Goal: Transaction & Acquisition: Purchase product/service

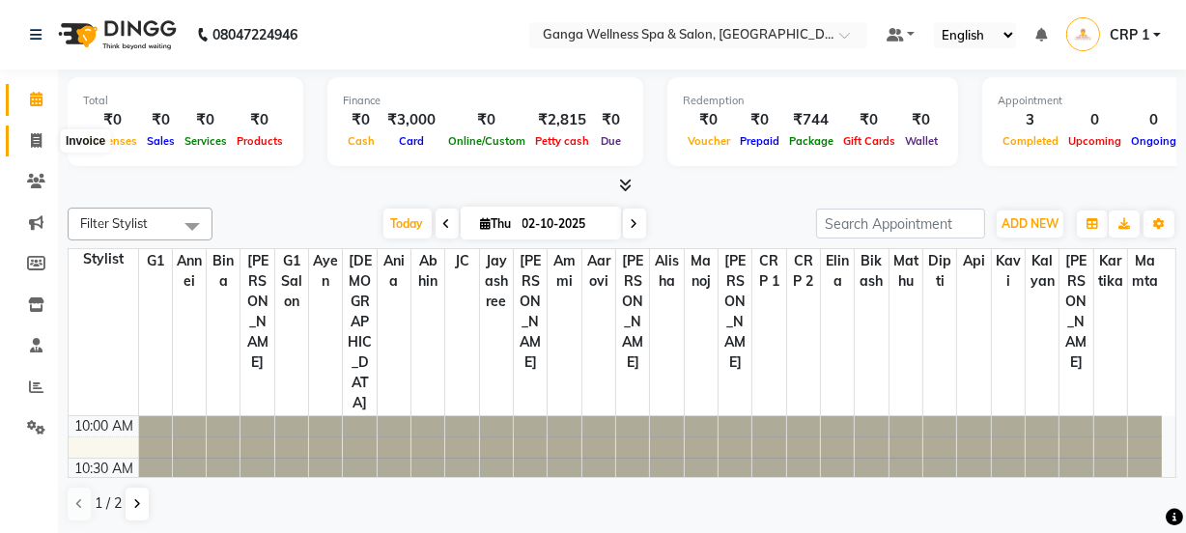
click at [32, 139] on icon at bounding box center [36, 140] width 11 height 14
select select "service"
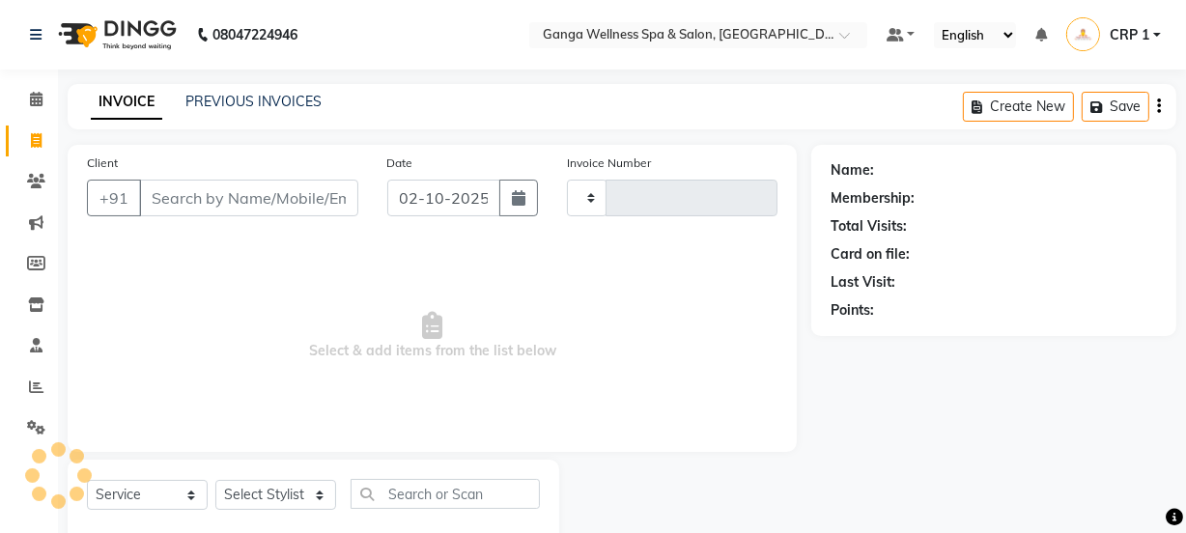
type input "2713"
select select "715"
click at [258, 196] on input "Client" at bounding box center [248, 198] width 219 height 37
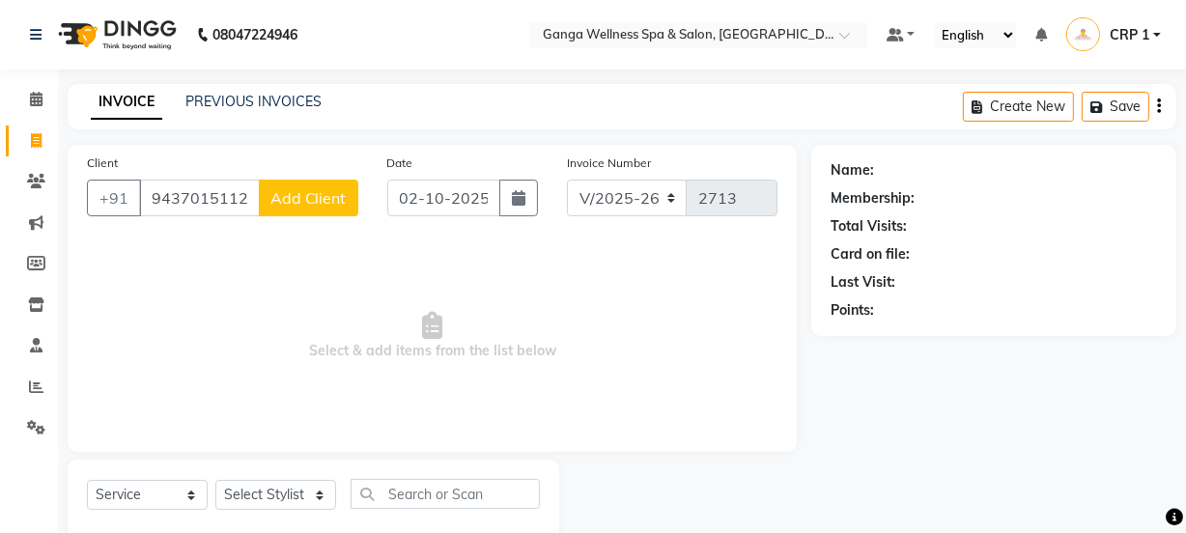
type input "9437015112"
click at [290, 197] on span "Add Client" at bounding box center [308, 197] width 76 height 19
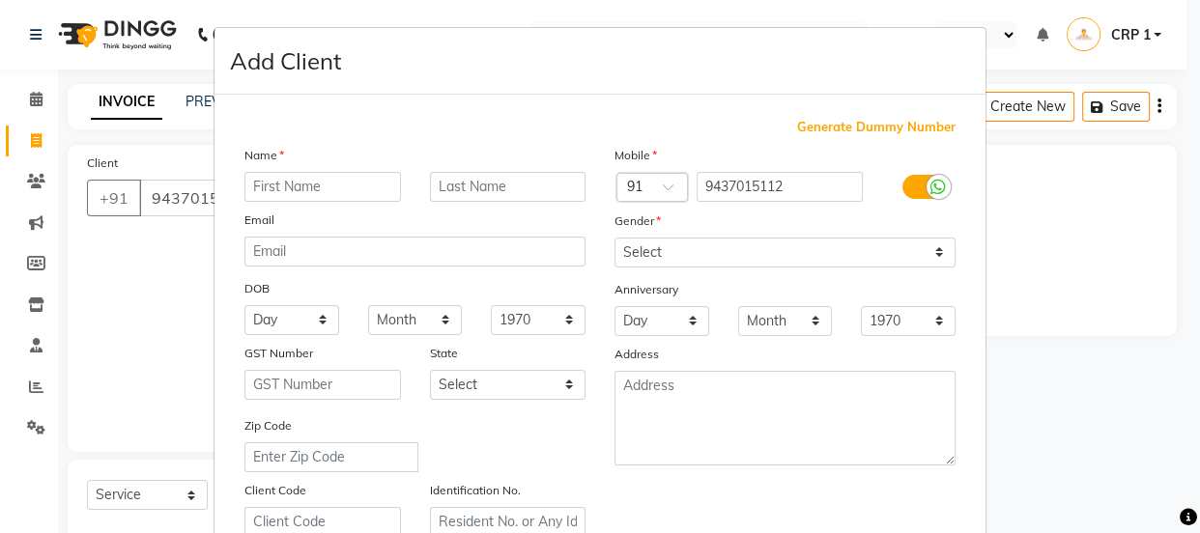
type input "B"
type input "b"
type input "Bhushan"
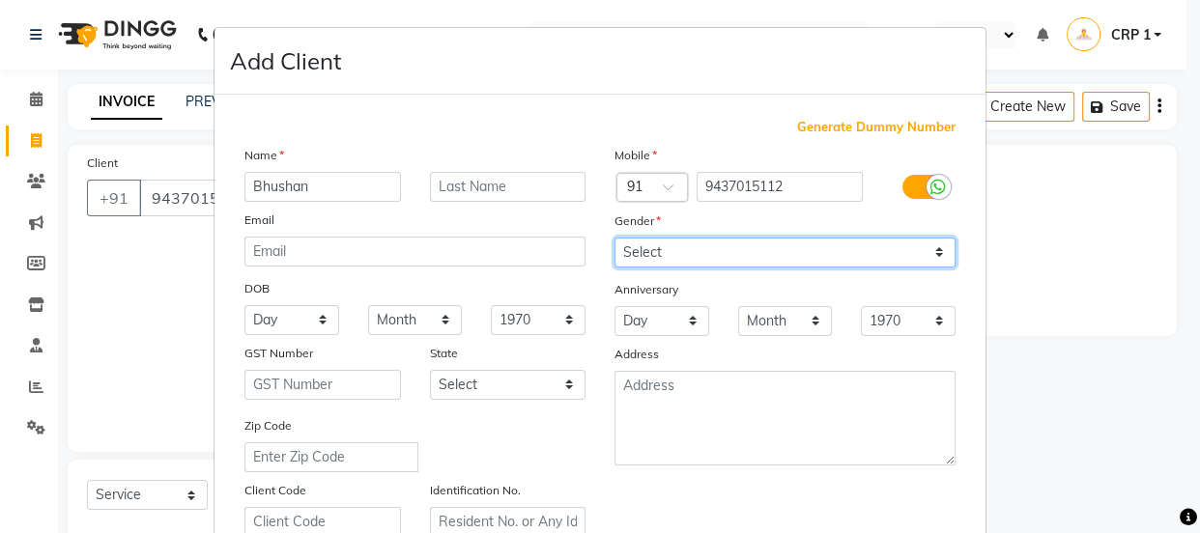
click at [643, 254] on select "Select [DEMOGRAPHIC_DATA] [DEMOGRAPHIC_DATA] Other Prefer Not To Say" at bounding box center [784, 253] width 341 height 30
select select "[DEMOGRAPHIC_DATA]"
click at [614, 238] on select "Select [DEMOGRAPHIC_DATA] [DEMOGRAPHIC_DATA] Other Prefer Not To Say" at bounding box center [784, 253] width 341 height 30
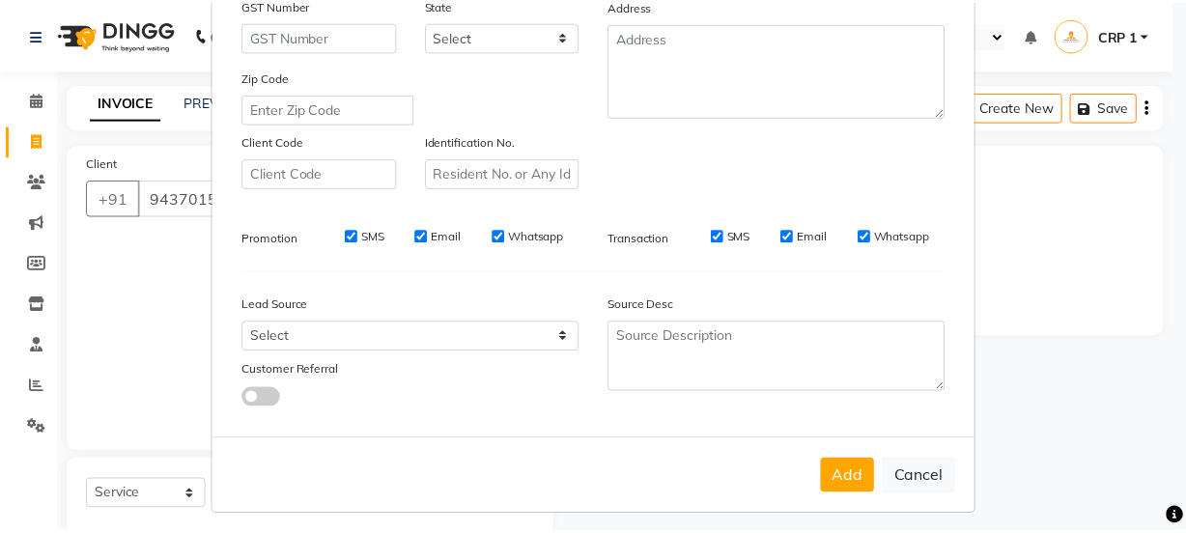
scroll to position [351, 0]
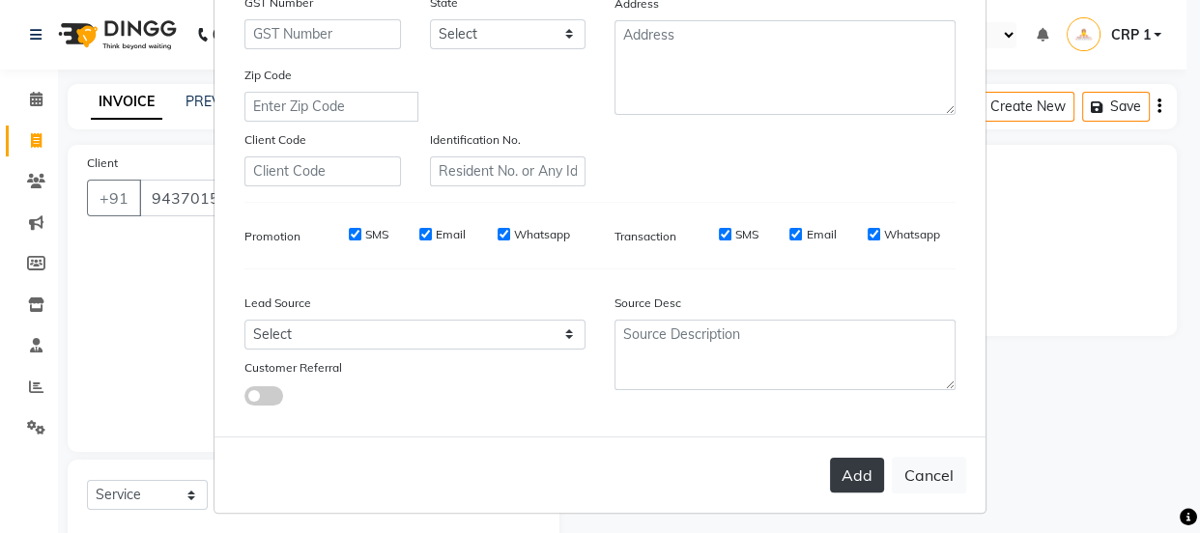
click at [862, 477] on button "Add" at bounding box center [857, 475] width 54 height 35
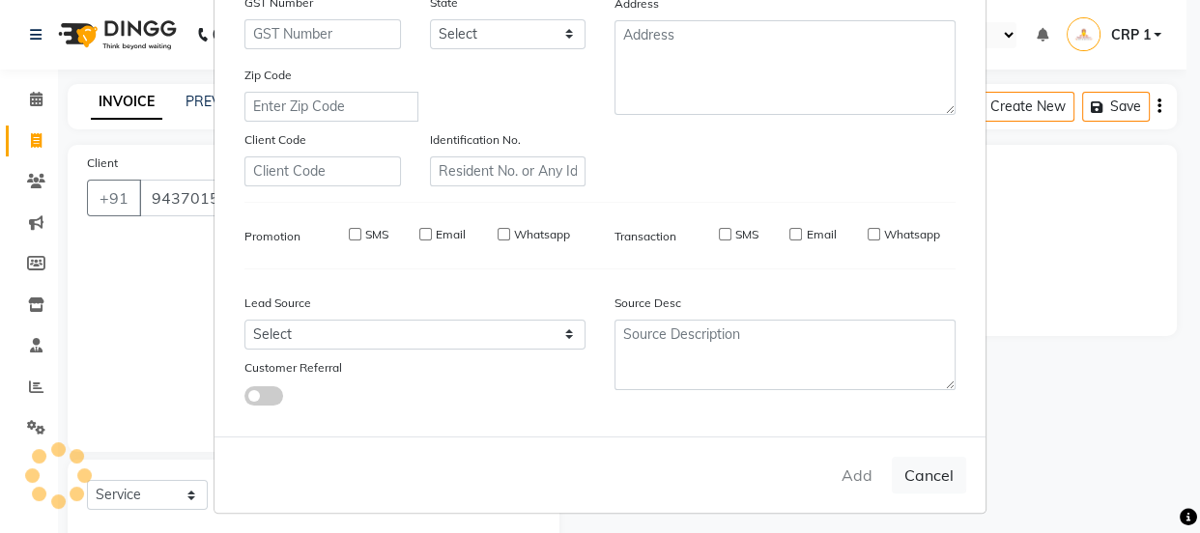
select select
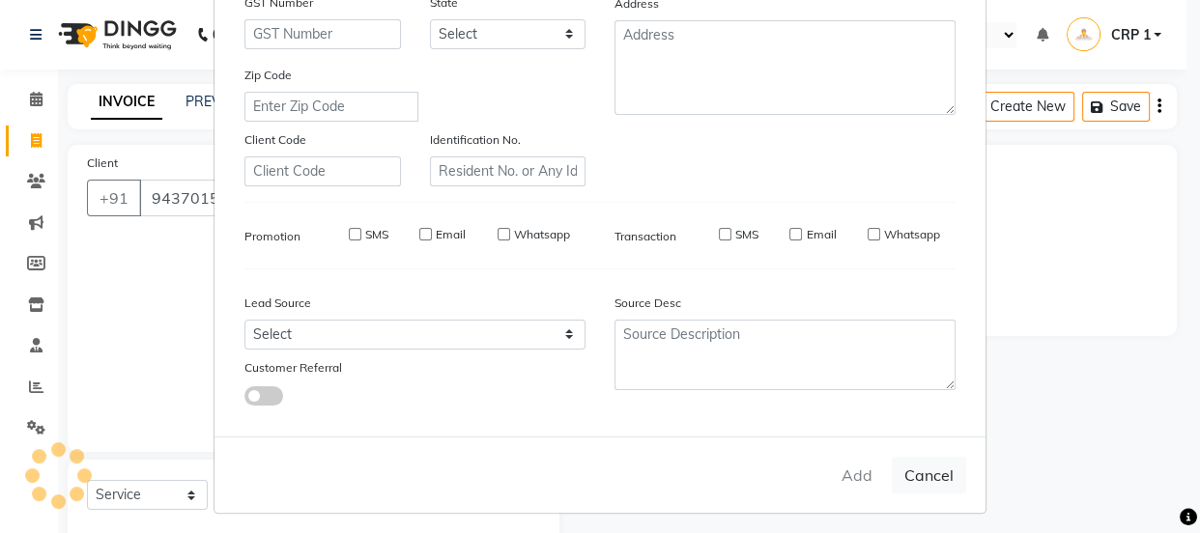
select select
checkbox input "false"
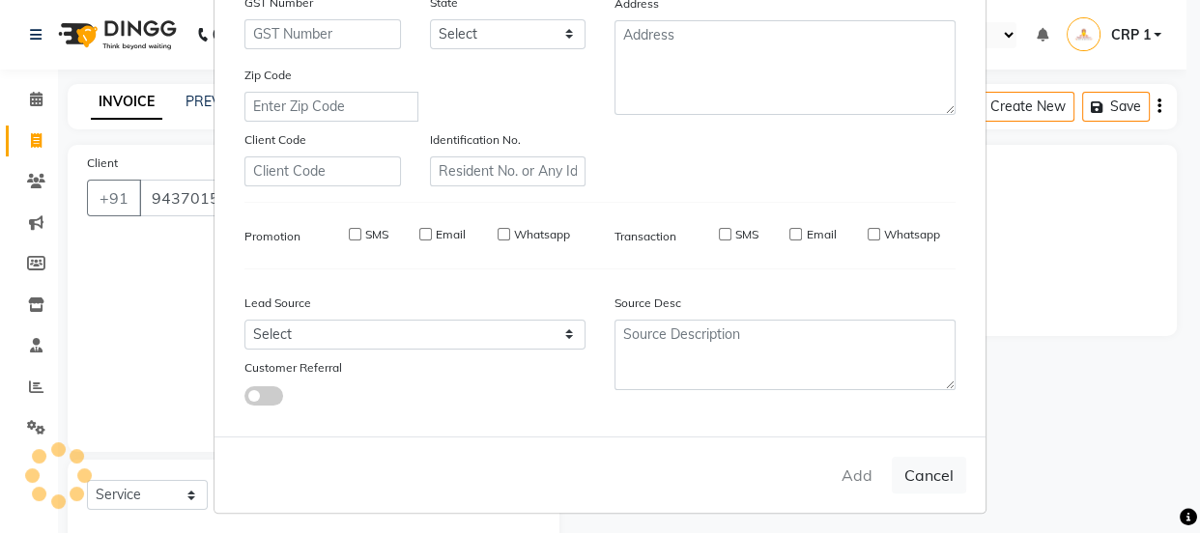
checkbox input "false"
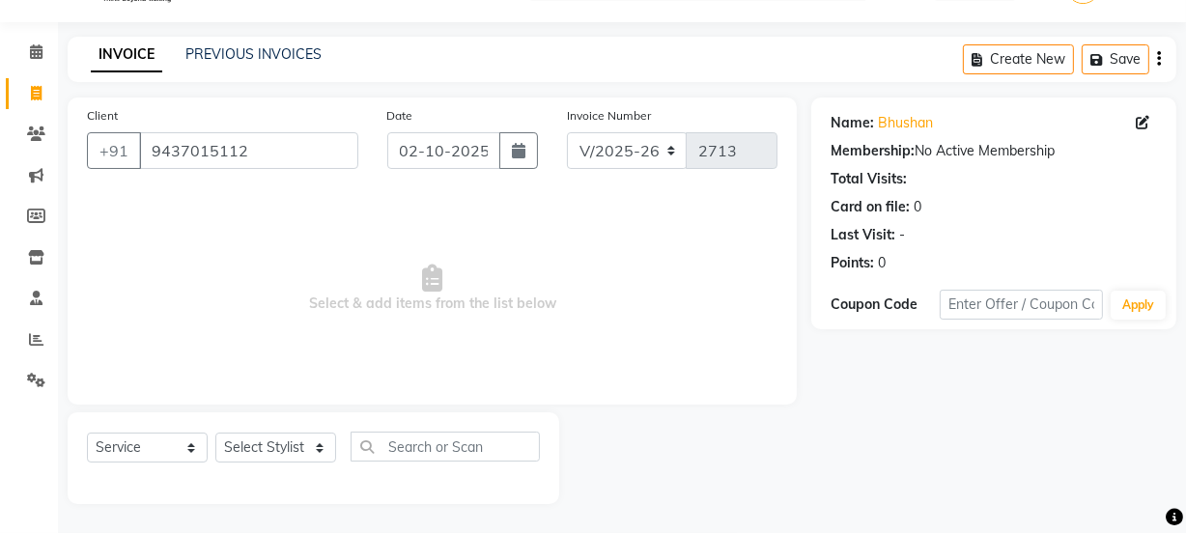
scroll to position [0, 120]
click at [263, 451] on select "Select Stylist Aarovi Abhin [PERSON_NAME] [PERSON_NAME] CRP 1 CRP 2 [PERSON_NAM…" at bounding box center [275, 448] width 121 height 30
select select "10928"
click at [215, 433] on select "Select Stylist Aarovi Abhin [PERSON_NAME] [PERSON_NAME] CRP 1 CRP 2 [PERSON_NAM…" at bounding box center [275, 448] width 121 height 30
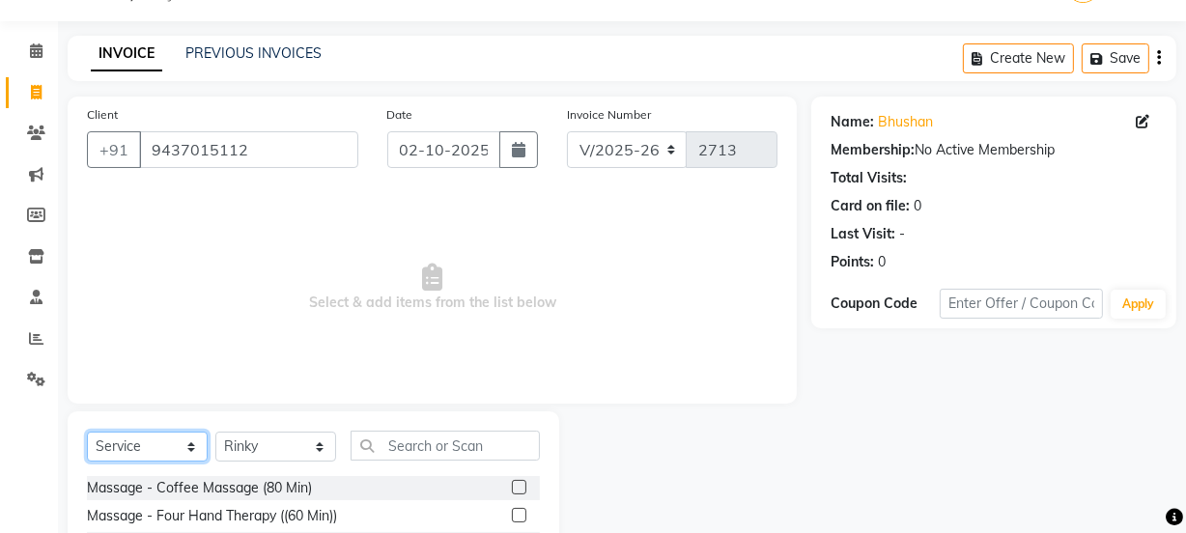
click at [137, 441] on select "Select Service Product Membership Package Voucher Prepaid Gift Card" at bounding box center [147, 447] width 121 height 30
select select "package"
click at [87, 432] on select "Select Service Product Membership Package Voucher Prepaid Gift Card" at bounding box center [147, 447] width 121 height 30
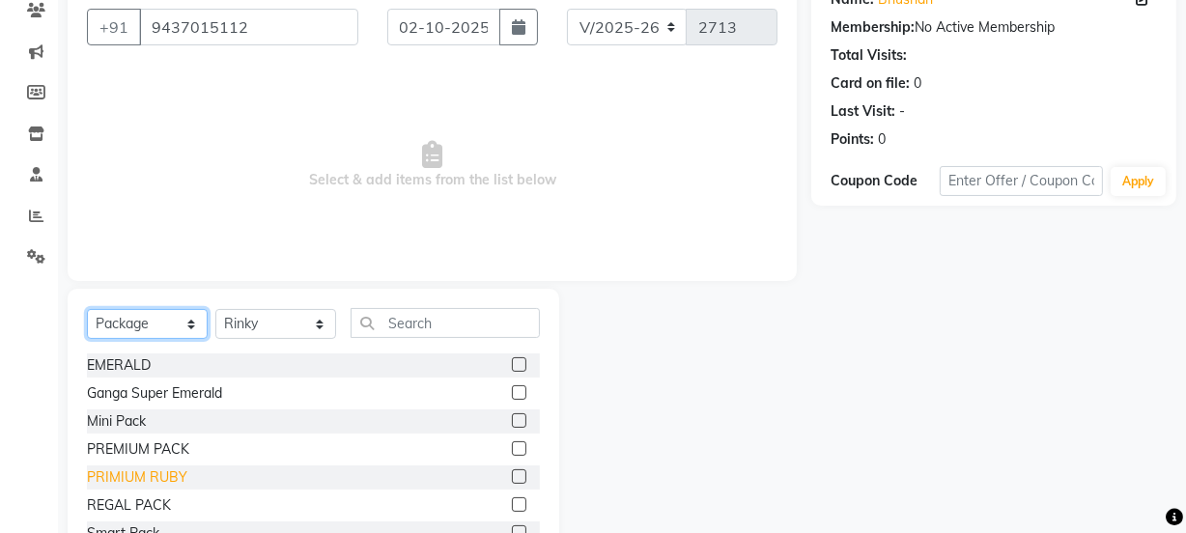
scroll to position [223, 0]
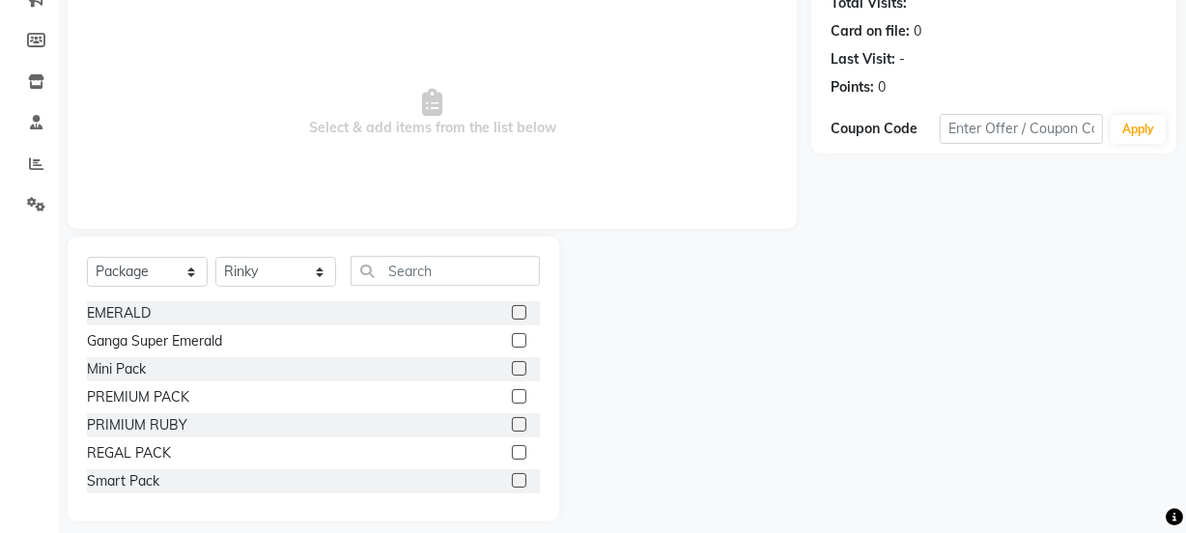
click at [512, 424] on label at bounding box center [519, 424] width 14 height 14
click at [512, 424] on input "checkbox" at bounding box center [518, 425] width 13 height 13
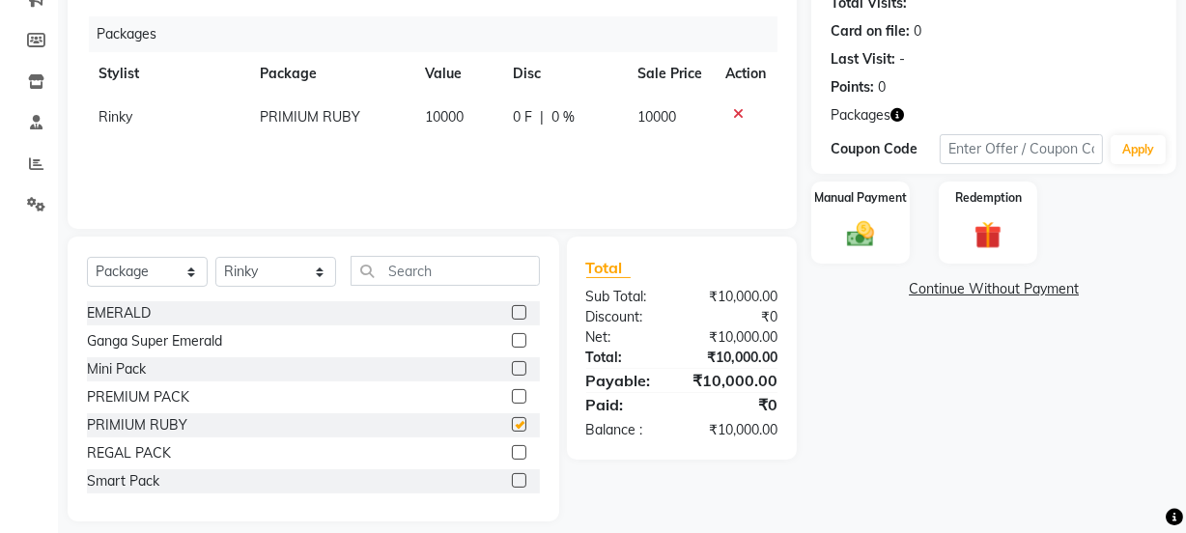
checkbox input "false"
click at [880, 221] on img at bounding box center [860, 234] width 46 height 33
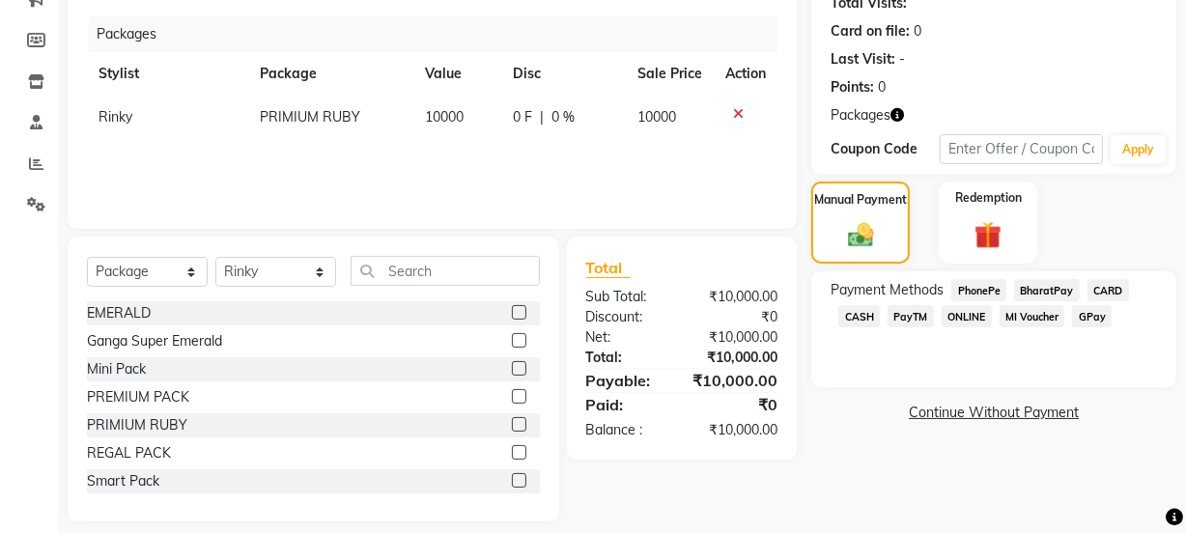
click at [1114, 290] on span "CARD" at bounding box center [1109, 290] width 42 height 22
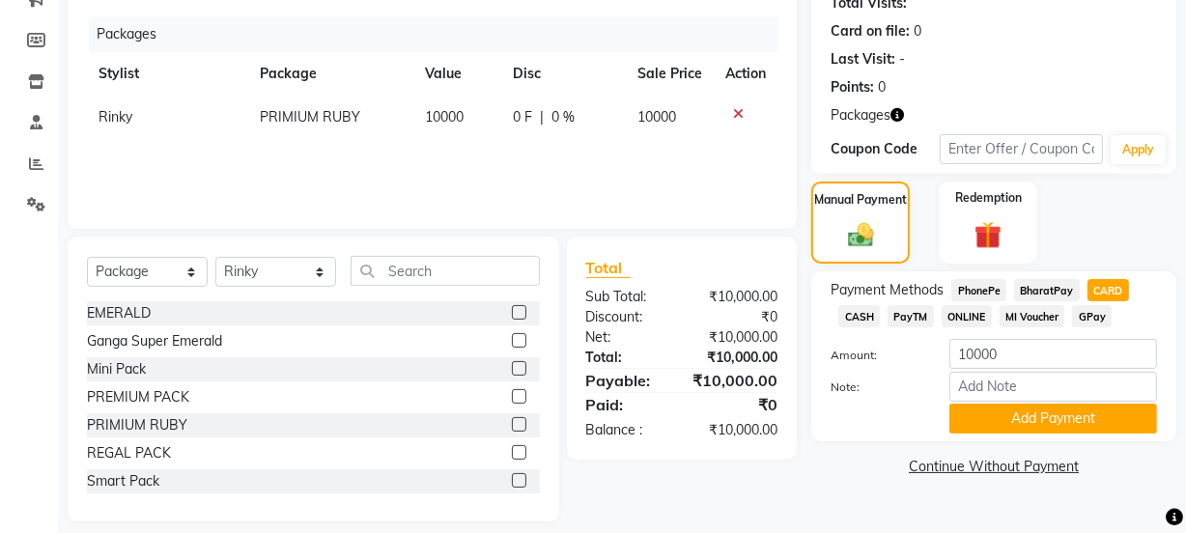
click at [1075, 435] on div "Payment Methods PhonePe BharatPay CARD CASH PayTM ONLINE MI Voucher GPay Amount…" at bounding box center [993, 356] width 365 height 170
click at [1073, 424] on button "Add Payment" at bounding box center [1053, 419] width 208 height 30
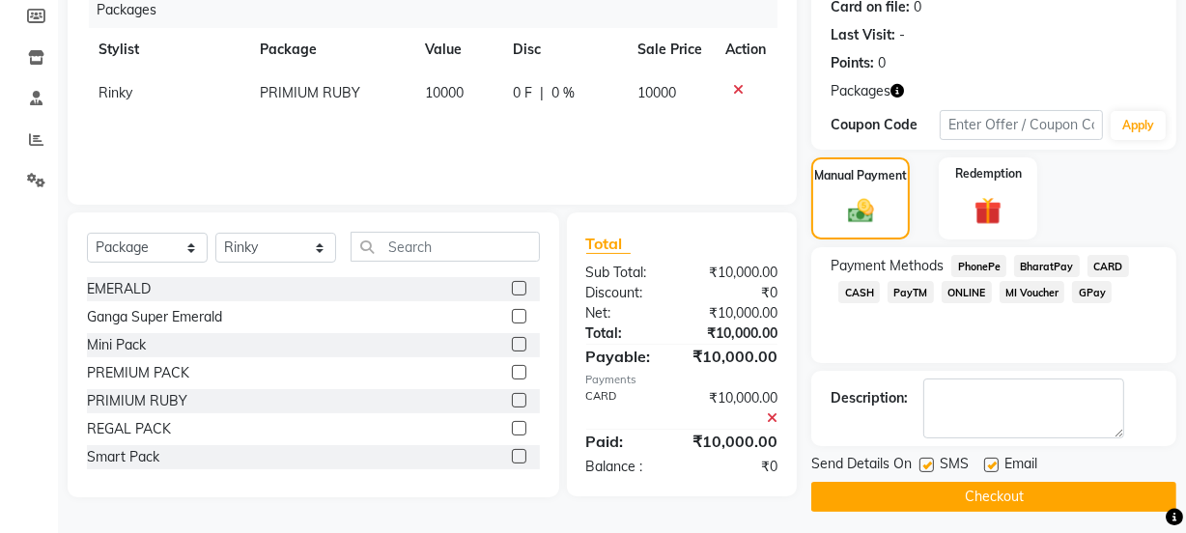
scroll to position [254, 0]
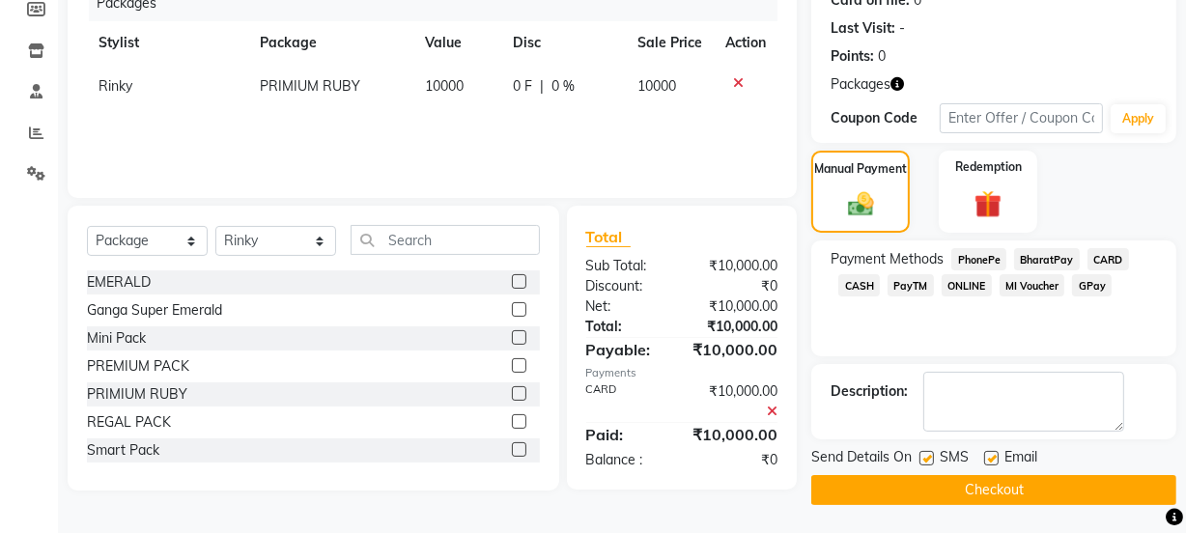
click at [931, 496] on button "Checkout" at bounding box center [993, 490] width 365 height 30
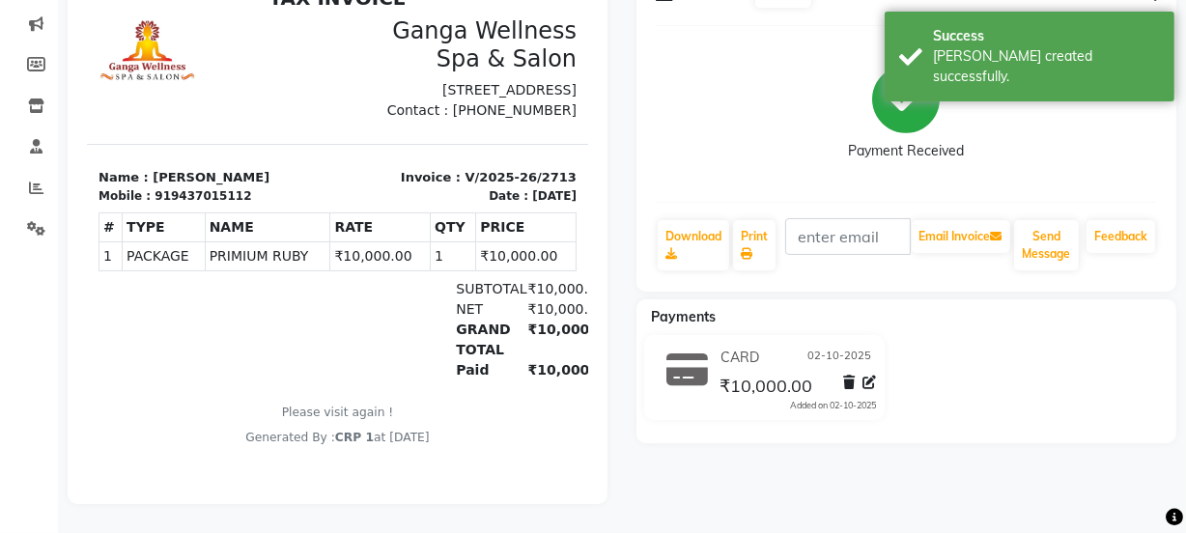
scroll to position [212, 0]
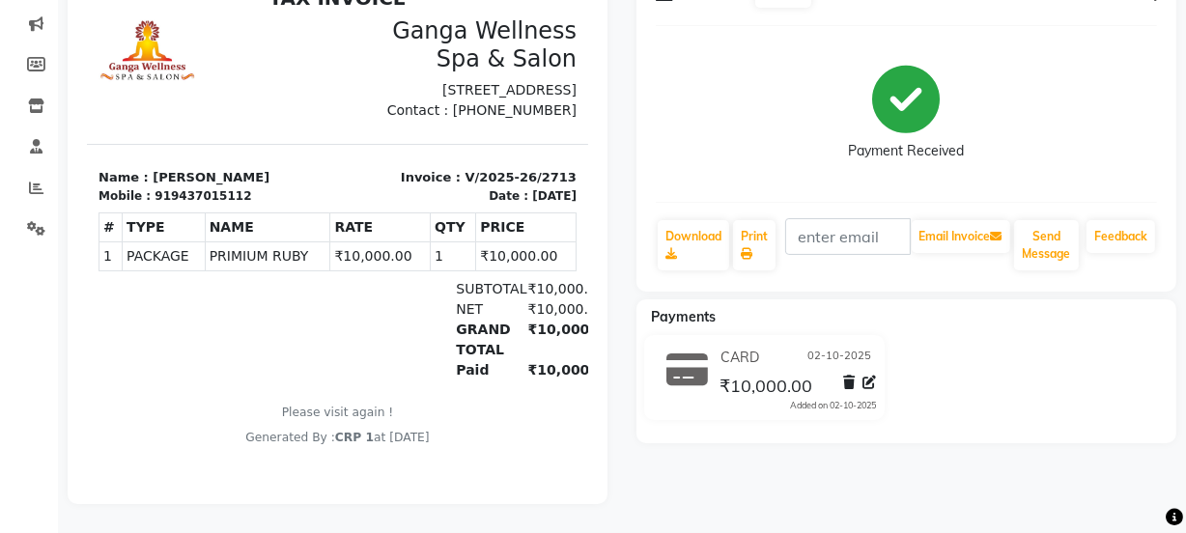
drag, startPoint x: 727, startPoint y: 216, endPoint x: 460, endPoint y: 258, distance: 270.7
click at [475, 258] on td "₹10,000.00" at bounding box center [525, 255] width 100 height 29
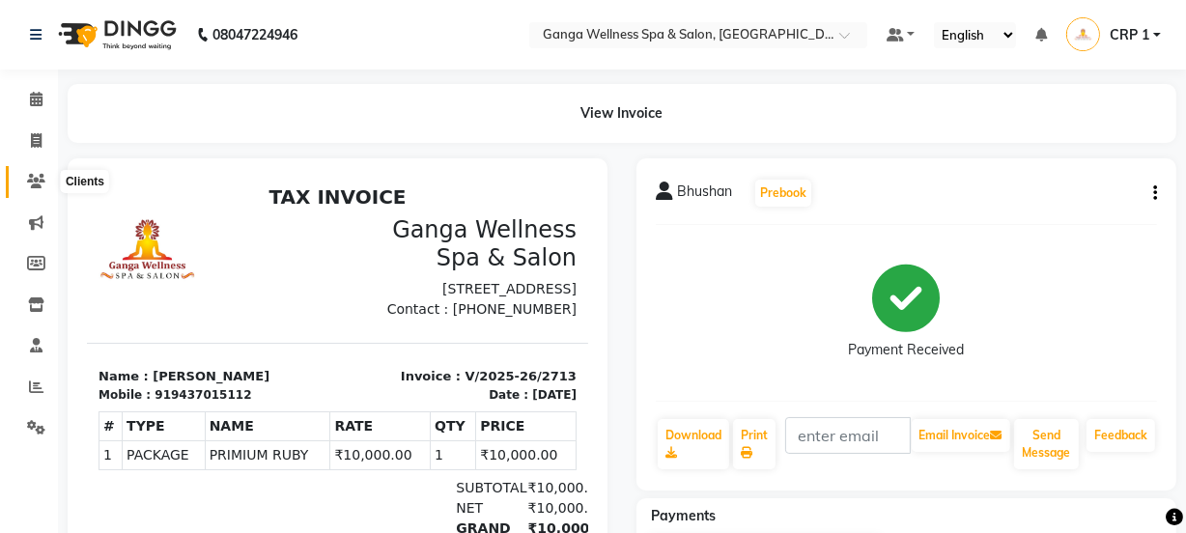
click at [33, 178] on icon at bounding box center [36, 181] width 18 height 14
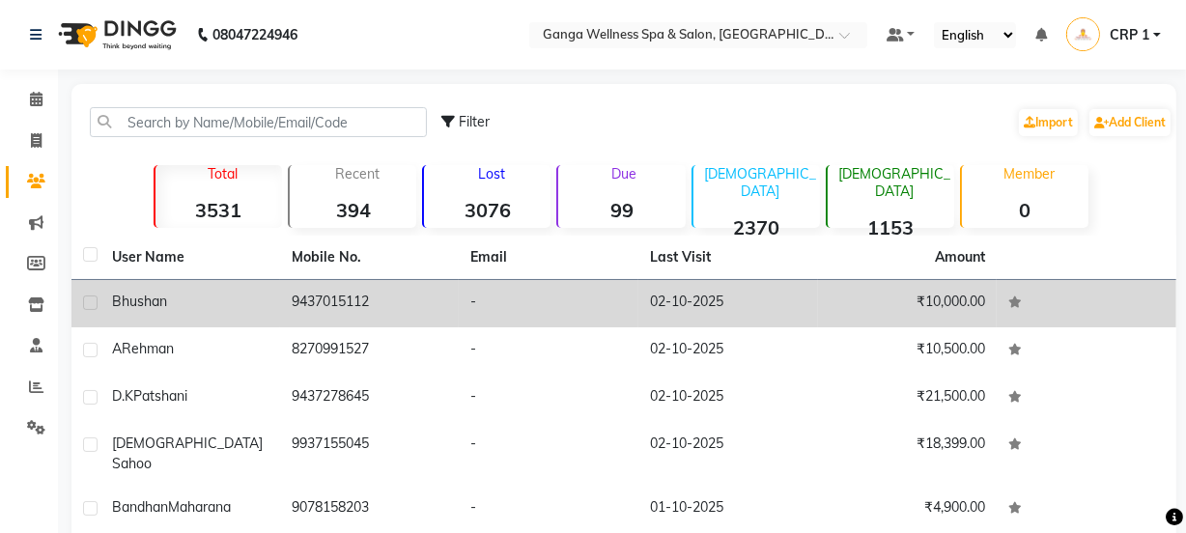
click at [183, 310] on div "Bhushan" at bounding box center [190, 302] width 156 height 20
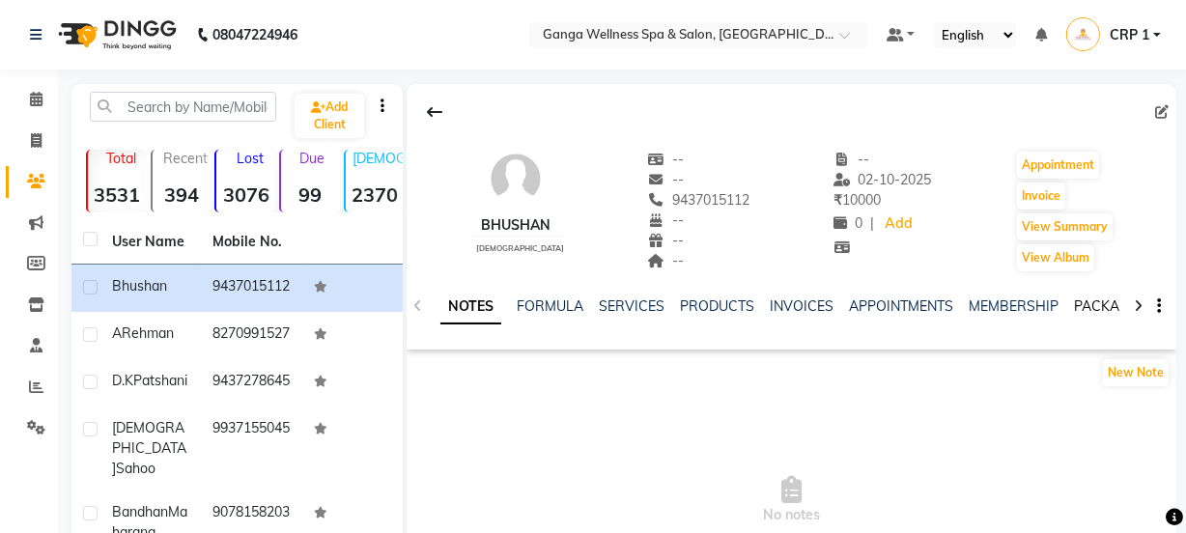
click at [1094, 303] on link "PACKAGES" at bounding box center [1109, 305] width 71 height 17
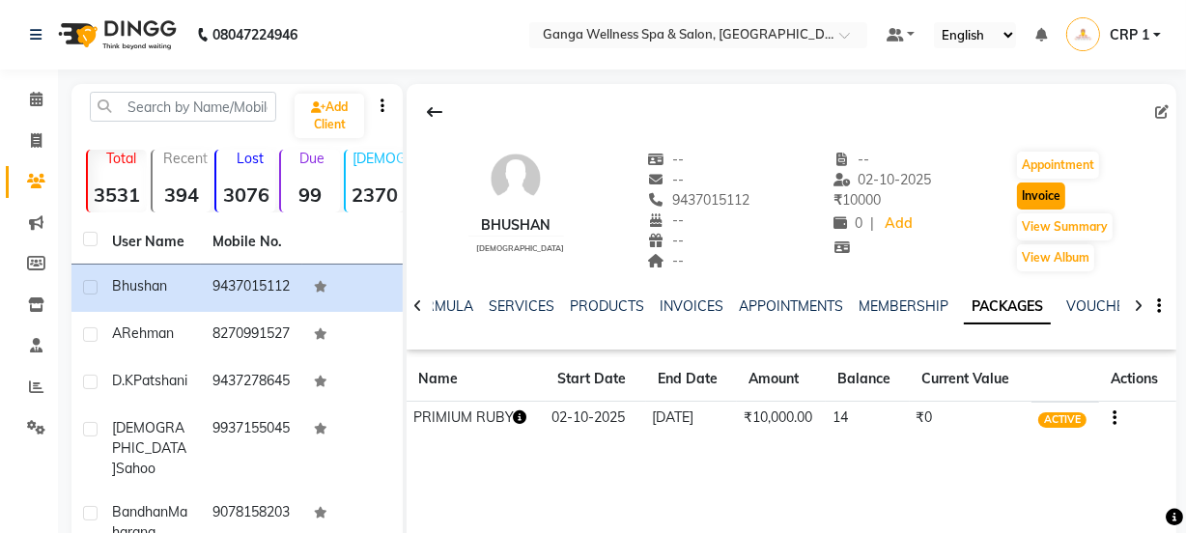
click at [1024, 199] on button "Invoice" at bounding box center [1041, 196] width 48 height 27
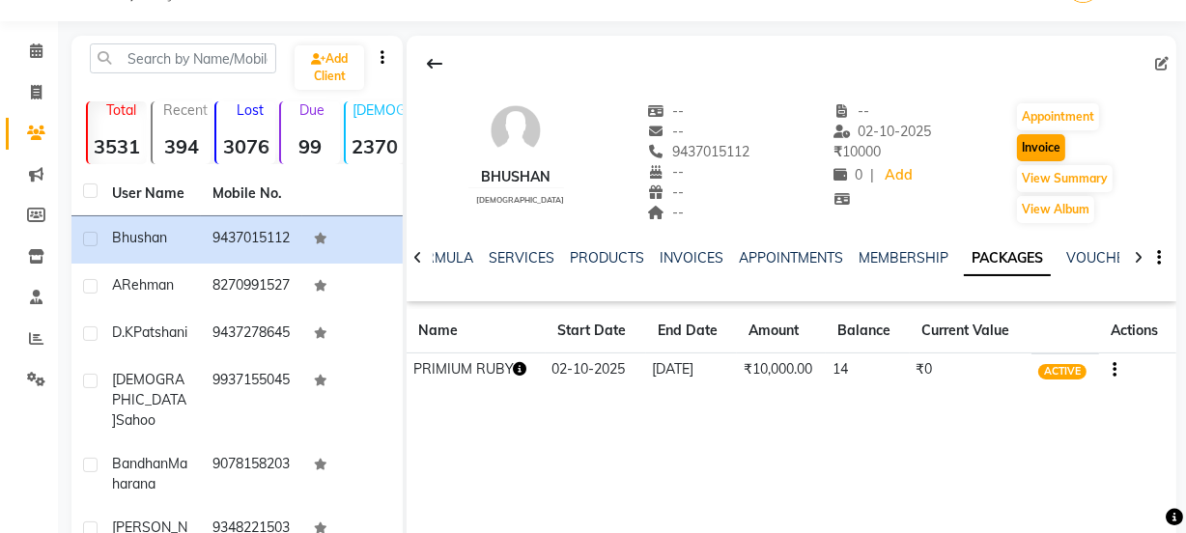
select select "715"
select select "service"
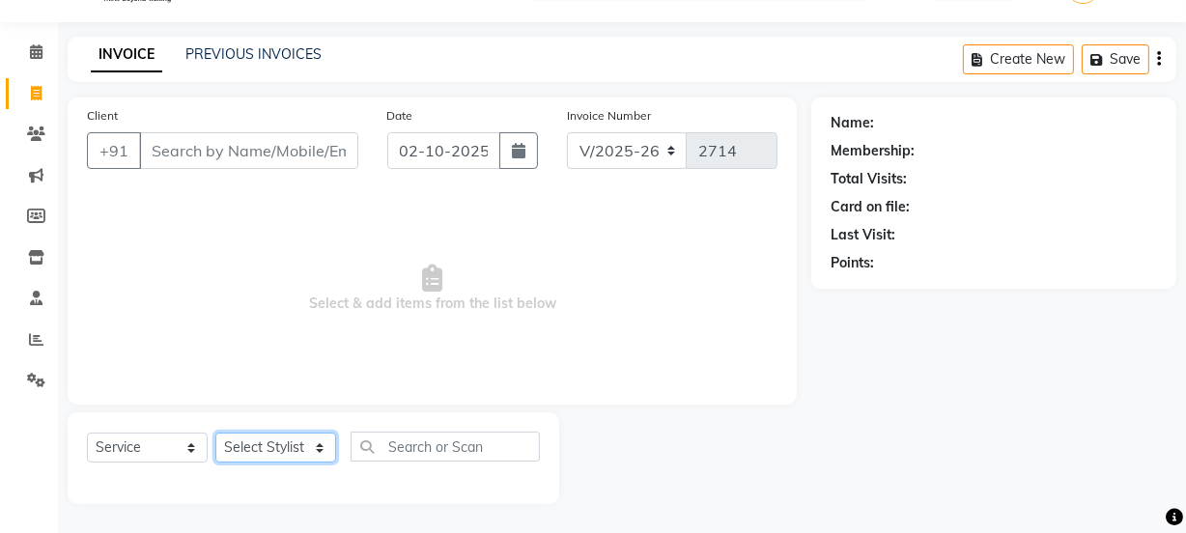
type input "9437015112"
click at [267, 444] on select "Select Stylist Aarovi Abhin [PERSON_NAME] [PERSON_NAME] CRP 1 CRP 2 [PERSON_NAM…" at bounding box center [275, 448] width 121 height 30
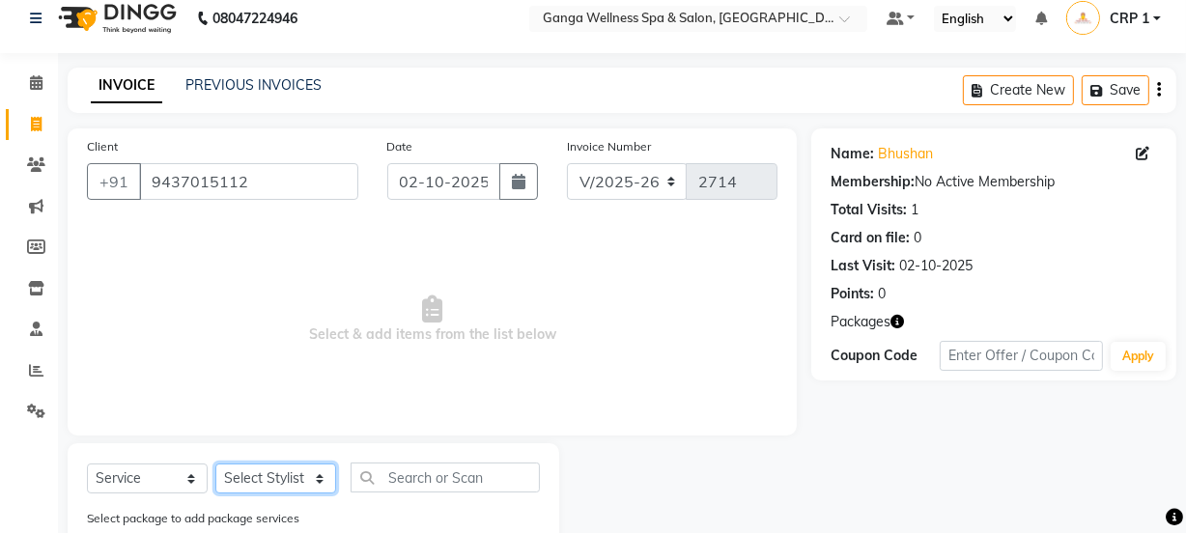
scroll to position [0, 0]
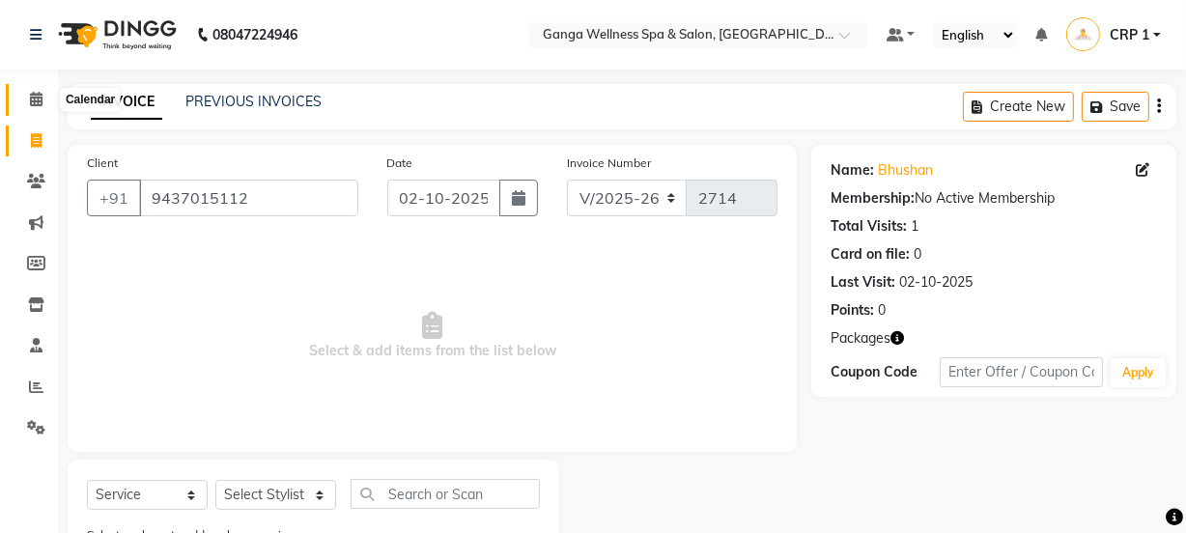
click at [37, 99] on icon at bounding box center [36, 99] width 13 height 14
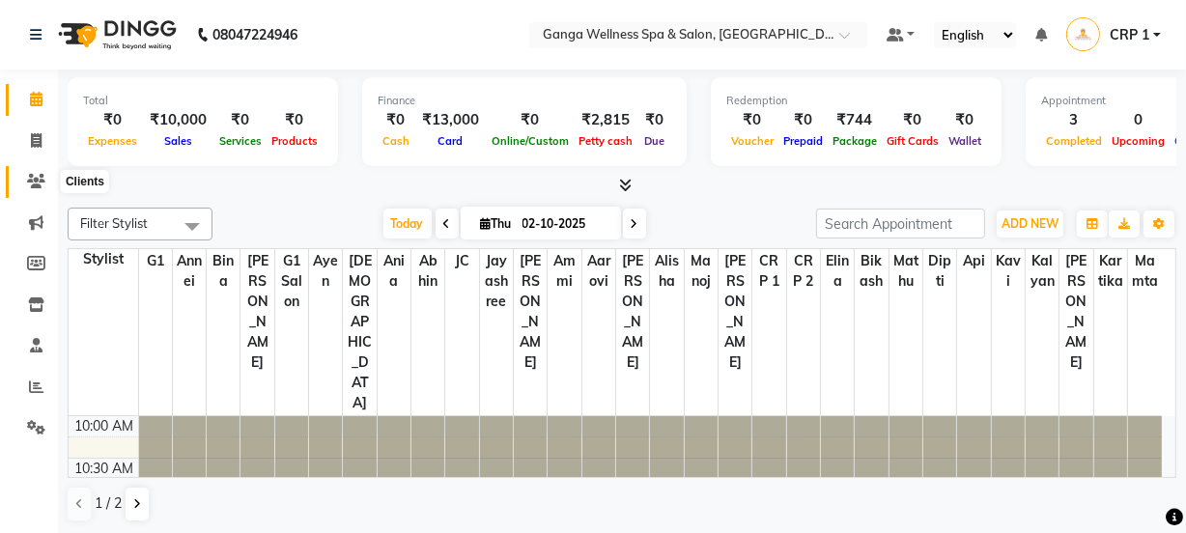
click at [27, 183] on icon at bounding box center [36, 181] width 18 height 14
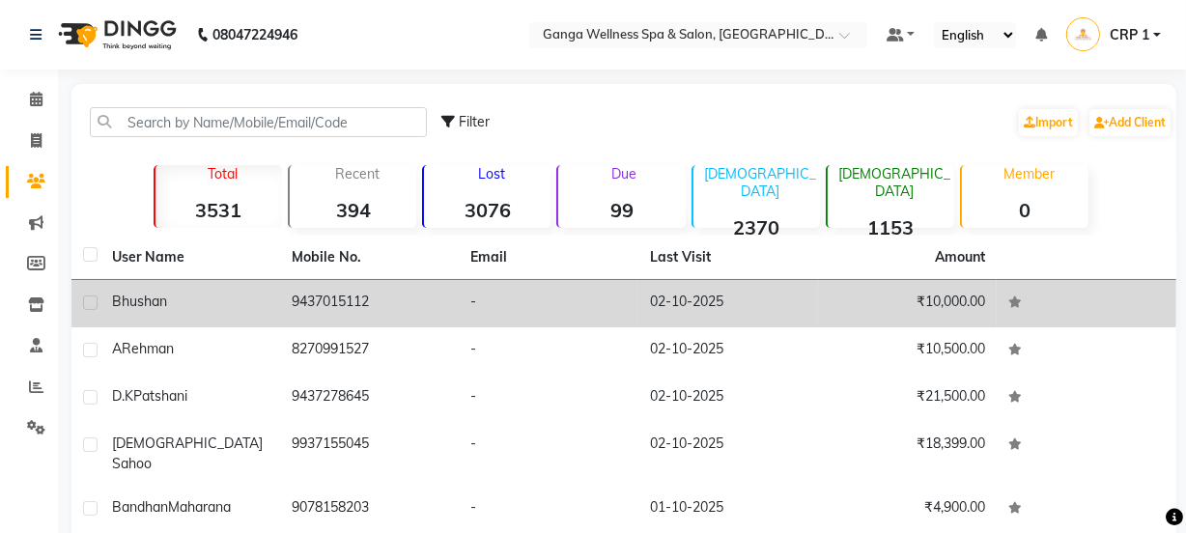
click at [180, 303] on div "Bhushan" at bounding box center [190, 302] width 156 height 20
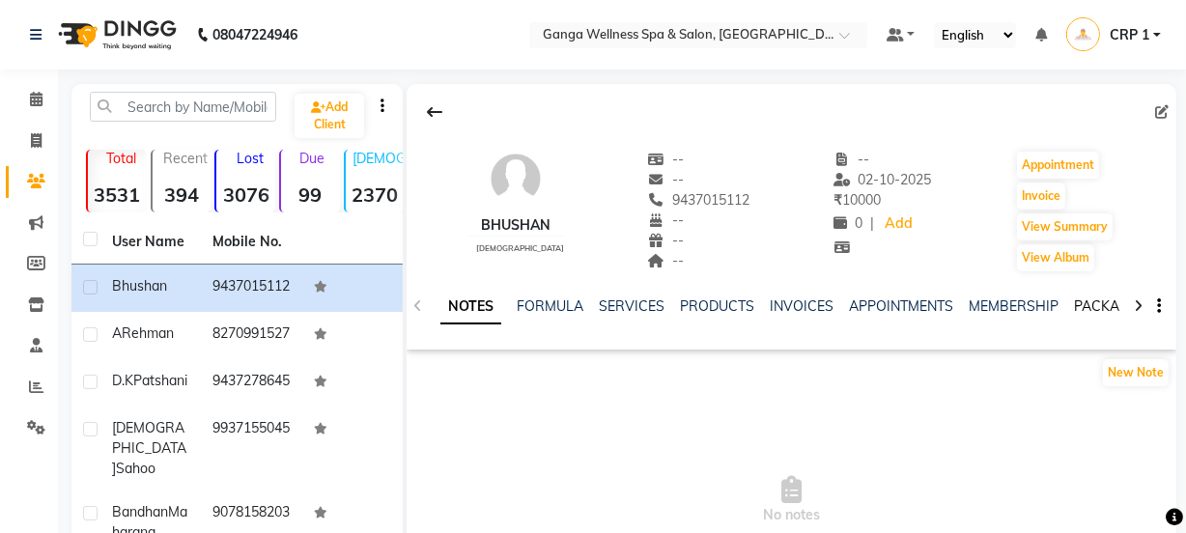
click at [1090, 303] on link "PACKAGES" at bounding box center [1109, 305] width 71 height 17
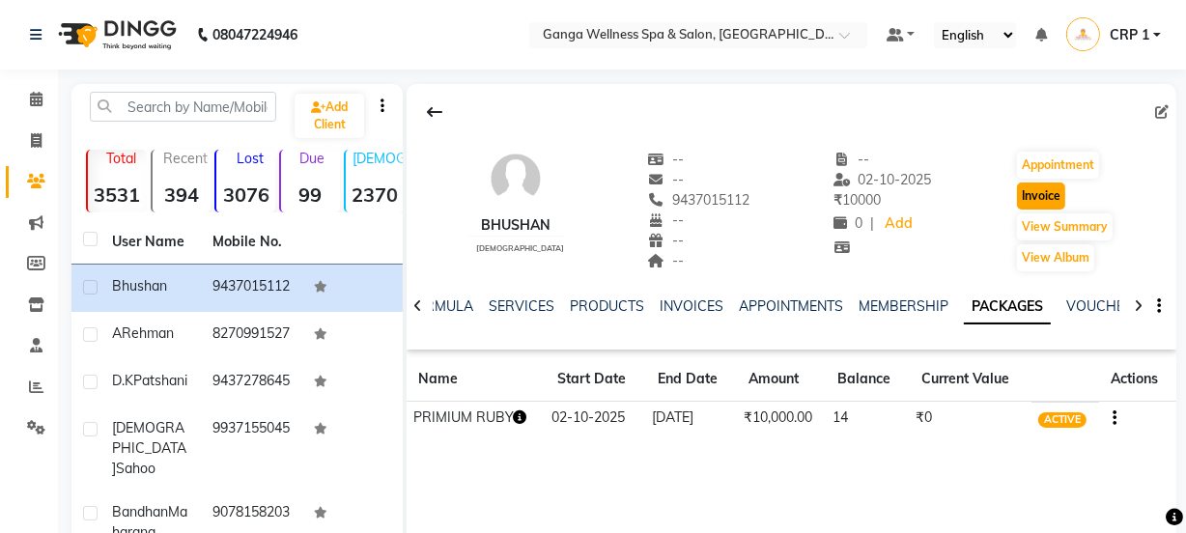
click at [1030, 200] on button "Invoice" at bounding box center [1041, 196] width 48 height 27
select select "service"
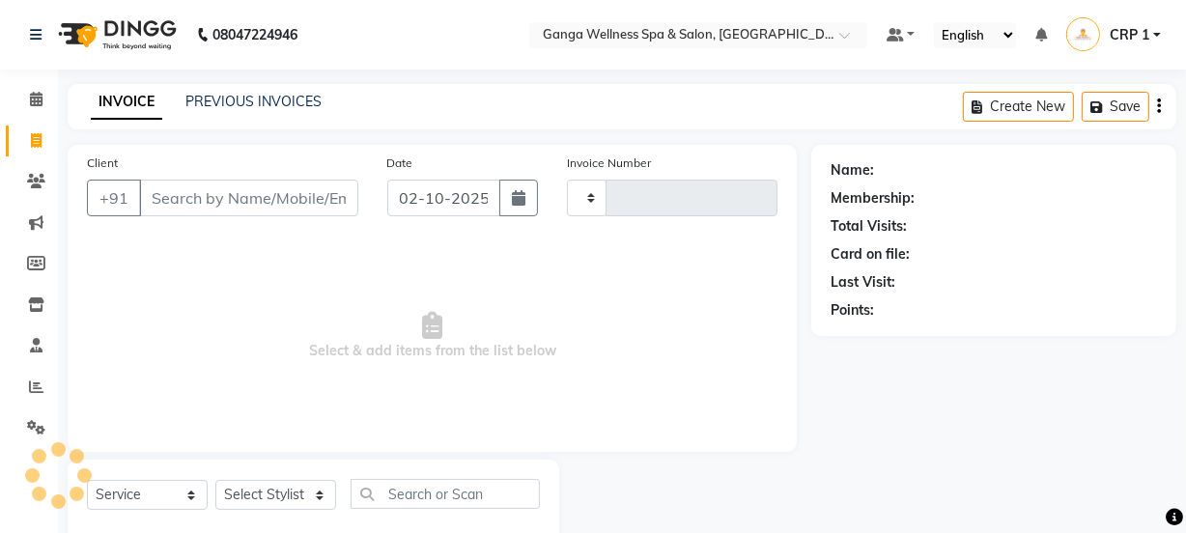
type input "2714"
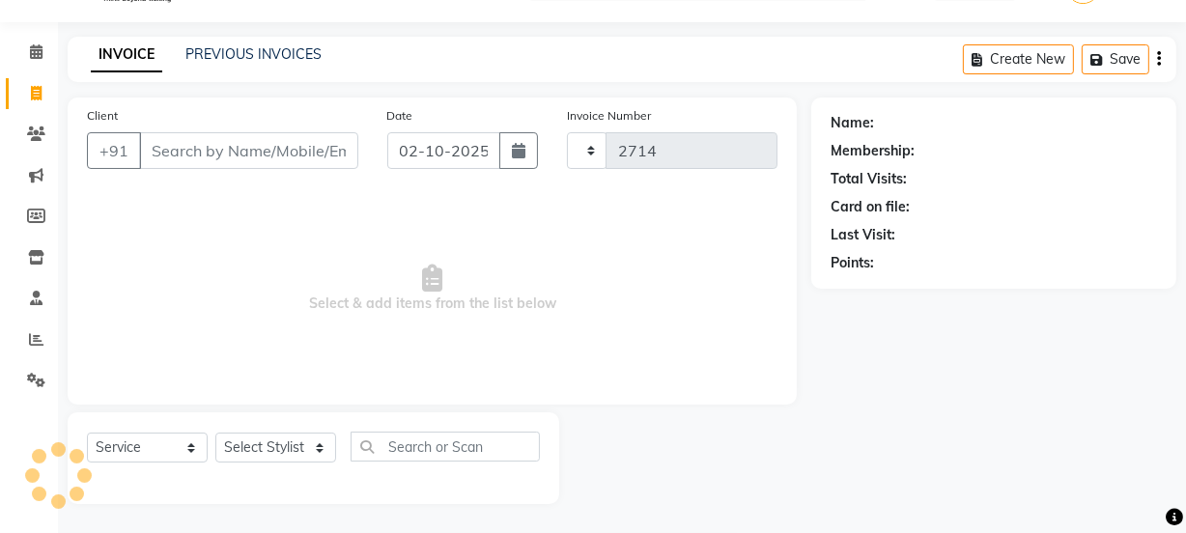
select select "715"
type input "9437015112"
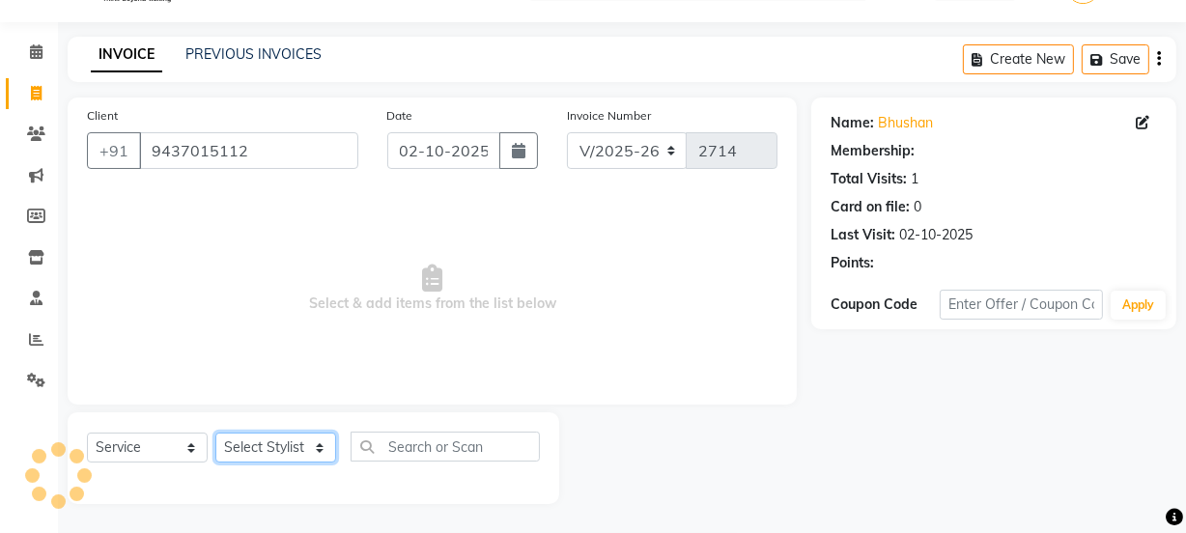
click at [256, 443] on select "Select Stylist Aarovi Abhin [PERSON_NAME] [PERSON_NAME] CRP 1 CRP 2 [PERSON_NAM…" at bounding box center [275, 448] width 121 height 30
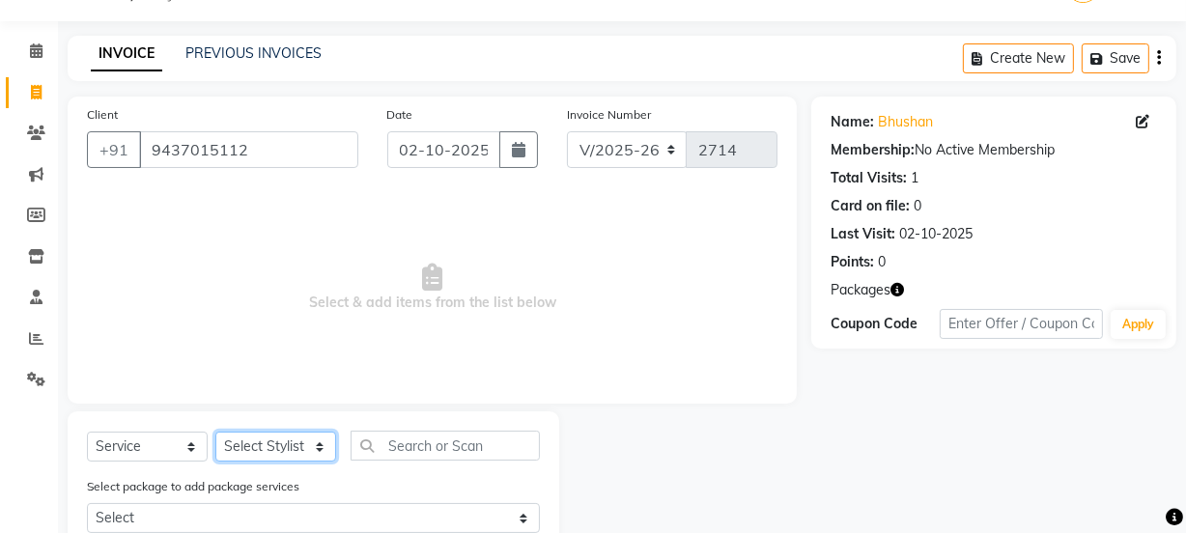
select select "69036"
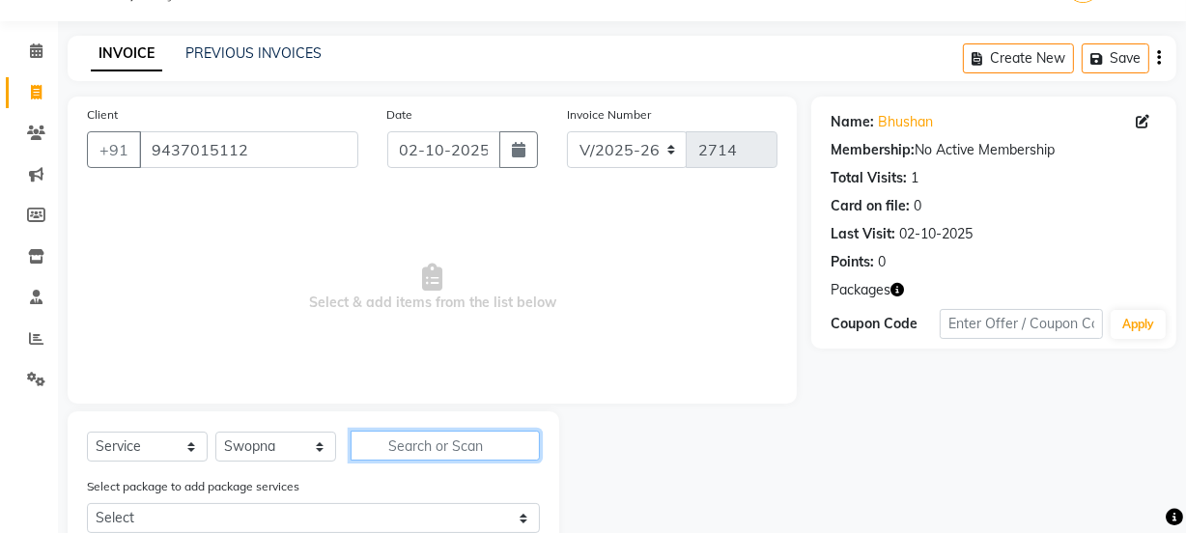
click at [458, 449] on input "text" at bounding box center [445, 446] width 189 height 30
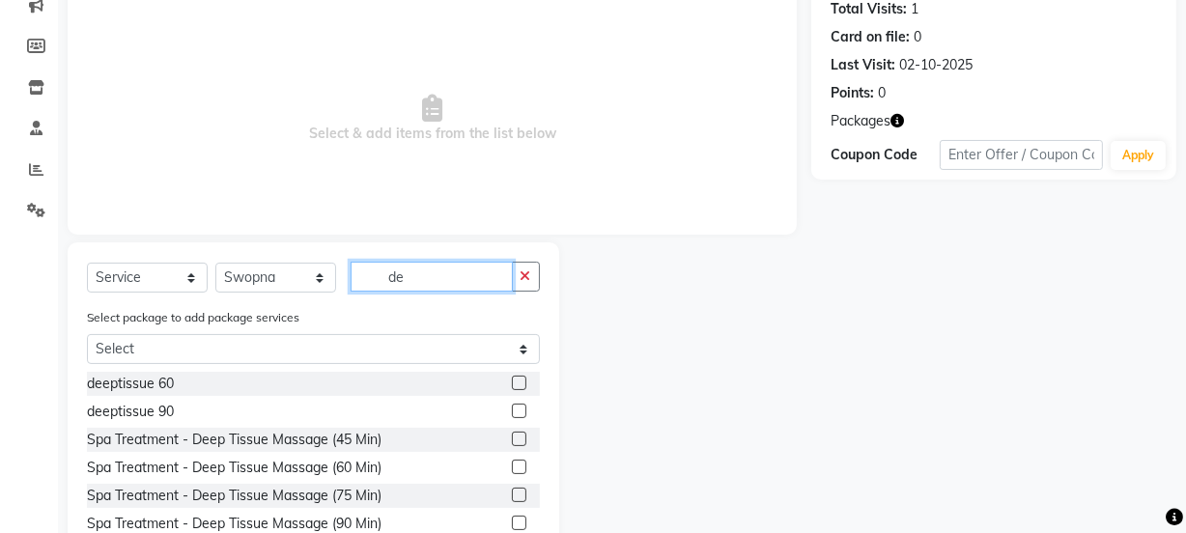
scroll to position [223, 0]
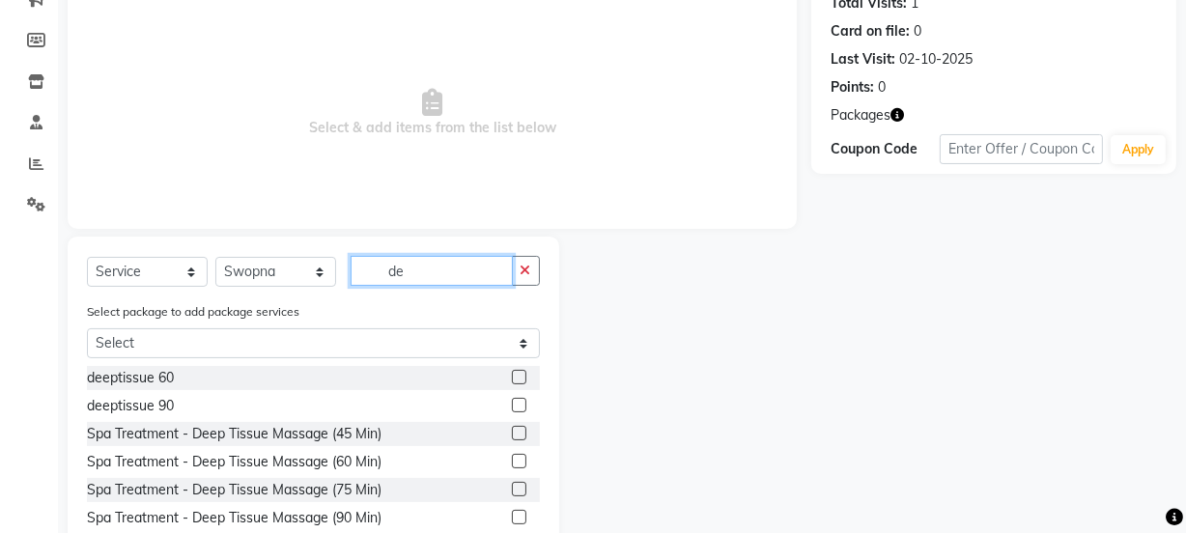
type input "de"
click at [512, 381] on label at bounding box center [519, 377] width 14 height 14
click at [512, 381] on input "checkbox" at bounding box center [518, 378] width 13 height 13
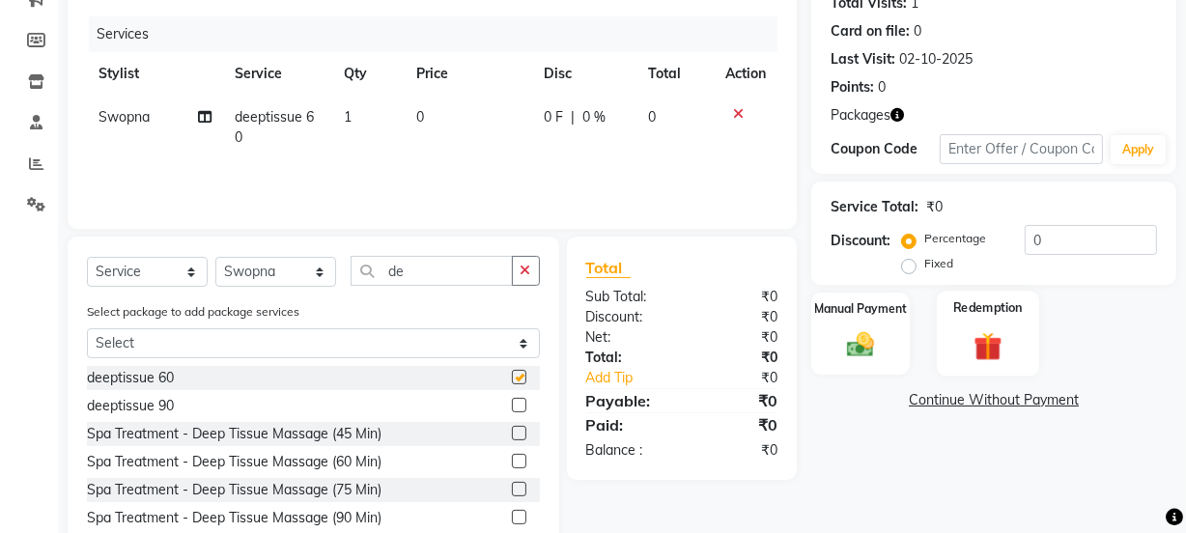
checkbox input "false"
click at [980, 334] on img at bounding box center [988, 346] width 46 height 36
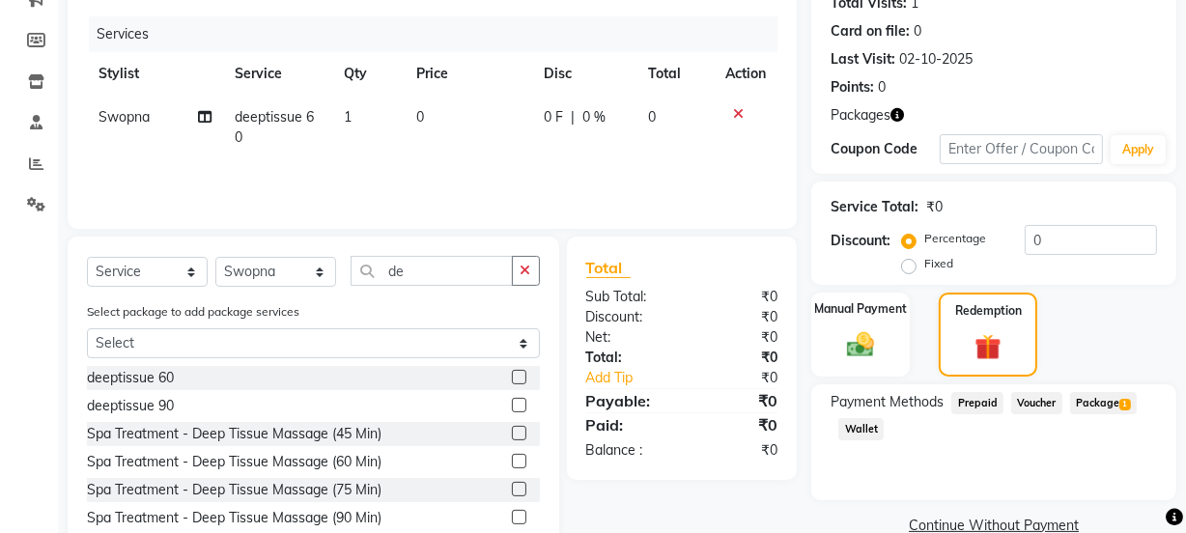
click at [1088, 399] on span "Package 1" at bounding box center [1103, 403] width 67 height 22
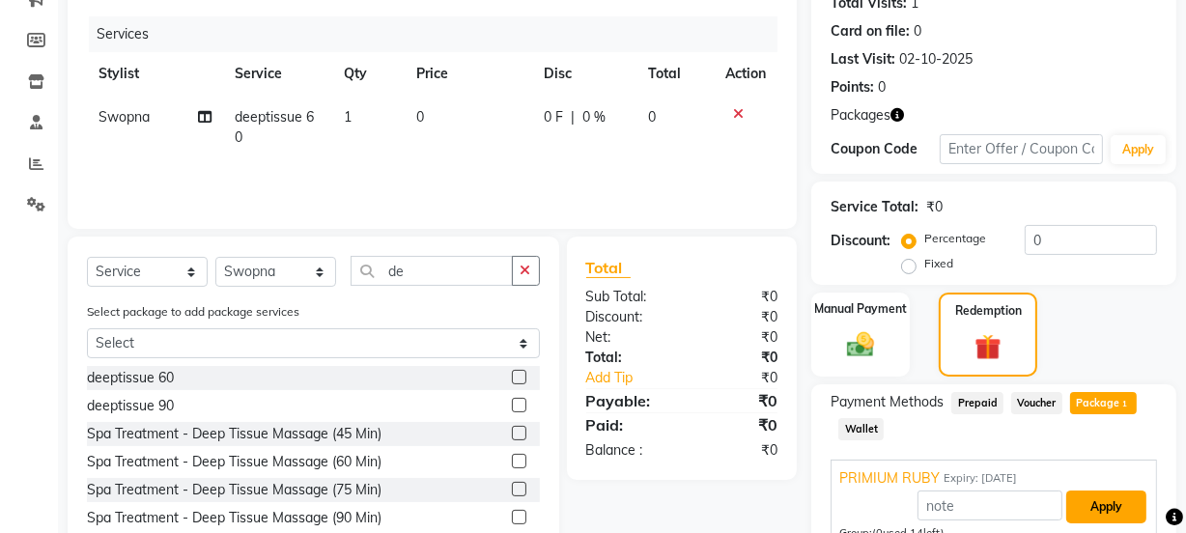
click at [1101, 502] on button "Apply" at bounding box center [1106, 507] width 80 height 33
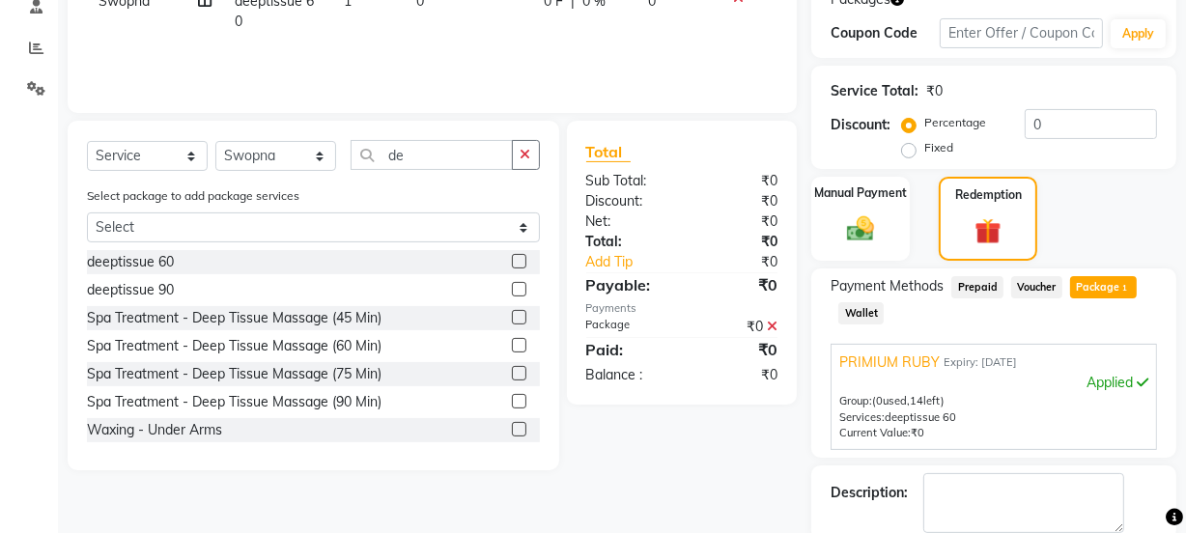
scroll to position [440, 0]
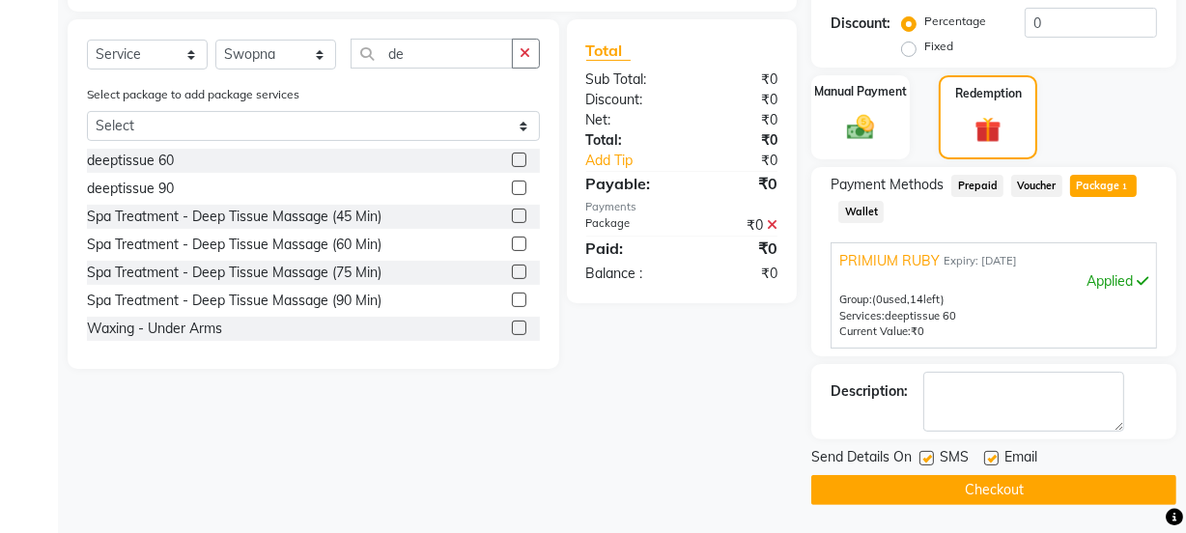
click at [1099, 503] on main "INVOICE PREVIOUS INVOICES Create New Save Client +91 9437015112 Date 02-10-2025…" at bounding box center [622, 89] width 1128 height 890
click at [1096, 501] on button "Checkout" at bounding box center [993, 490] width 365 height 30
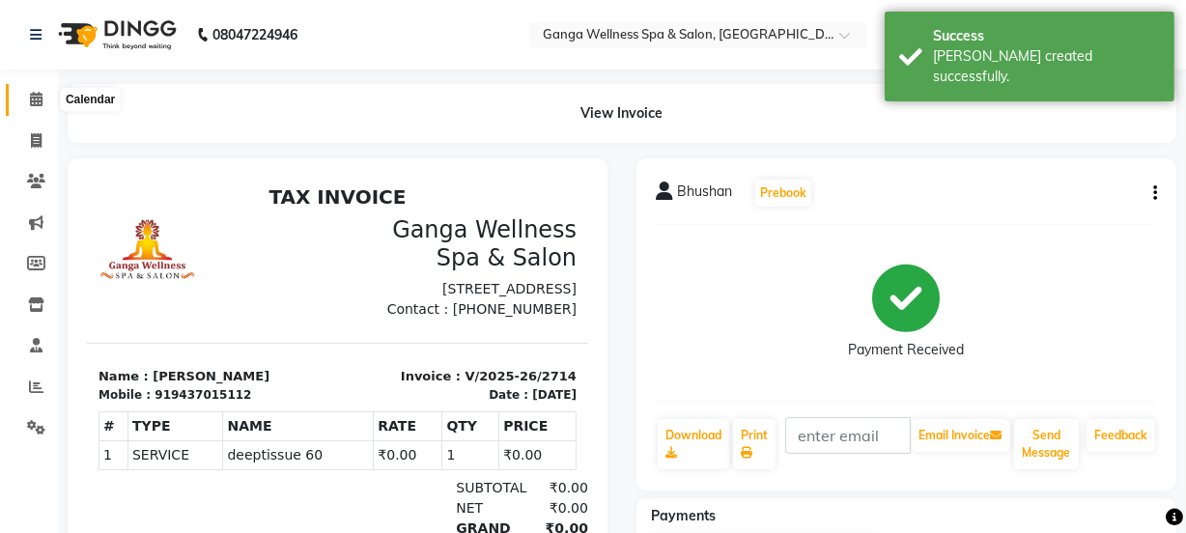
click at [46, 100] on span at bounding box center [36, 100] width 34 height 22
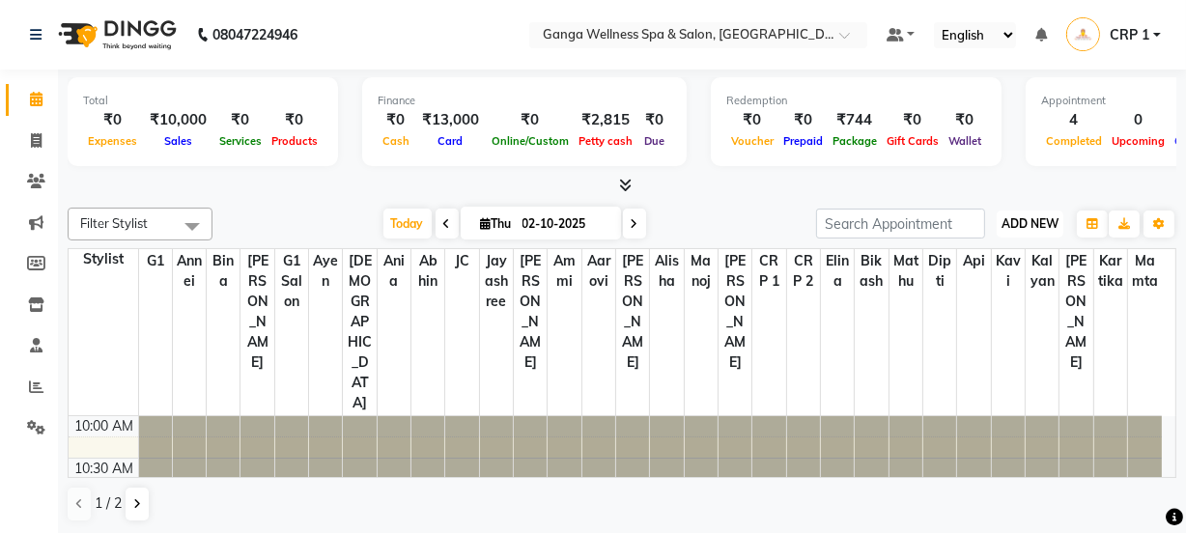
drag, startPoint x: 1, startPoint y: 133, endPoint x: 1007, endPoint y: 221, distance: 1010.2
click at [1007, 221] on span "ADD NEW" at bounding box center [1030, 223] width 57 height 14
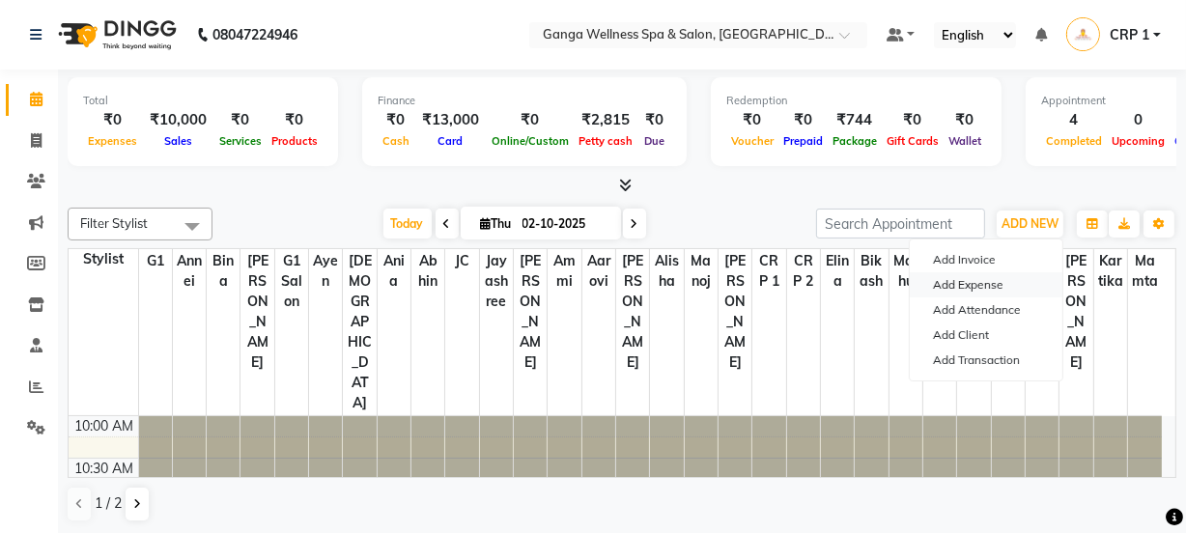
click at [990, 277] on link "Add Expense" at bounding box center [986, 284] width 153 height 25
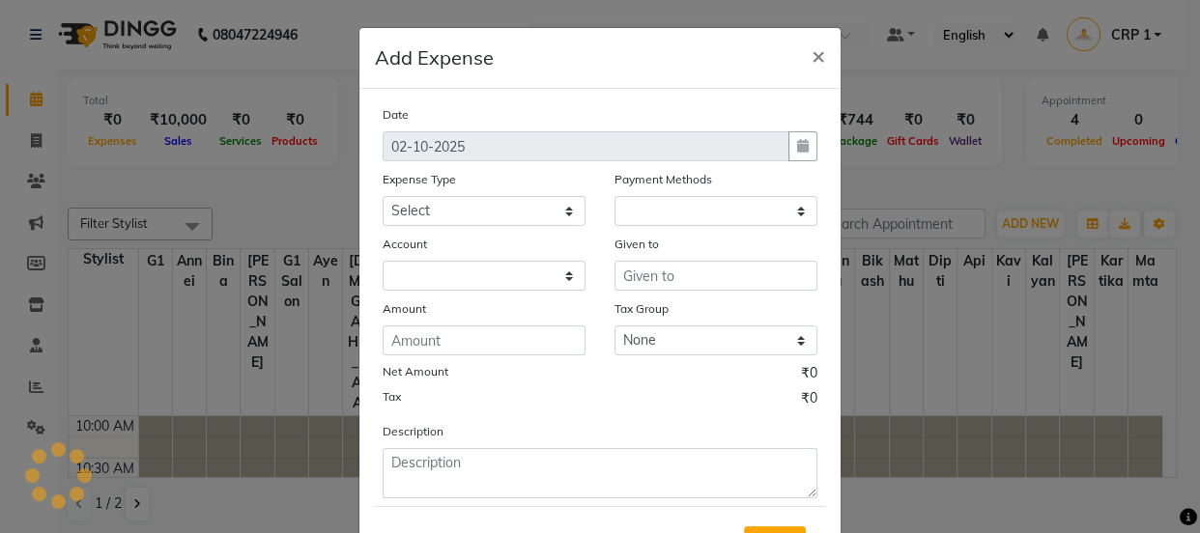
select select "1"
select select "2396"
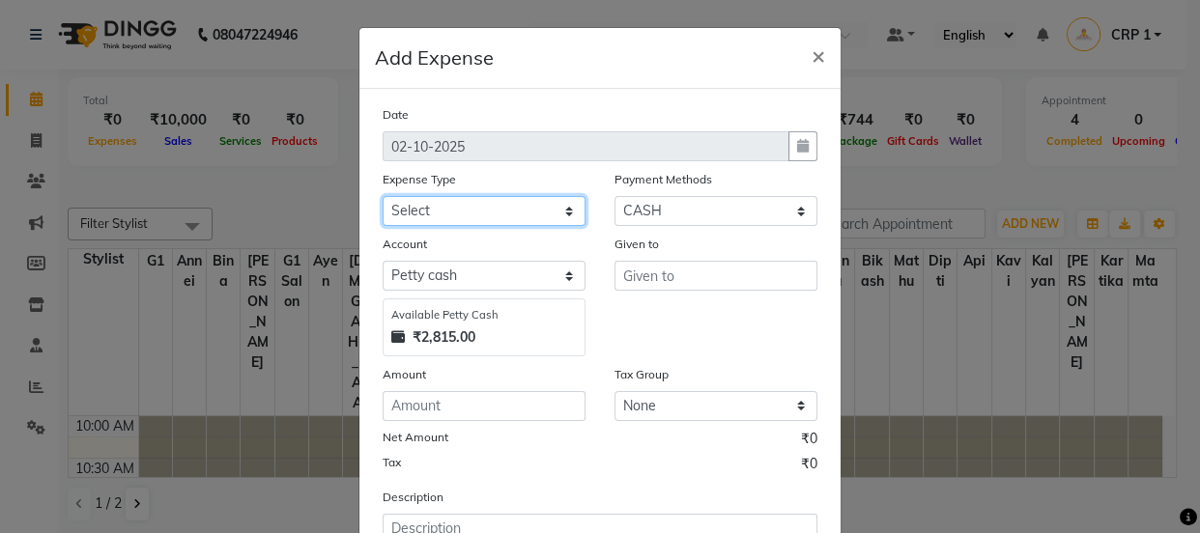
click at [477, 217] on select "Select Advance Salary Bank charges Car maintenance Cash transfer to bank Cash t…" at bounding box center [483, 211] width 203 height 30
select select "10"
click at [382, 197] on select "Select Advance Salary Bank charges Car maintenance Cash transfer to bank Cash t…" at bounding box center [483, 211] width 203 height 30
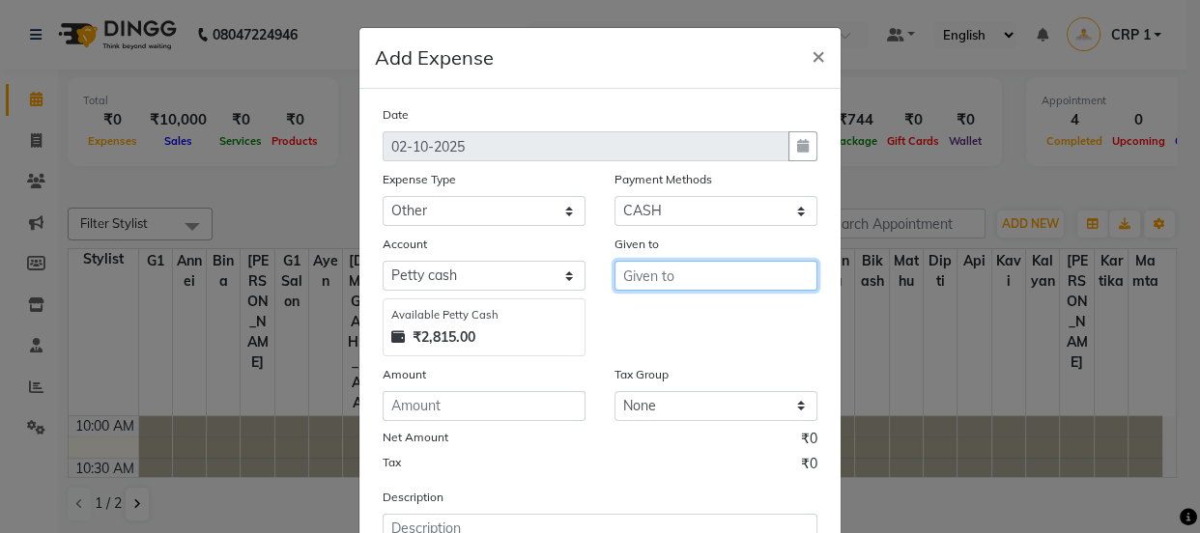
click at [667, 281] on input "text" at bounding box center [715, 276] width 203 height 30
type input "m"
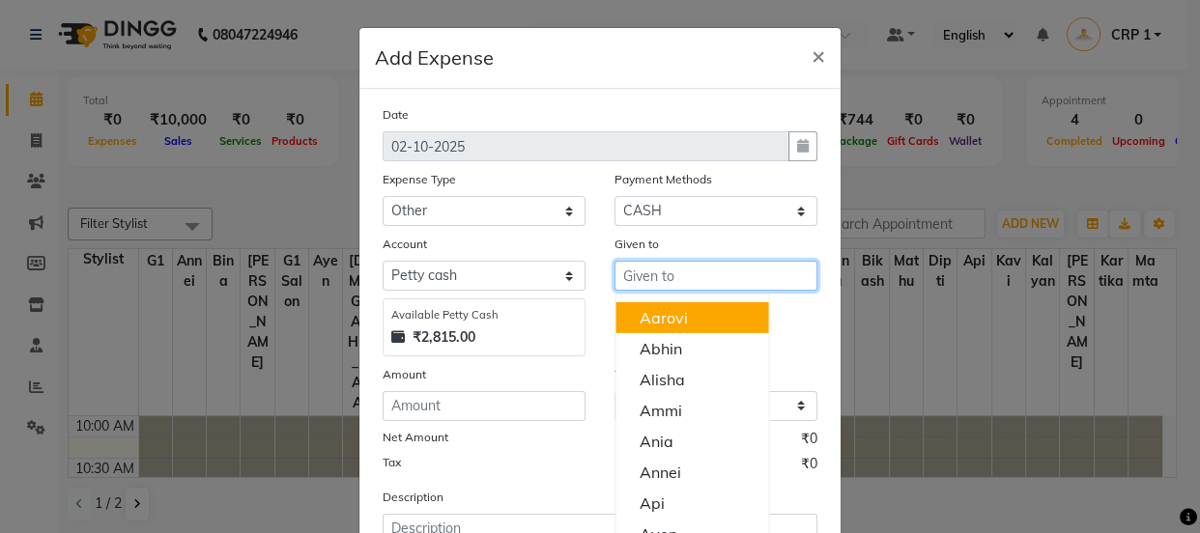
type input "m"
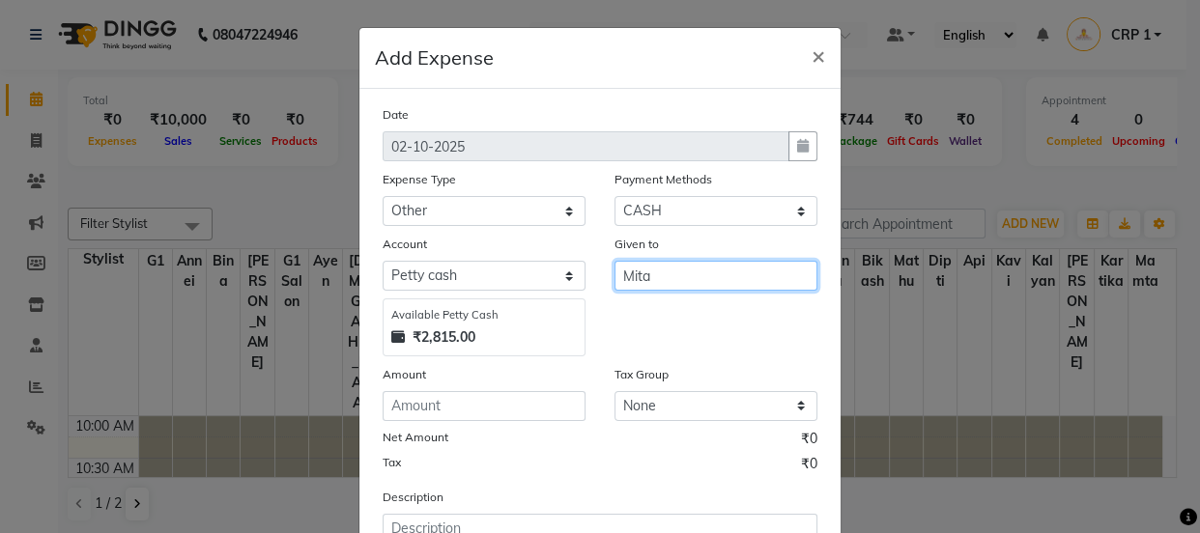
type input "Mita"
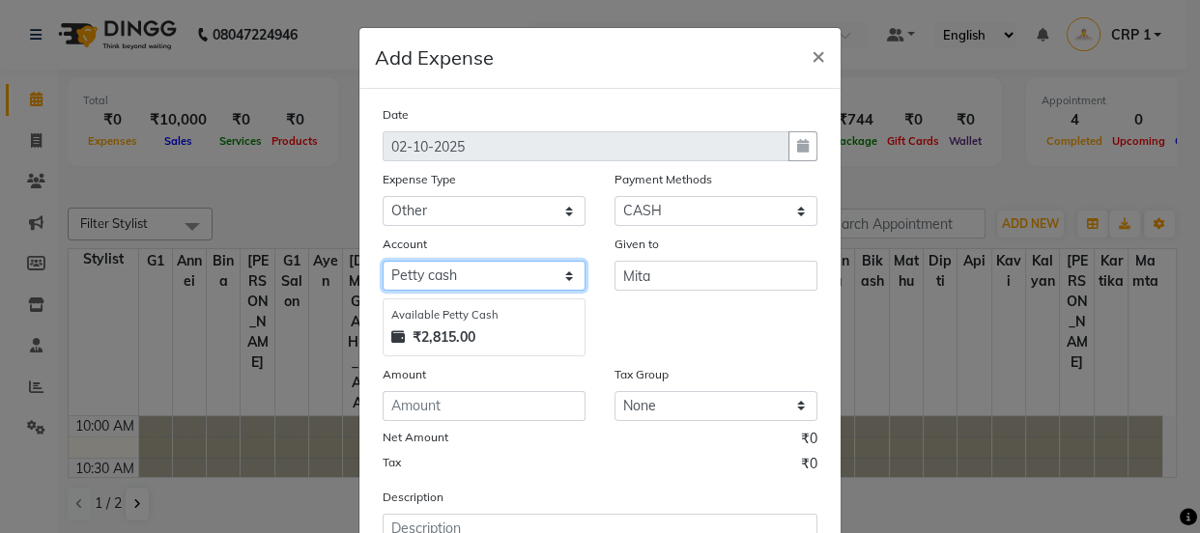
click at [480, 283] on select "Select Default account Petty cash" at bounding box center [483, 276] width 203 height 30
click at [471, 273] on select "Select Default account Petty cash" at bounding box center [483, 276] width 203 height 30
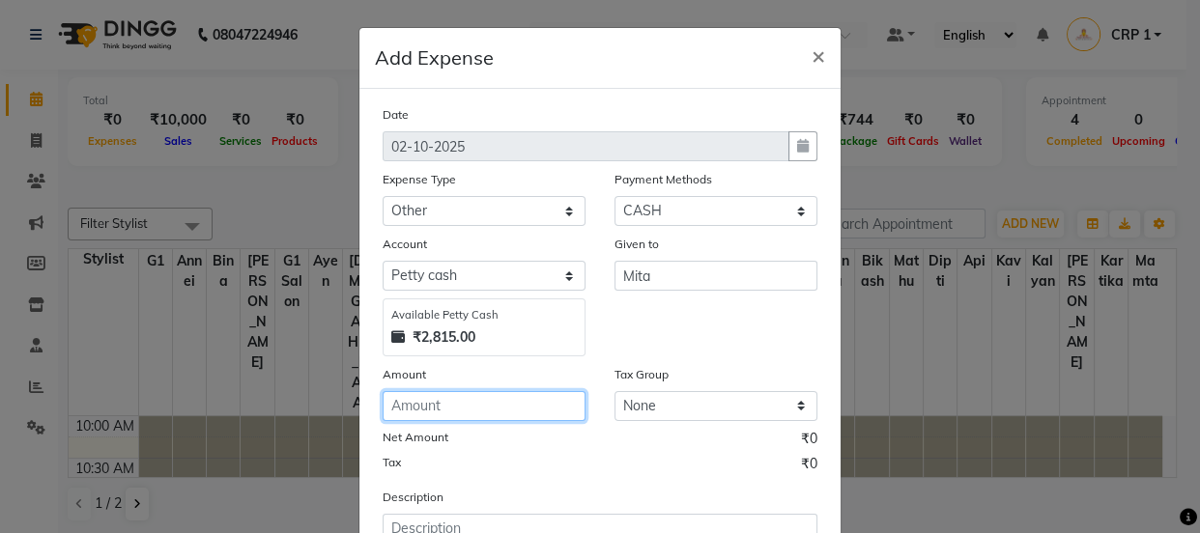
click at [449, 421] on input "number" at bounding box center [483, 406] width 203 height 30
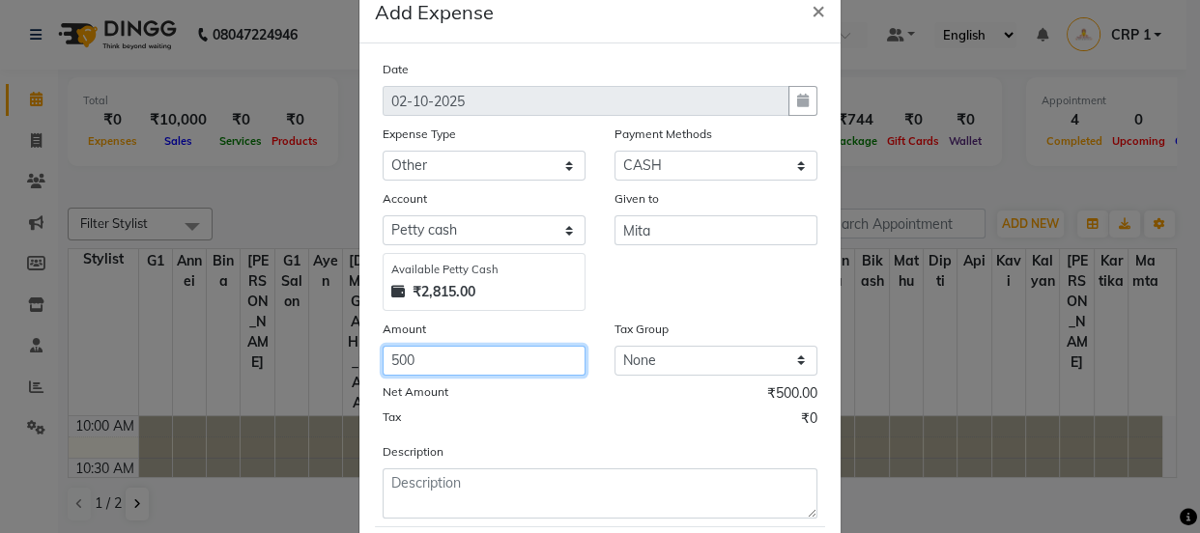
scroll to position [87, 0]
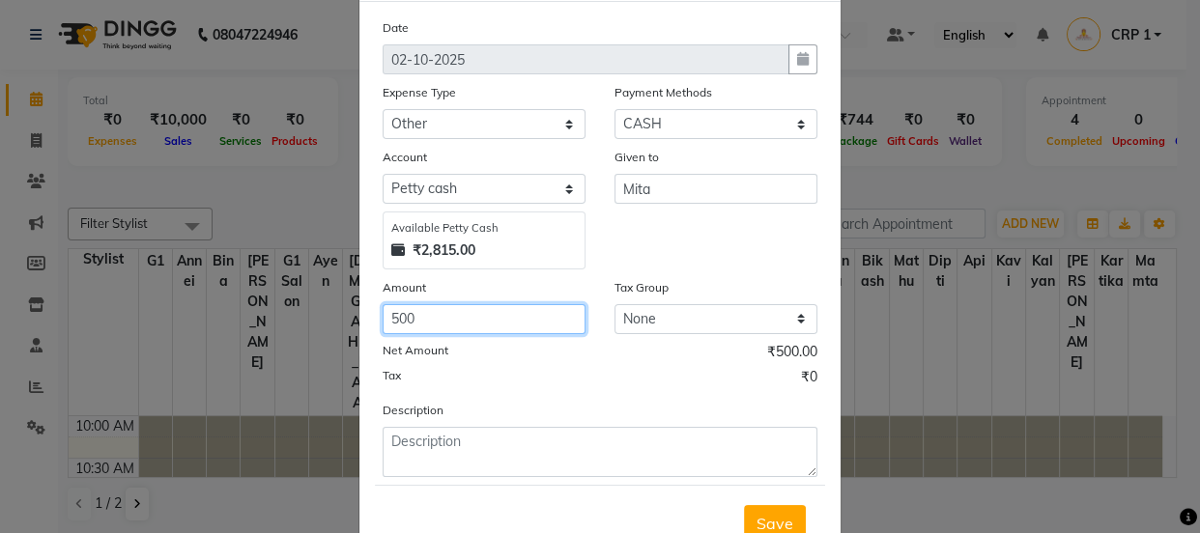
type input "500"
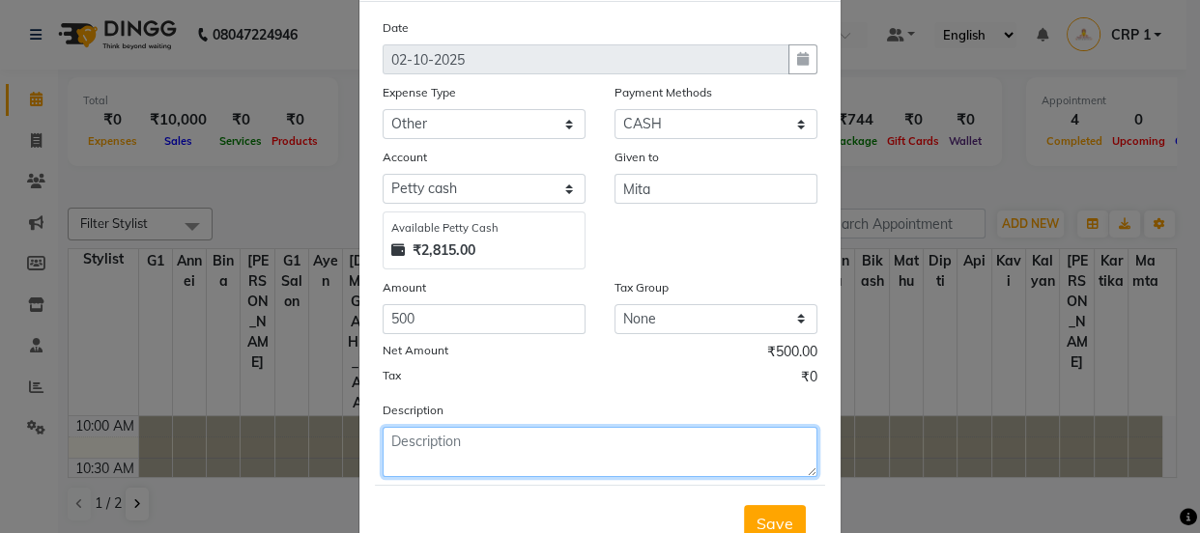
click at [463, 462] on textarea at bounding box center [599, 452] width 435 height 50
type textarea "p"
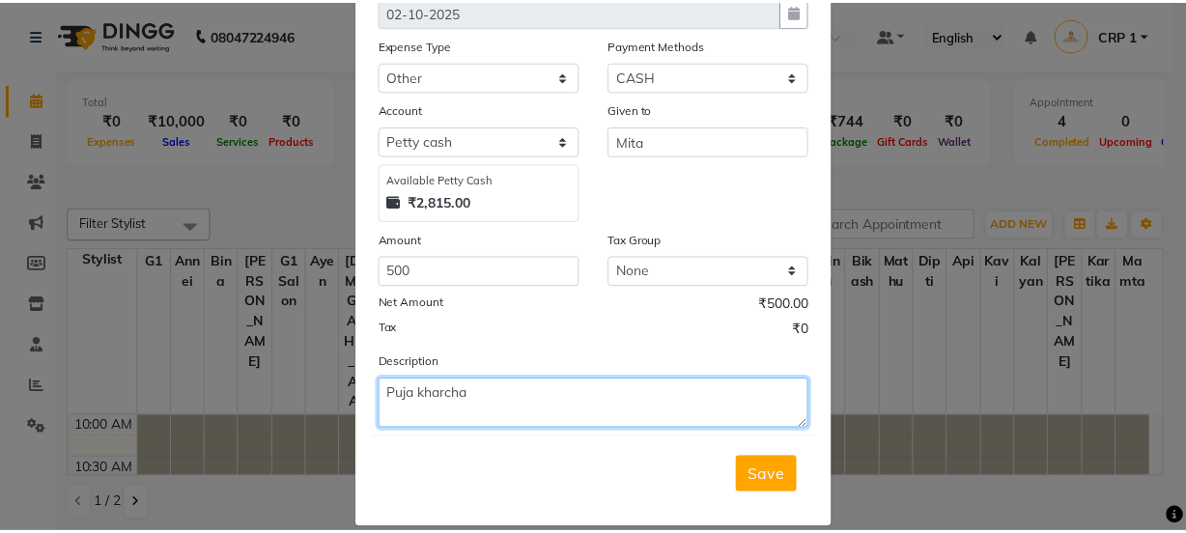
scroll to position [160, 0]
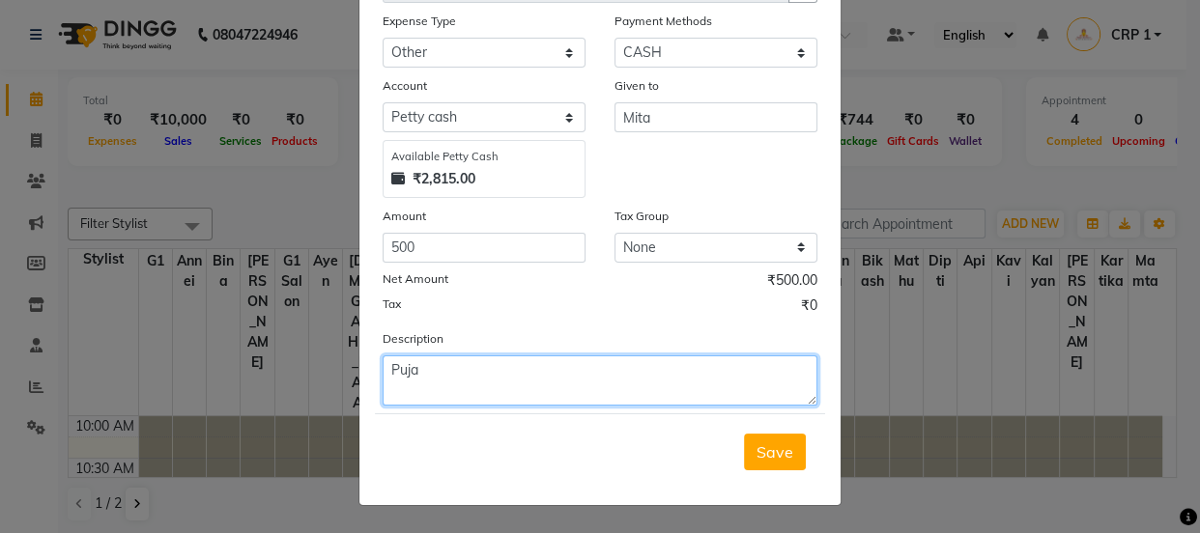
type textarea "Puja"
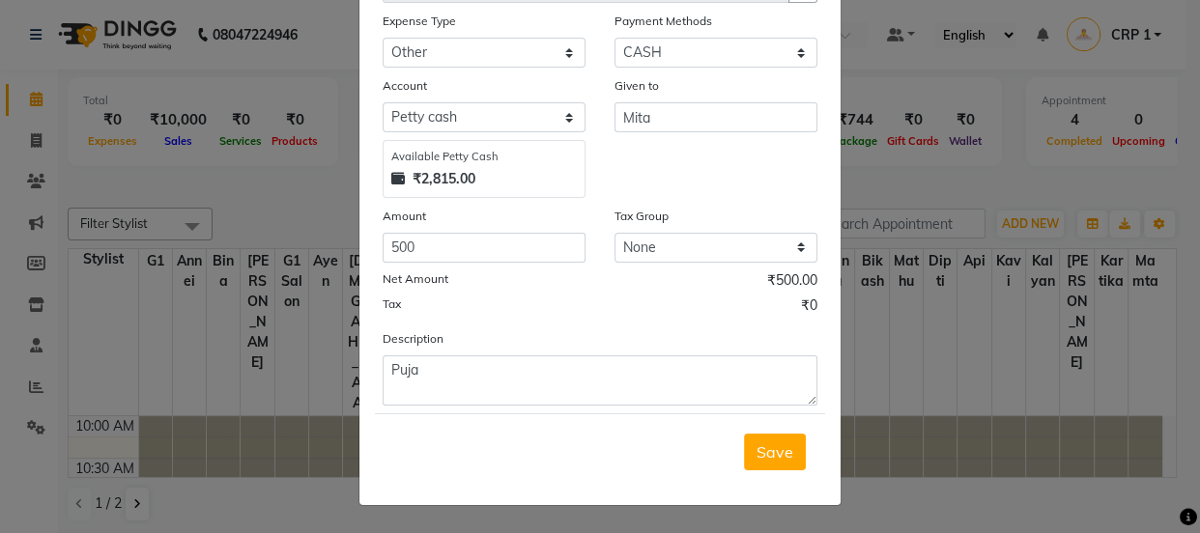
click at [40, 167] on ngb-modal-window "Add Expense × Date 02-10-2025 Expense Type Select Advance Salary Bank charges C…" at bounding box center [600, 266] width 1200 height 533
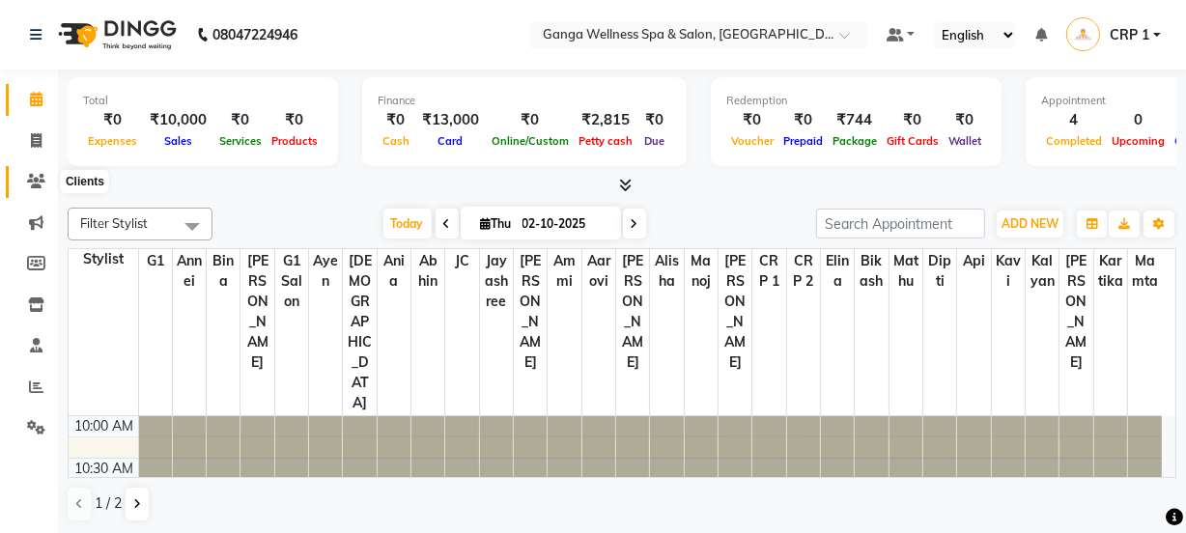
click at [42, 183] on icon at bounding box center [36, 181] width 18 height 14
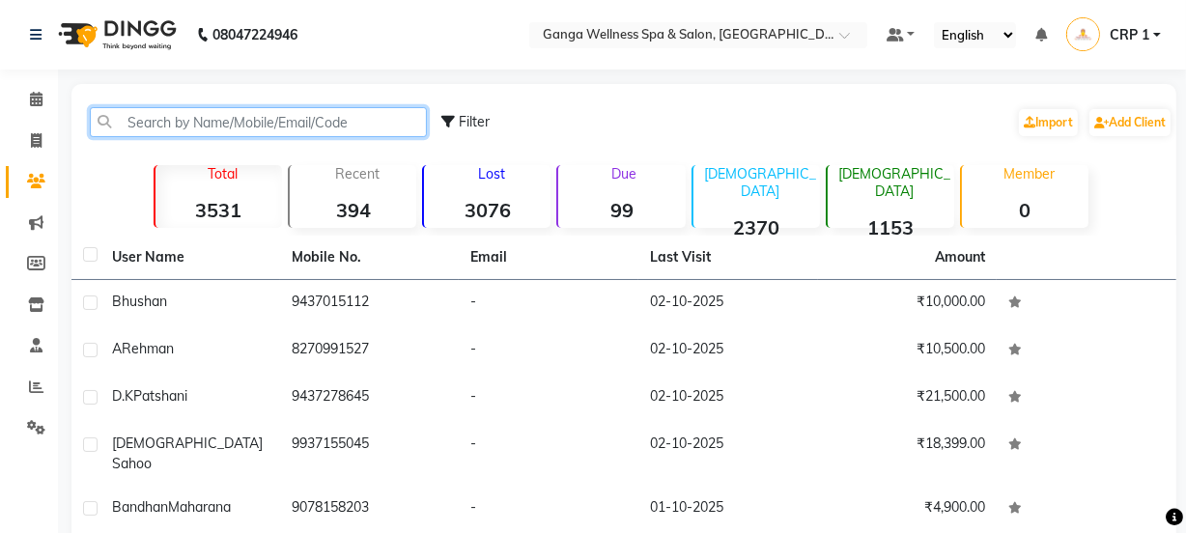
click at [286, 127] on input "text" at bounding box center [258, 122] width 337 height 30
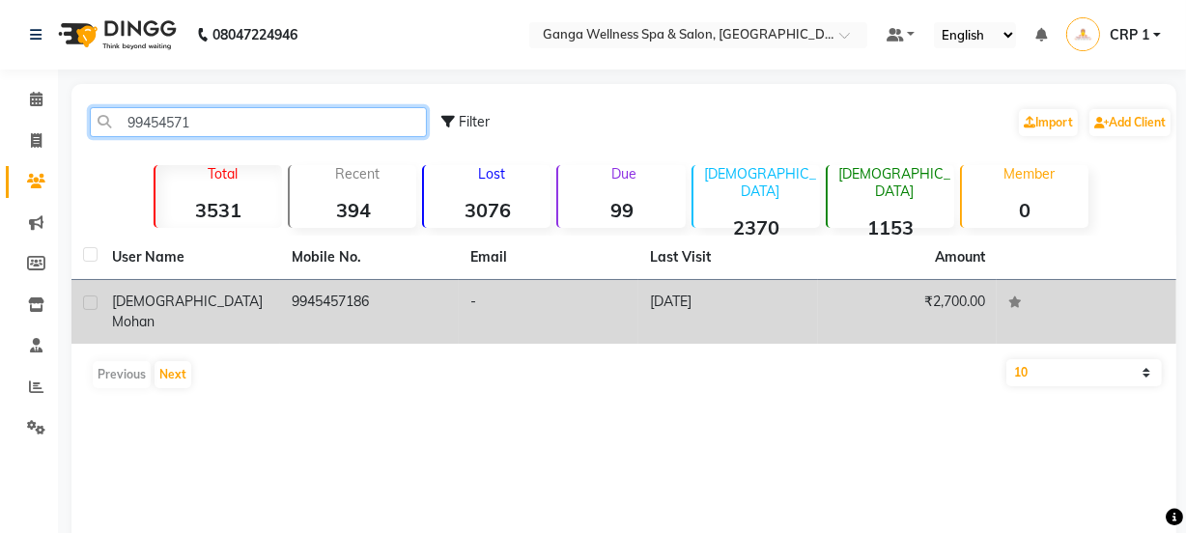
type input "99454571"
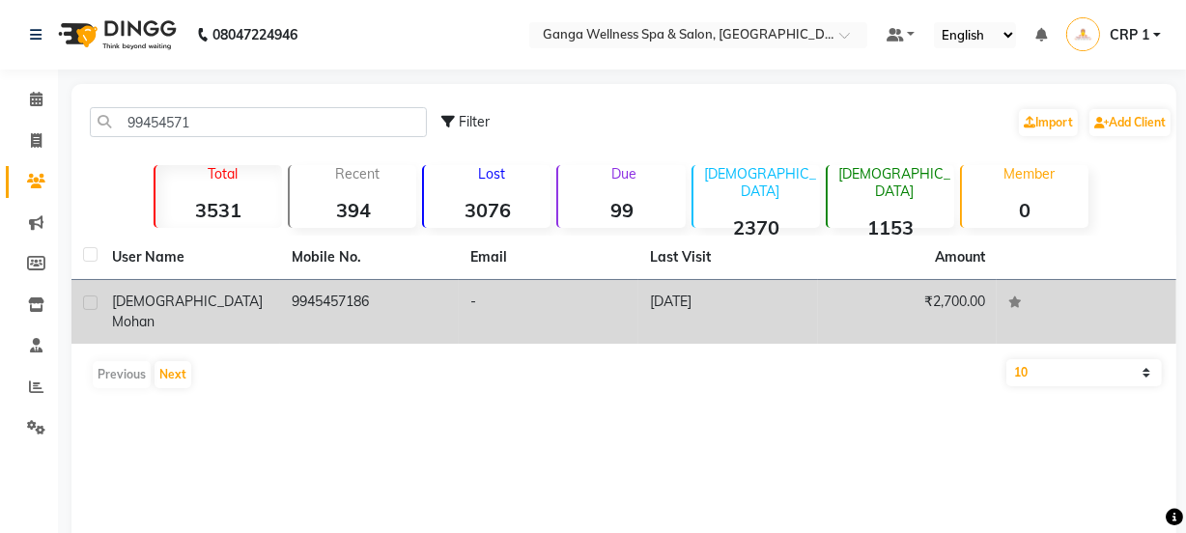
click at [225, 298] on div "Bishnu Mohan" at bounding box center [190, 312] width 156 height 41
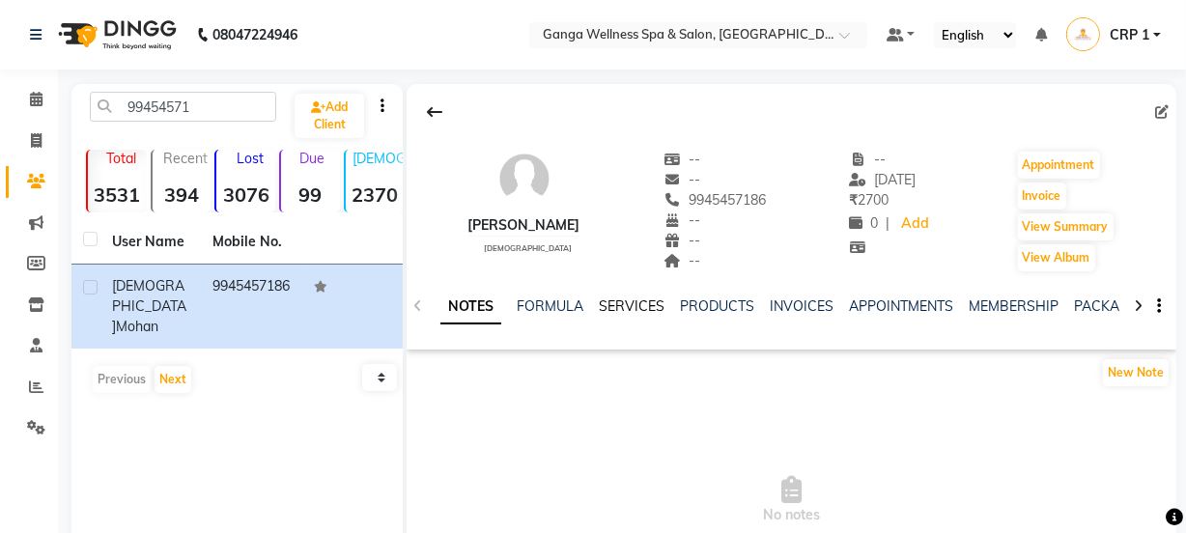
click at [632, 306] on link "SERVICES" at bounding box center [632, 305] width 66 height 17
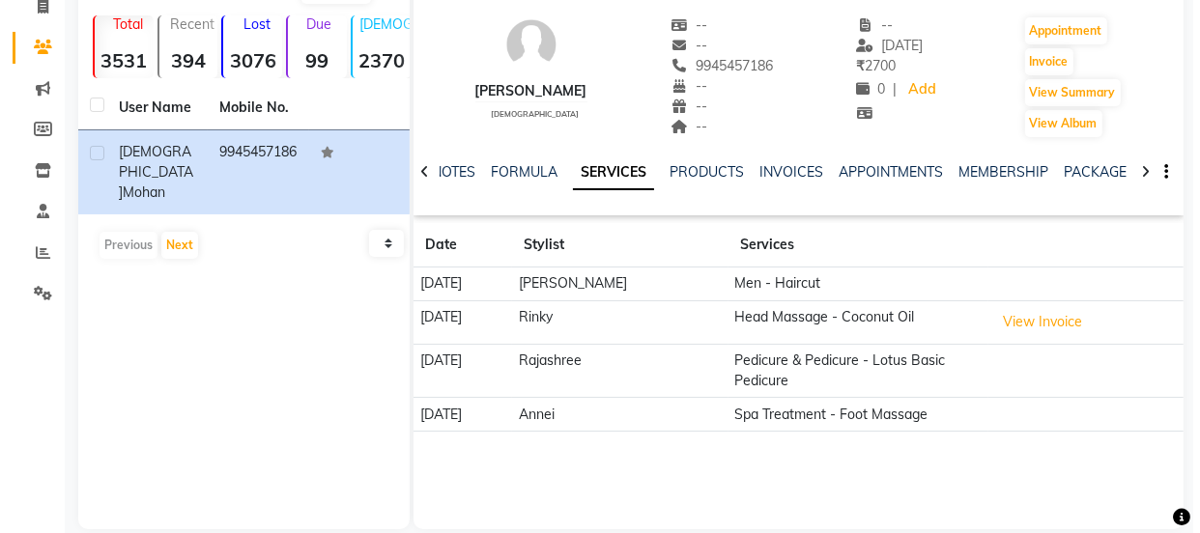
scroll to position [159, 0]
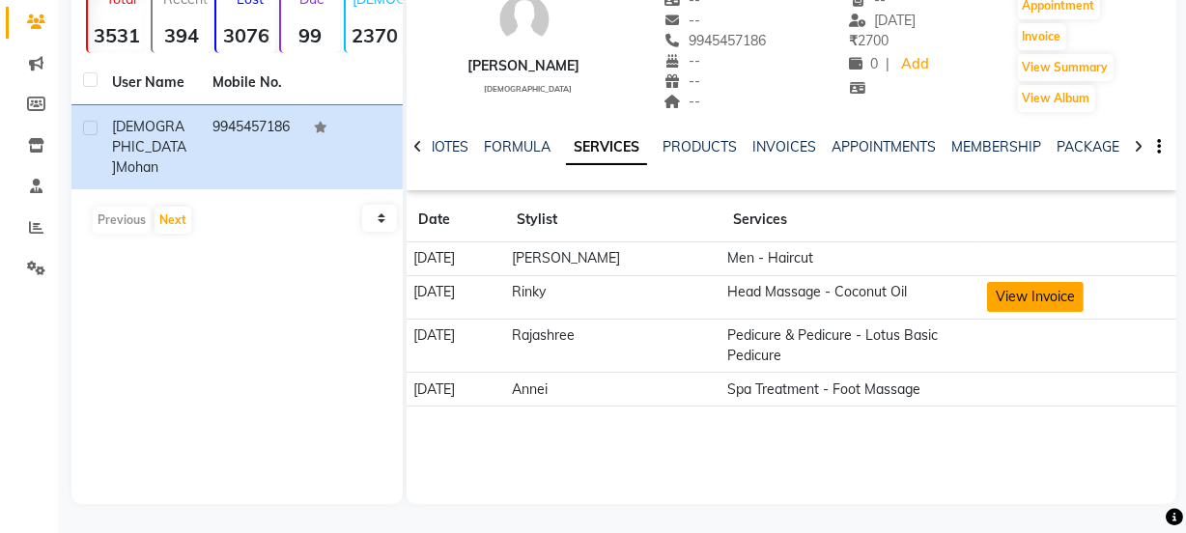
click at [1042, 302] on button "View Invoice" at bounding box center [1035, 297] width 97 height 30
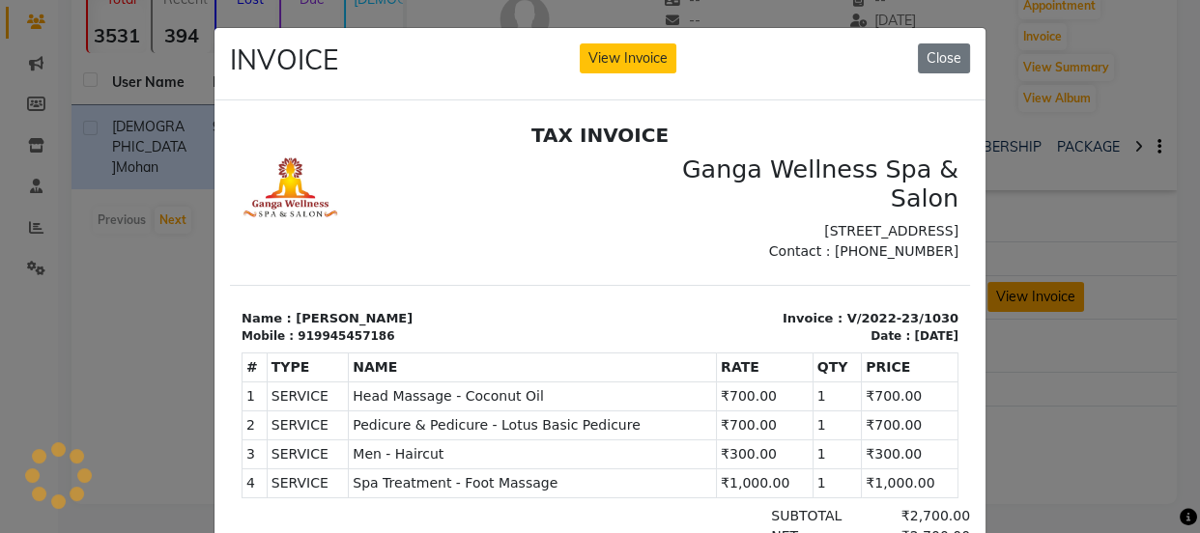
scroll to position [0, 0]
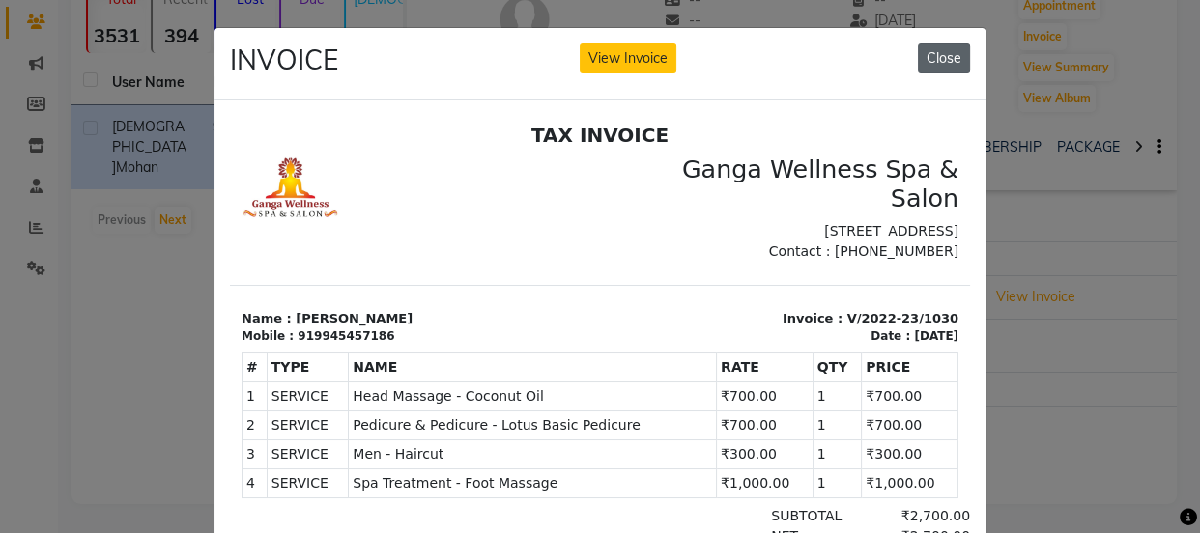
click at [947, 57] on button "Close" at bounding box center [944, 58] width 52 height 30
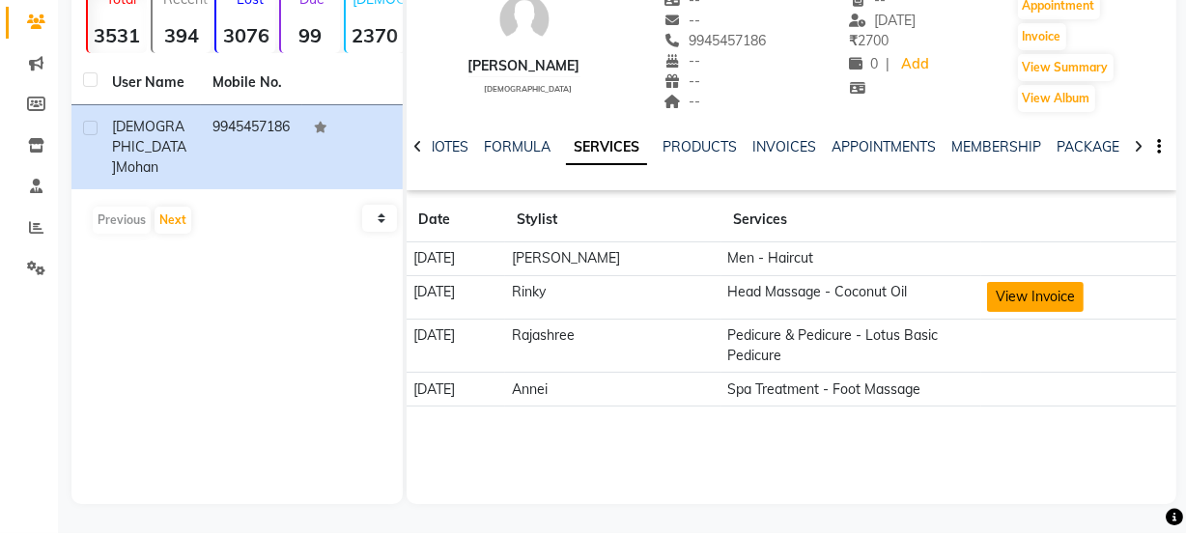
click at [1037, 299] on button "View Invoice" at bounding box center [1035, 297] width 97 height 30
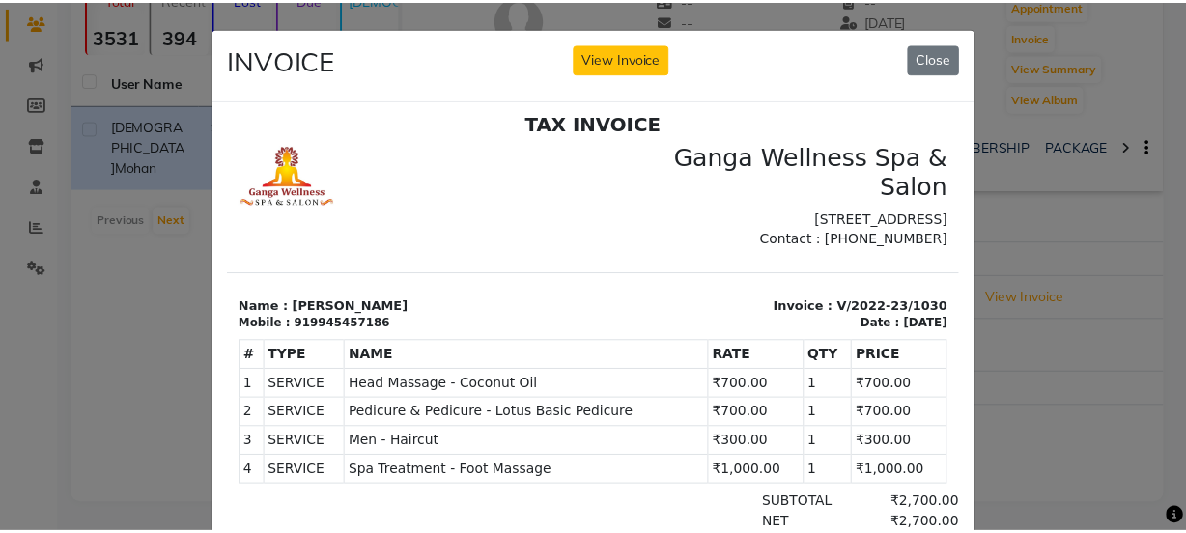
scroll to position [15, 0]
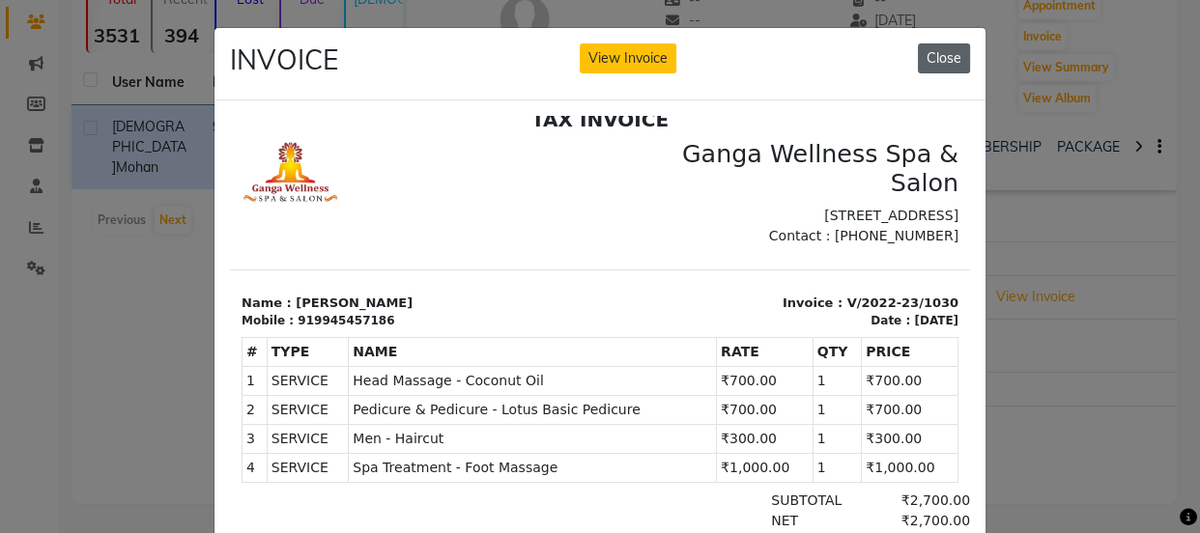
click at [936, 50] on button "Close" at bounding box center [944, 58] width 52 height 30
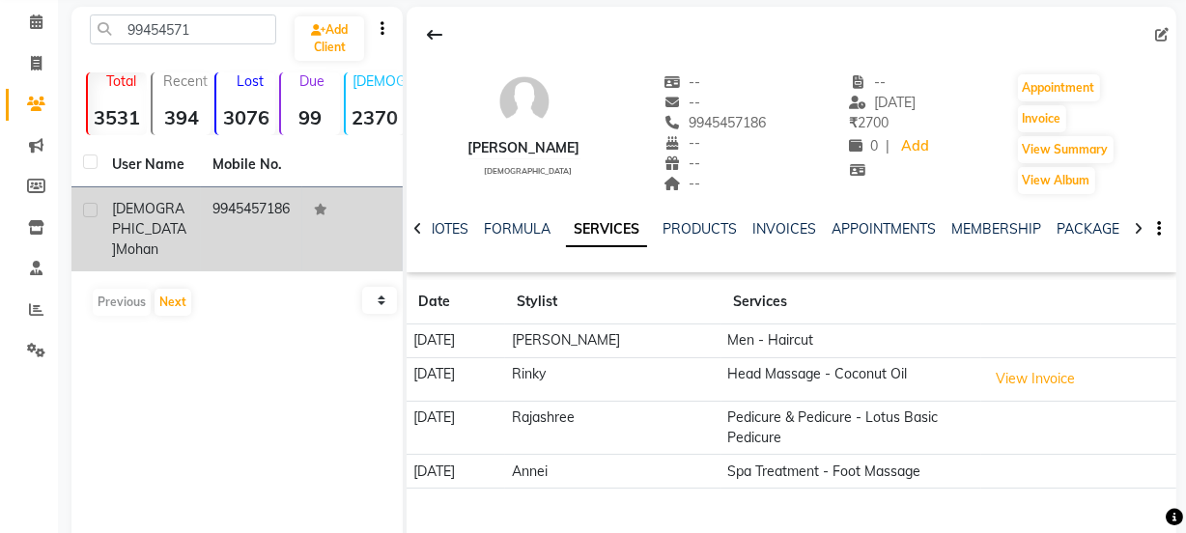
scroll to position [0, 0]
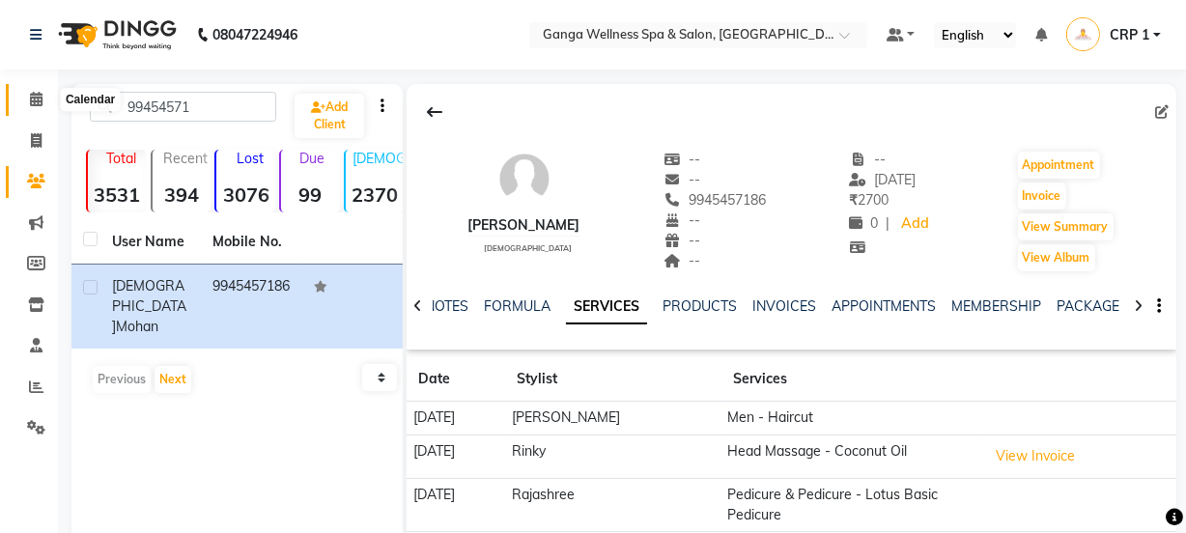
click at [39, 100] on icon at bounding box center [36, 99] width 13 height 14
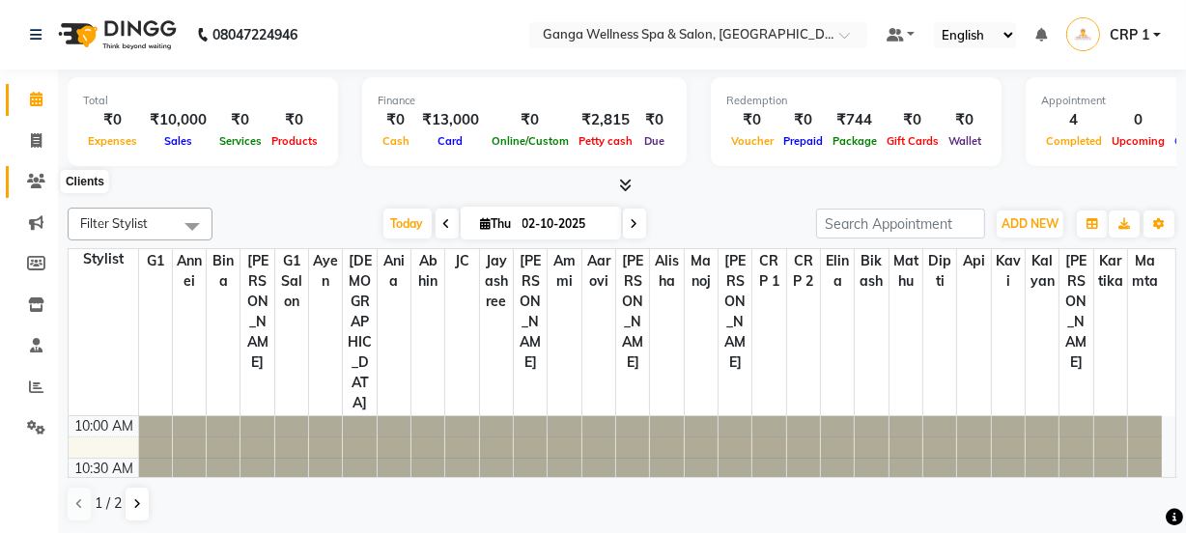
click at [25, 187] on span at bounding box center [36, 182] width 34 height 22
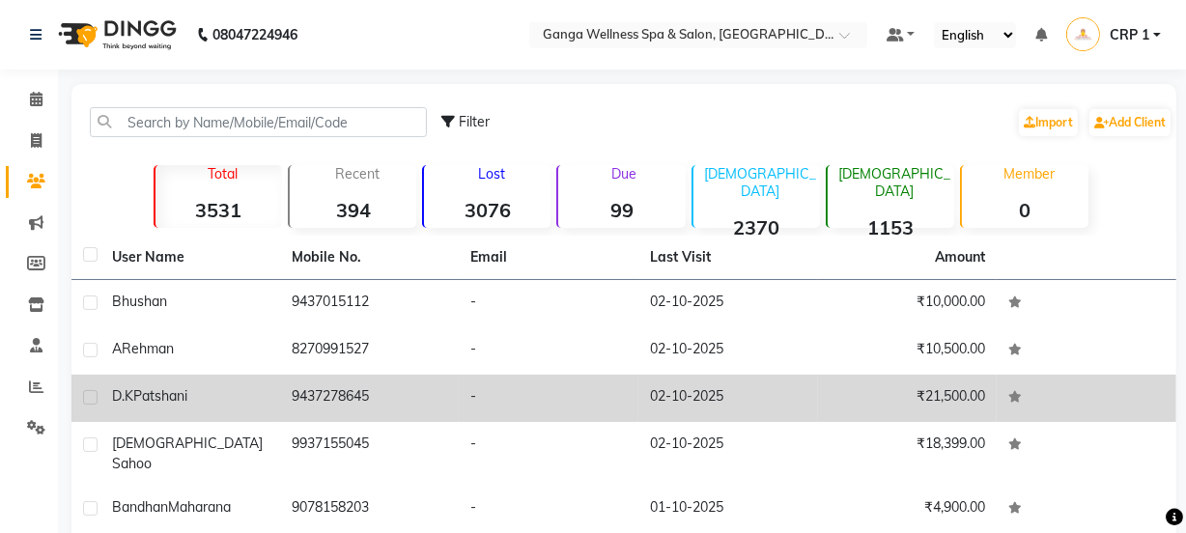
click at [230, 399] on div "D.K Patshani" at bounding box center [190, 396] width 156 height 20
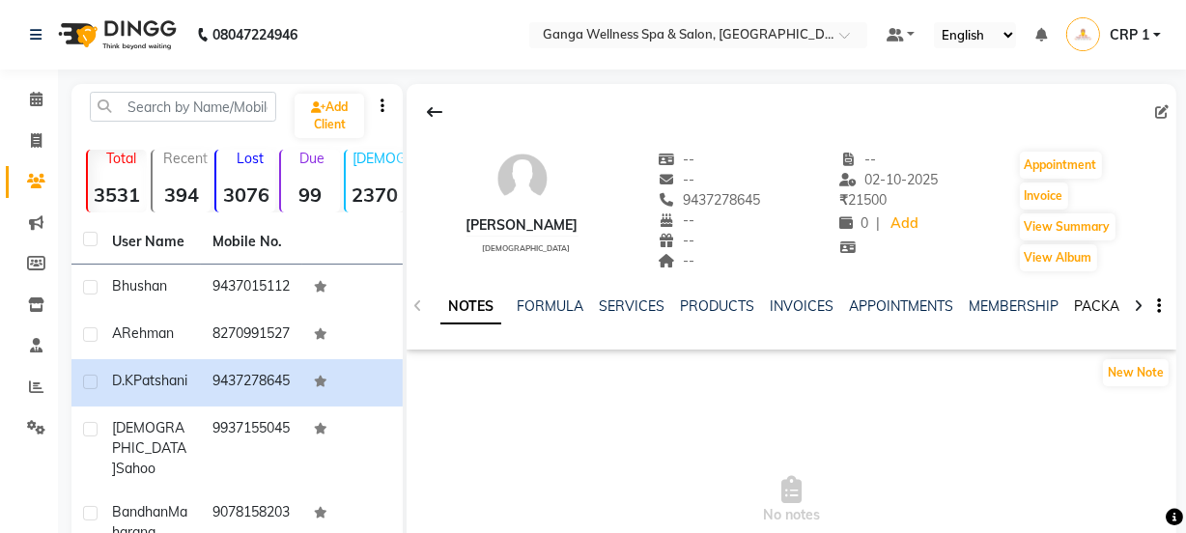
click at [1096, 305] on link "PACKAGES" at bounding box center [1109, 305] width 71 height 17
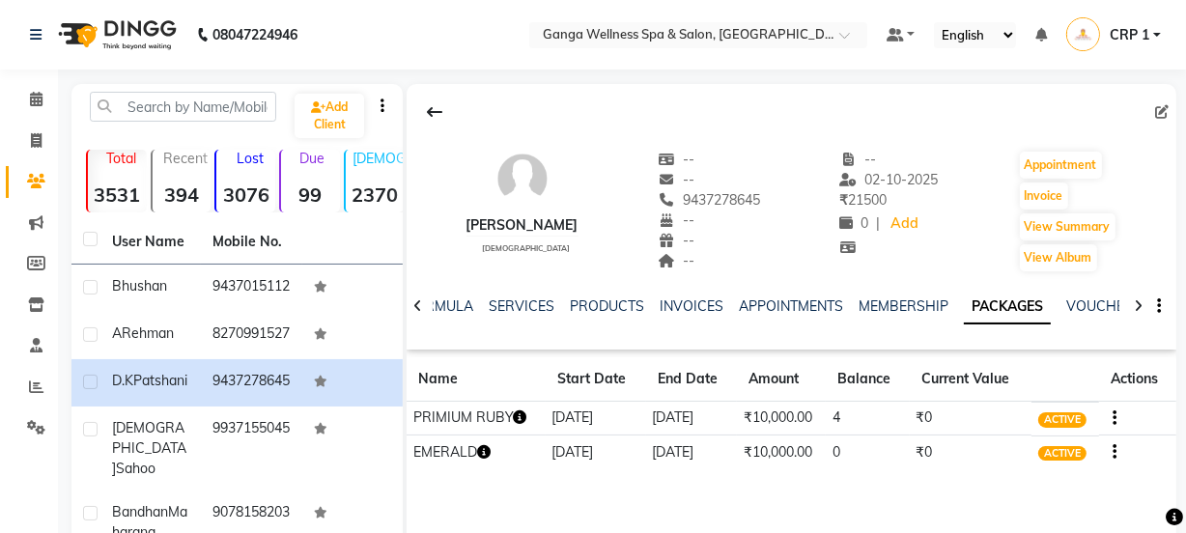
click at [523, 412] on icon "button" at bounding box center [521, 417] width 14 height 14
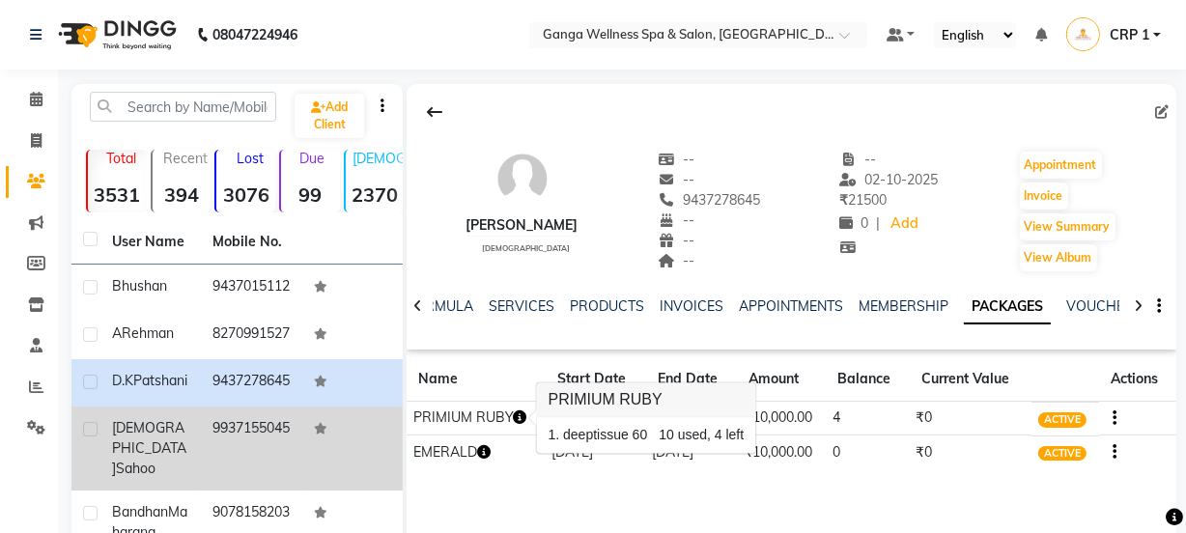
click at [212, 470] on td "9937155045" at bounding box center [251, 449] width 100 height 84
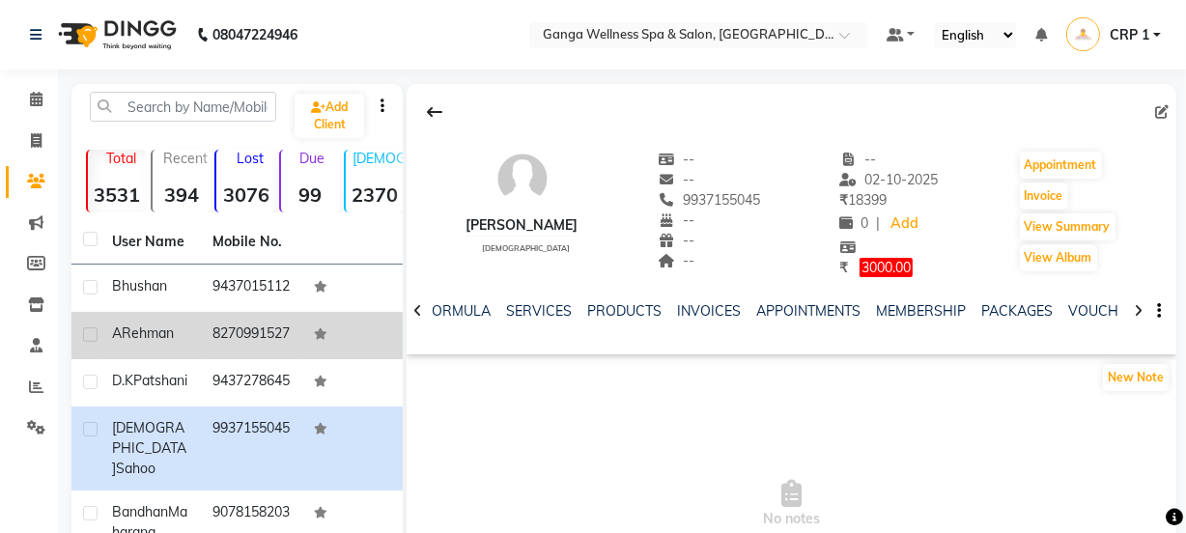
click at [247, 359] on td "8270991527" at bounding box center [251, 335] width 100 height 47
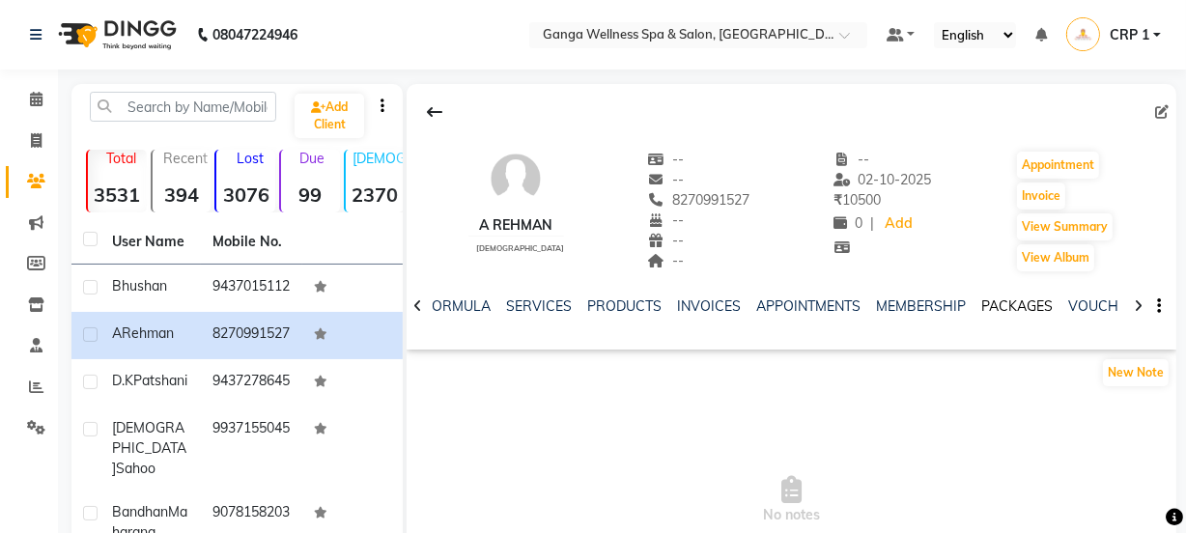
click at [1014, 309] on link "PACKAGES" at bounding box center [1016, 305] width 71 height 17
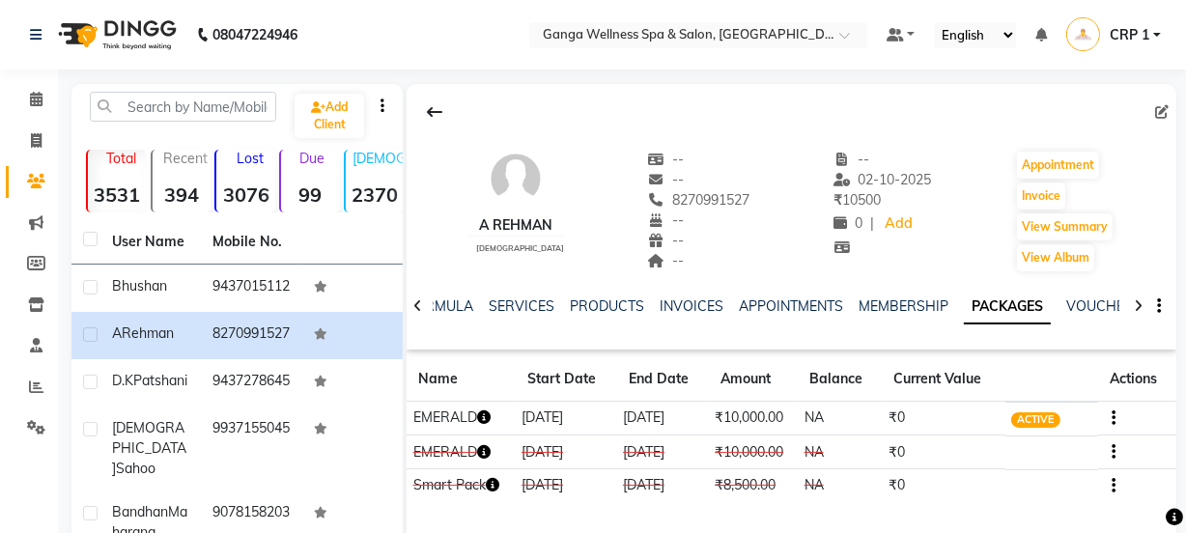
click at [486, 423] on icon "button" at bounding box center [484, 417] width 14 height 14
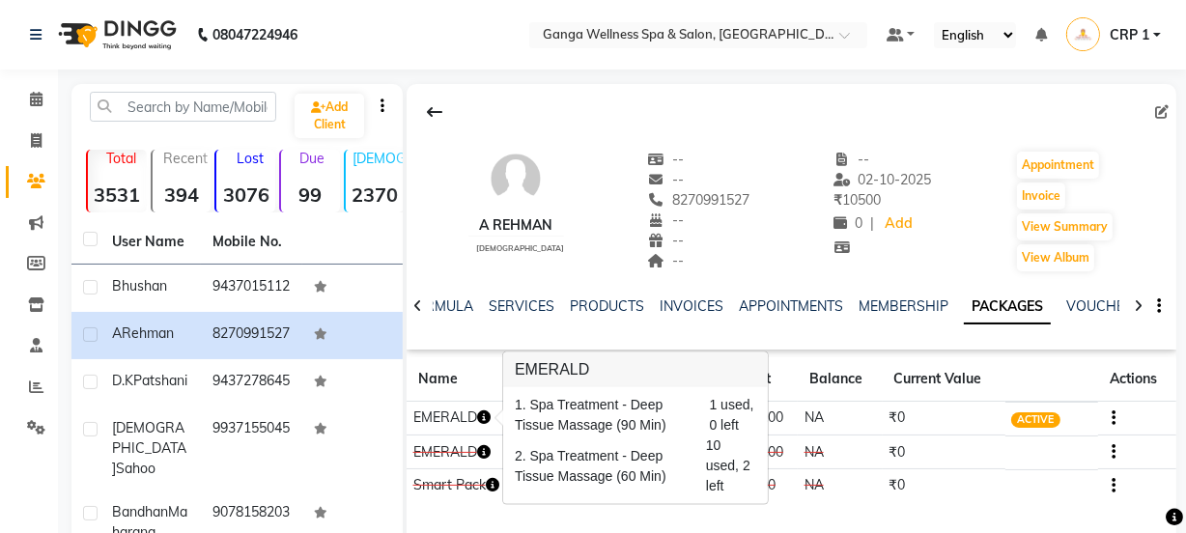
click at [202, 90] on div "Add Client Total 3531 Recent 394 Lost 3076 Due 99 Male 2370 Female 1153 Member …" at bounding box center [236, 468] width 331 height 768
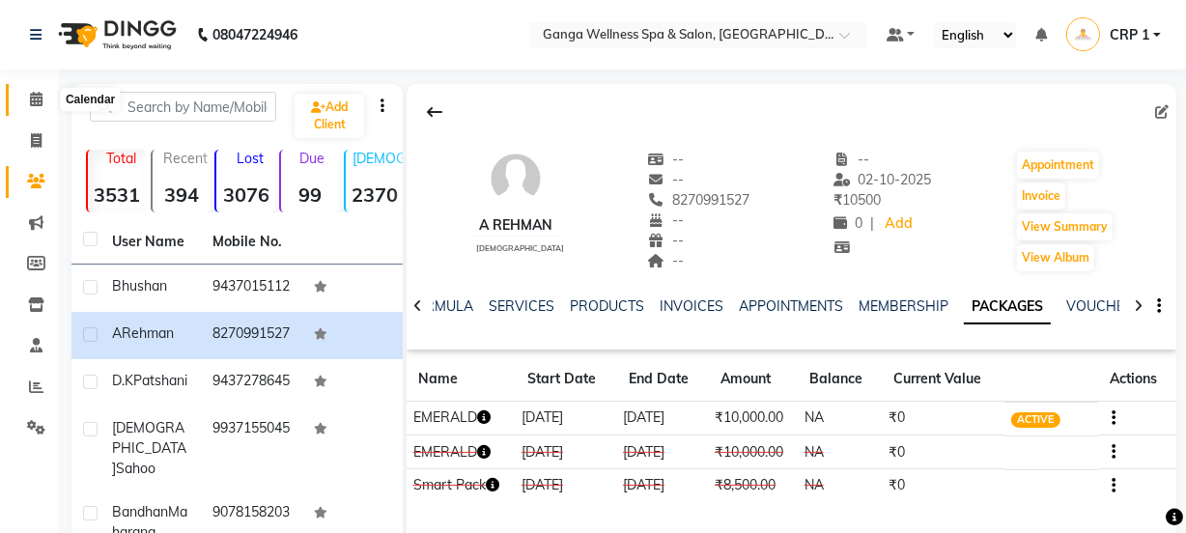
click at [41, 100] on icon at bounding box center [36, 99] width 13 height 14
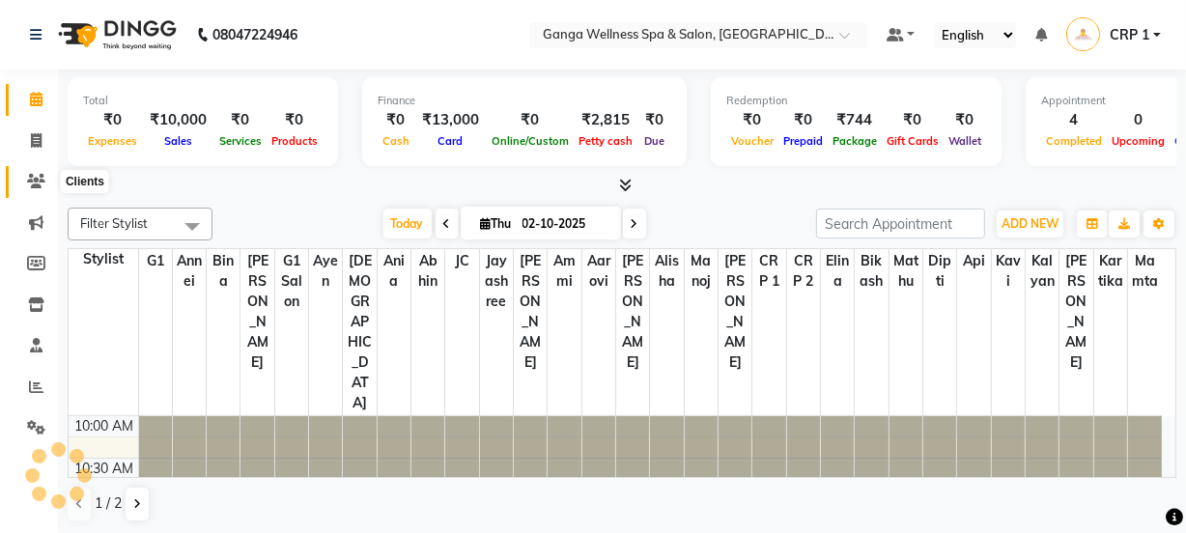
click at [39, 181] on icon at bounding box center [36, 181] width 18 height 14
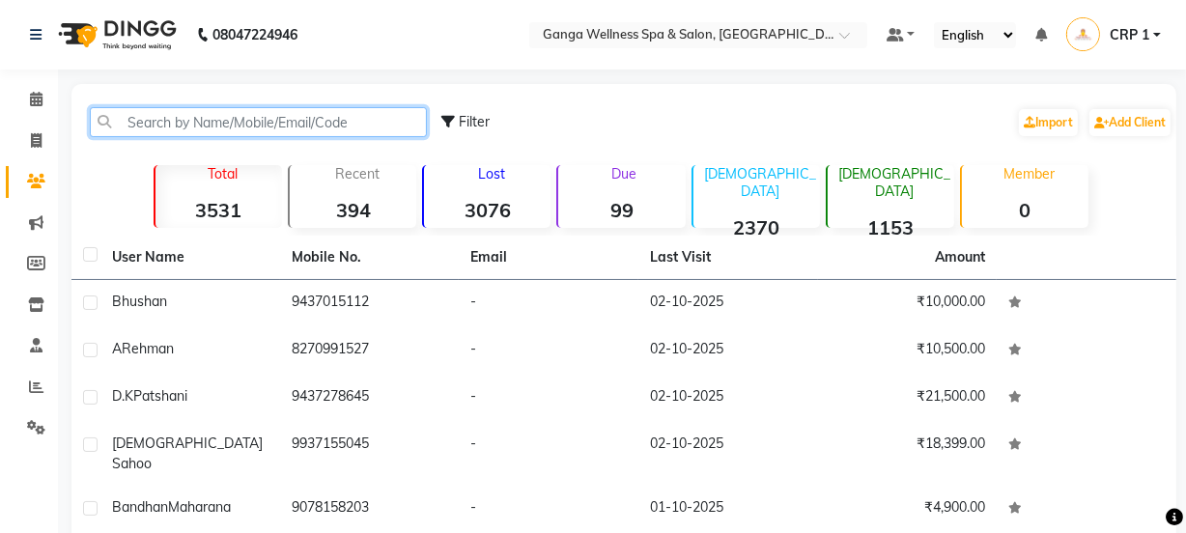
click at [230, 125] on input "text" at bounding box center [258, 122] width 337 height 30
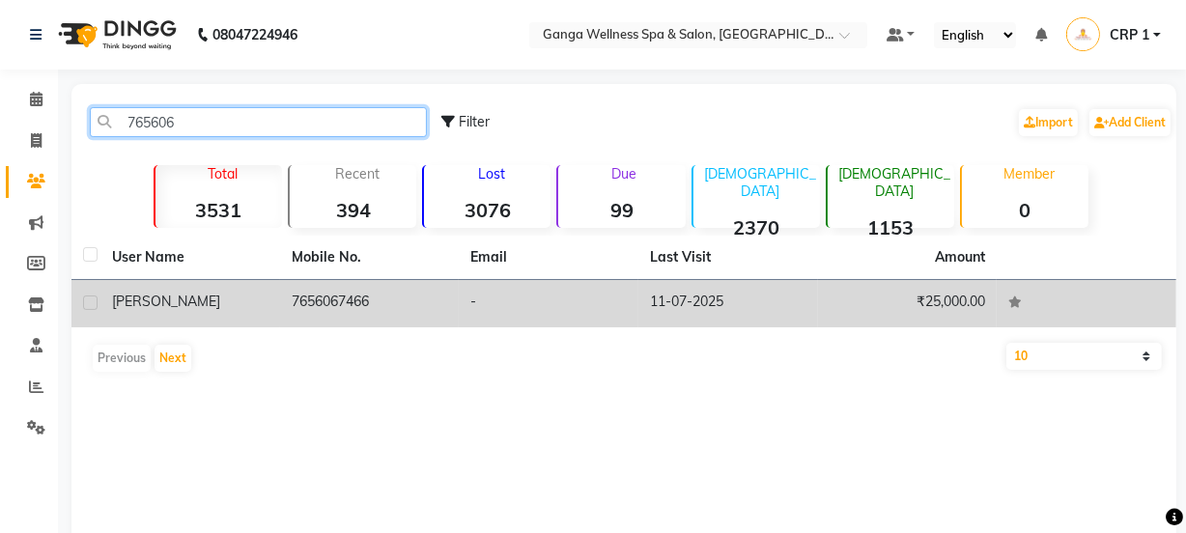
type input "765606"
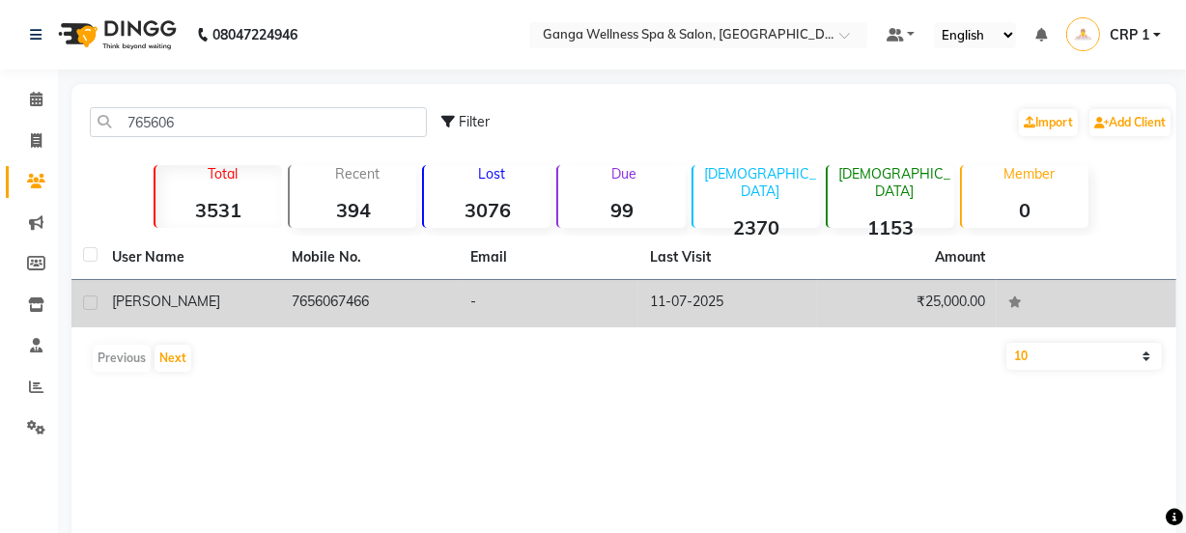
click at [524, 307] on td "-" at bounding box center [549, 303] width 180 height 47
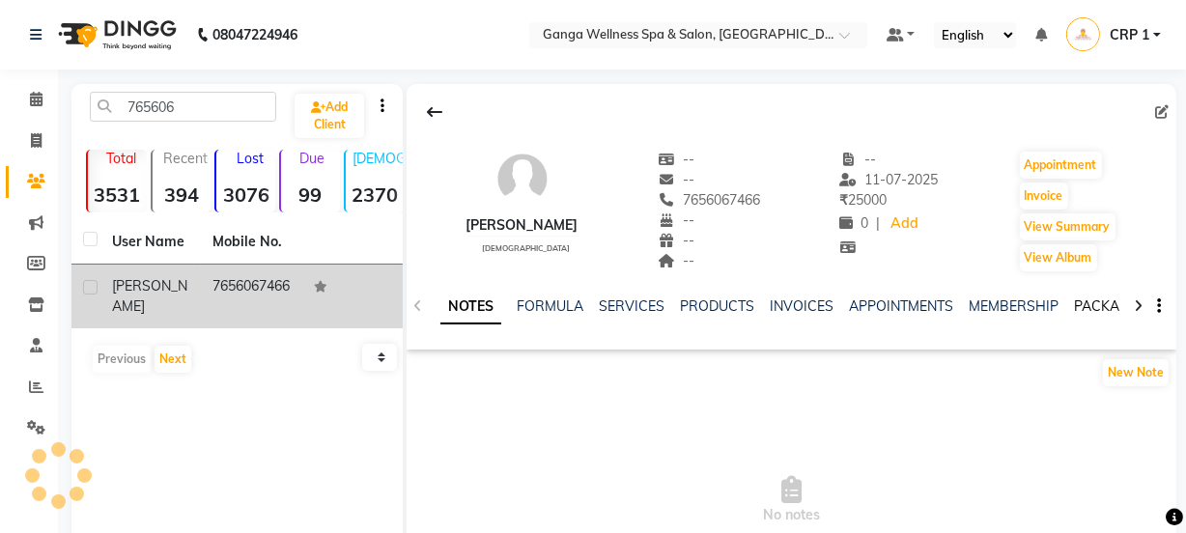
click at [1076, 299] on link "PACKAGES" at bounding box center [1109, 305] width 71 height 17
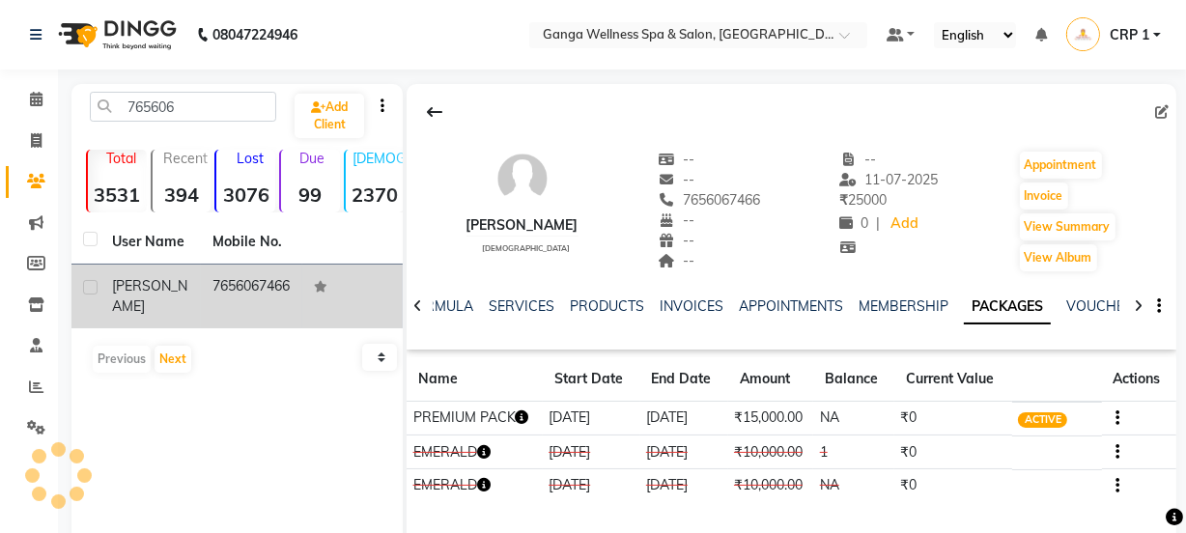
click at [528, 418] on icon "button" at bounding box center [523, 417] width 14 height 14
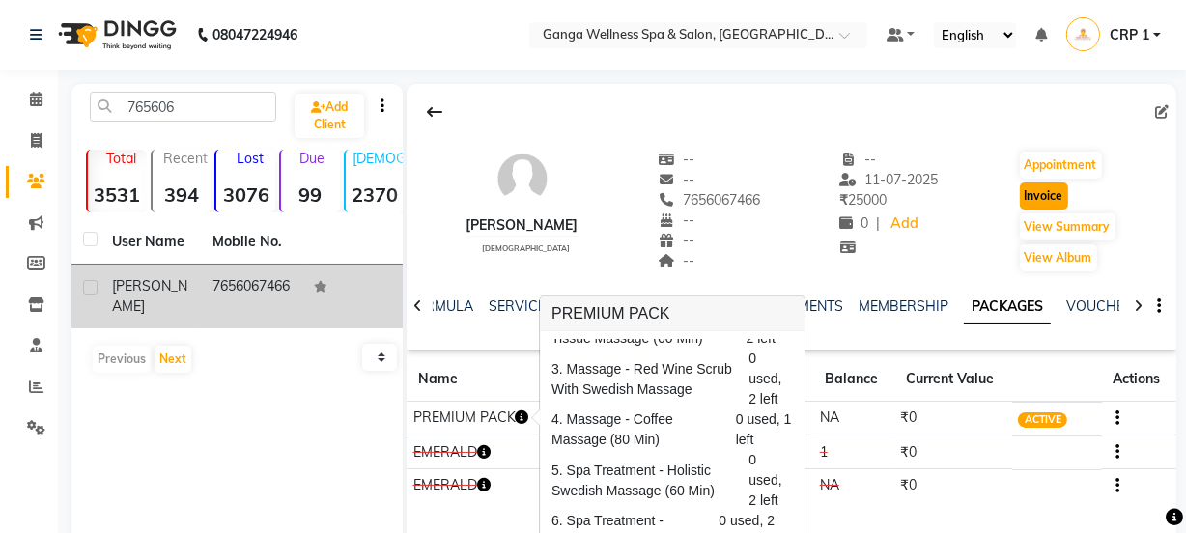
click at [1043, 201] on button "Invoice" at bounding box center [1044, 196] width 48 height 27
select select "service"
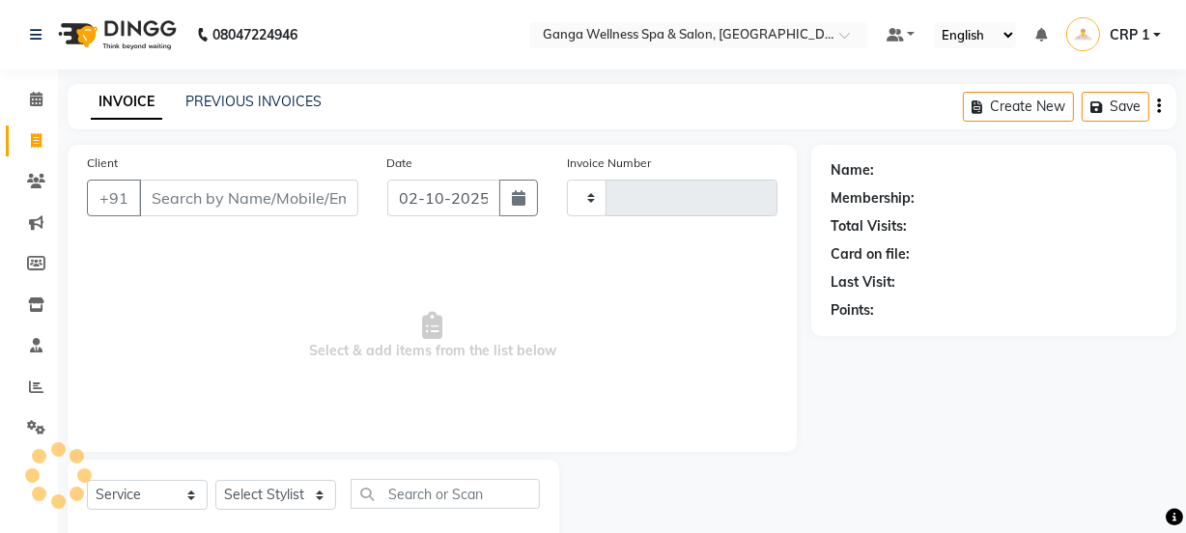
scroll to position [48, 0]
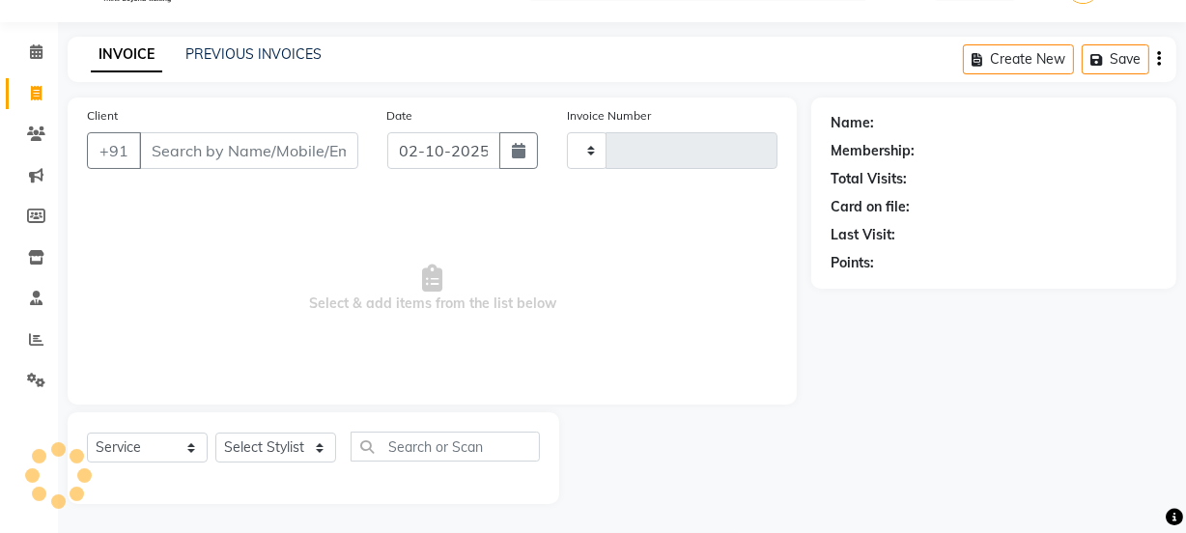
type input "2715"
select select "715"
click at [285, 446] on select "Select Stylist" at bounding box center [275, 448] width 121 height 30
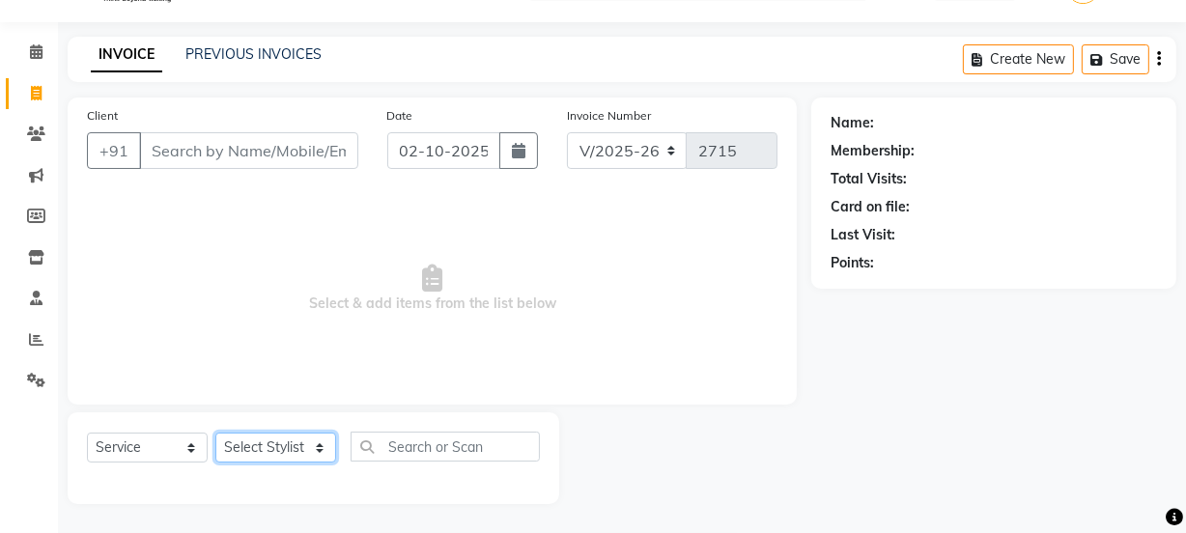
type input "7656067466"
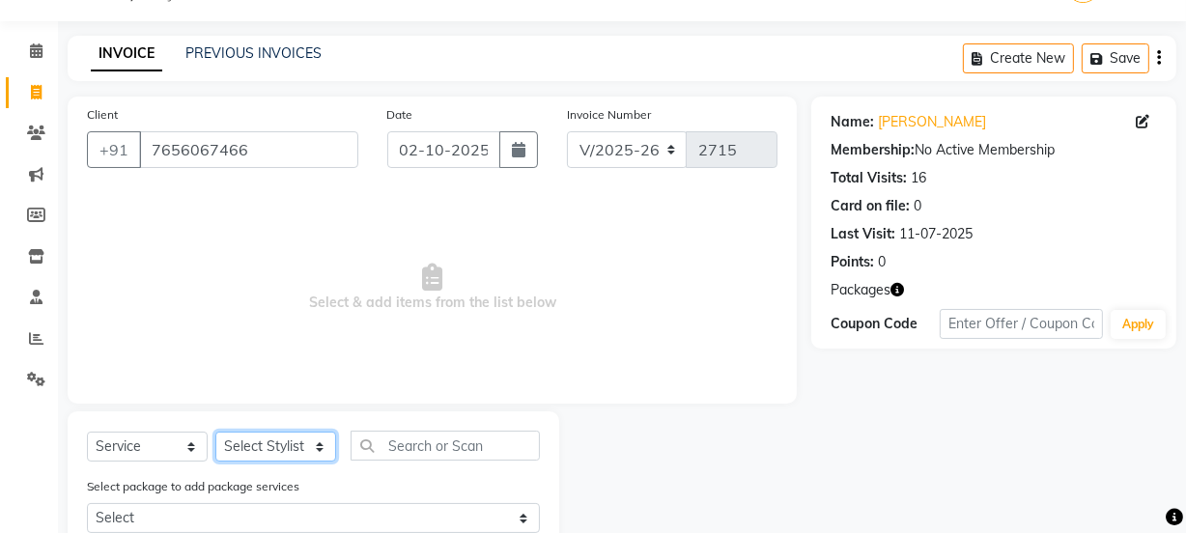
select select "83729"
click at [215, 432] on select "Select Stylist Aarovi Abhin [PERSON_NAME] [PERSON_NAME] CRP 1 CRP 2 [PERSON_NAM…" at bounding box center [275, 447] width 121 height 30
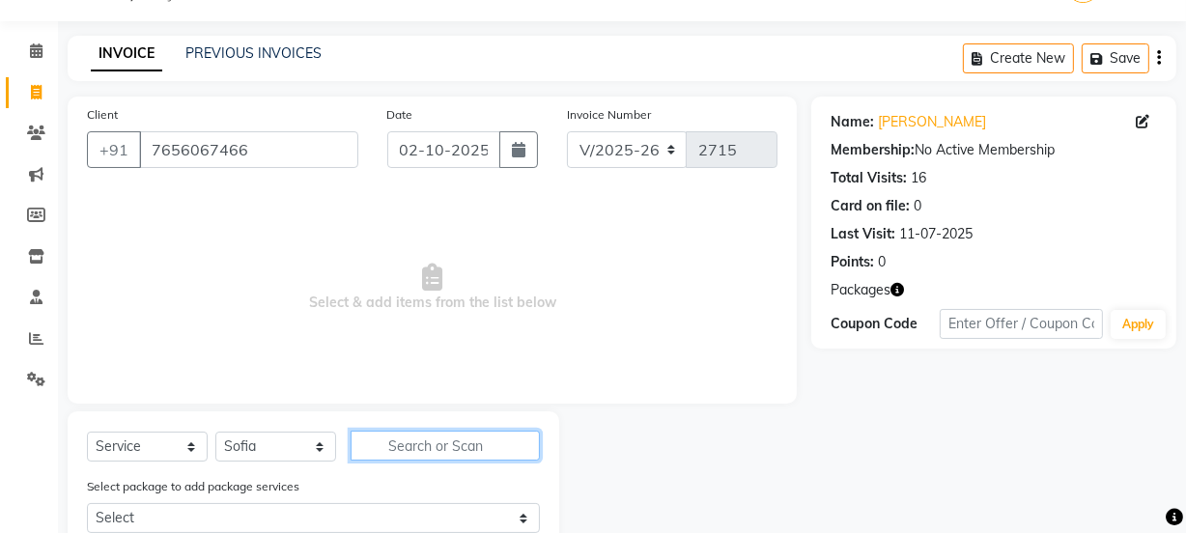
click at [424, 446] on input "text" at bounding box center [445, 446] width 189 height 30
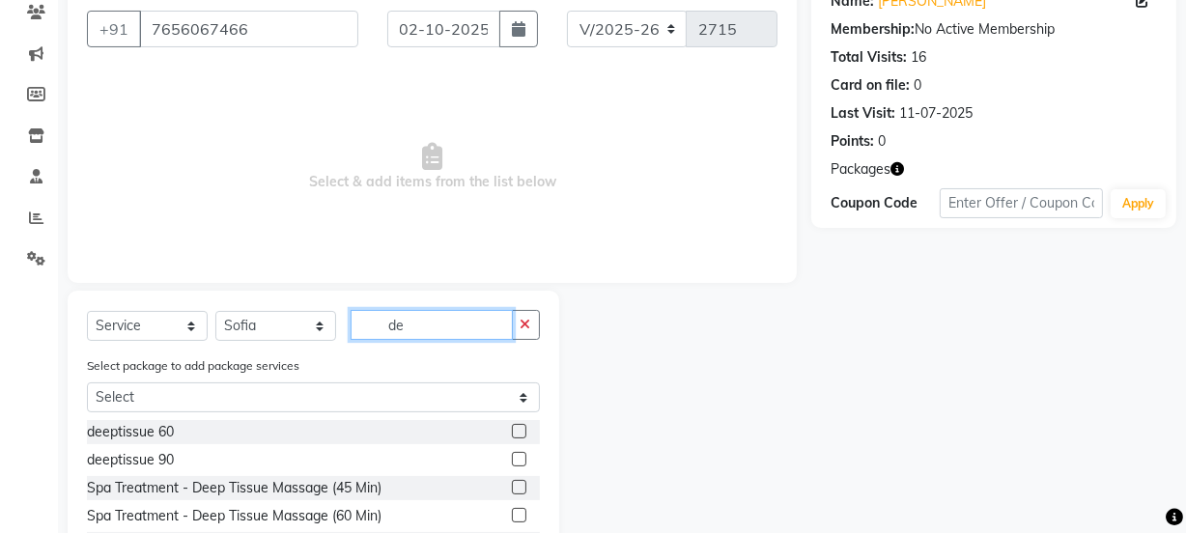
scroll to position [223, 0]
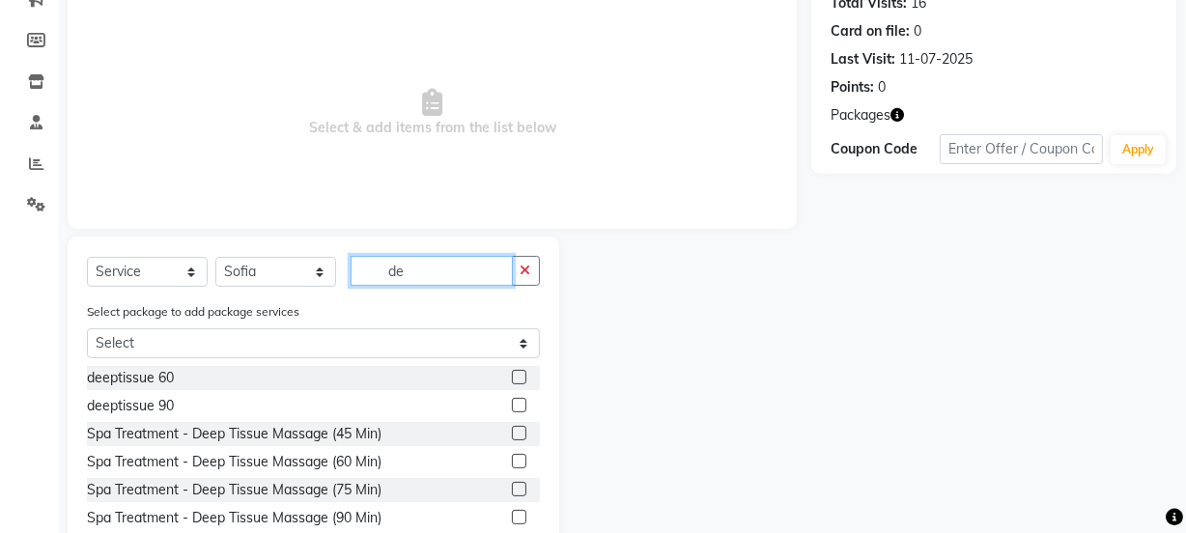
type input "de"
click at [512, 463] on label at bounding box center [519, 461] width 14 height 14
click at [512, 463] on input "checkbox" at bounding box center [518, 462] width 13 height 13
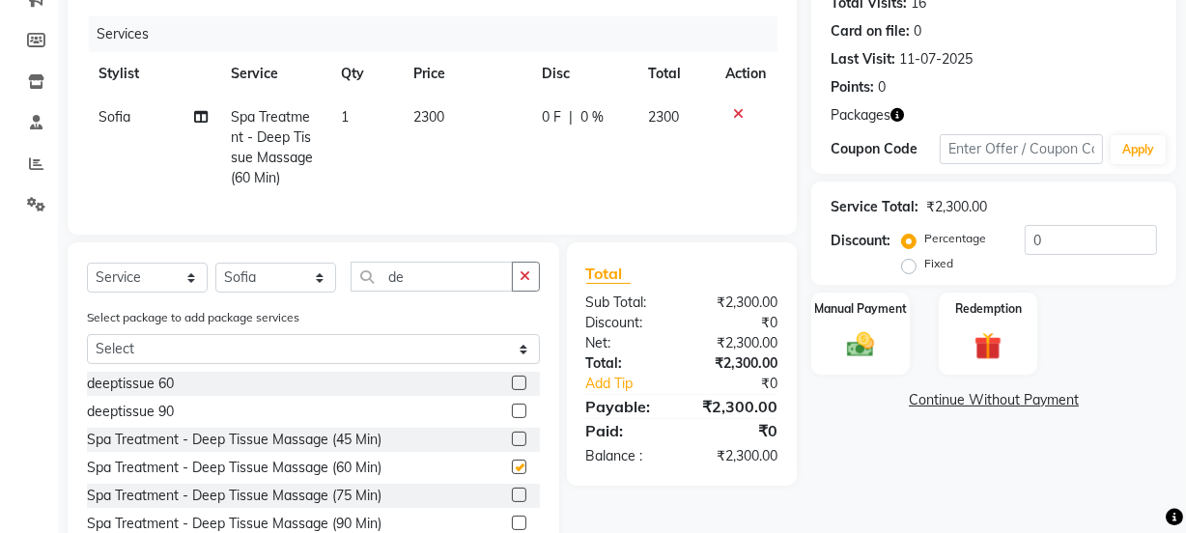
checkbox input "false"
click at [273, 292] on select "Select Stylist Aarovi Abhin [PERSON_NAME] [PERSON_NAME] CRP 1 CRP 2 [PERSON_NAM…" at bounding box center [275, 278] width 121 height 30
select select "75523"
click at [215, 275] on select "Select Stylist Aarovi Abhin [PERSON_NAME] [PERSON_NAME] CRP 1 CRP 2 [PERSON_NAM…" at bounding box center [275, 278] width 121 height 30
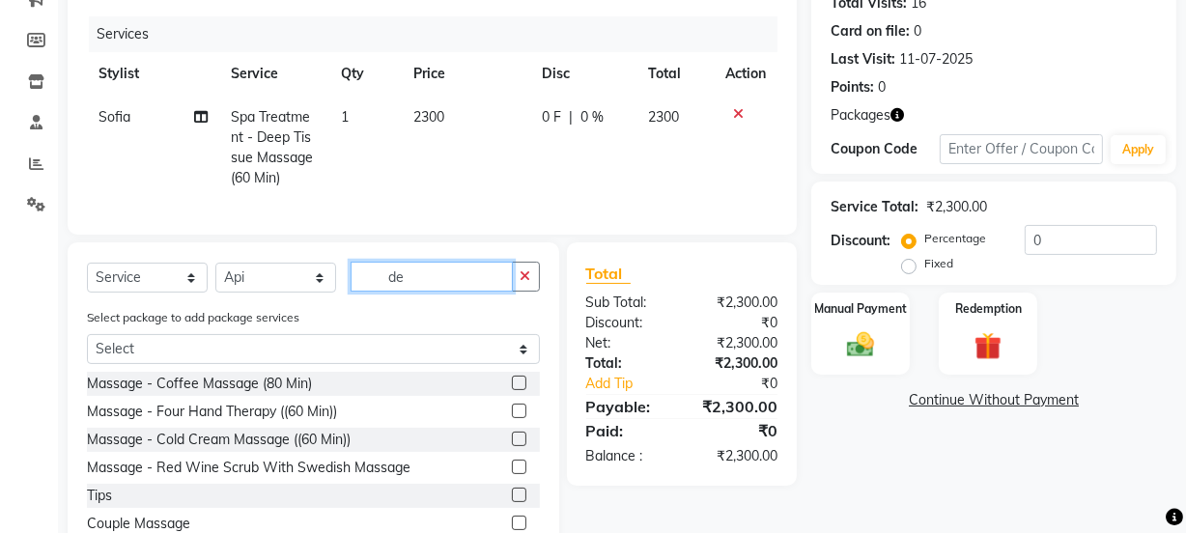
click at [422, 285] on input "de" at bounding box center [432, 277] width 162 height 30
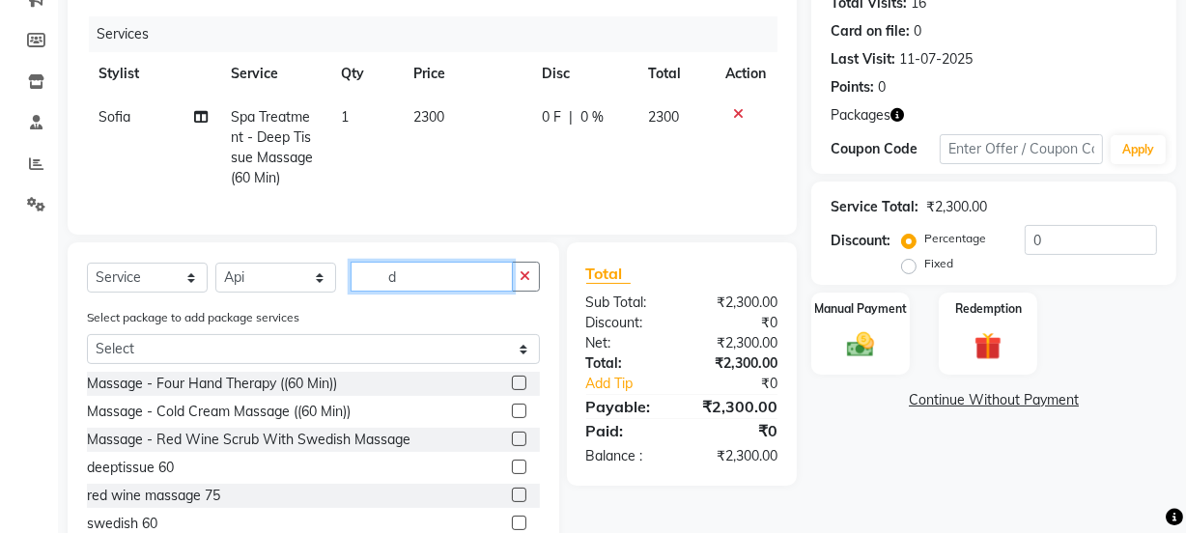
type input "de"
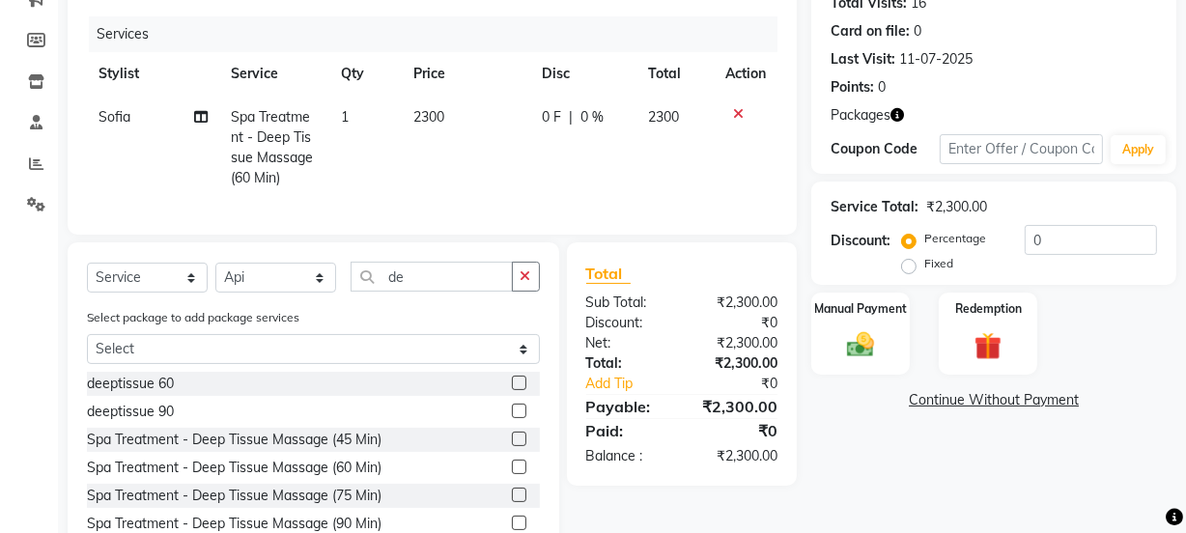
click at [512, 474] on label at bounding box center [519, 467] width 14 height 14
click at [512, 474] on input "checkbox" at bounding box center [518, 468] width 13 height 13
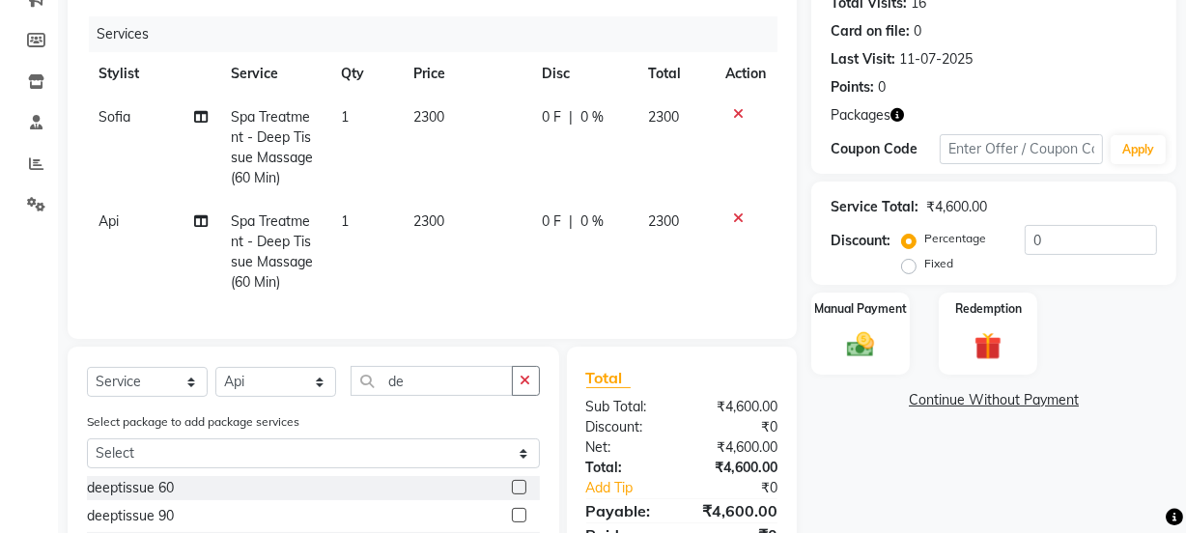
checkbox input "false"
click at [1019, 334] on div "Redemption" at bounding box center [988, 334] width 102 height 86
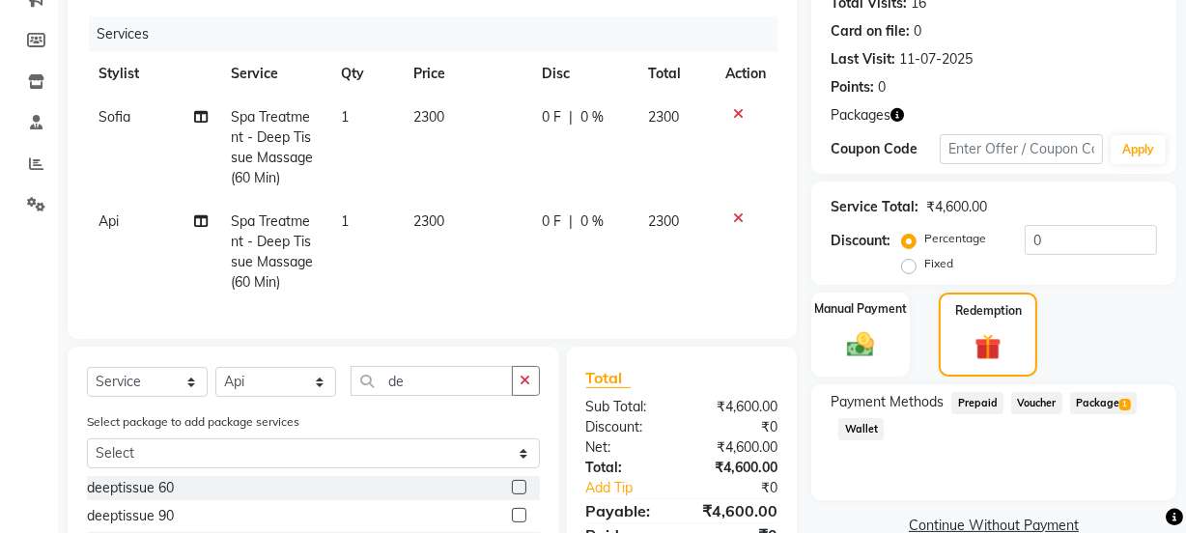
click at [1090, 402] on span "Package 1" at bounding box center [1103, 403] width 67 height 22
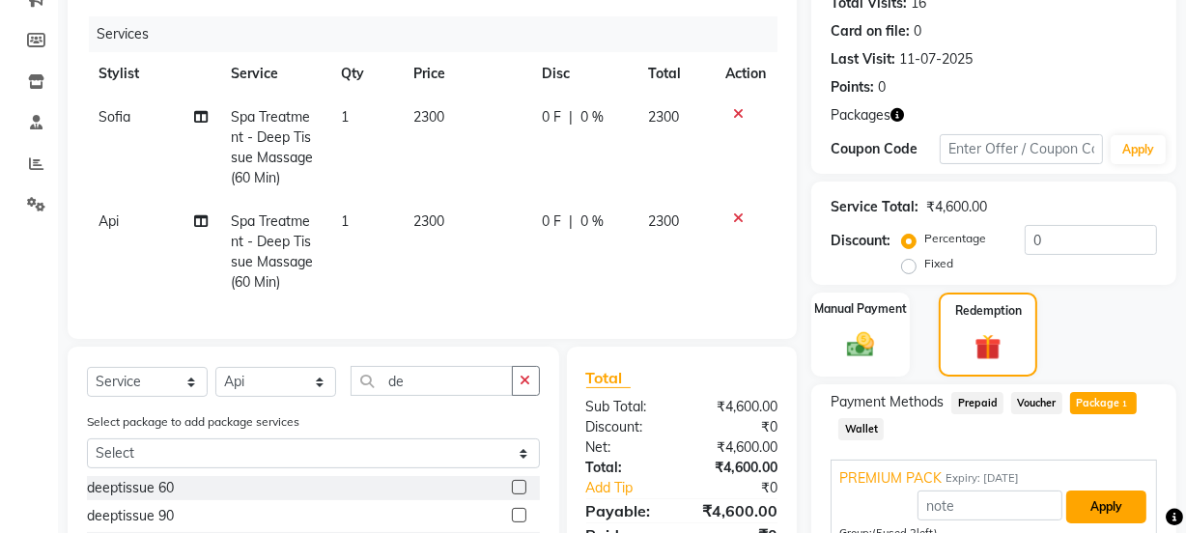
click at [1099, 511] on button "Apply" at bounding box center [1106, 507] width 80 height 33
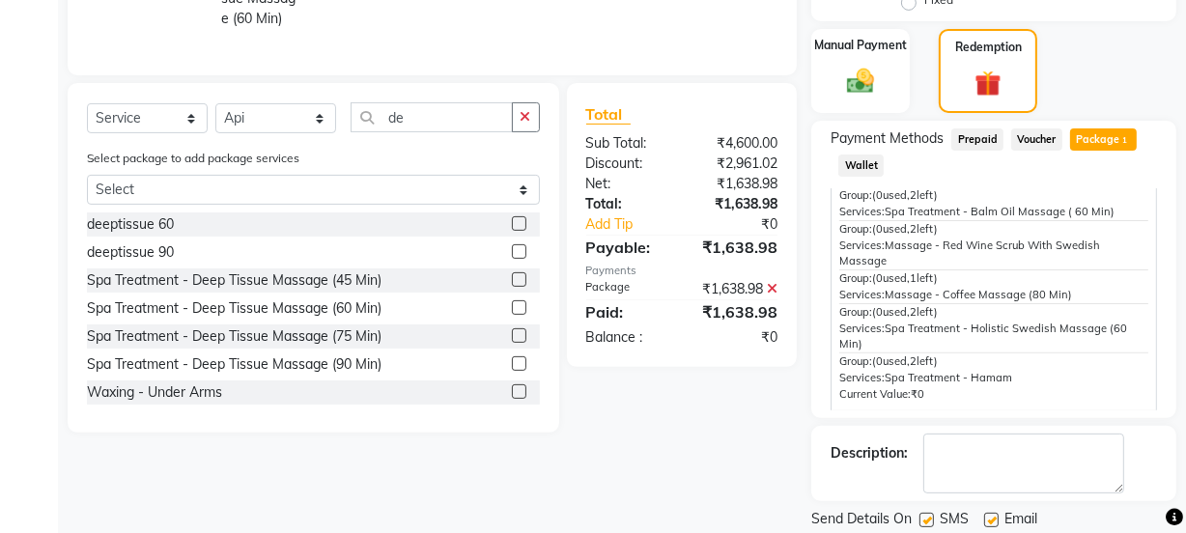
scroll to position [549, 0]
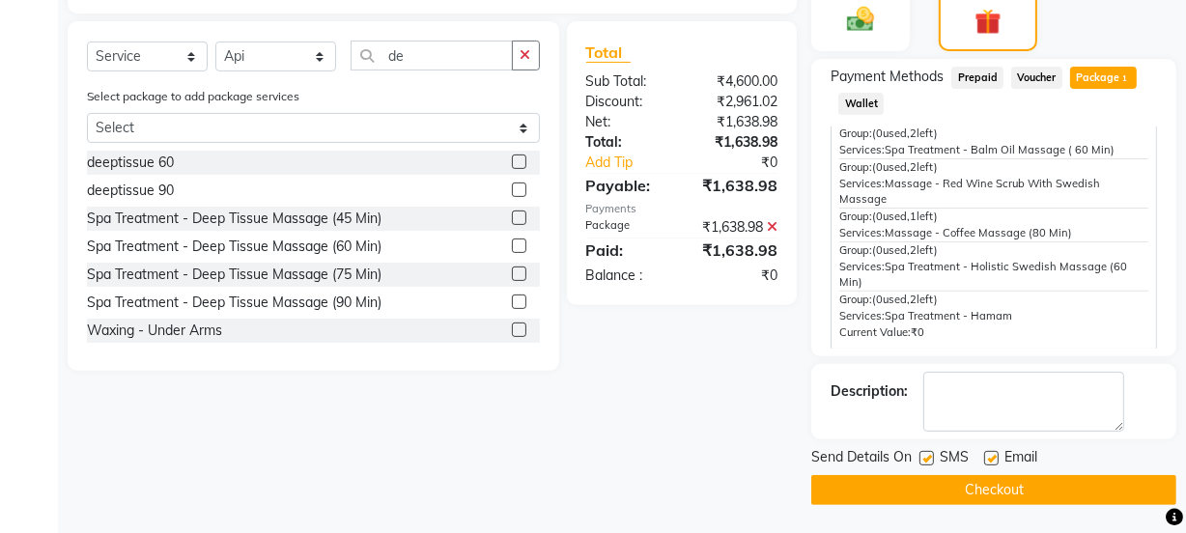
click at [1027, 491] on button "Checkout" at bounding box center [993, 490] width 365 height 30
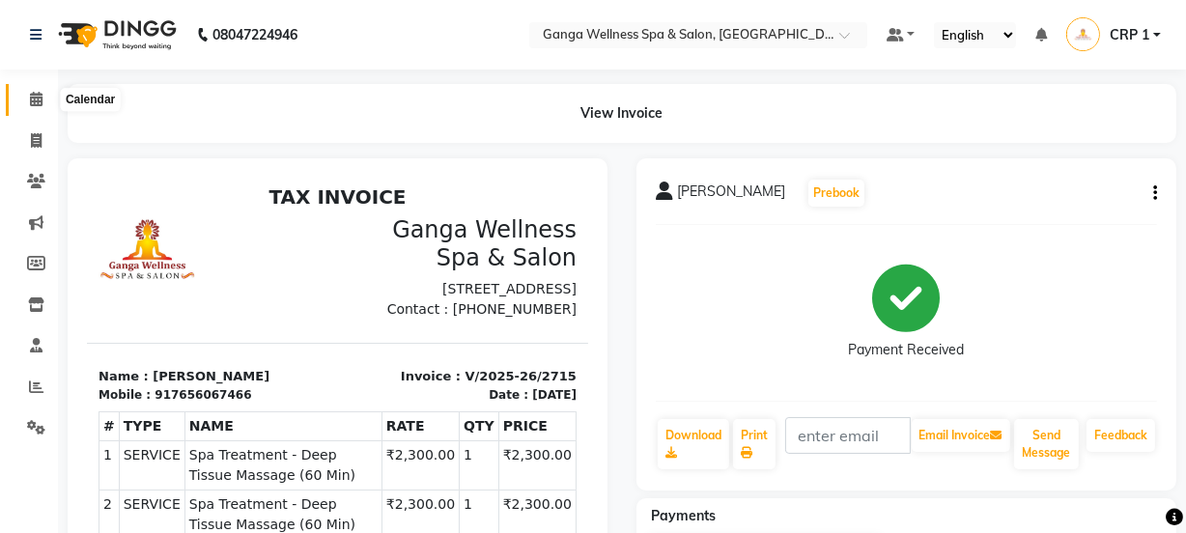
click at [30, 97] on icon at bounding box center [36, 99] width 13 height 14
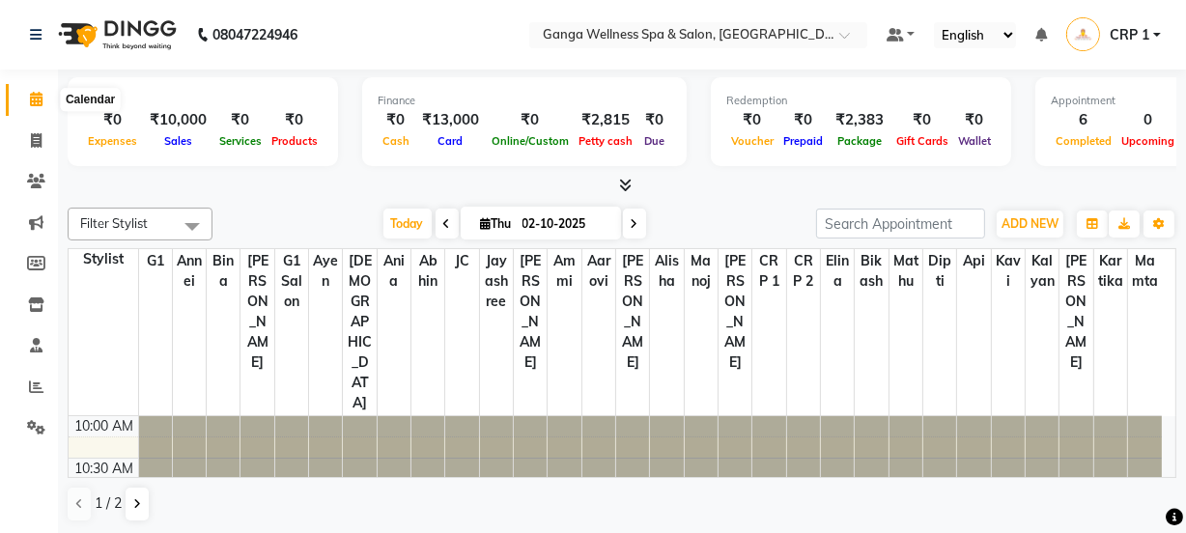
click at [40, 105] on icon at bounding box center [36, 99] width 13 height 14
click at [37, 180] on icon at bounding box center [36, 181] width 18 height 14
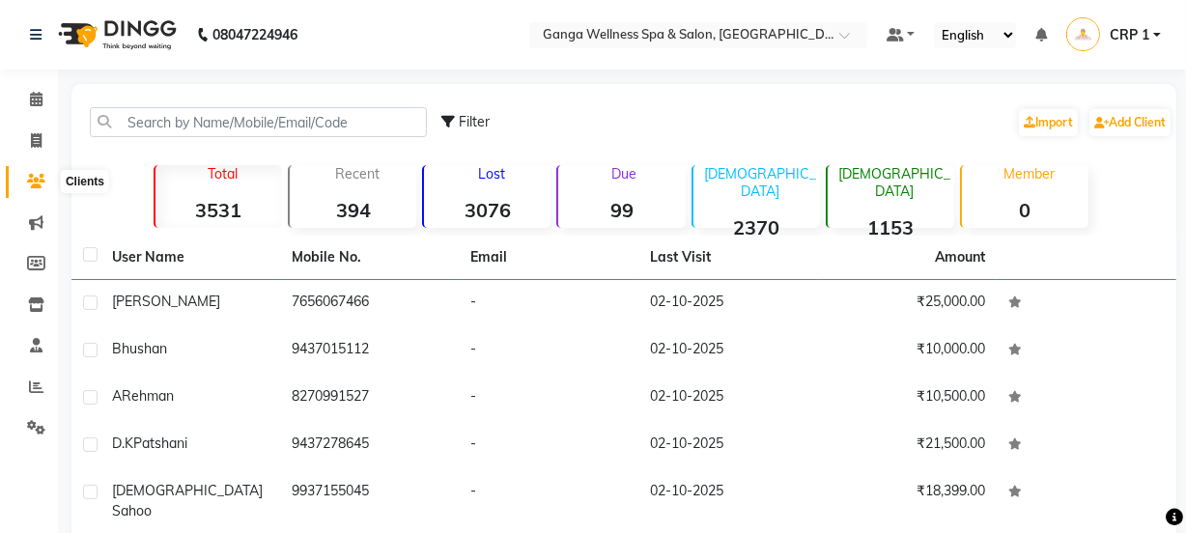
click at [31, 177] on icon at bounding box center [36, 181] width 18 height 14
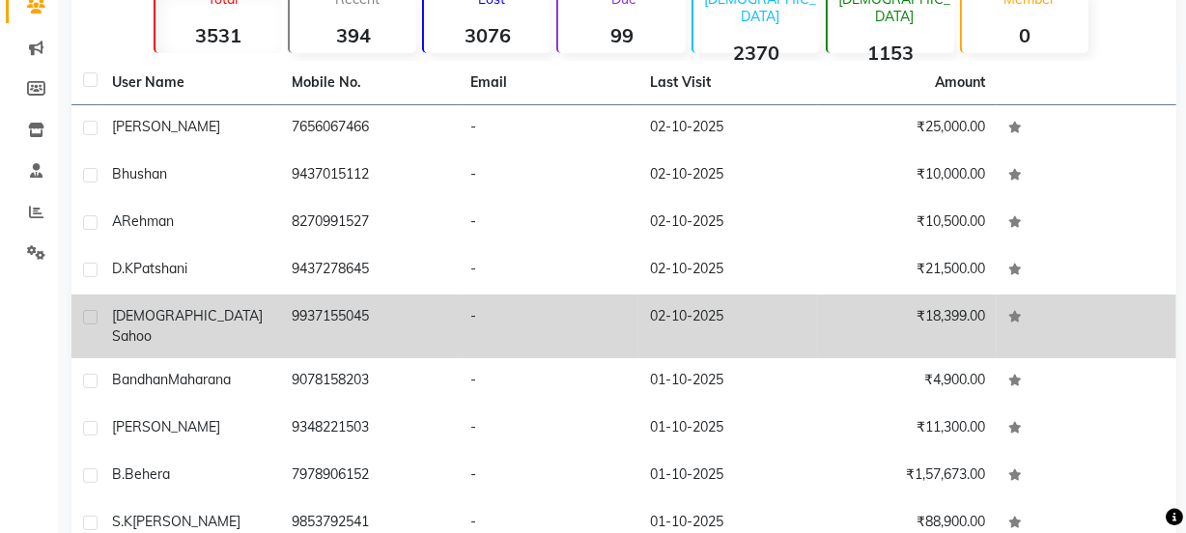
scroll to position [176, 0]
click at [248, 309] on div "Biswajit Sahoo" at bounding box center [190, 325] width 156 height 41
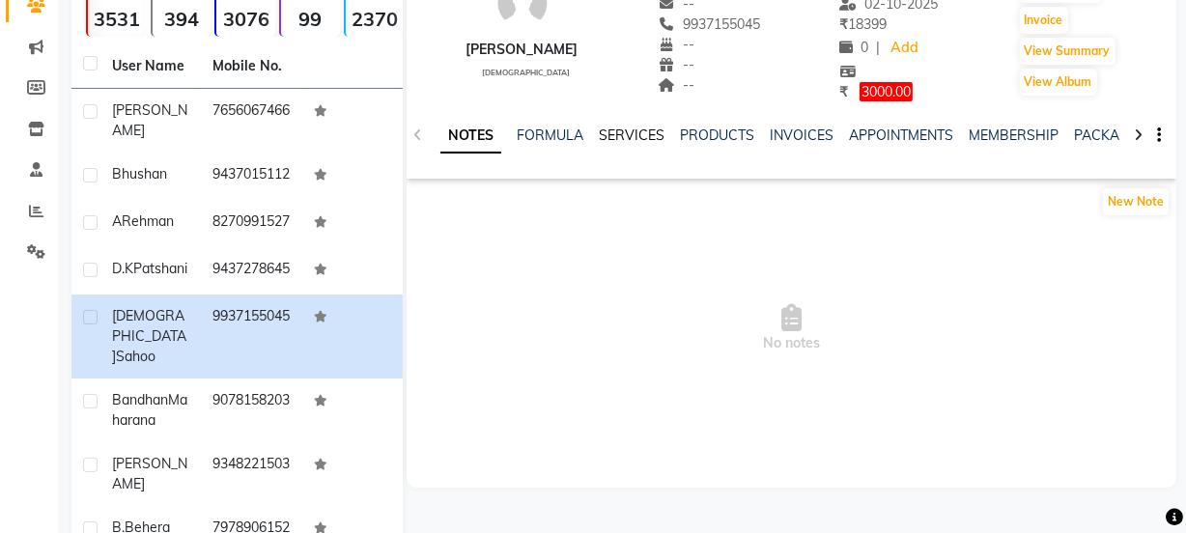
click at [607, 135] on link "SERVICES" at bounding box center [632, 135] width 66 height 17
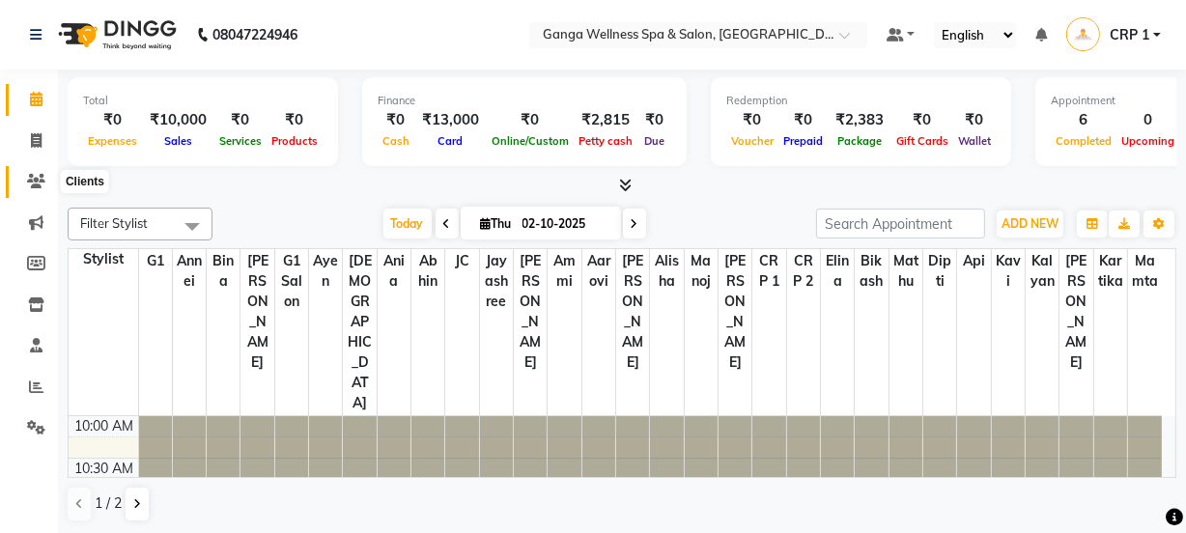
click at [31, 171] on span at bounding box center [36, 182] width 34 height 22
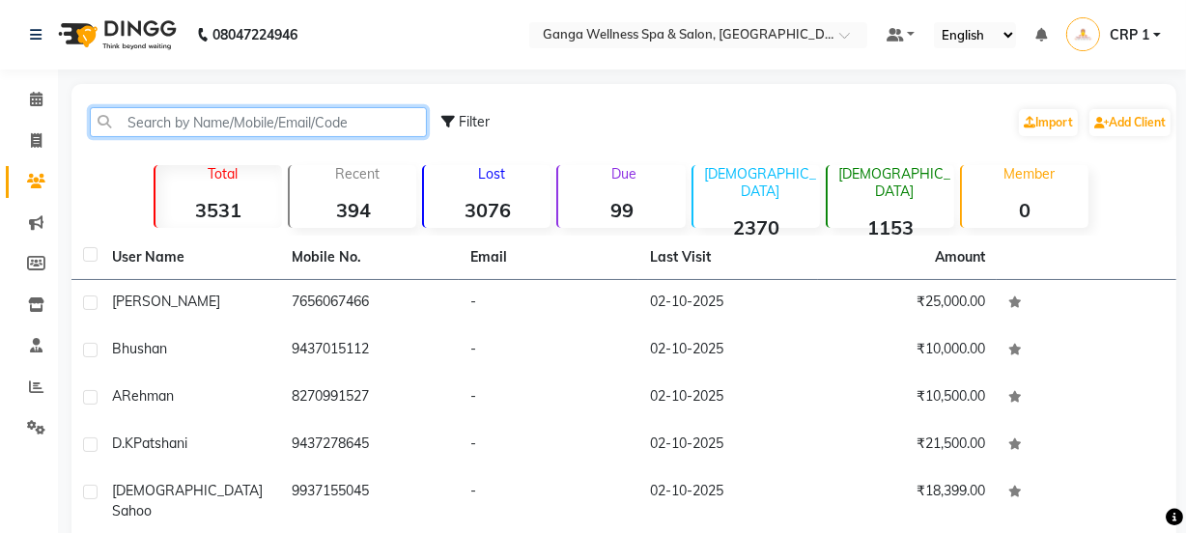
click at [224, 113] on input "text" at bounding box center [258, 122] width 337 height 30
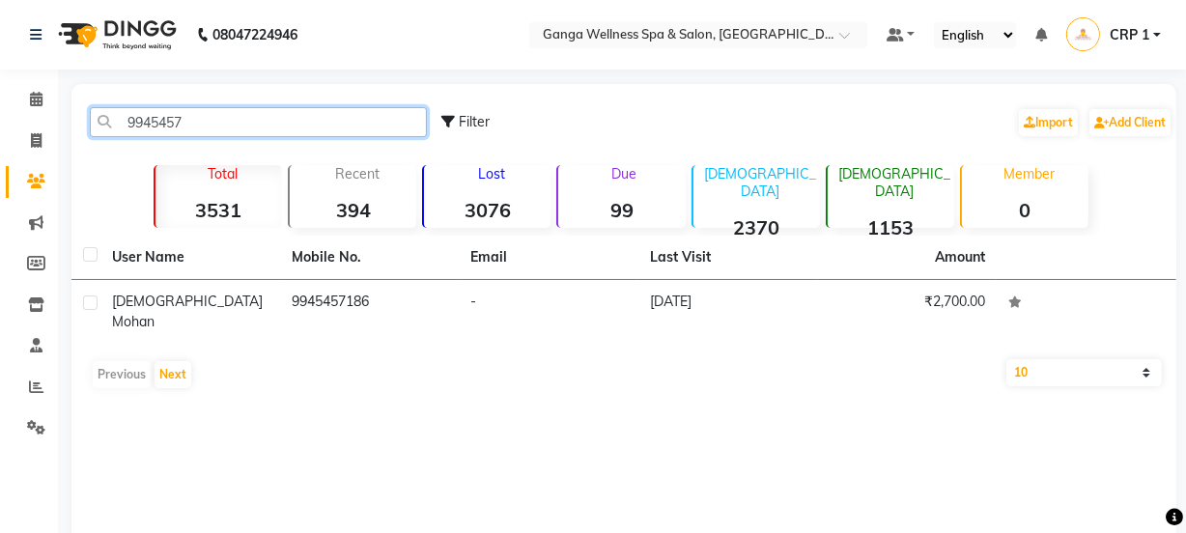
type input "9945457"
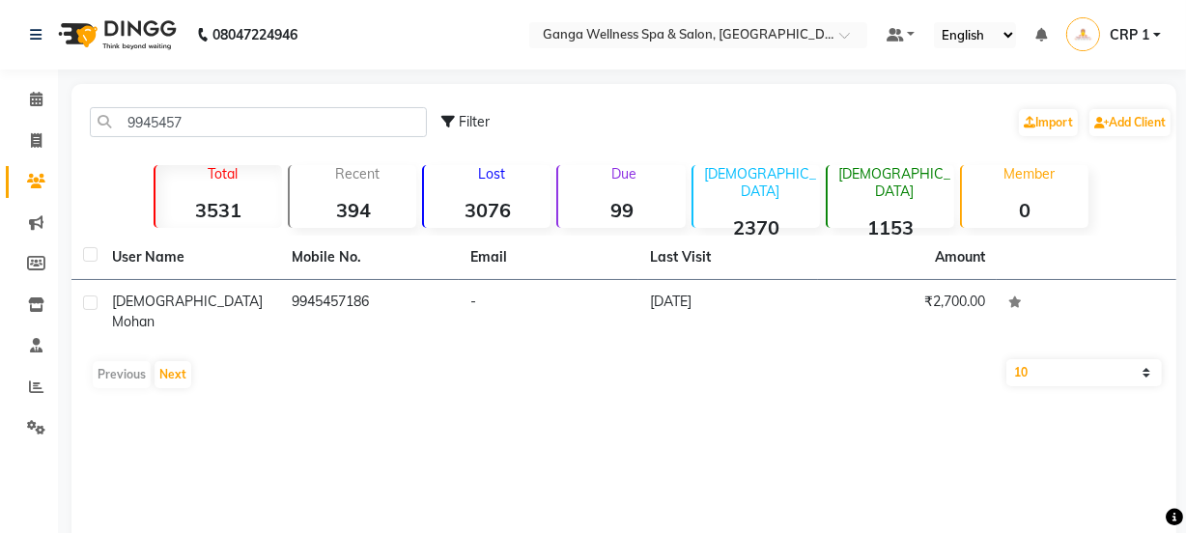
click at [313, 327] on div "User Name Mobile No. Email Last Visit Amount Bishnu Mohan 9945457186 - 23-07-20…" at bounding box center [623, 317] width 1105 height 162
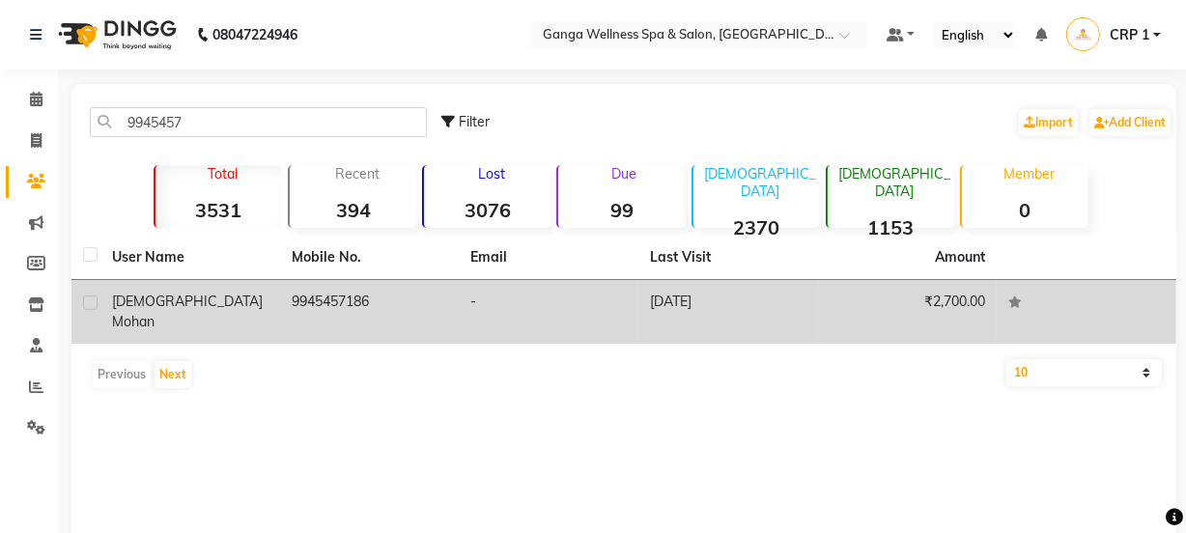
click at [634, 322] on td "-" at bounding box center [549, 312] width 180 height 64
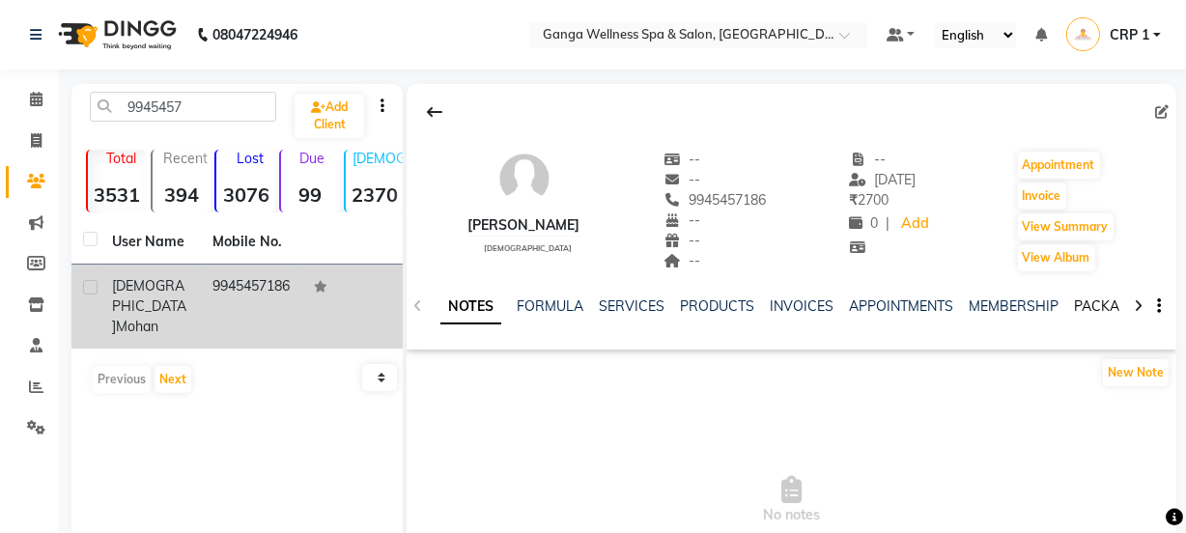
click at [1088, 305] on link "PACKAGES" at bounding box center [1109, 305] width 71 height 17
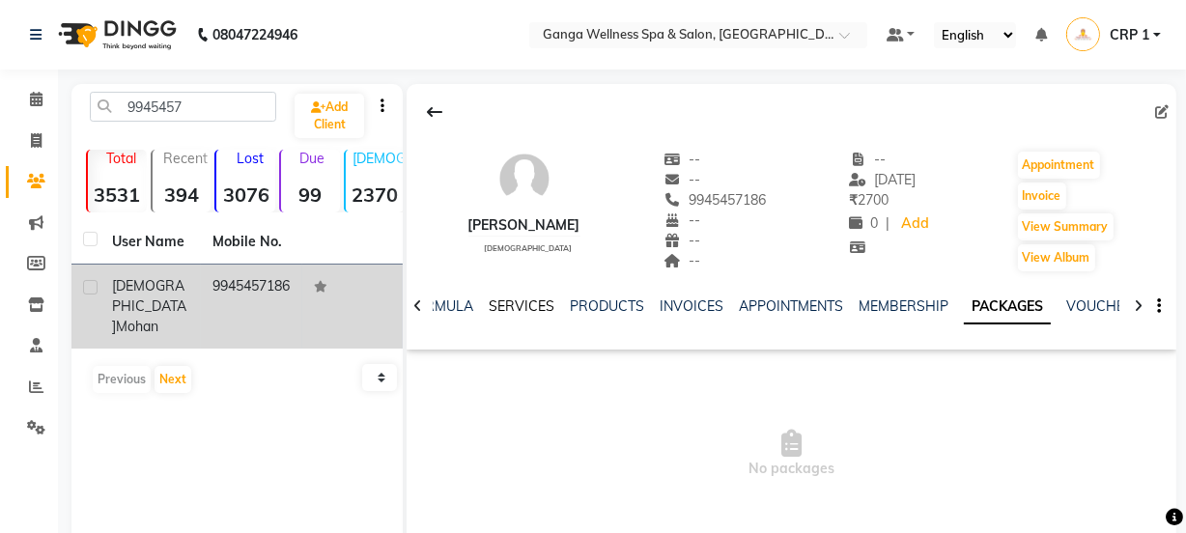
click at [524, 309] on link "SERVICES" at bounding box center [522, 305] width 66 height 17
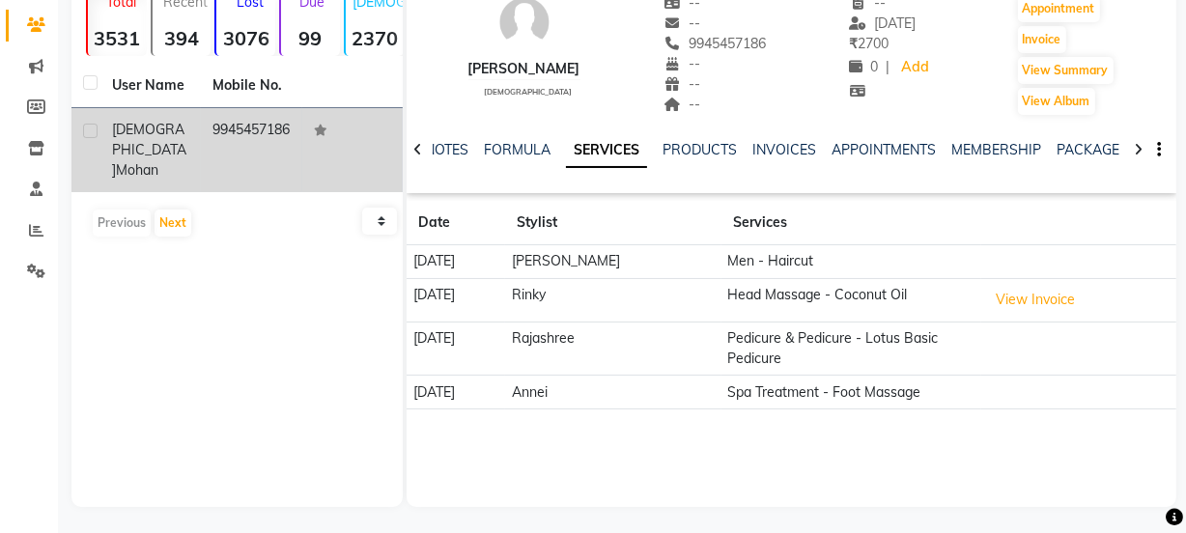
scroll to position [159, 0]
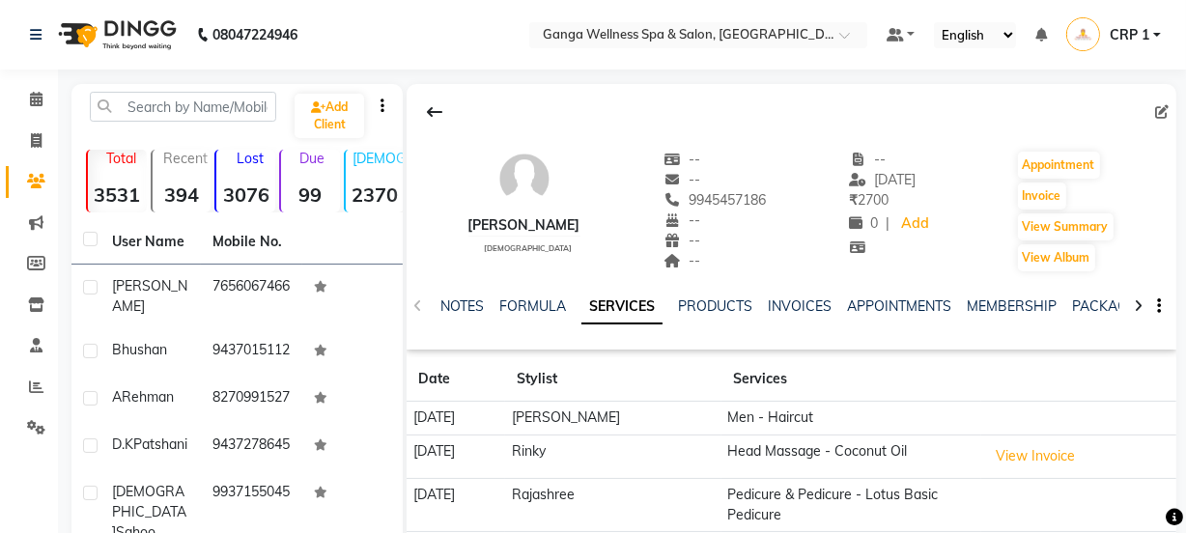
click at [530, 139] on div "Bishnu Mohan male -- -- 9945457186 -- -- -- -- 23-07-2022 ₹ 2700 0 | Add Appoin…" at bounding box center [792, 201] width 770 height 143
click at [33, 98] on icon at bounding box center [36, 99] width 13 height 14
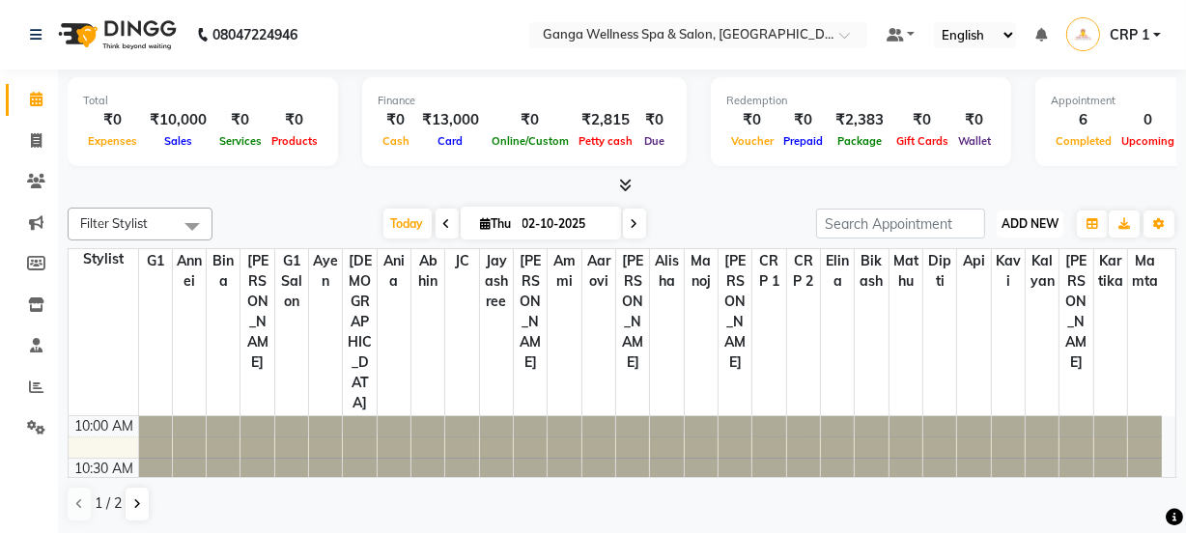
click at [1017, 222] on span "ADD NEW" at bounding box center [1030, 223] width 57 height 14
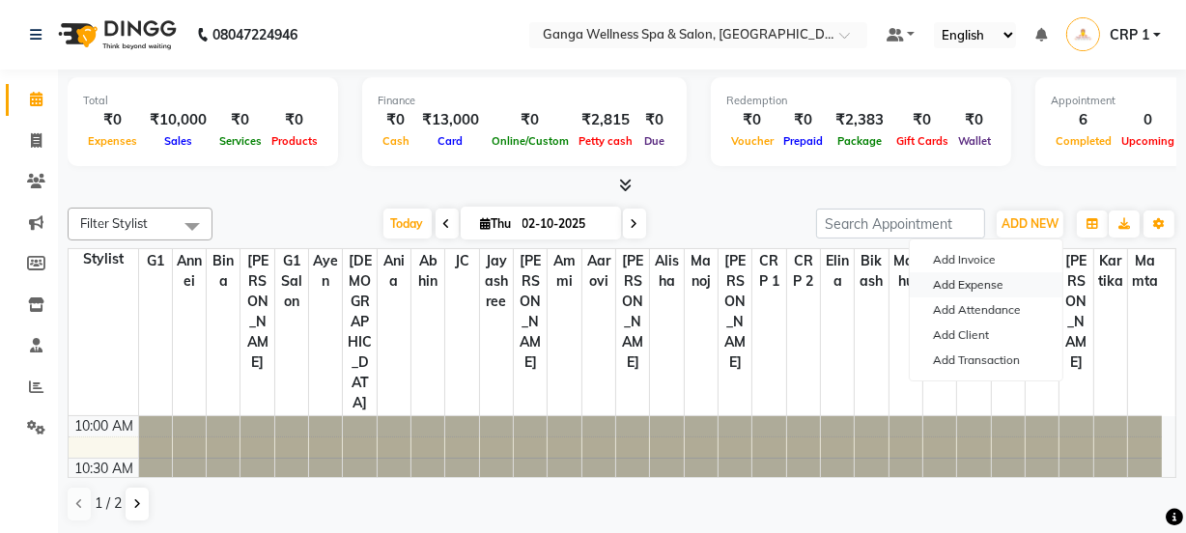
click at [965, 277] on link "Add Expense" at bounding box center [986, 284] width 153 height 25
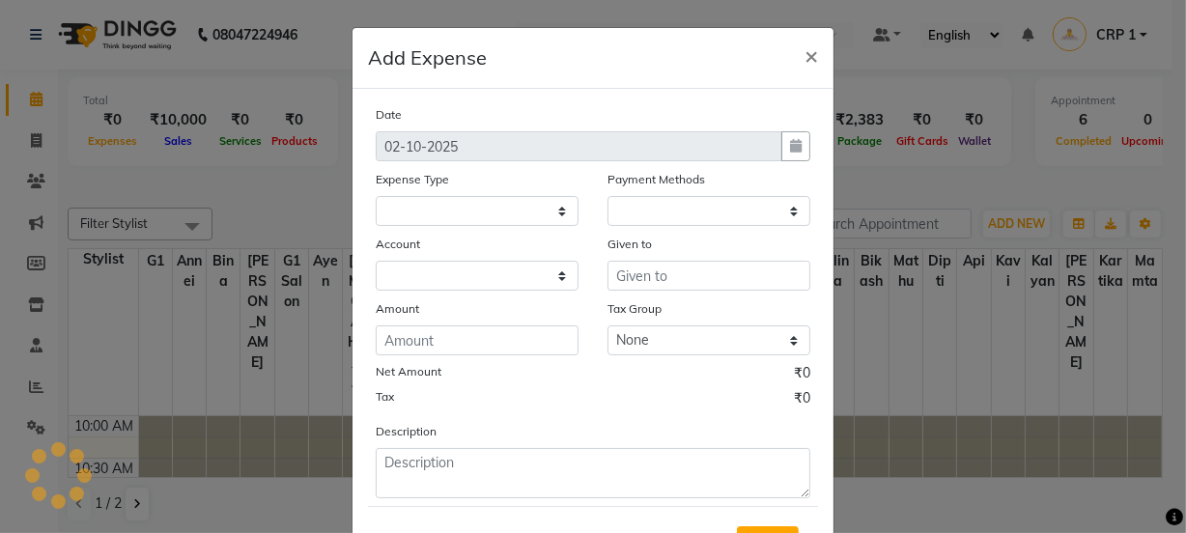
select select
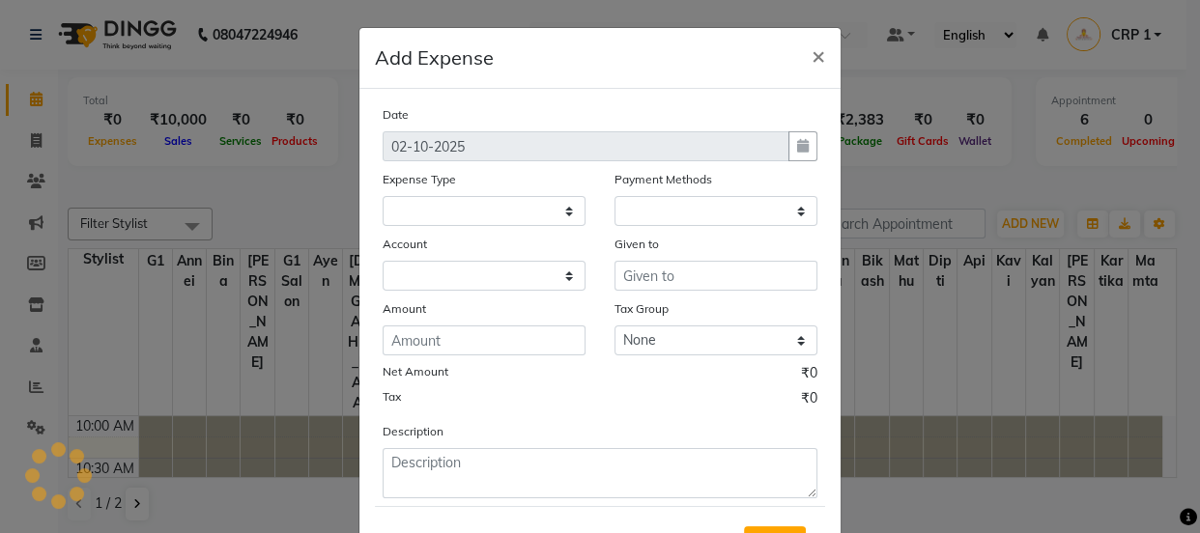
select select "1"
select select "2396"
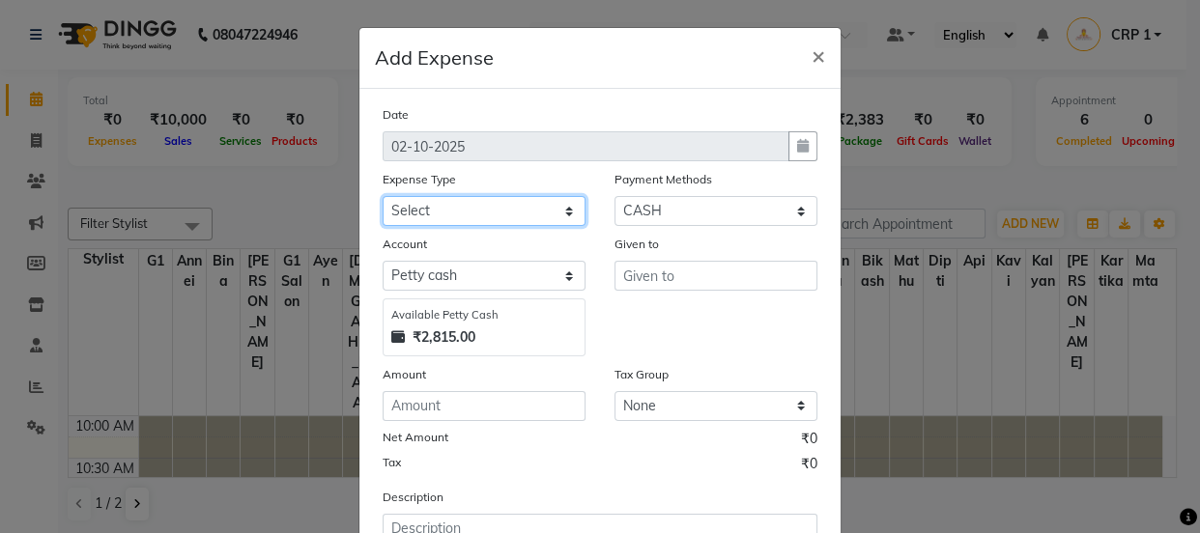
click at [443, 214] on select "Select Advance Salary Bank charges Car maintenance Cash transfer to bank Cash t…" at bounding box center [483, 211] width 203 height 30
select select "16"
click at [382, 197] on select "Select Advance Salary Bank charges Car maintenance Cash transfer to bank Cash t…" at bounding box center [483, 211] width 203 height 30
click at [816, 48] on span "×" at bounding box center [818, 55] width 14 height 29
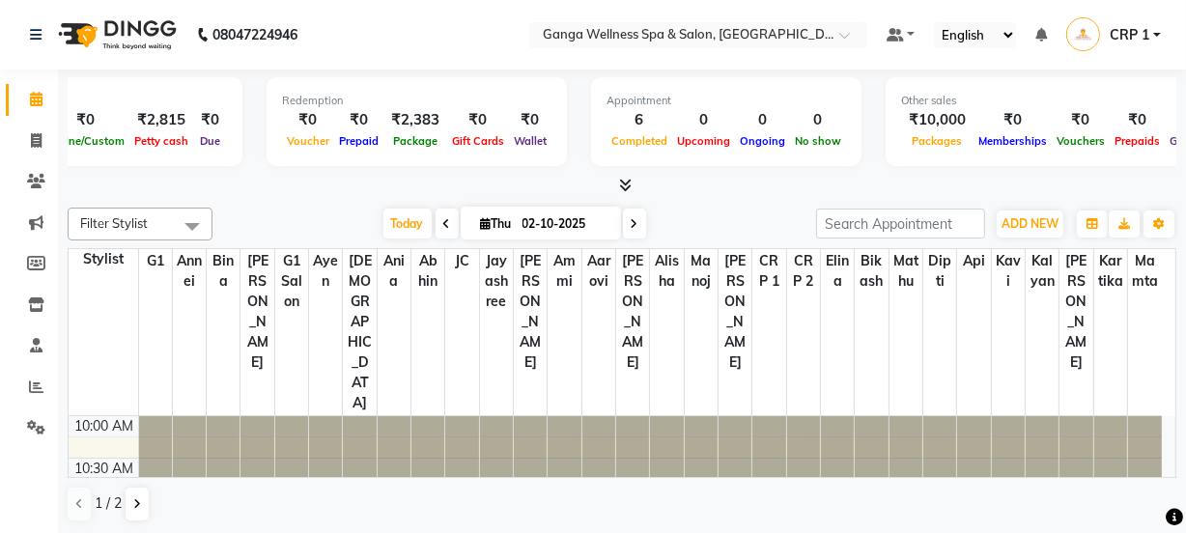
scroll to position [0, 462]
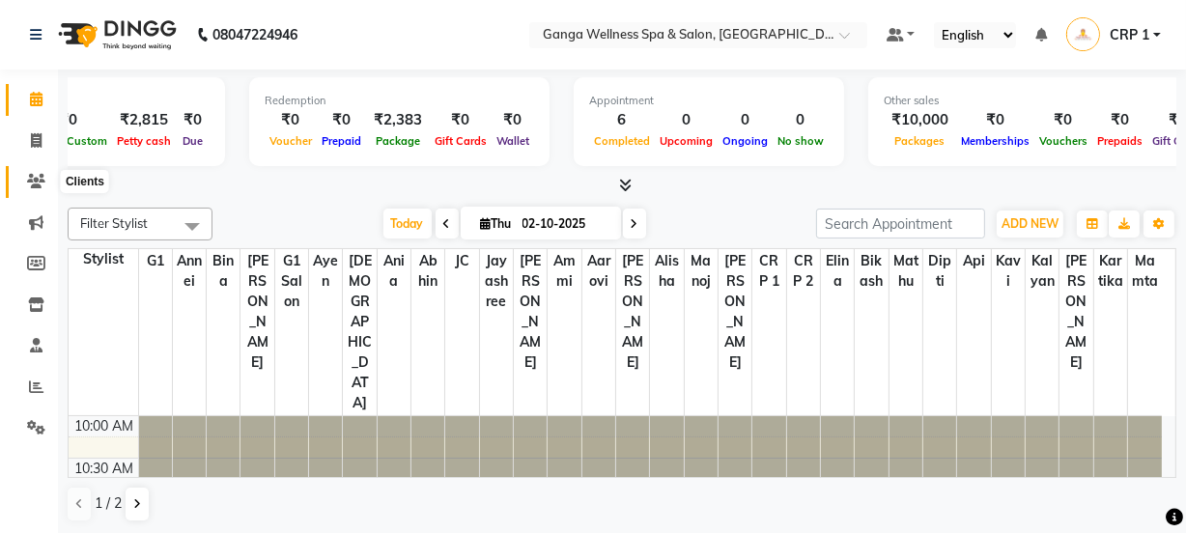
click at [39, 183] on icon at bounding box center [36, 181] width 18 height 14
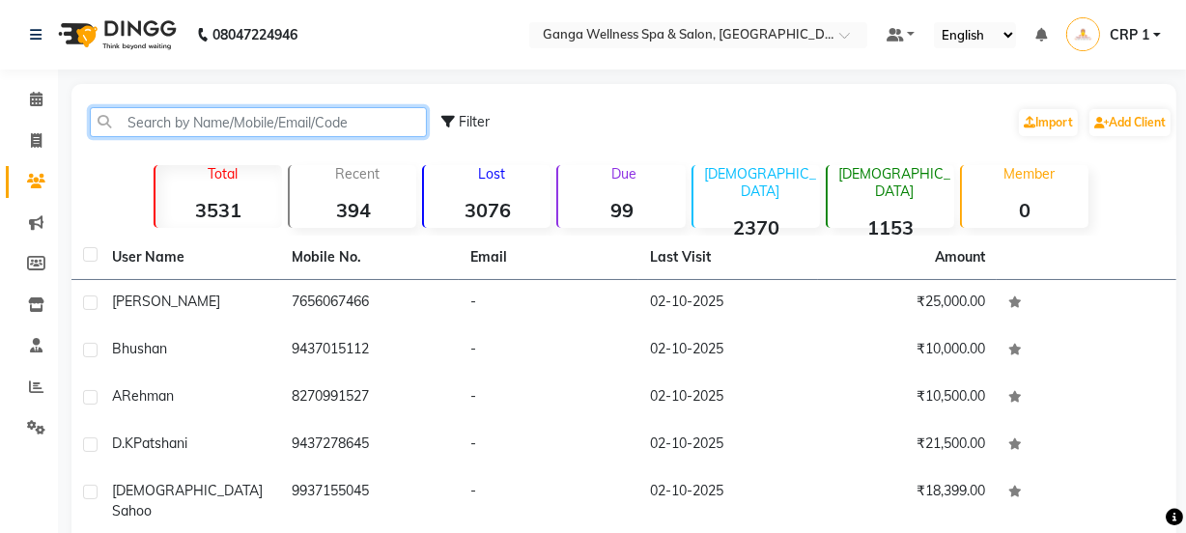
click at [280, 119] on input "text" at bounding box center [258, 122] width 337 height 30
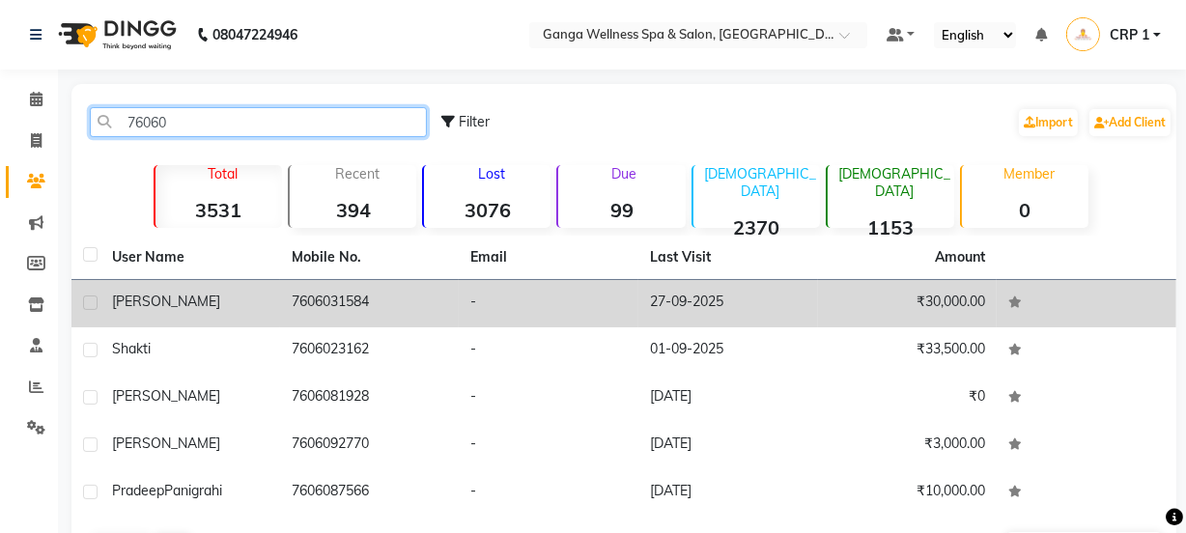
type input "76060"
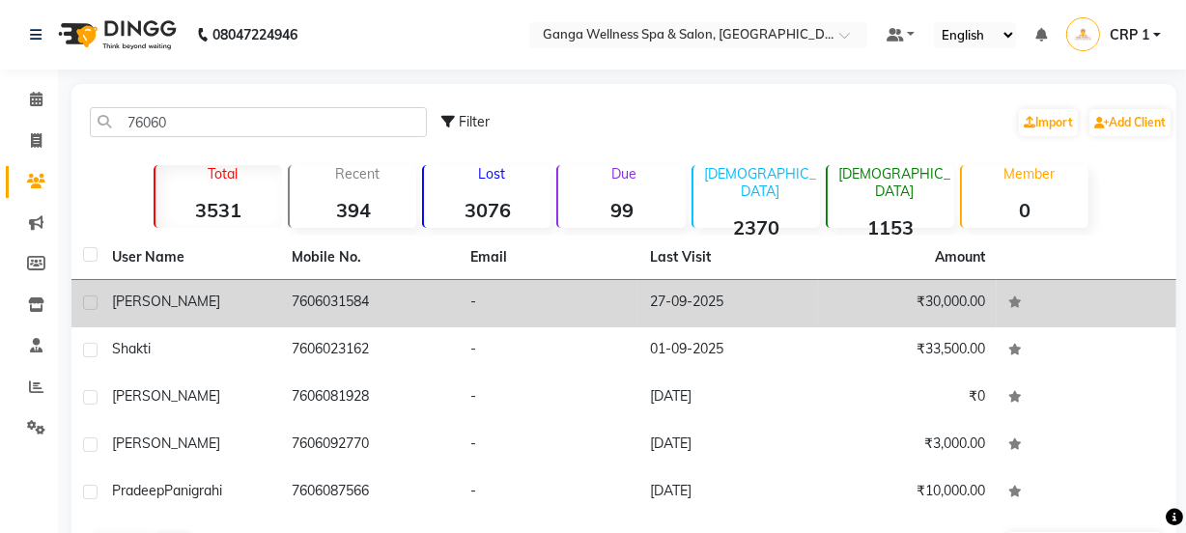
click at [245, 305] on div "[PERSON_NAME]" at bounding box center [190, 302] width 156 height 20
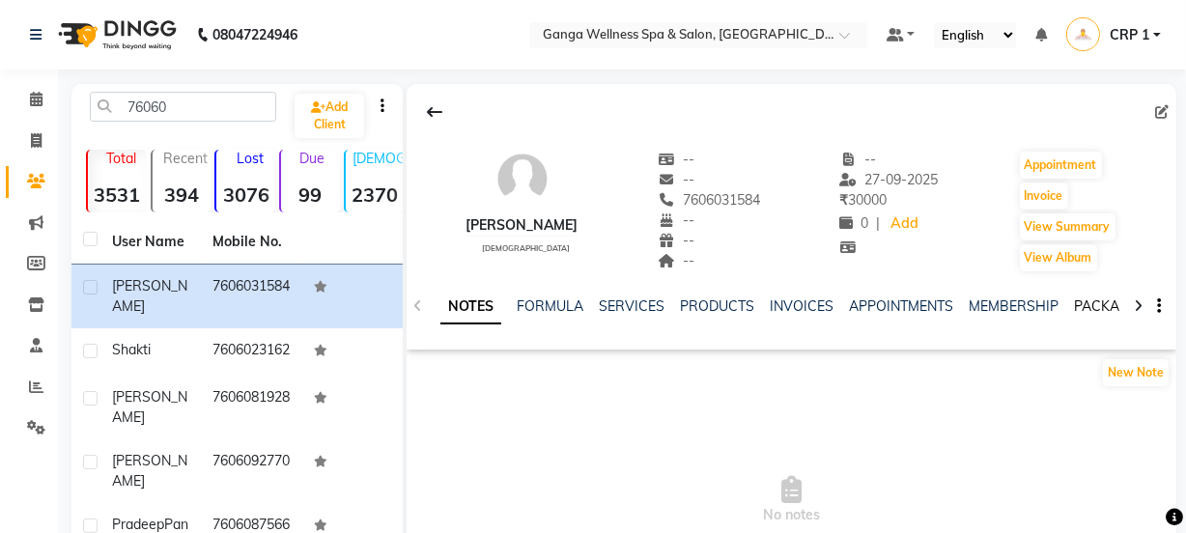
click at [1091, 307] on link "PACKAGES" at bounding box center [1109, 305] width 71 height 17
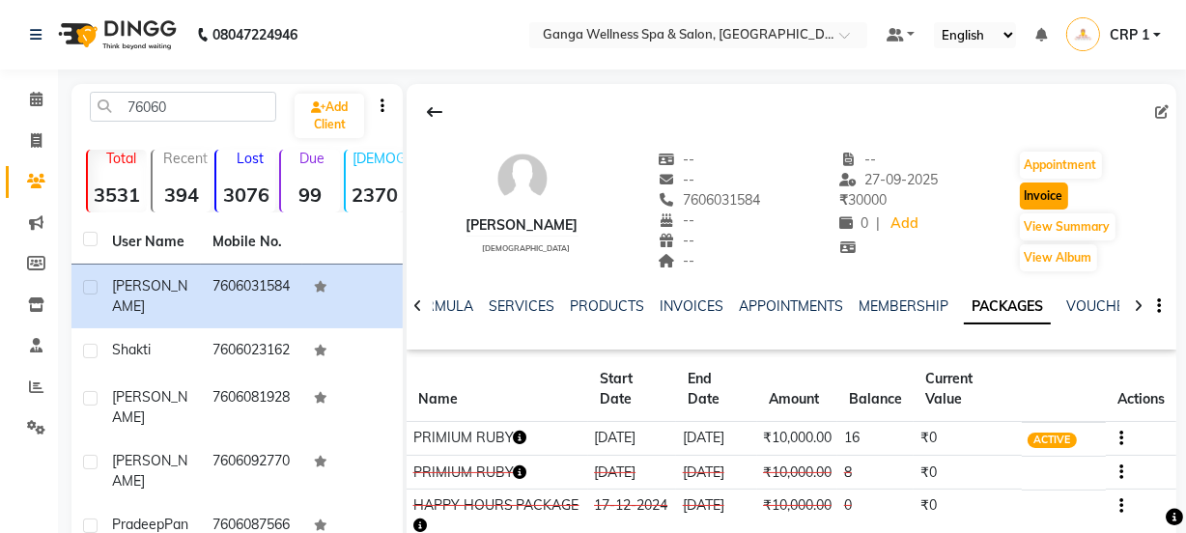
click at [1031, 198] on button "Invoice" at bounding box center [1044, 196] width 48 height 27
select select "service"
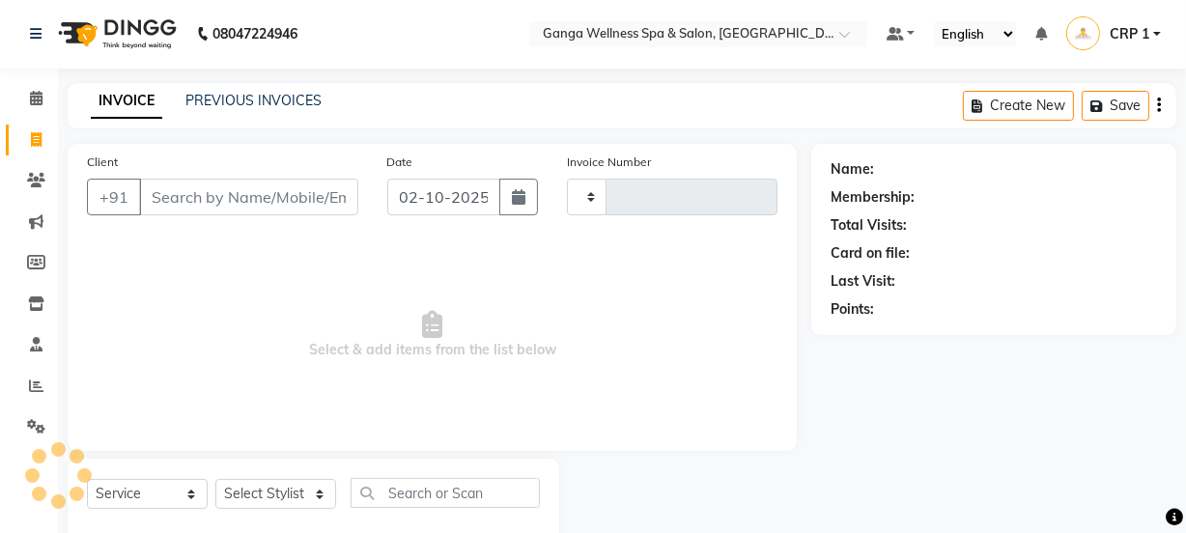
type input "2716"
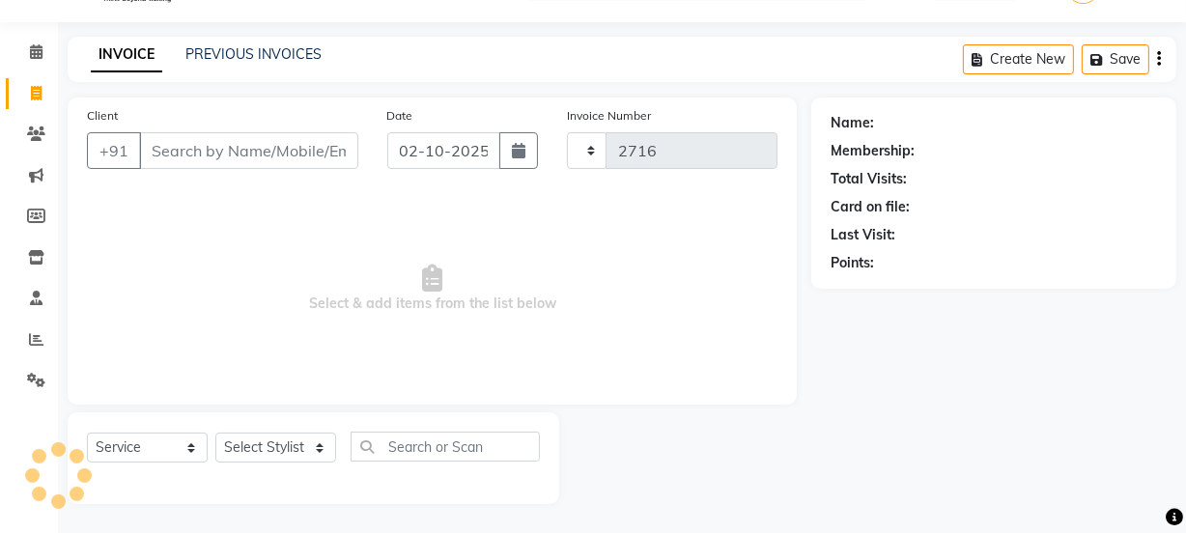
select select "715"
click at [291, 442] on select "Select Stylist" at bounding box center [275, 448] width 121 height 30
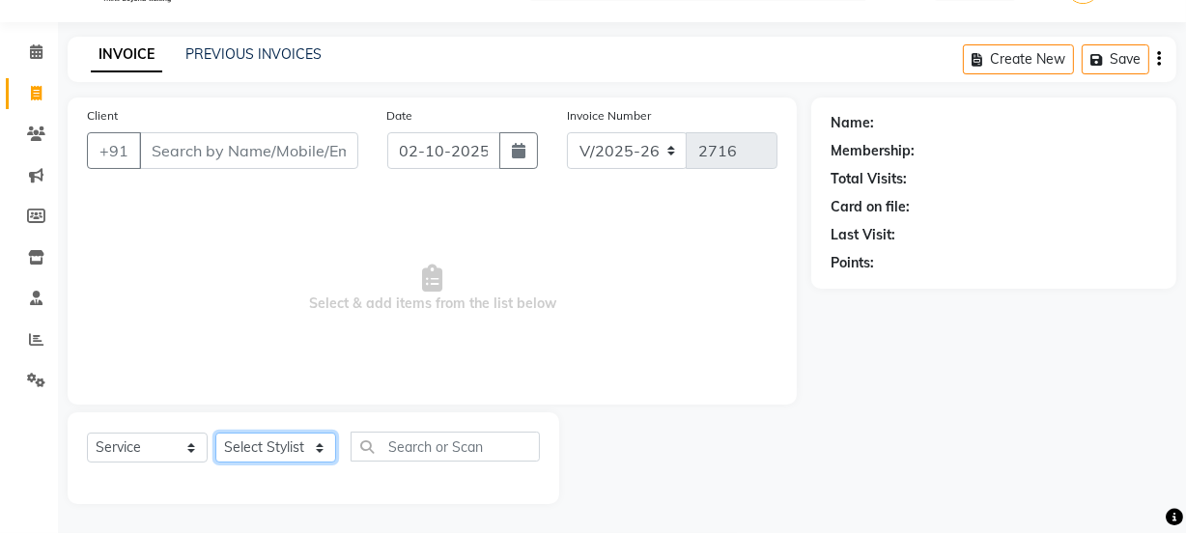
type input "7606031584"
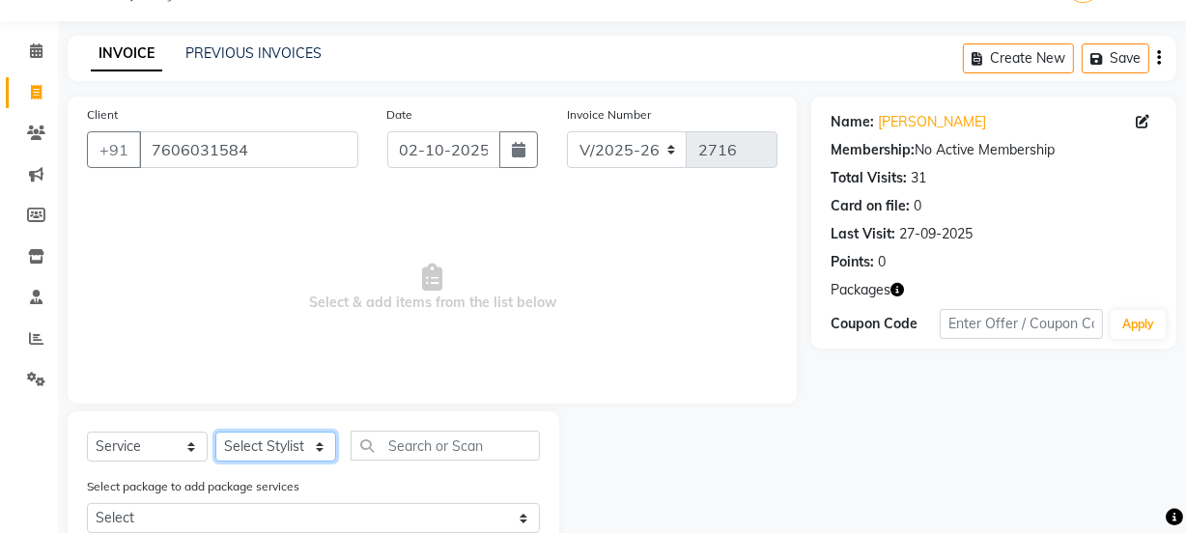
select select "90084"
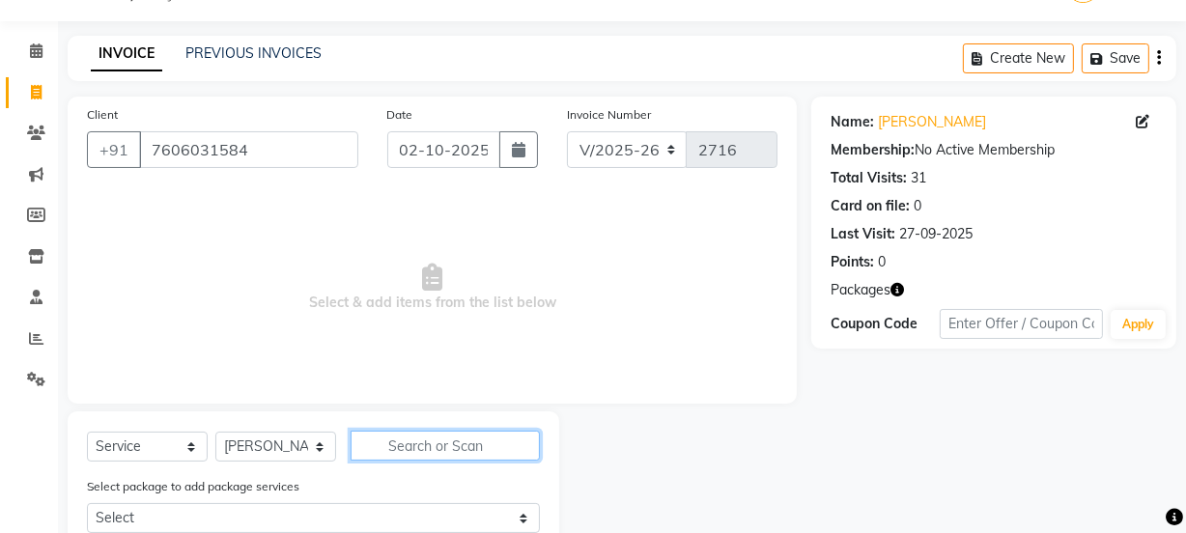
click at [409, 447] on input "text" at bounding box center [445, 446] width 189 height 30
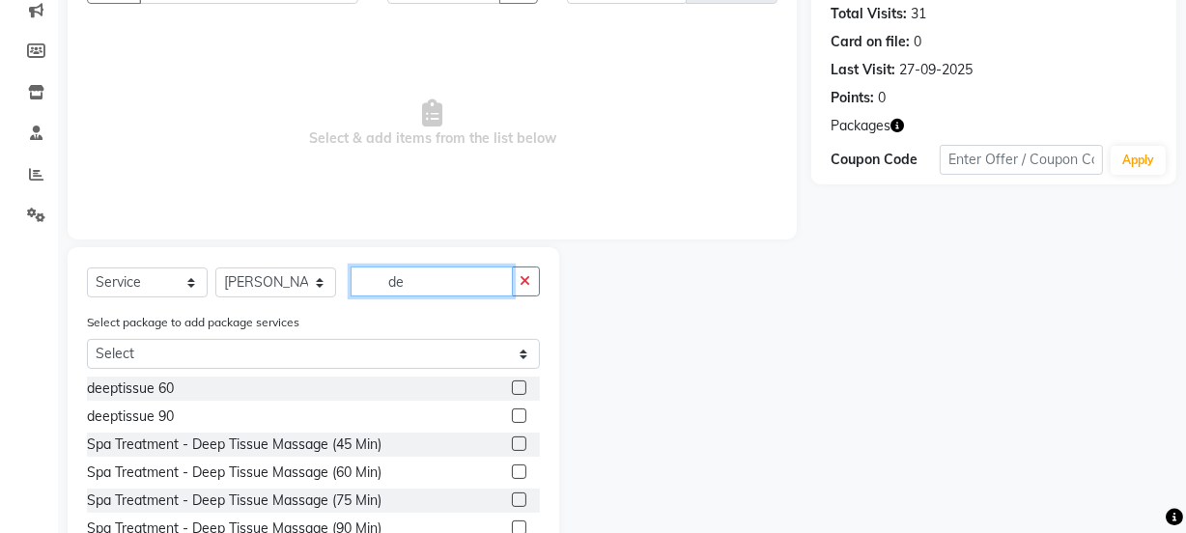
scroll to position [223, 0]
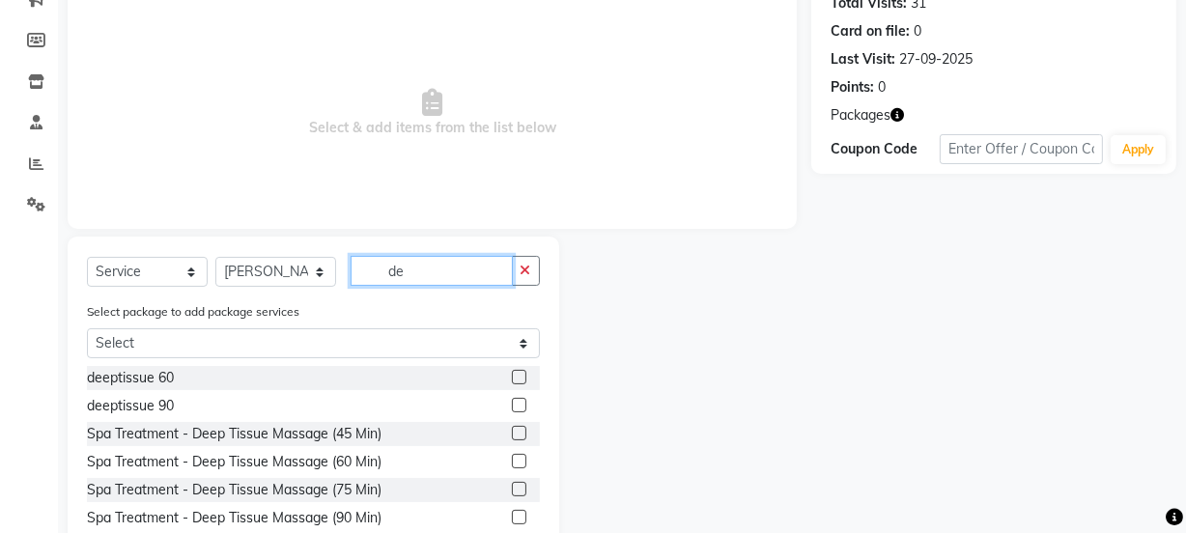
type input "de"
click at [512, 376] on label at bounding box center [519, 377] width 14 height 14
click at [512, 376] on input "checkbox" at bounding box center [518, 378] width 13 height 13
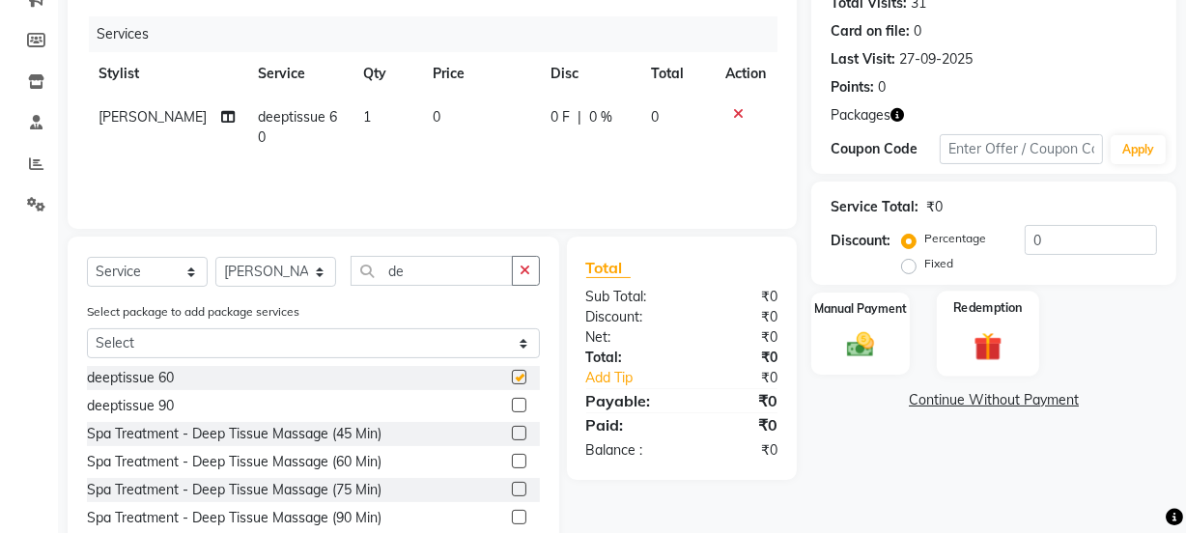
checkbox input "false"
click at [983, 343] on img at bounding box center [988, 346] width 46 height 36
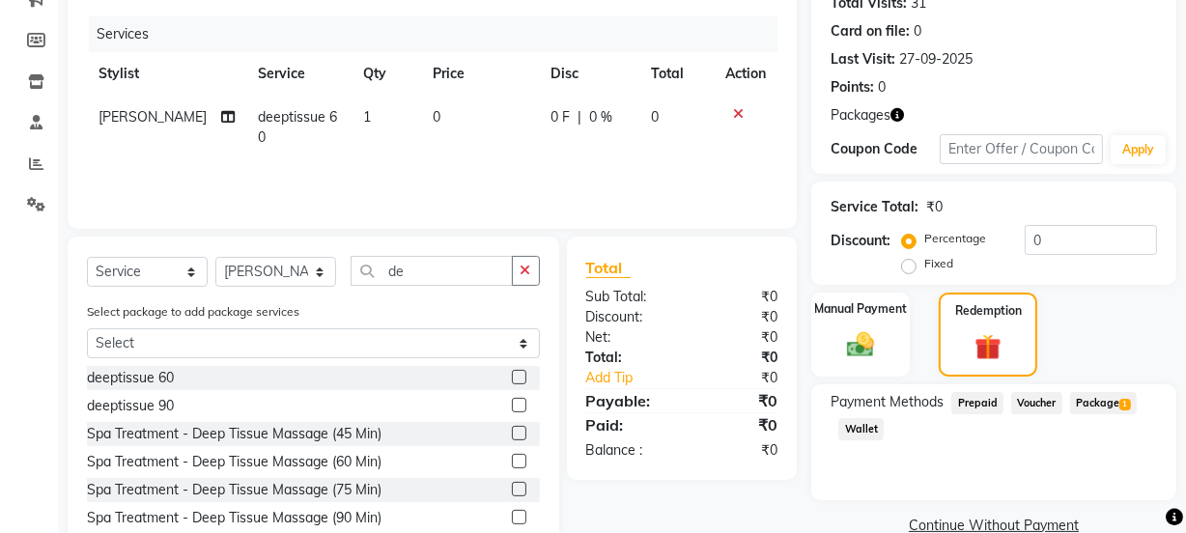
click at [1121, 406] on span "1" at bounding box center [1124, 405] width 11 height 12
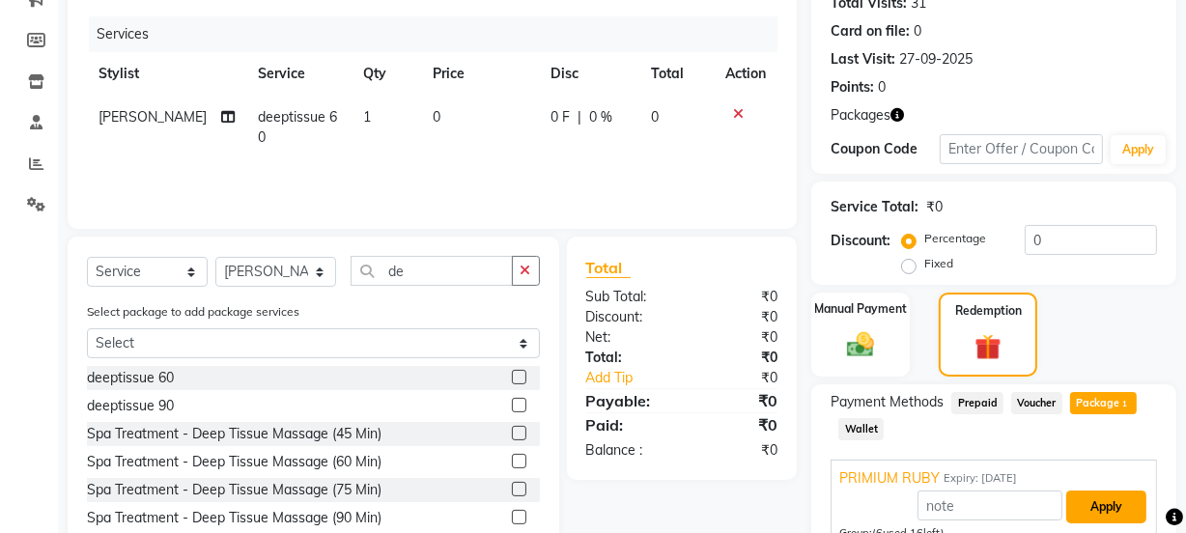
click at [1107, 502] on button "Apply" at bounding box center [1106, 507] width 80 height 33
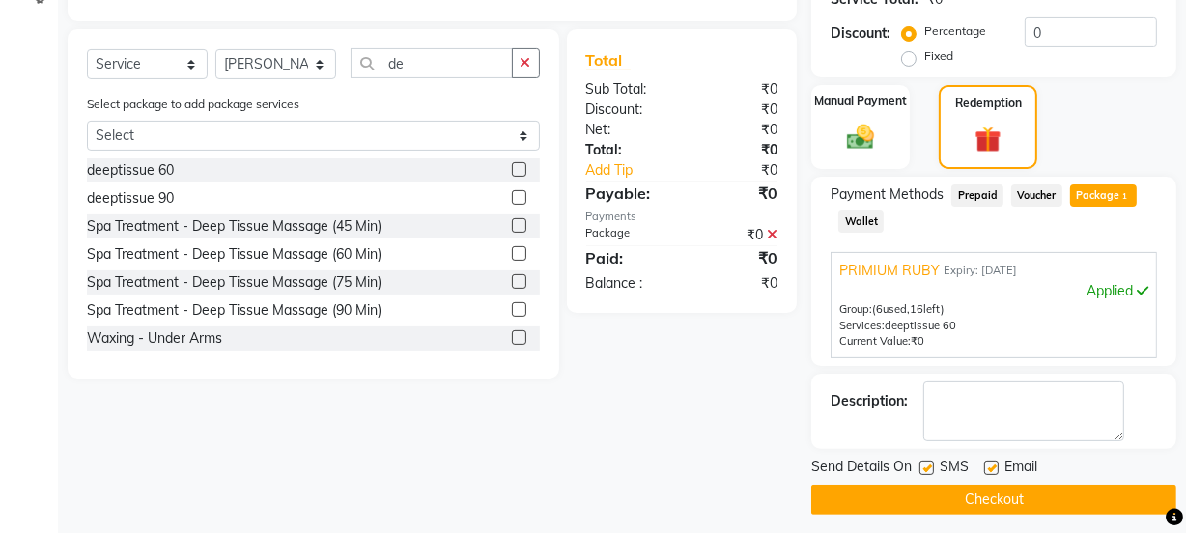
scroll to position [440, 0]
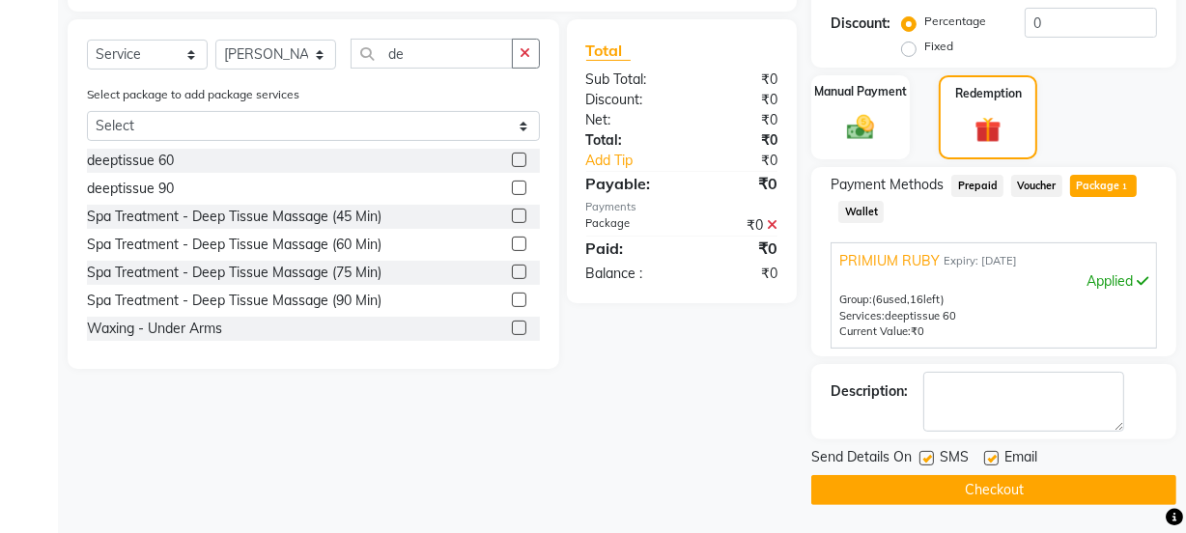
click at [1081, 489] on button "Checkout" at bounding box center [993, 490] width 365 height 30
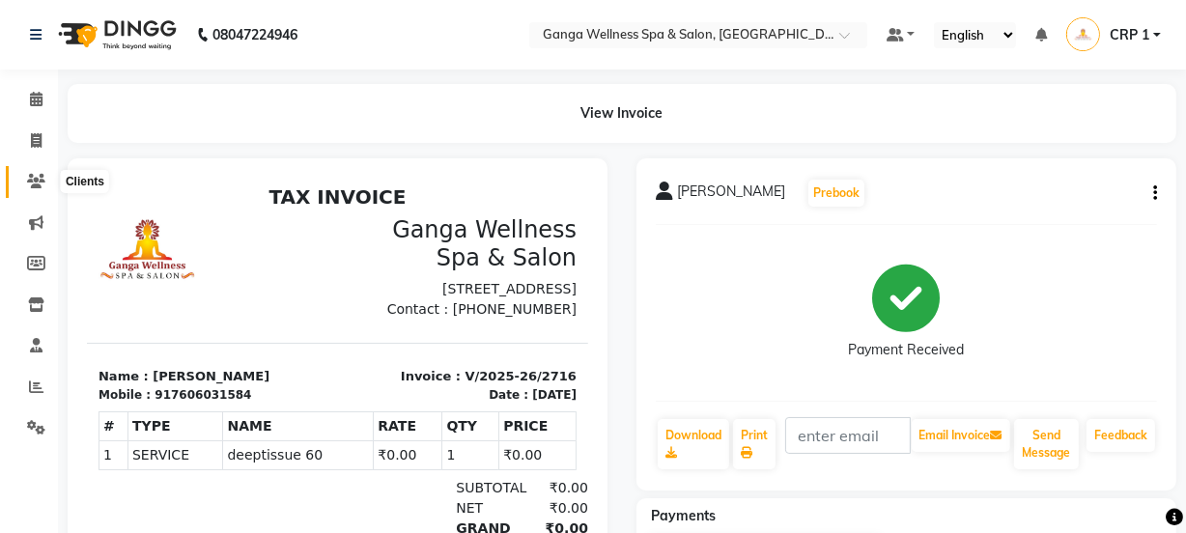
click at [28, 184] on icon at bounding box center [36, 181] width 18 height 14
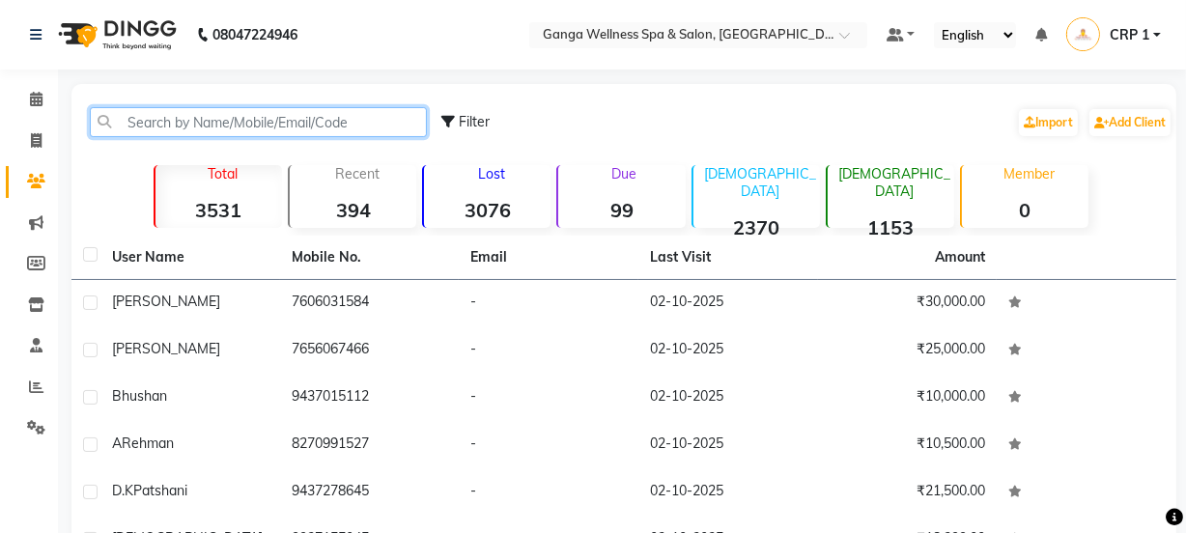
click at [226, 127] on input "text" at bounding box center [258, 122] width 337 height 30
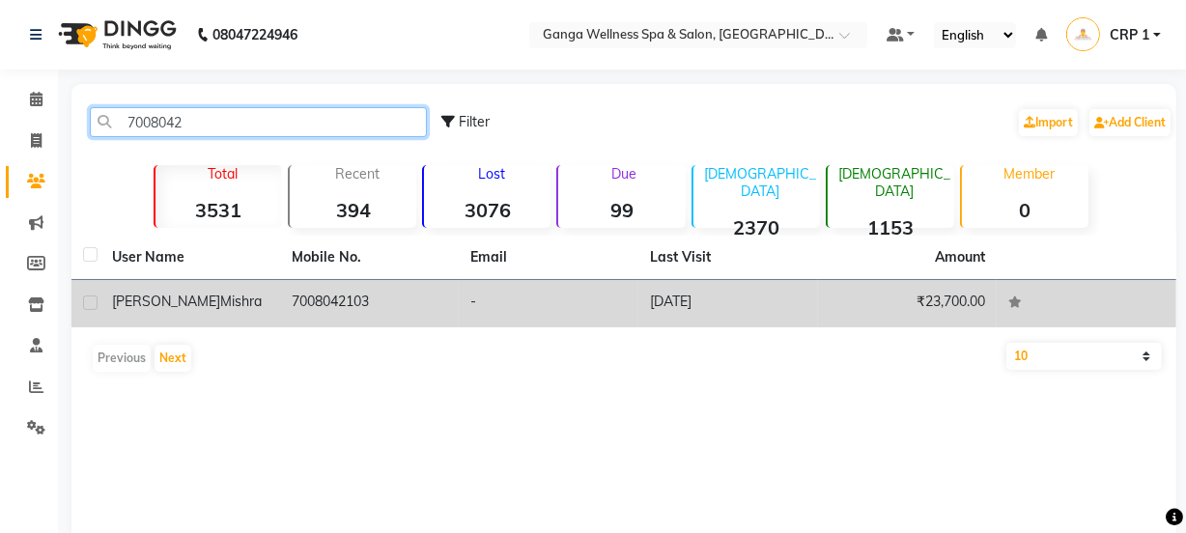
type input "7008042"
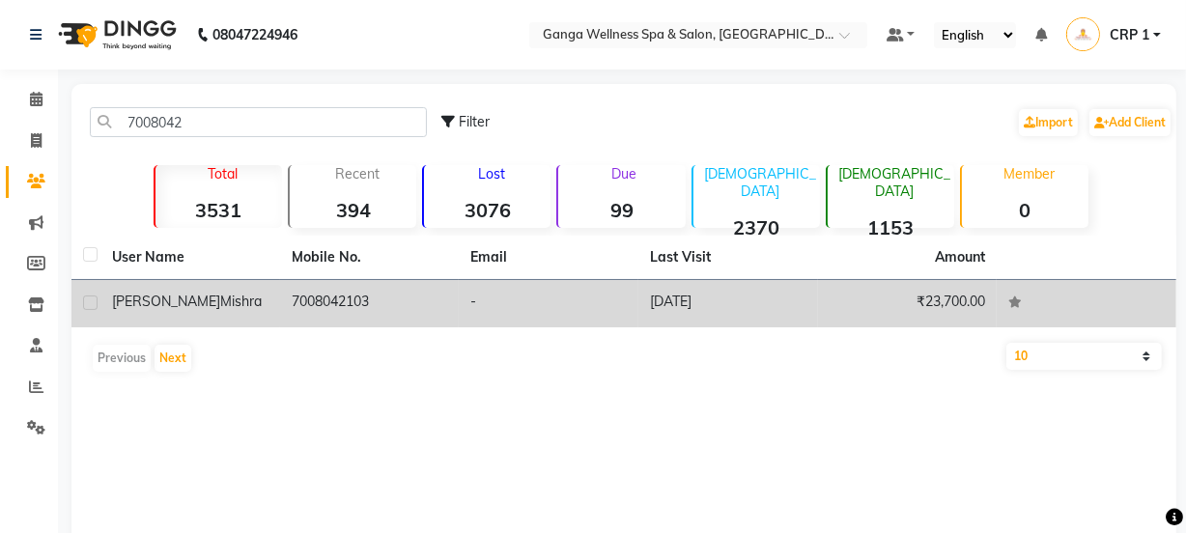
click at [220, 296] on span "Mishra" at bounding box center [241, 301] width 42 height 17
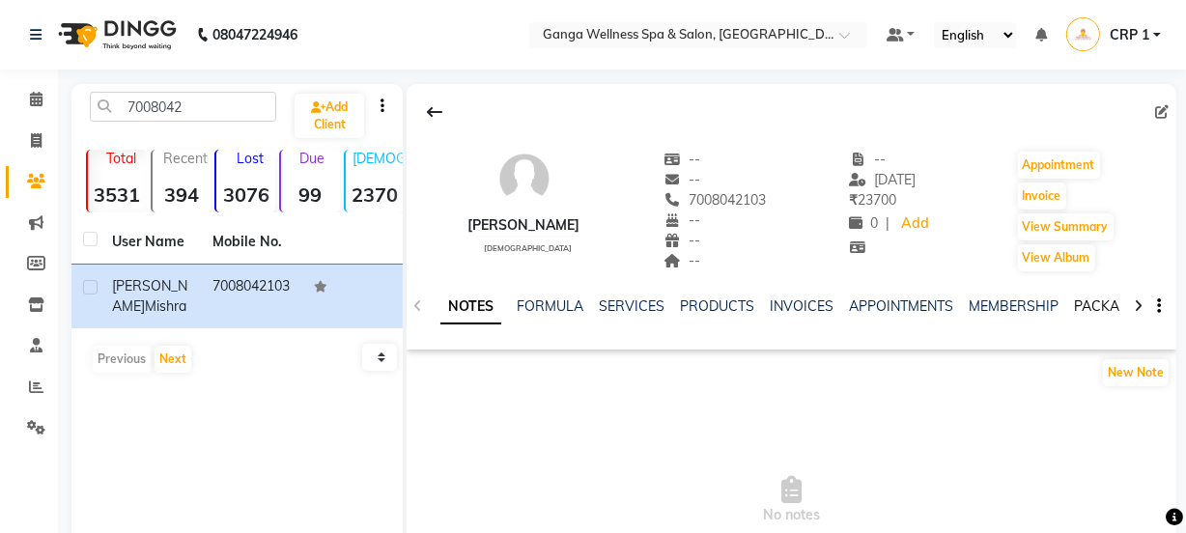
click at [1082, 302] on link "PACKAGES" at bounding box center [1109, 305] width 71 height 17
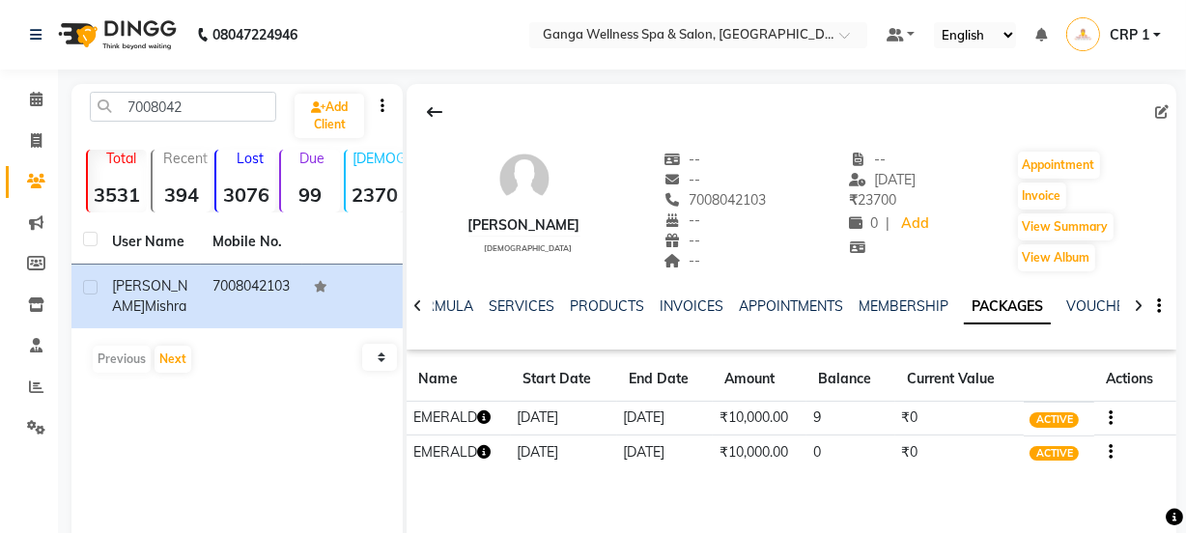
click at [481, 414] on icon "button" at bounding box center [484, 417] width 14 height 14
click at [517, 299] on link "SERVICES" at bounding box center [522, 305] width 66 height 17
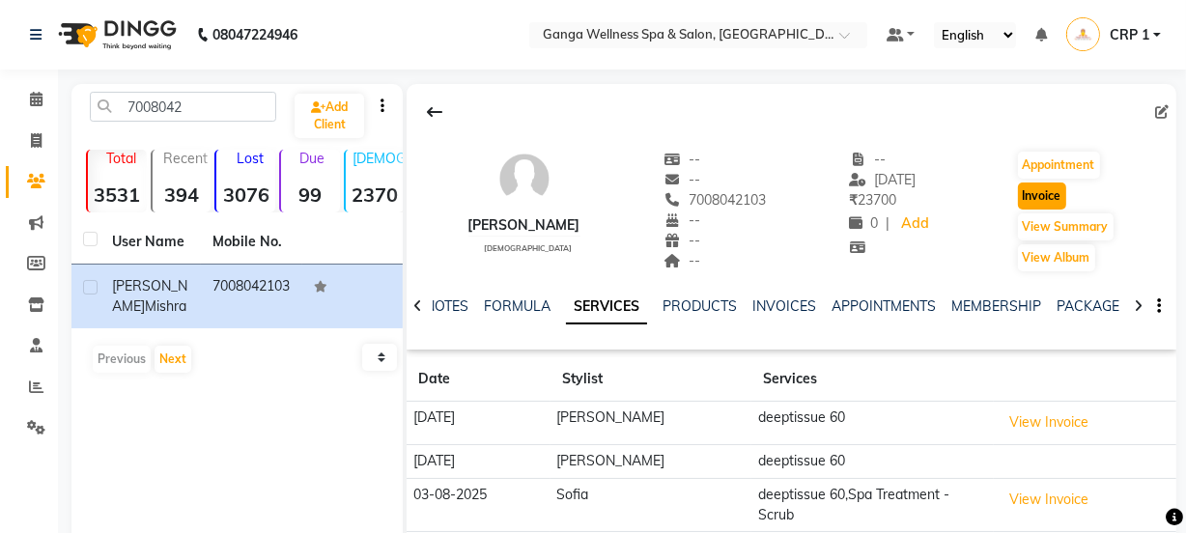
click at [1053, 201] on button "Invoice" at bounding box center [1042, 196] width 48 height 27
select select "service"
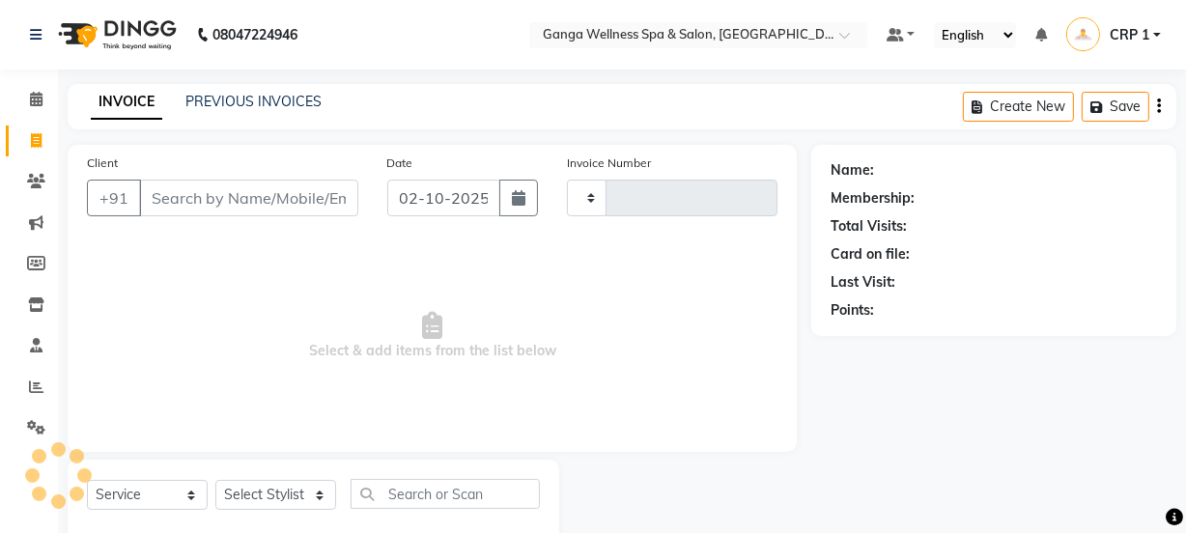
type input "2717"
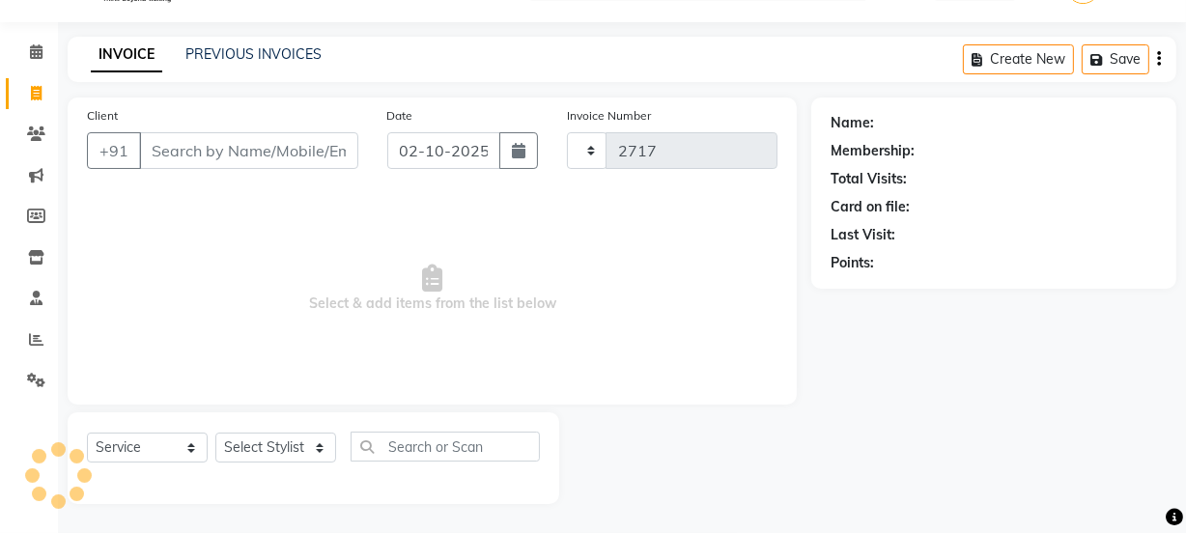
select select "715"
type input "7008042103"
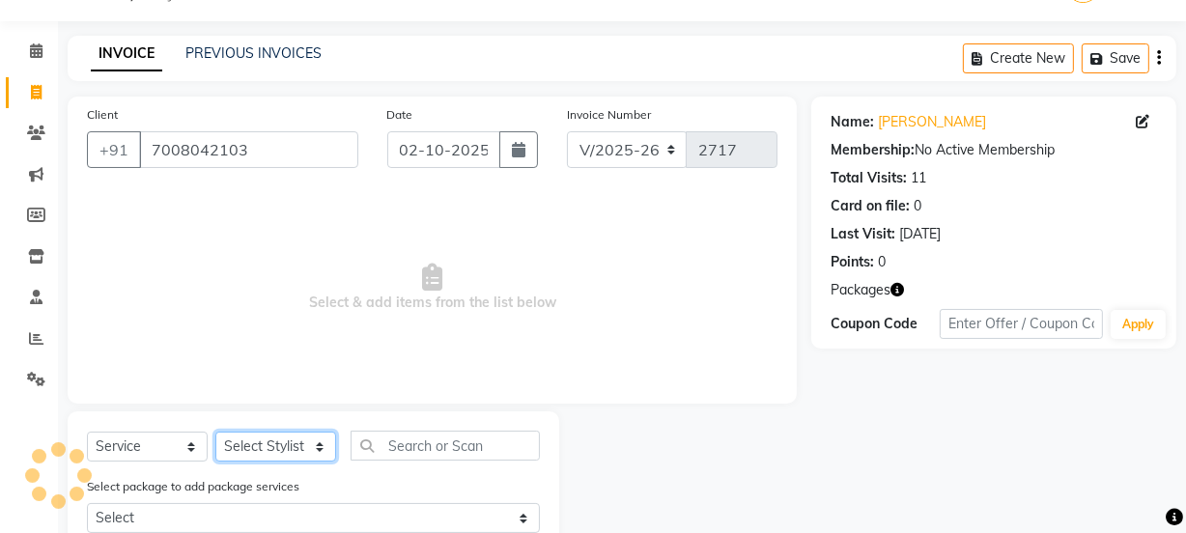
click at [280, 443] on select "Select Stylist Aarovi Abhin [PERSON_NAME] [PERSON_NAME] CRP 1 CRP 2 [PERSON_NAM…" at bounding box center [275, 447] width 121 height 30
click at [215, 432] on select "Select Stylist Aarovi Abhin [PERSON_NAME] [PERSON_NAME] CRP 1 CRP 2 [PERSON_NAM…" at bounding box center [275, 447] width 121 height 30
click at [271, 438] on select "Select Stylist Aarovi Abhin [PERSON_NAME] [PERSON_NAME] CRP 1 CRP 2 [PERSON_NAM…" at bounding box center [275, 447] width 121 height 30
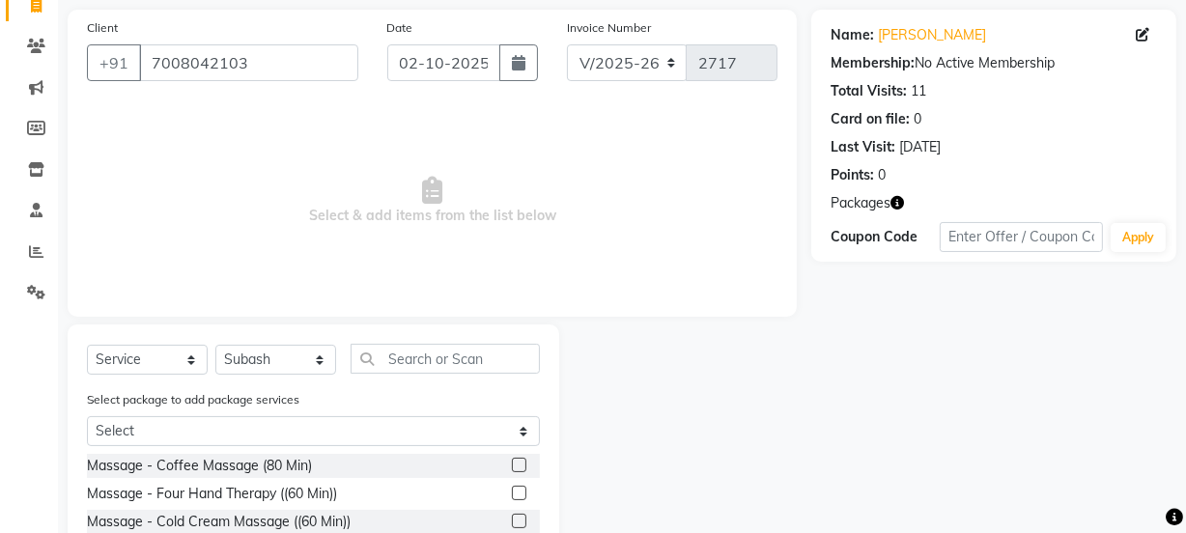
click at [281, 376] on div "Select Service Product Membership Package Voucher Prepaid Gift Card Select Styl…" at bounding box center [313, 366] width 453 height 45
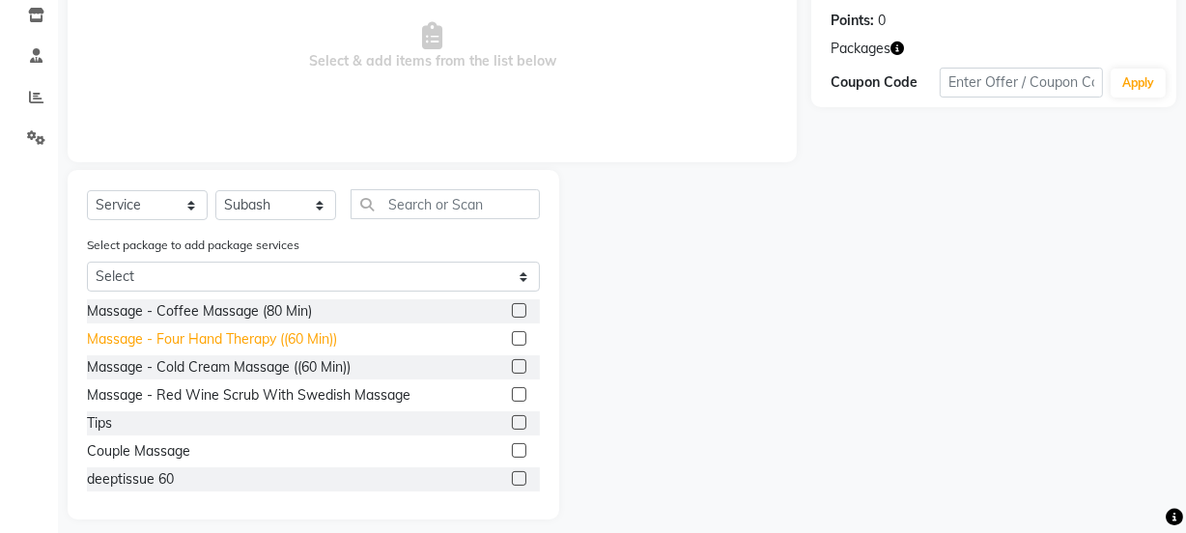
scroll to position [306, 0]
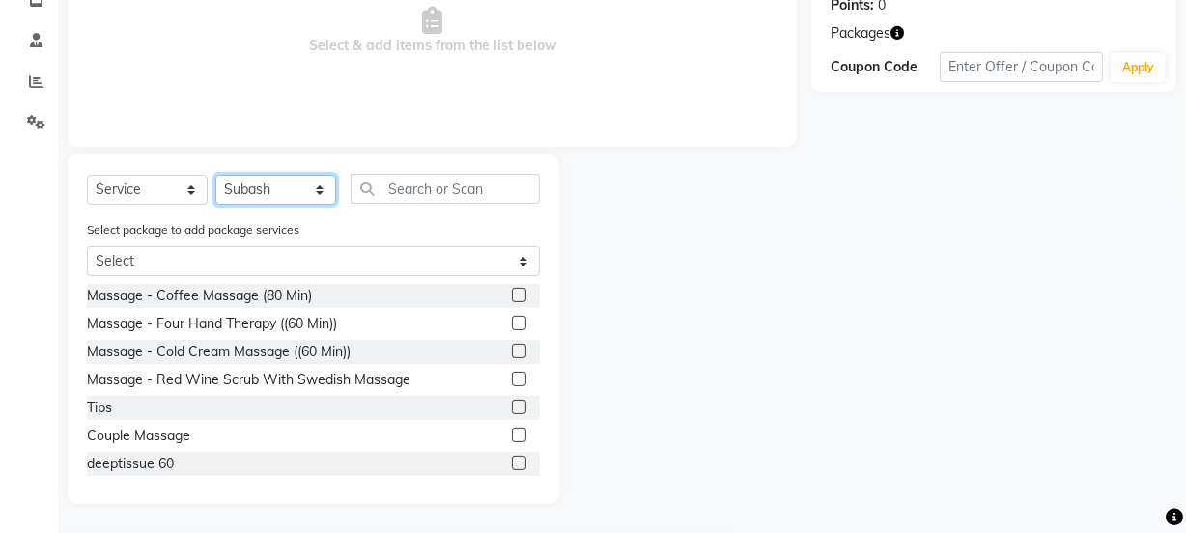
click at [270, 197] on select "Select Stylist Aarovi Abhin [PERSON_NAME] [PERSON_NAME] CRP 1 CRP 2 [PERSON_NAM…" at bounding box center [275, 190] width 121 height 30
select select "69036"
click at [215, 175] on select "Select Stylist Aarovi Abhin [PERSON_NAME] [PERSON_NAME] CRP 1 CRP 2 [PERSON_NAM…" at bounding box center [275, 190] width 121 height 30
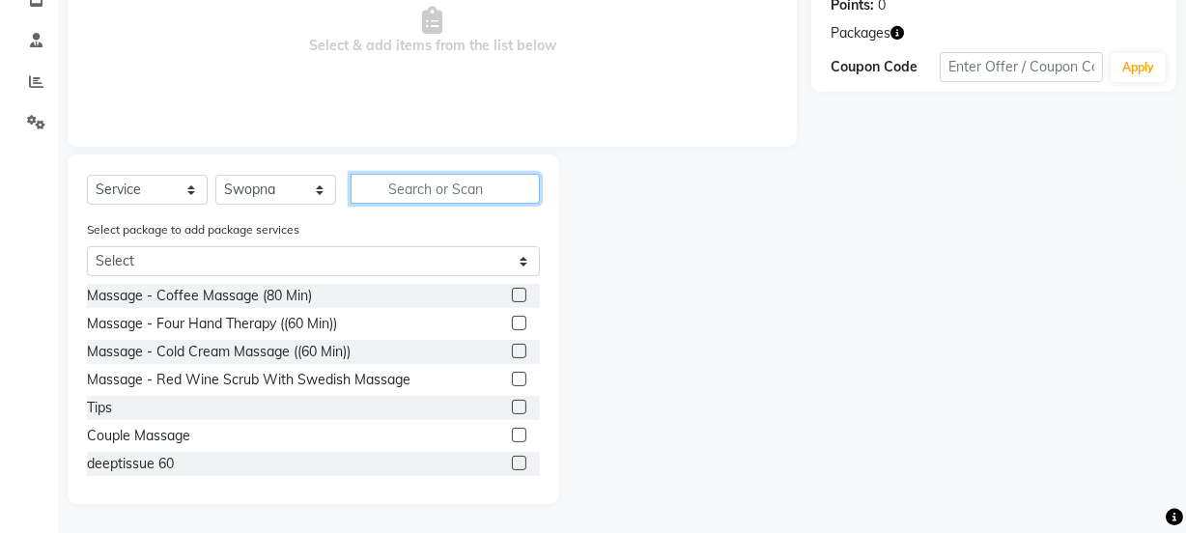
click at [410, 189] on input "text" at bounding box center [445, 189] width 189 height 30
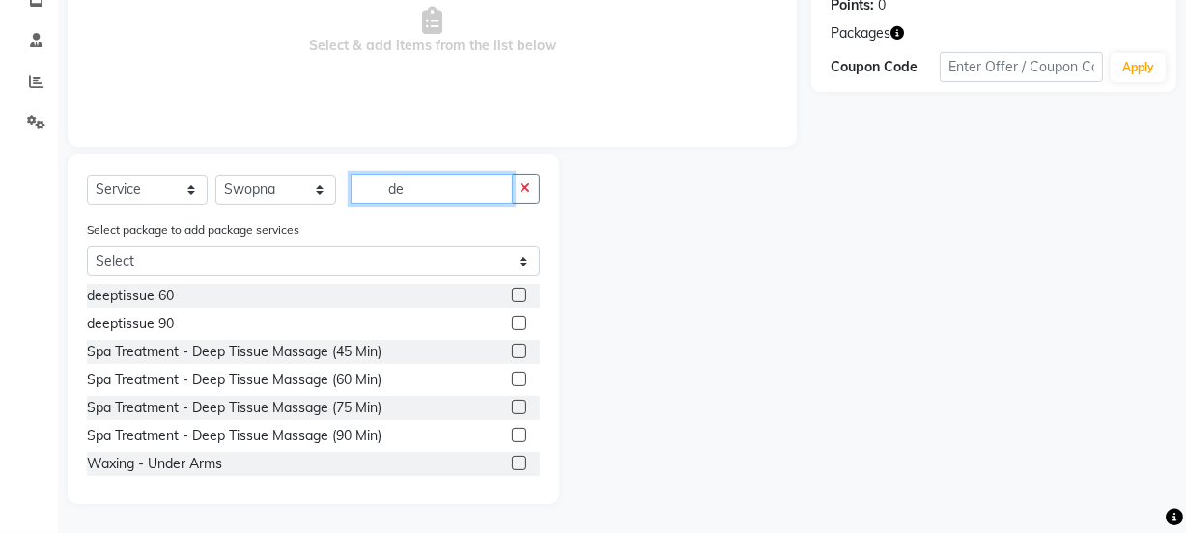
type input "de"
click at [512, 293] on label at bounding box center [519, 295] width 14 height 14
click at [512, 293] on input "checkbox" at bounding box center [518, 296] width 13 height 13
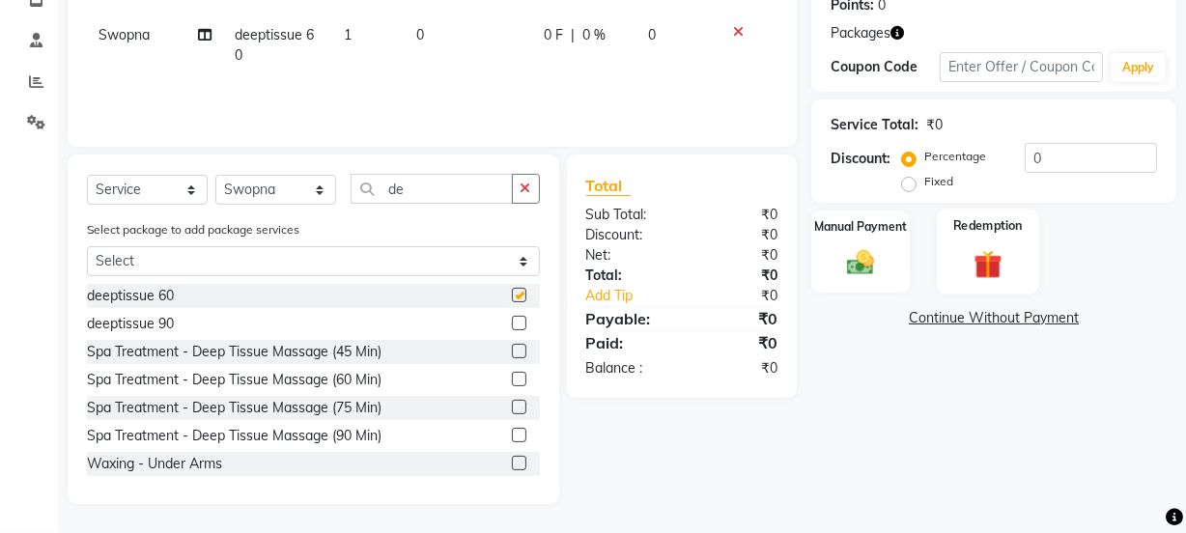
checkbox input "false"
click at [972, 260] on img at bounding box center [988, 264] width 46 height 36
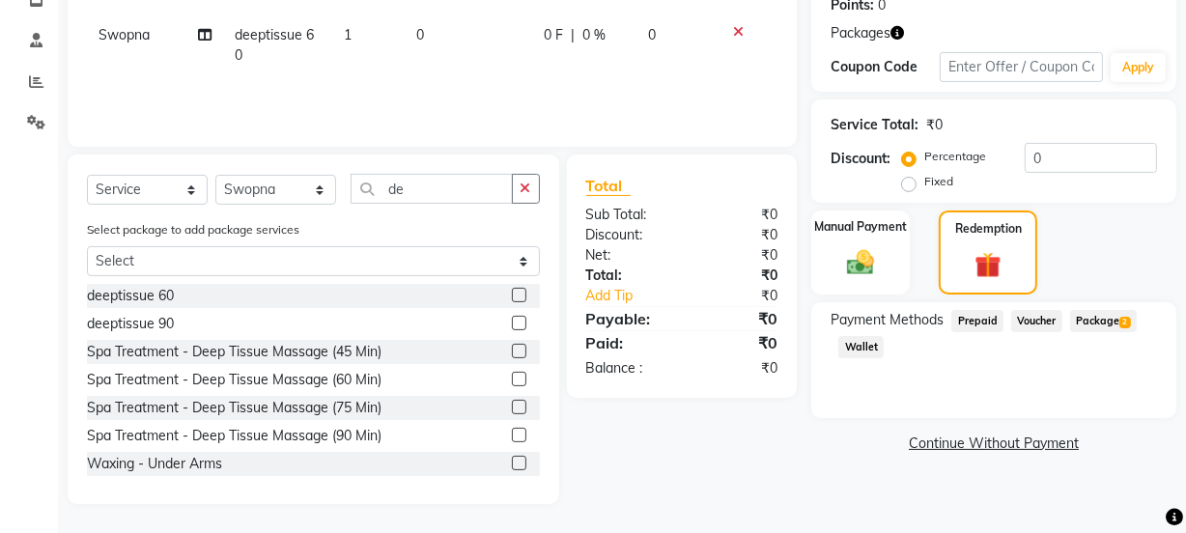
click at [1095, 325] on span "Package 2" at bounding box center [1103, 321] width 67 height 22
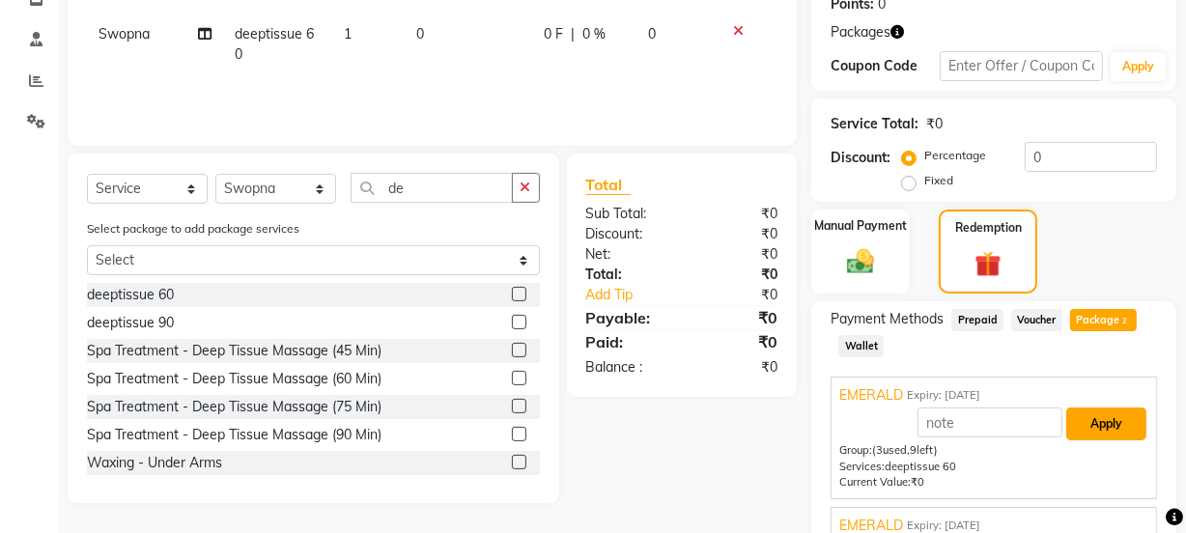
click at [1095, 424] on button "Apply" at bounding box center [1106, 424] width 80 height 33
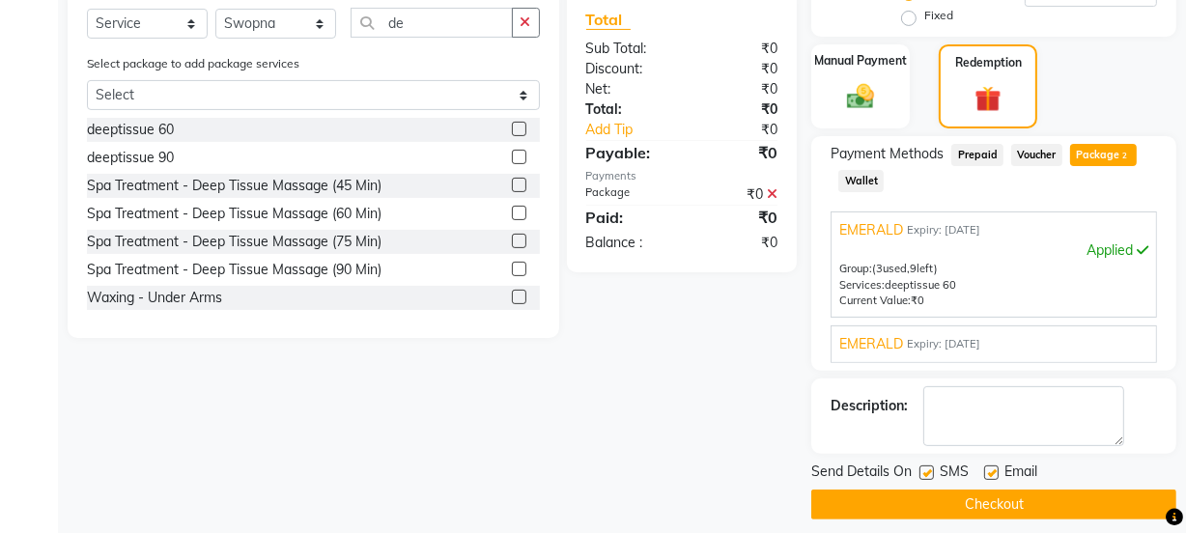
scroll to position [485, 0]
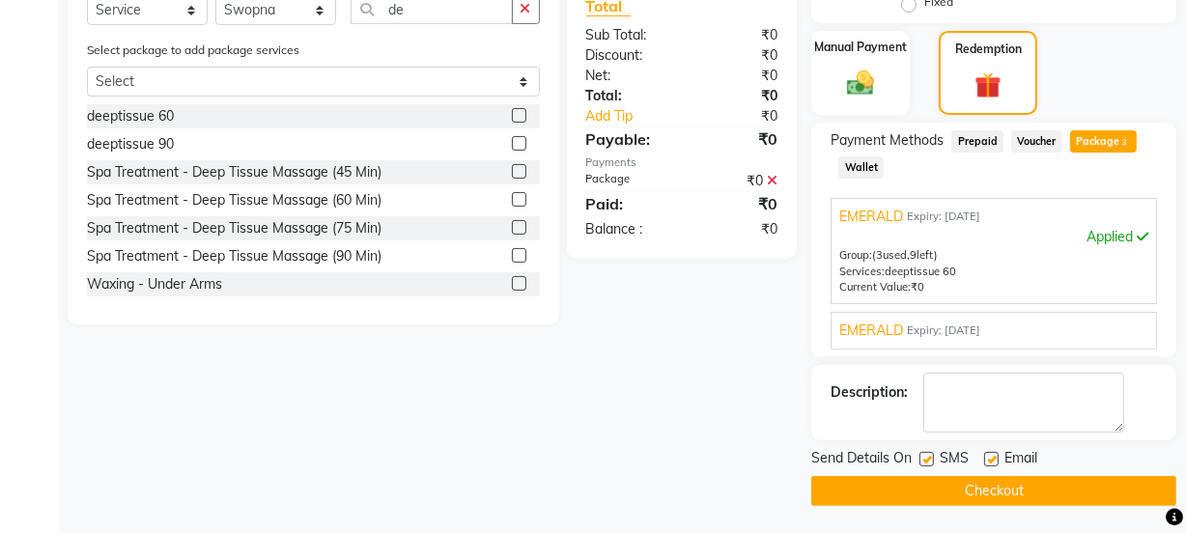
click at [936, 483] on button "Checkout" at bounding box center [993, 491] width 365 height 30
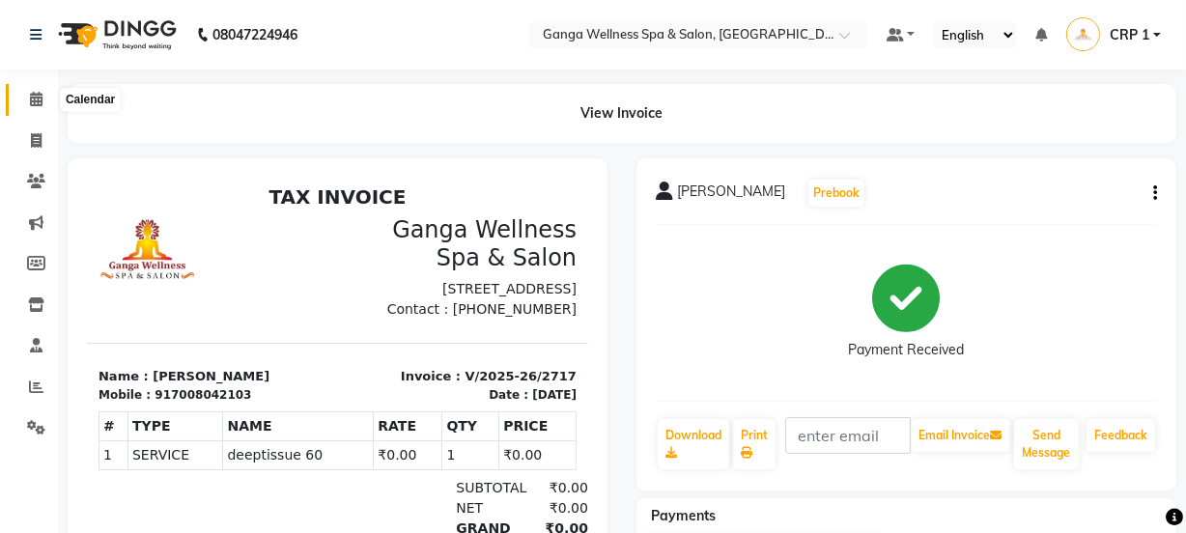
click at [33, 98] on icon at bounding box center [36, 99] width 13 height 14
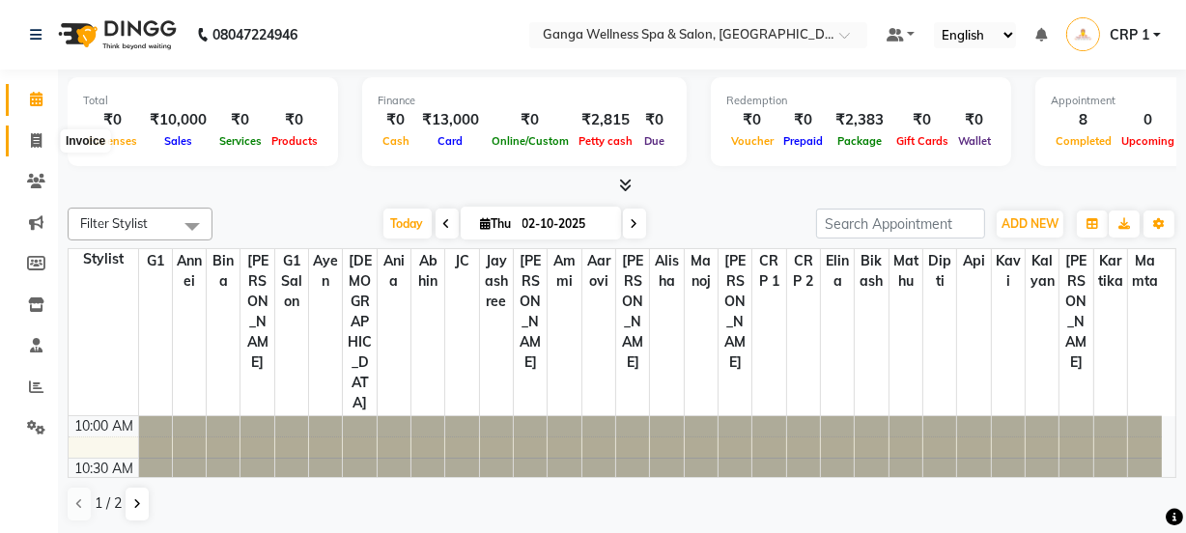
click at [34, 138] on icon at bounding box center [36, 140] width 11 height 14
select select "service"
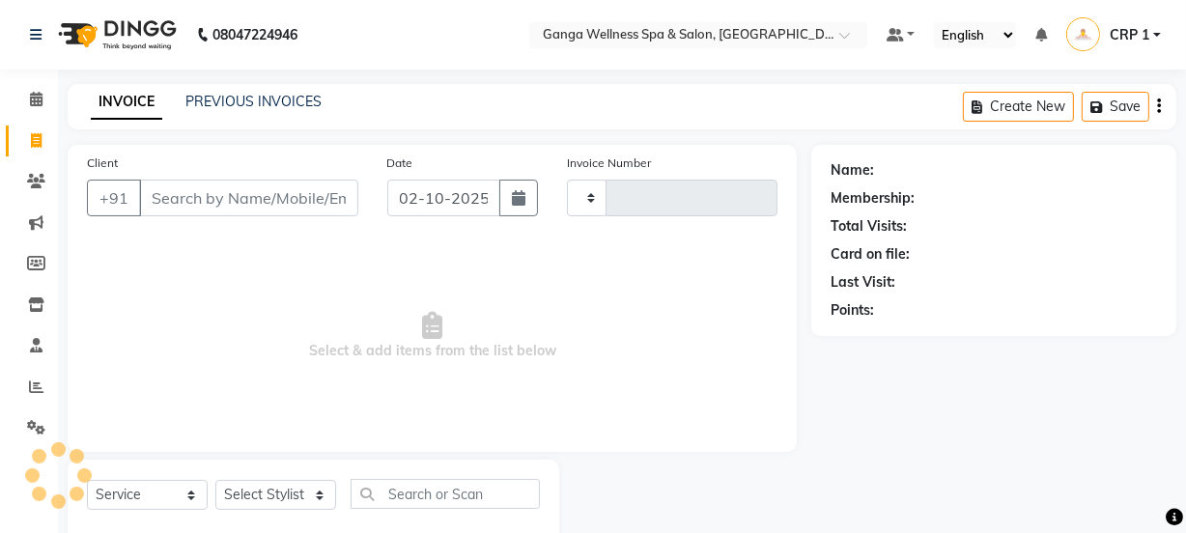
type input "2718"
select select "715"
click at [252, 103] on link "PREVIOUS INVOICES" at bounding box center [253, 101] width 136 height 17
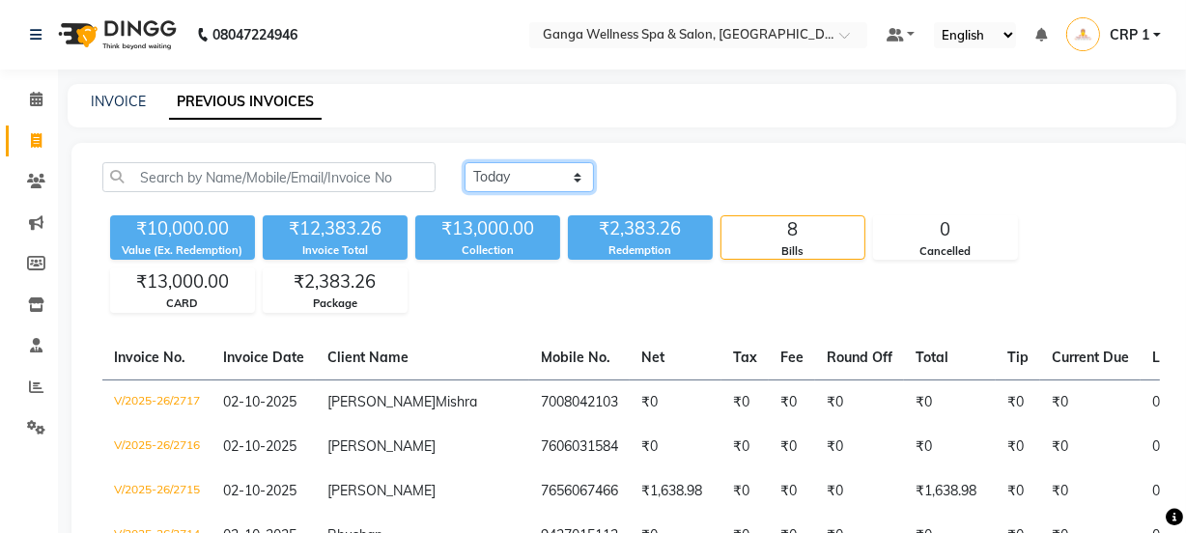
click at [519, 173] on select "Today Yesterday Custom Range" at bounding box center [529, 177] width 129 height 30
select select "yesterday"
click at [465, 162] on select "Today Yesterday Custom Range" at bounding box center [529, 177] width 129 height 30
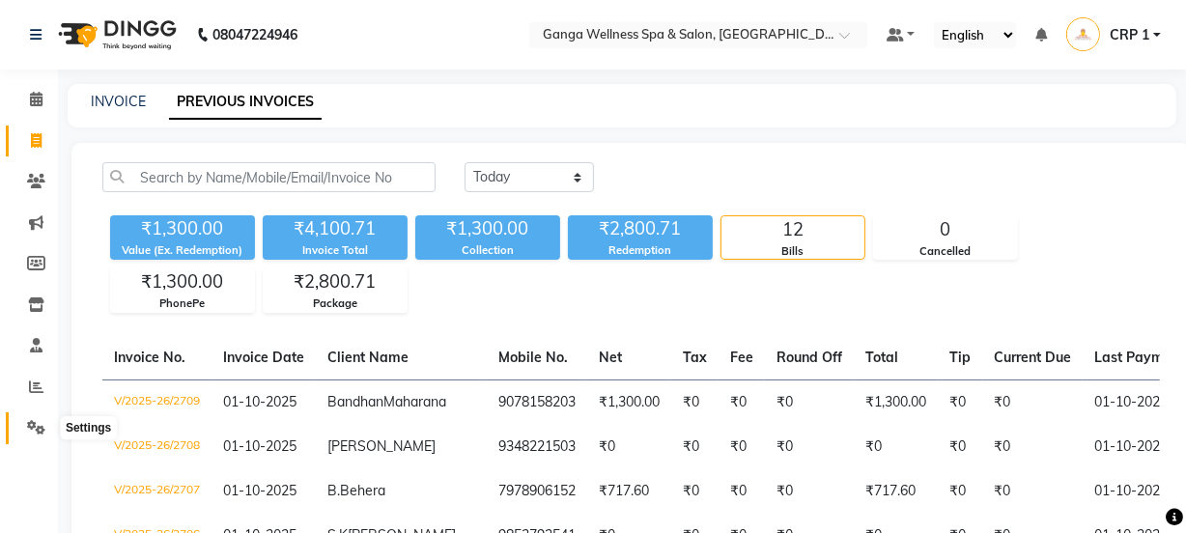
click at [31, 426] on icon at bounding box center [36, 427] width 18 height 14
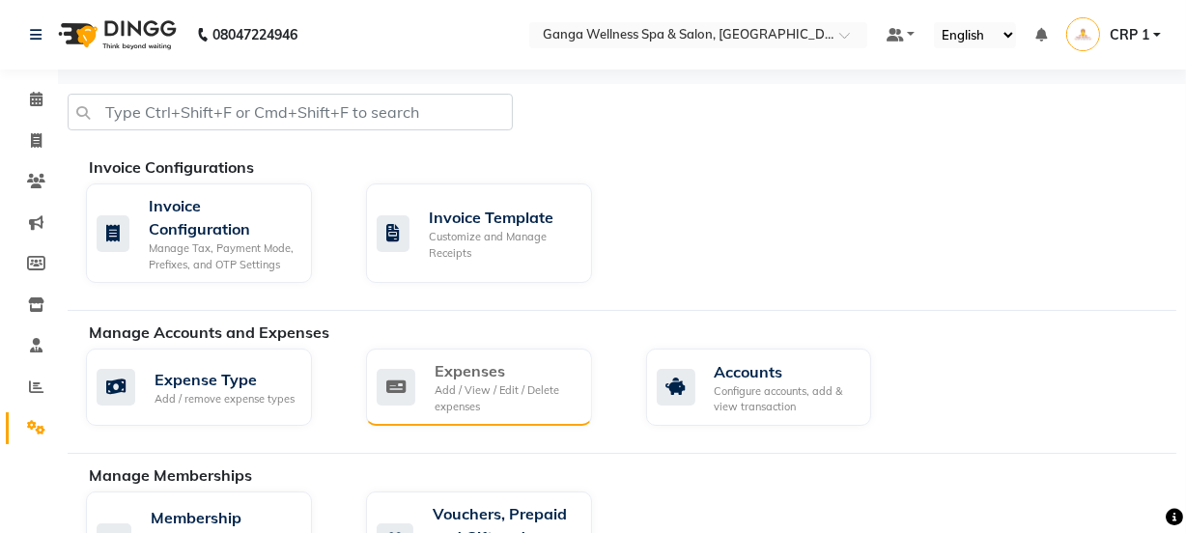
click at [504, 377] on div "Expenses" at bounding box center [506, 370] width 142 height 23
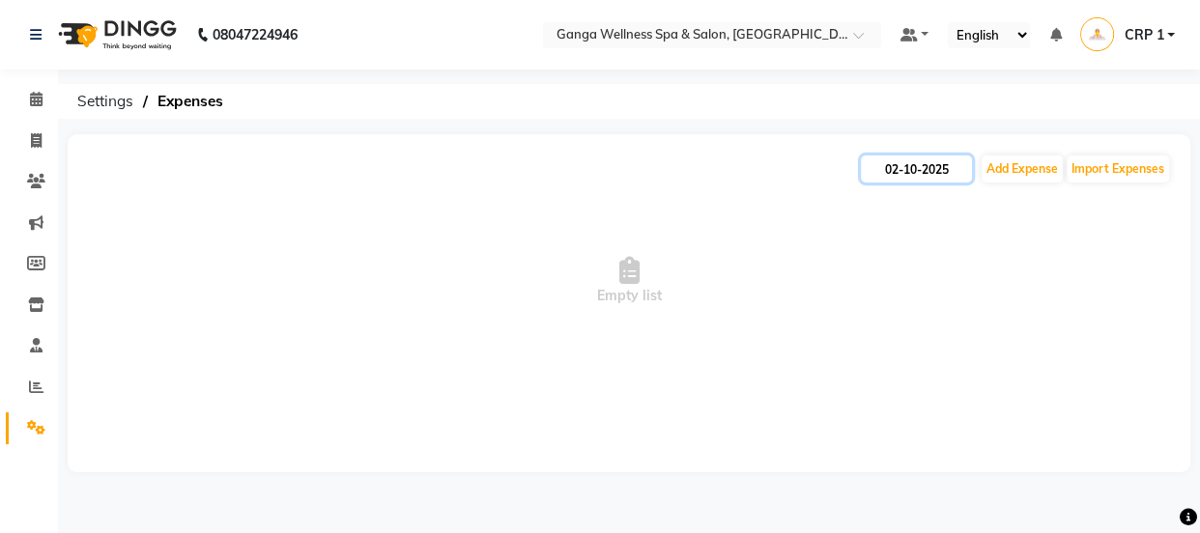
click at [933, 179] on input "02-10-2025" at bounding box center [916, 168] width 111 height 27
select select "10"
select select "2025"
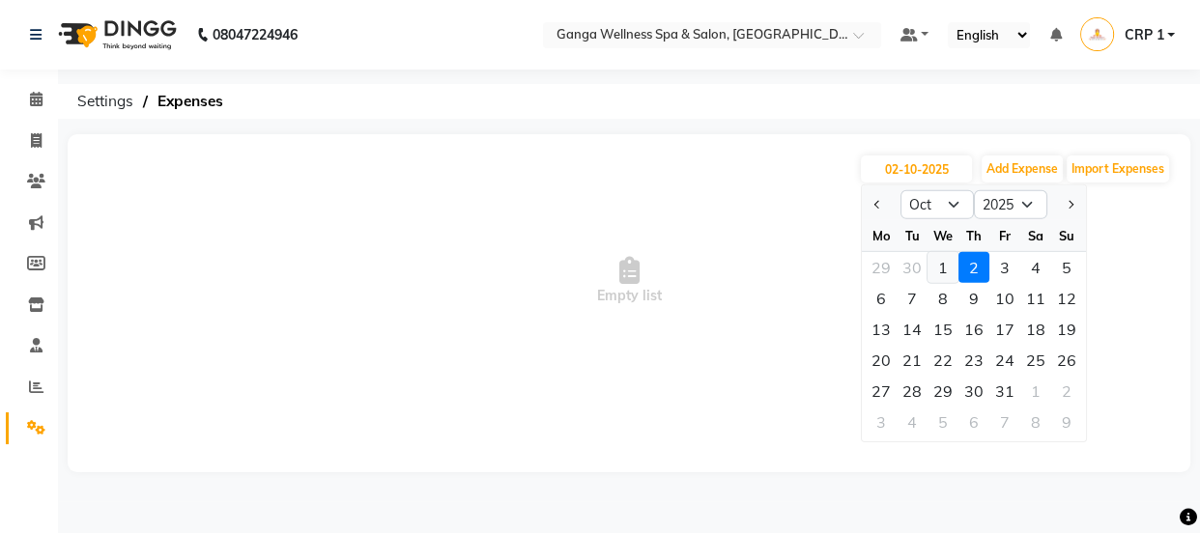
click at [946, 264] on div "1" at bounding box center [942, 267] width 31 height 31
type input "01-10-2025"
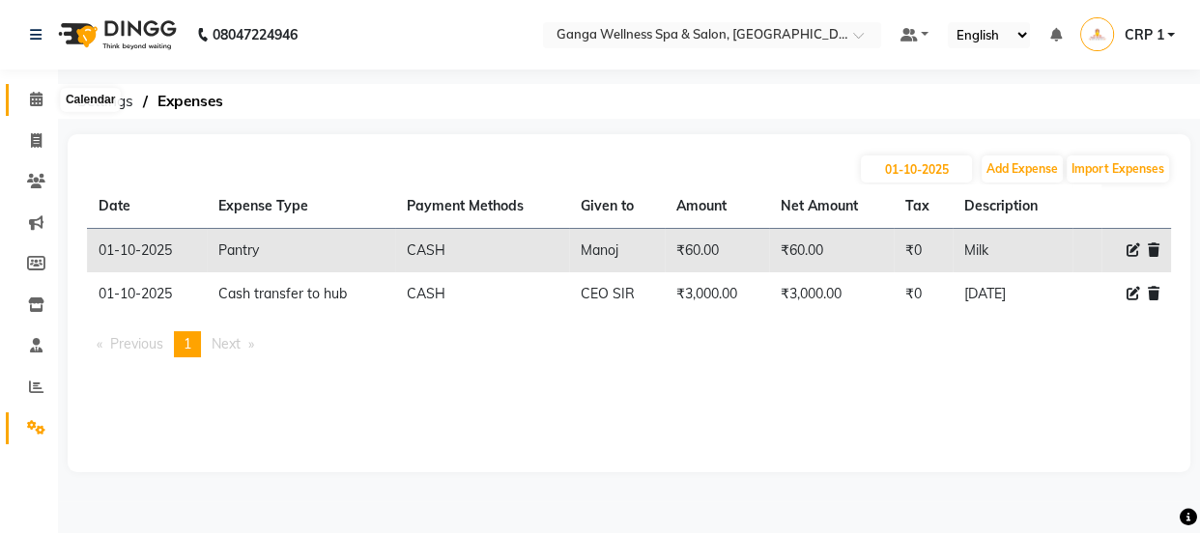
click at [40, 102] on icon at bounding box center [36, 99] width 13 height 14
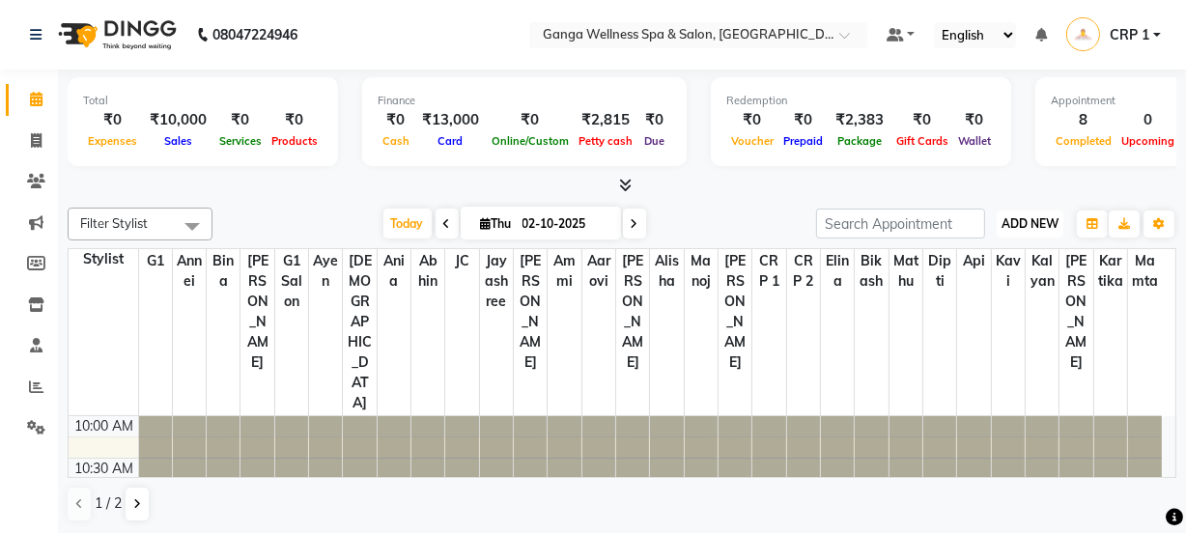
click at [1033, 216] on span "ADD NEW" at bounding box center [1030, 223] width 57 height 14
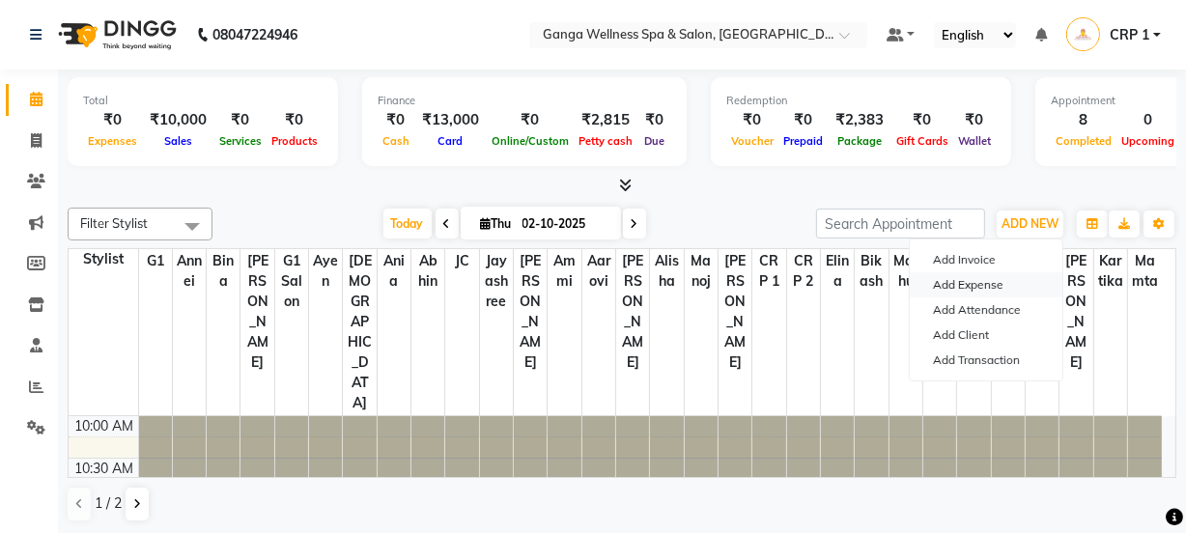
click at [977, 280] on link "Add Expense" at bounding box center [986, 284] width 153 height 25
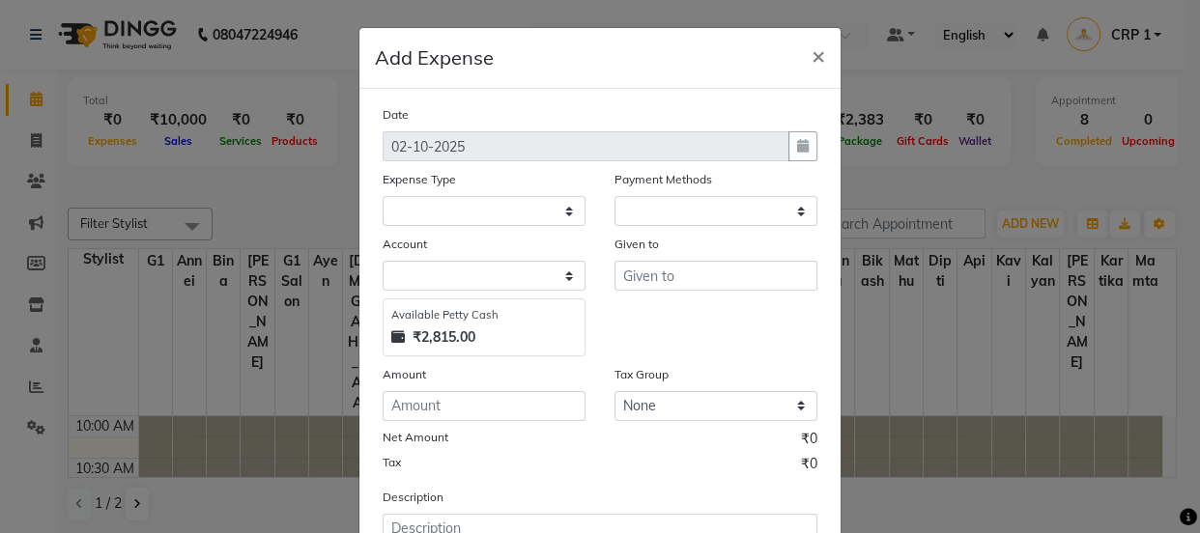
select select "1"
select select "2396"
click at [42, 422] on ngb-modal-window "Add Expense × Date 02-10-2025 Expense Type Select Advance Salary Bank charges C…" at bounding box center [600, 266] width 1200 height 533
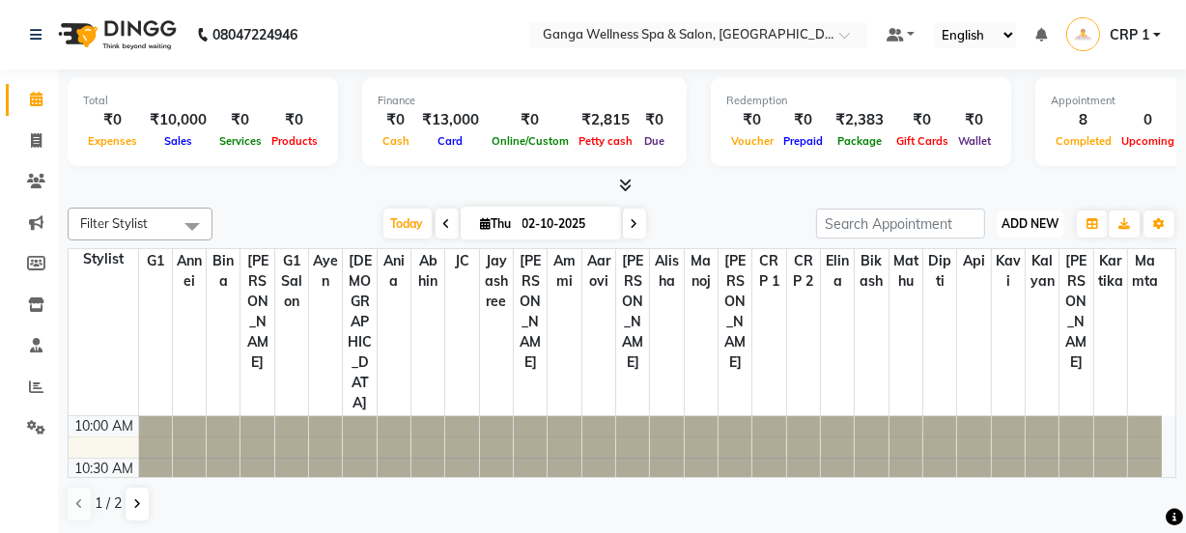
click at [1041, 229] on span "ADD NEW" at bounding box center [1030, 223] width 57 height 14
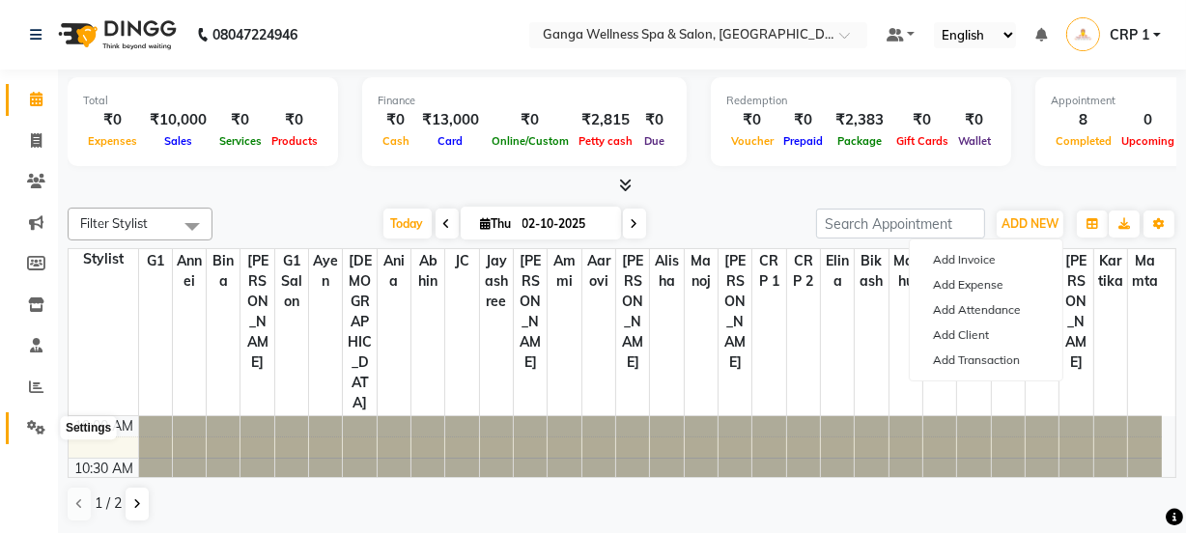
click at [39, 426] on icon at bounding box center [36, 427] width 18 height 14
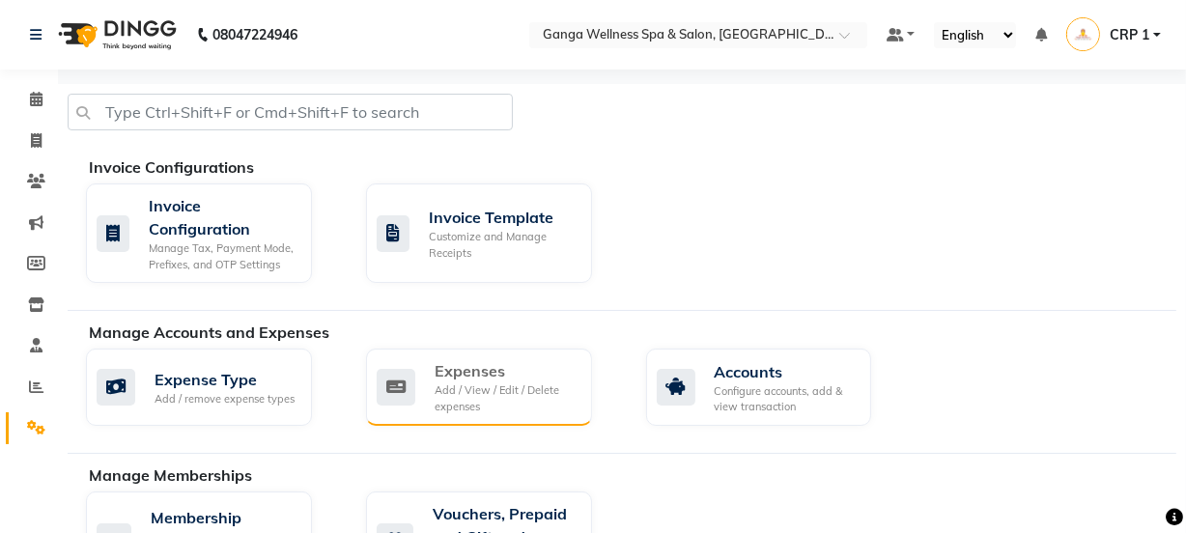
click at [446, 362] on div "Expenses" at bounding box center [506, 370] width 142 height 23
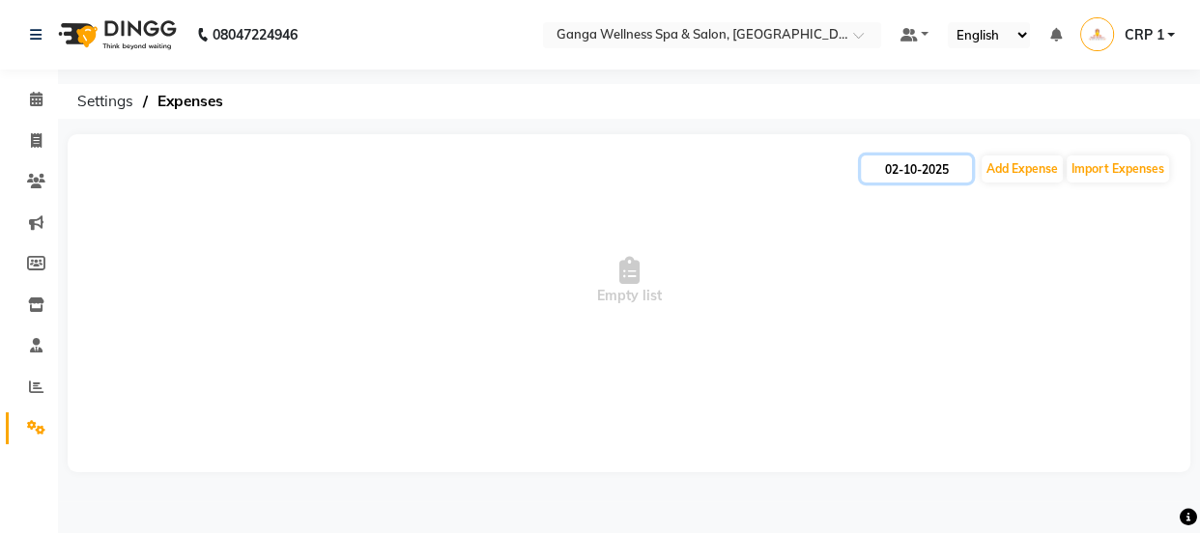
click at [900, 182] on input "02-10-2025" at bounding box center [916, 168] width 111 height 27
select select "10"
select select "2025"
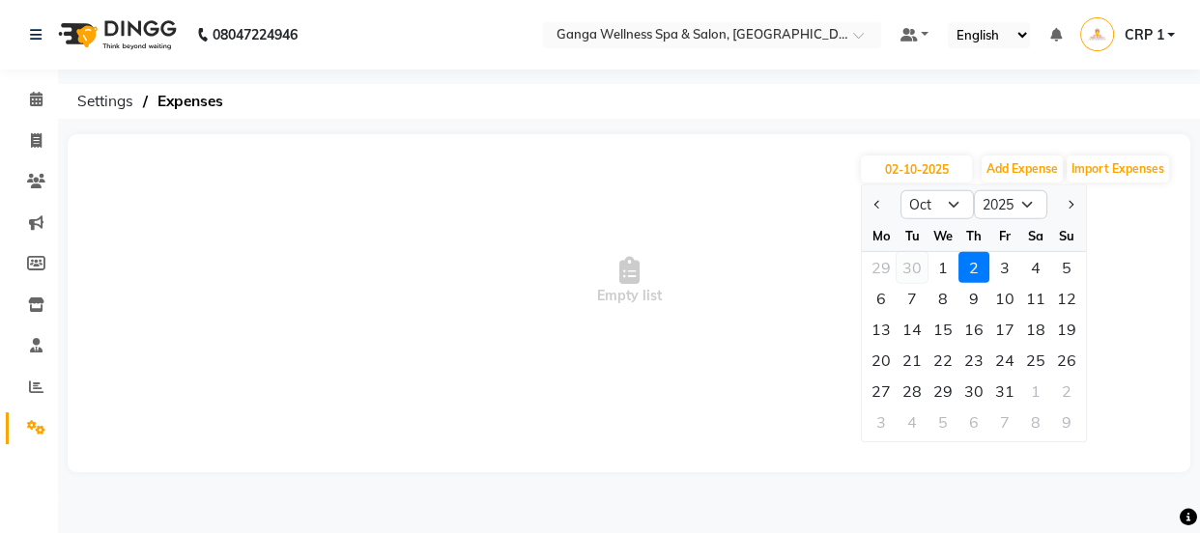
click at [902, 273] on div "30" at bounding box center [911, 267] width 31 height 31
type input "30-09-2025"
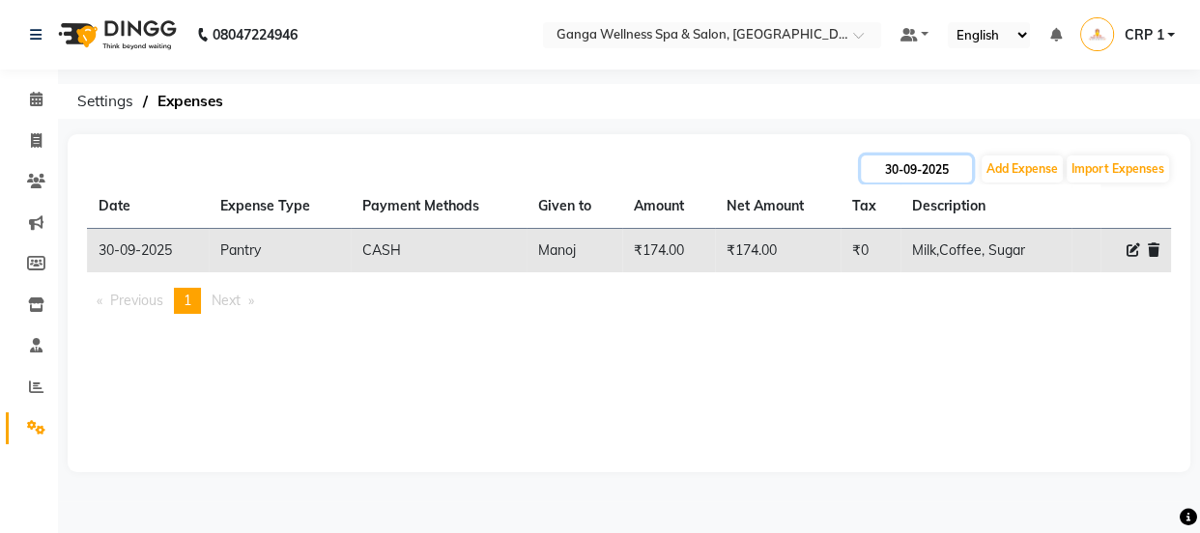
click at [904, 177] on input "30-09-2025" at bounding box center [916, 168] width 111 height 27
select select "9"
select select "2025"
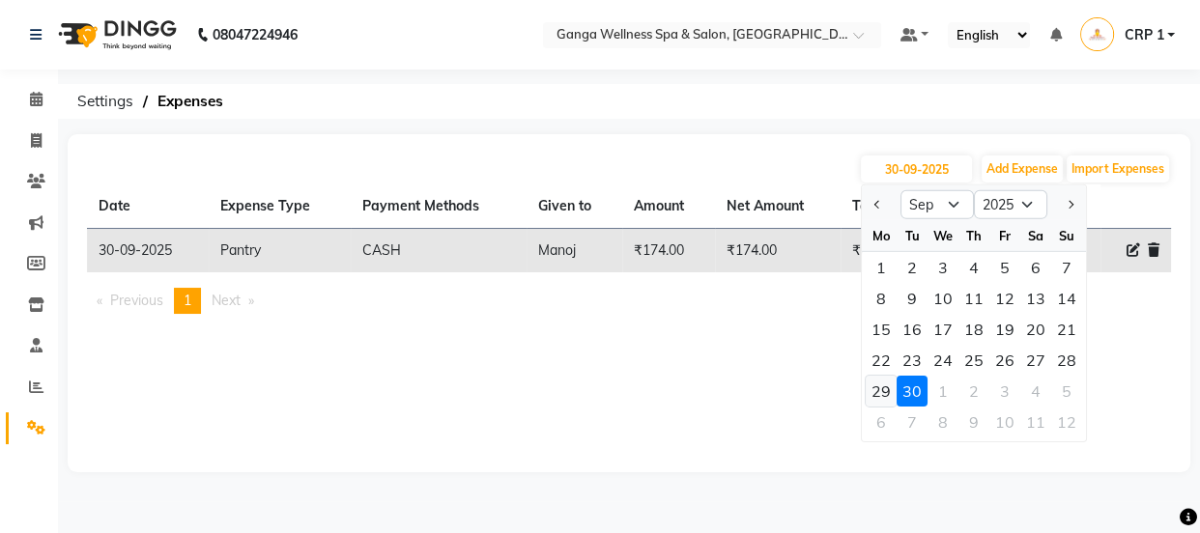
click at [882, 385] on div "29" at bounding box center [880, 391] width 31 height 31
type input "29-09-2025"
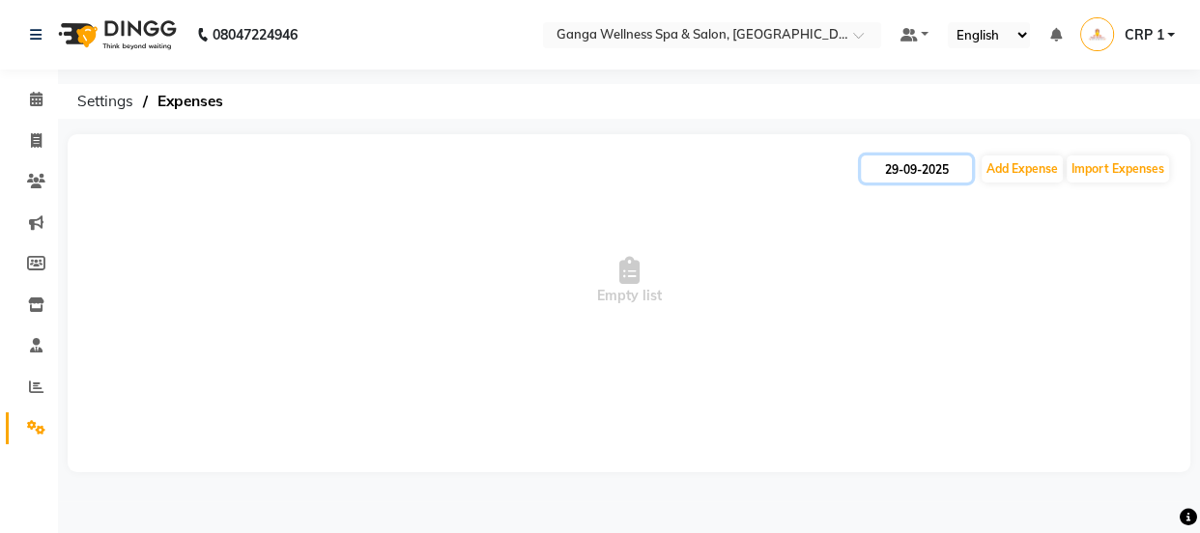
click at [907, 164] on input "29-09-2025" at bounding box center [916, 168] width 111 height 27
select select "9"
select select "2025"
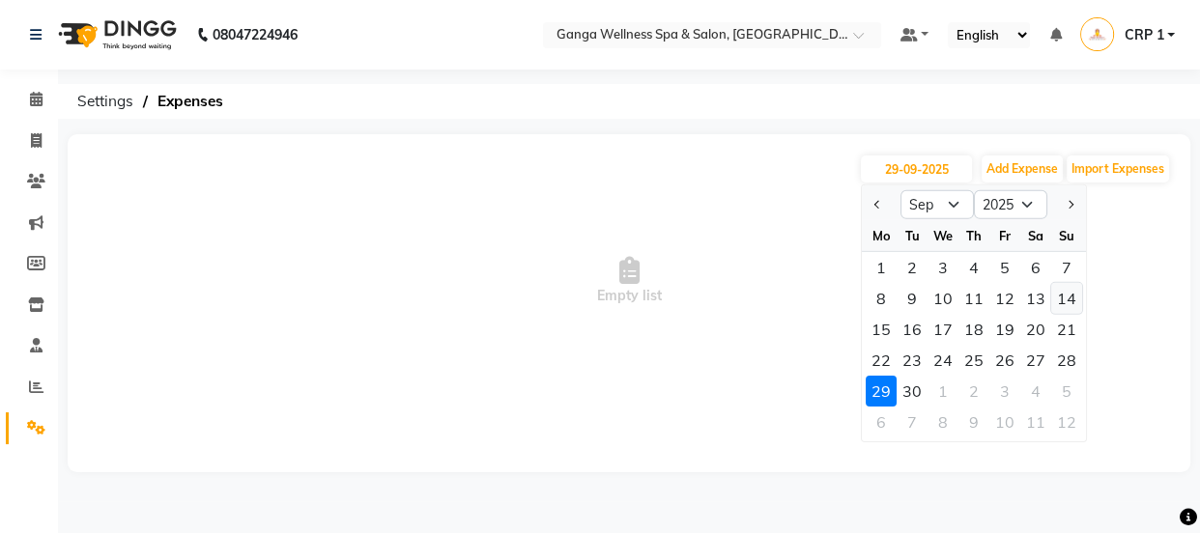
click at [1057, 300] on div "14" at bounding box center [1066, 298] width 31 height 31
type input "14-09-2025"
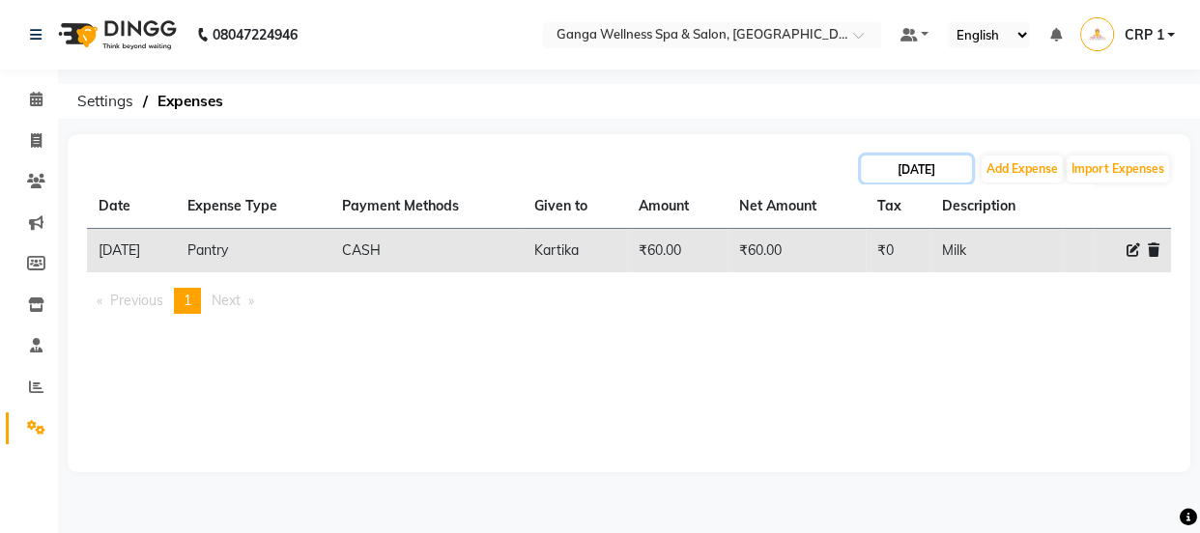
click at [909, 158] on input "14-09-2025" at bounding box center [916, 168] width 111 height 27
select select "9"
select select "2025"
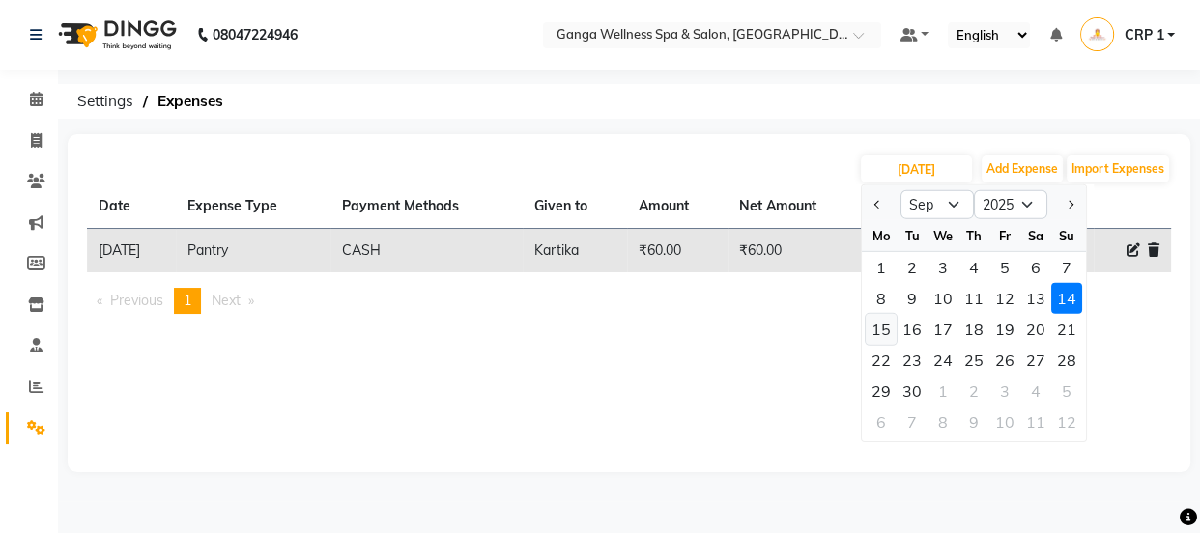
click at [887, 328] on div "15" at bounding box center [880, 329] width 31 height 31
type input "[DATE]"
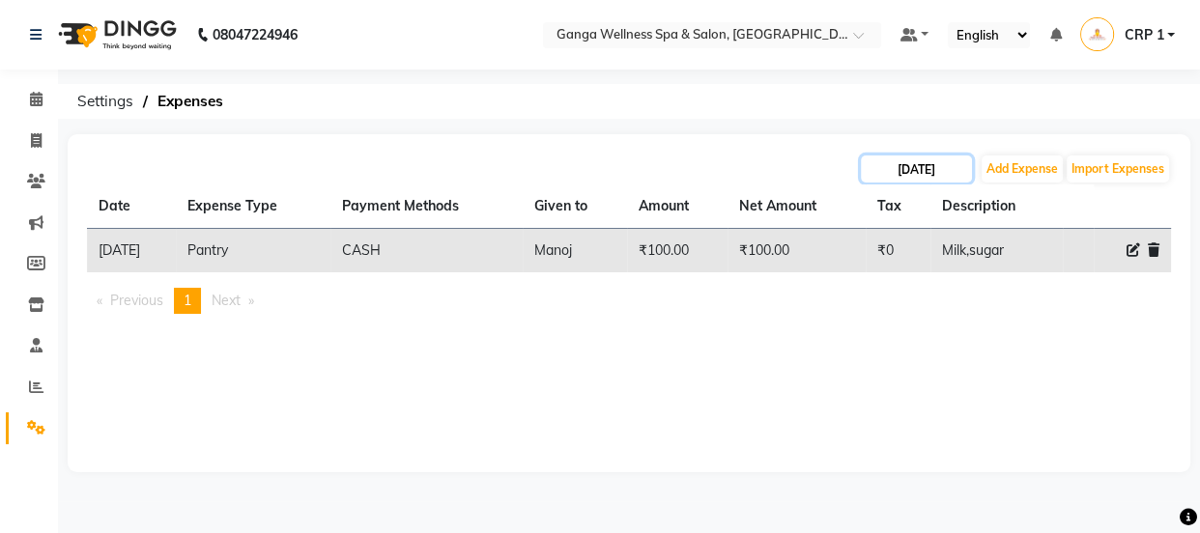
click at [913, 166] on input "[DATE]" at bounding box center [916, 168] width 111 height 27
select select "9"
select select "2025"
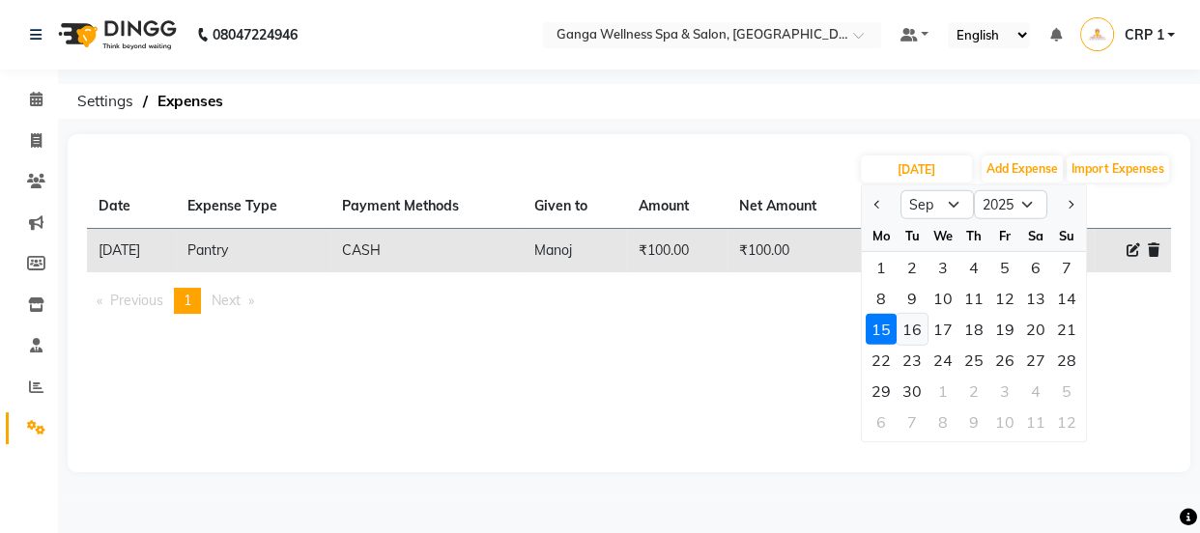
click at [907, 329] on div "16" at bounding box center [911, 329] width 31 height 31
type input "16-09-2025"
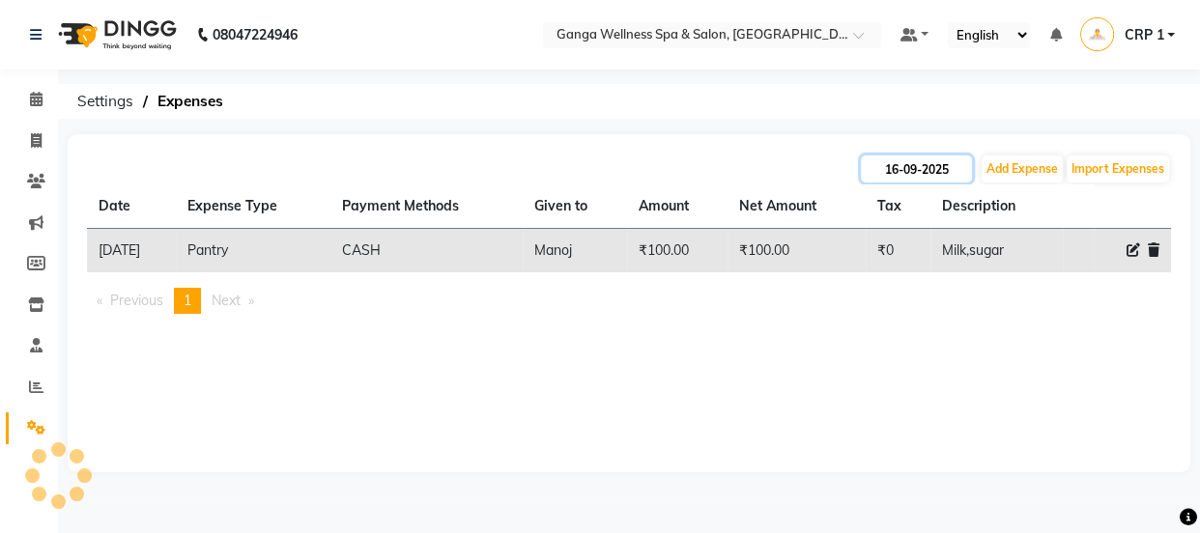
click at [907, 175] on input "16-09-2025" at bounding box center [916, 168] width 111 height 27
select select "9"
select select "2025"
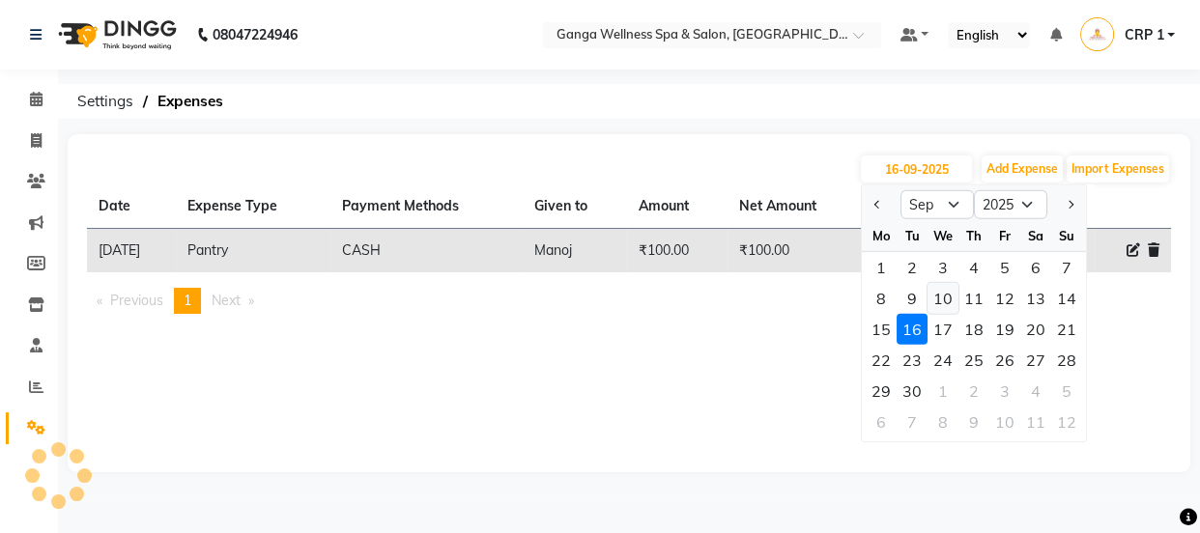
click at [954, 297] on div "10" at bounding box center [942, 298] width 31 height 31
type input "10-09-2025"
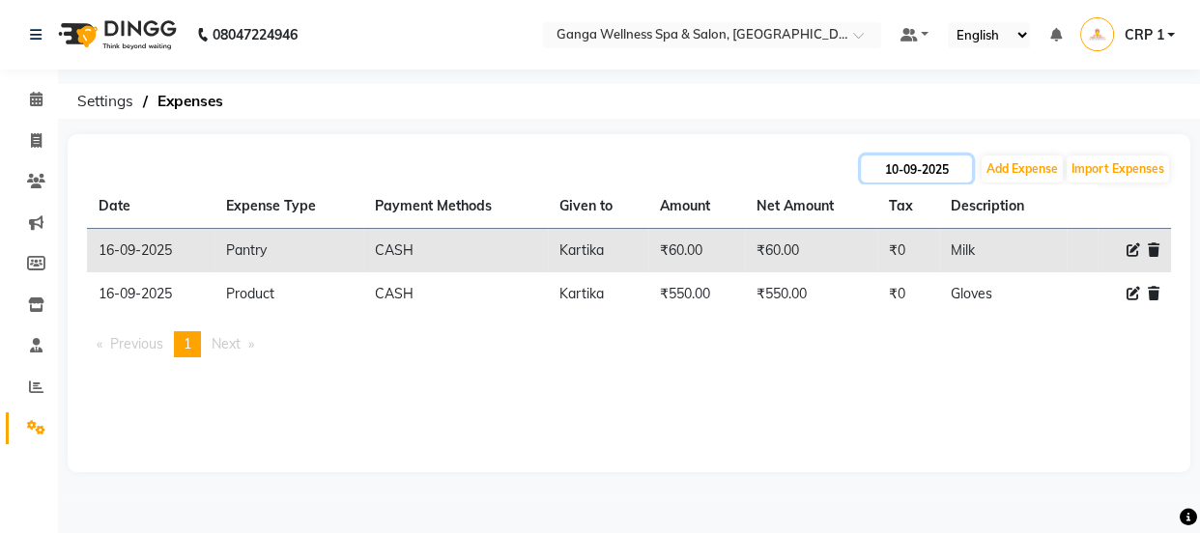
click at [935, 180] on input "10-09-2025" at bounding box center [916, 168] width 111 height 27
select select "9"
select select "2025"
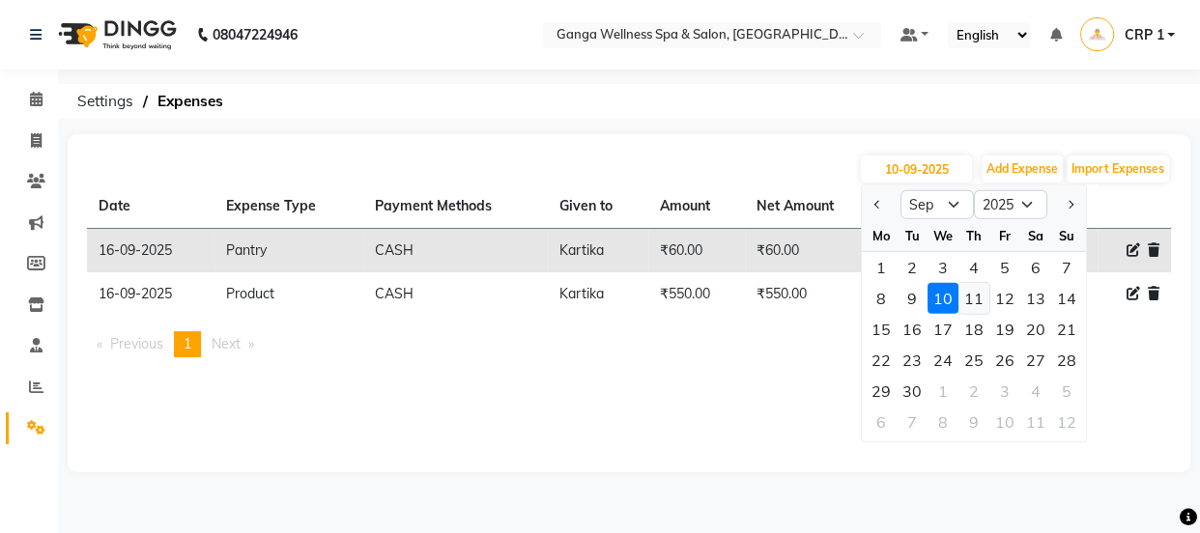
click at [975, 299] on div "11" at bounding box center [973, 298] width 31 height 31
type input "11-09-2025"
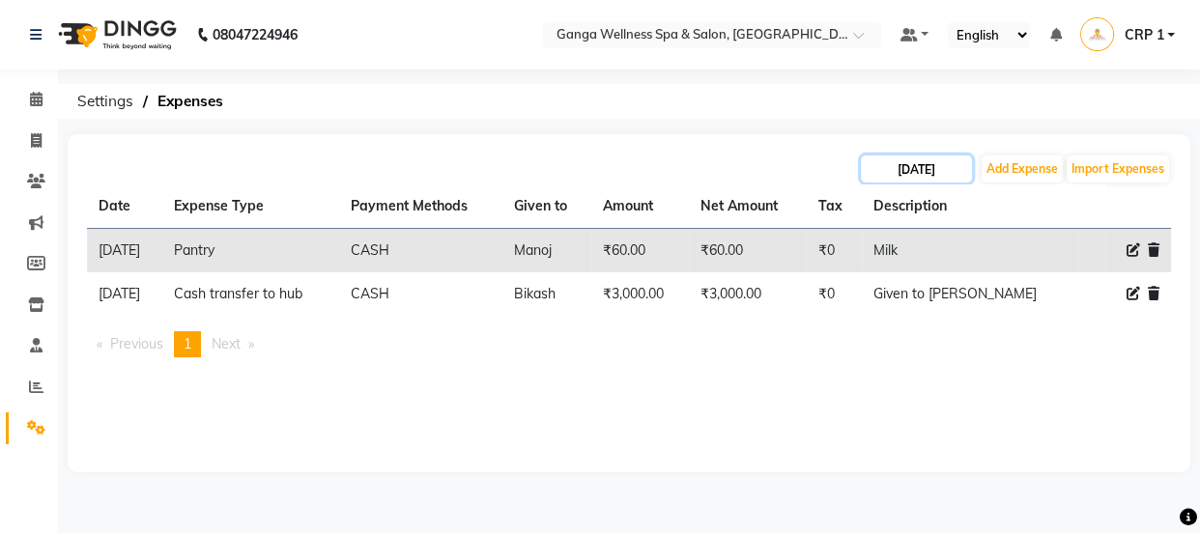
click at [925, 181] on input "11-09-2025" at bounding box center [916, 168] width 111 height 27
select select "9"
select select "2025"
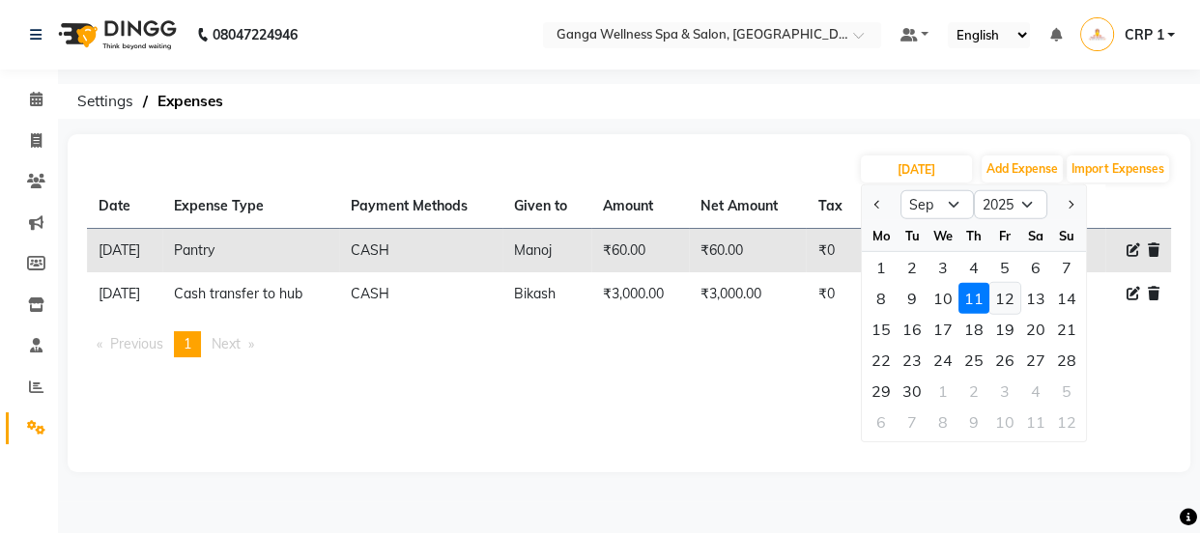
click at [996, 297] on div "12" at bounding box center [1004, 298] width 31 height 31
type input "12-09-2025"
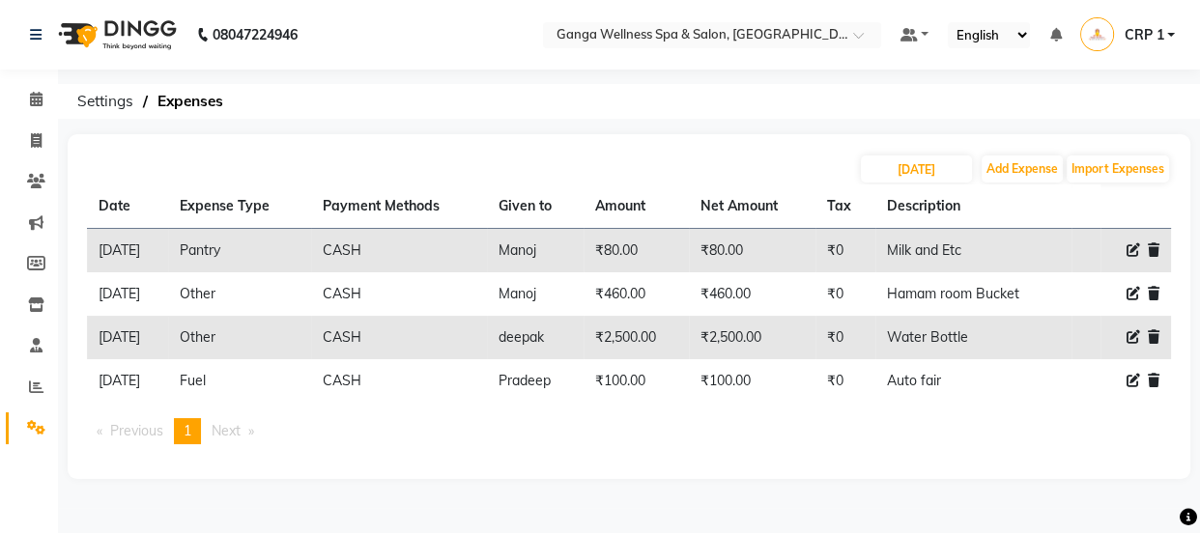
click at [919, 189] on th "Description" at bounding box center [973, 206] width 196 height 44
click at [921, 157] on input "12-09-2025" at bounding box center [916, 168] width 111 height 27
select select "9"
select select "2025"
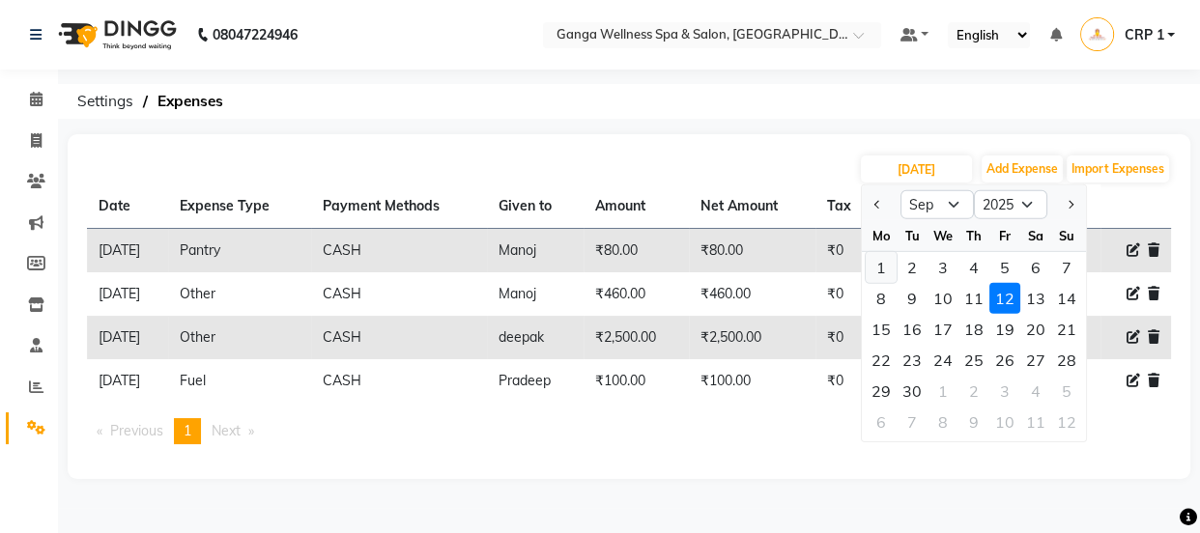
click at [879, 267] on div "1" at bounding box center [880, 267] width 31 height 31
type input "01-09-2025"
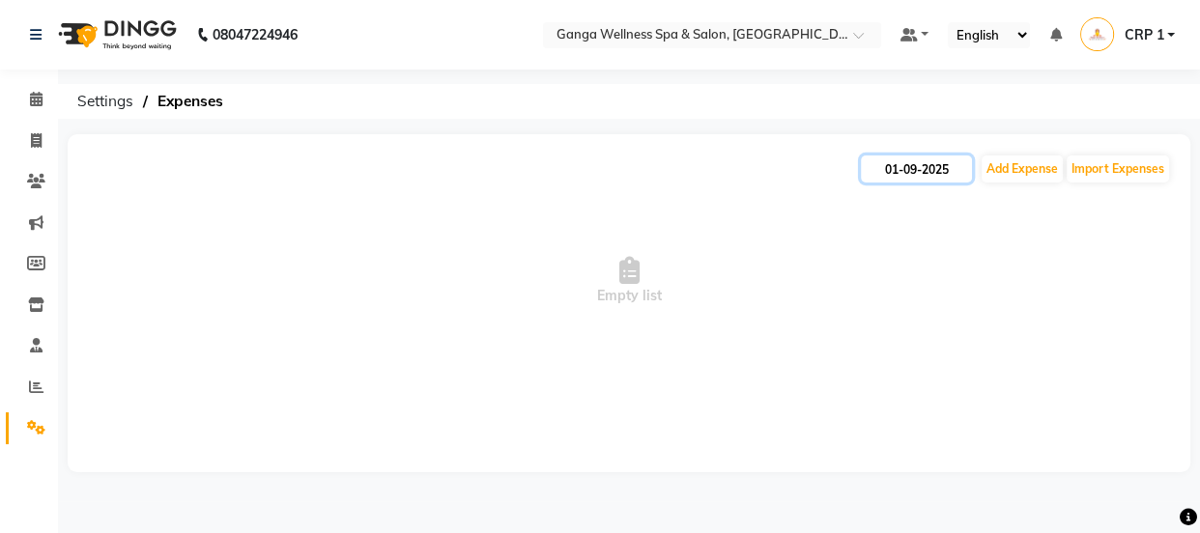
click at [907, 176] on input "01-09-2025" at bounding box center [916, 168] width 111 height 27
select select "9"
select select "2025"
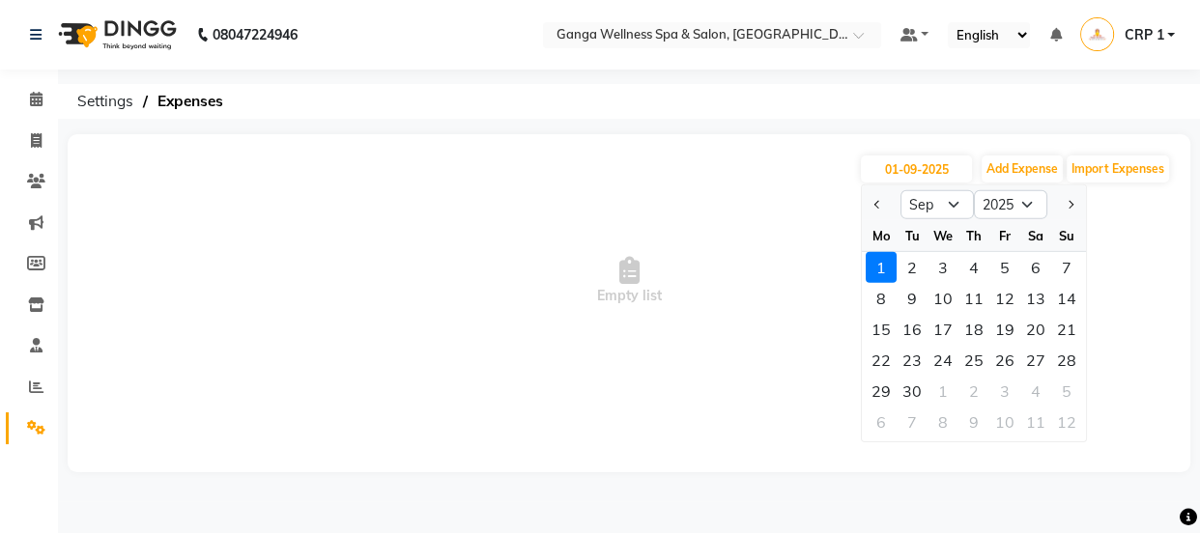
drag, startPoint x: 907, startPoint y: 264, endPoint x: 919, endPoint y: 192, distance: 72.6
click at [907, 263] on div "2" at bounding box center [911, 267] width 31 height 31
type input "02-09-2025"
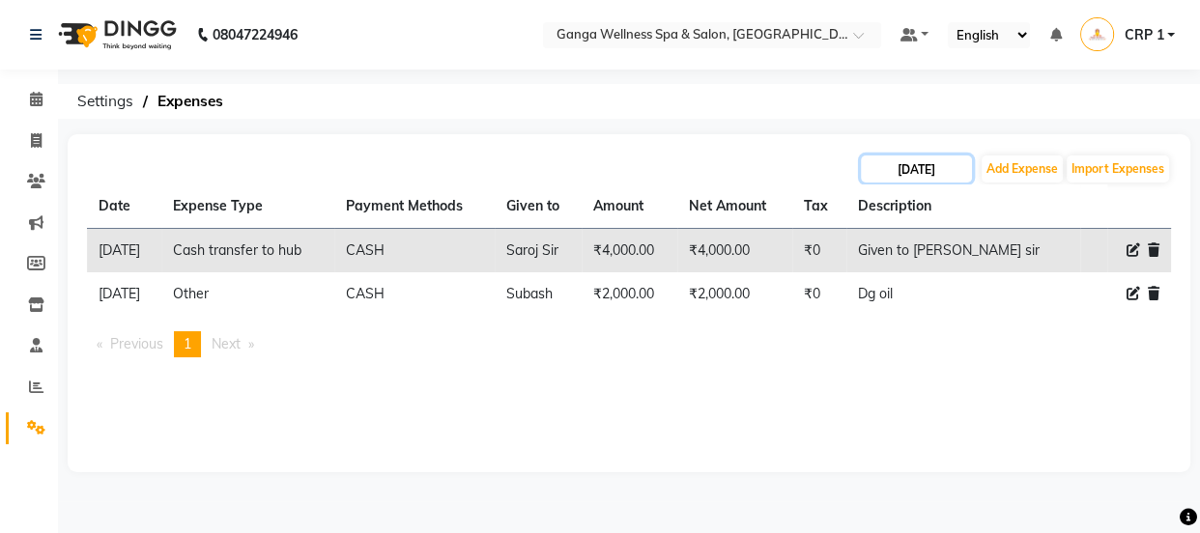
click at [925, 163] on input "02-09-2025" at bounding box center [916, 168] width 111 height 27
select select "9"
select select "2025"
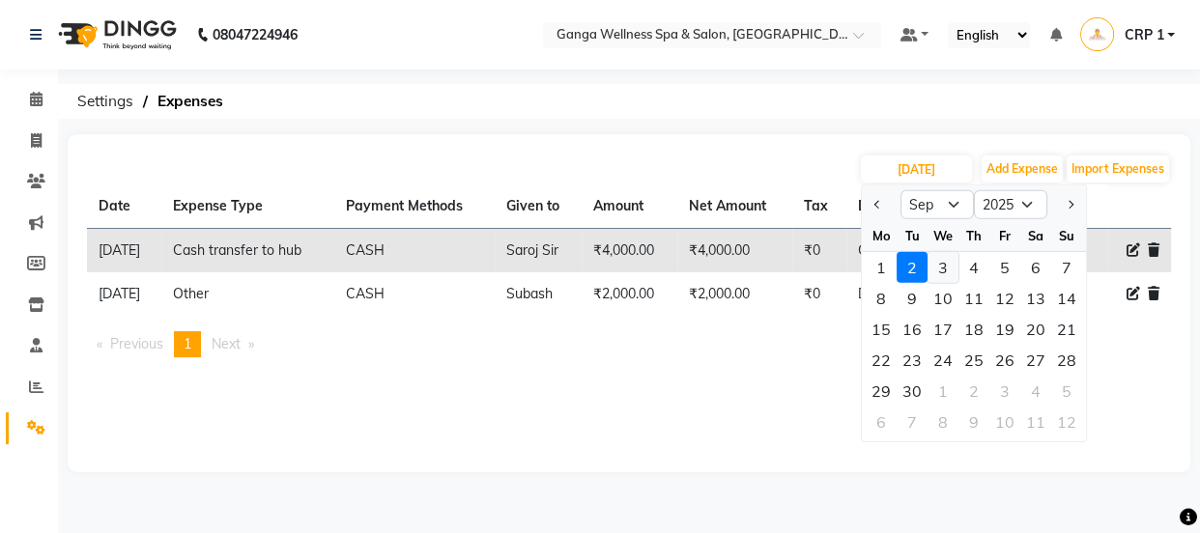
click at [935, 257] on div "3" at bounding box center [942, 267] width 31 height 31
type input "03-09-2025"
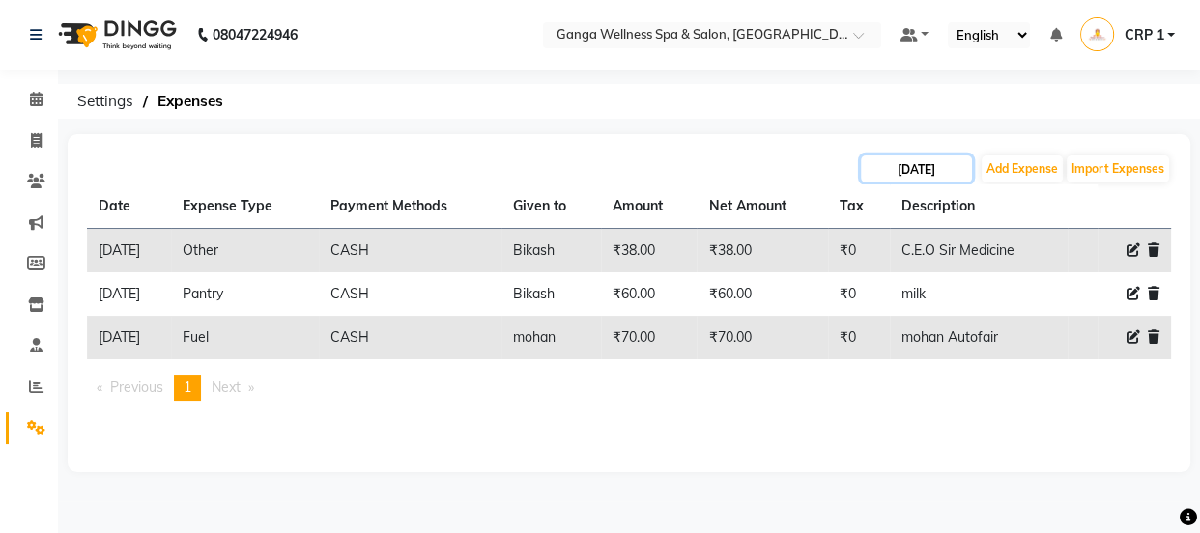
click at [914, 172] on input "03-09-2025" at bounding box center [916, 168] width 111 height 27
select select "9"
select select "2025"
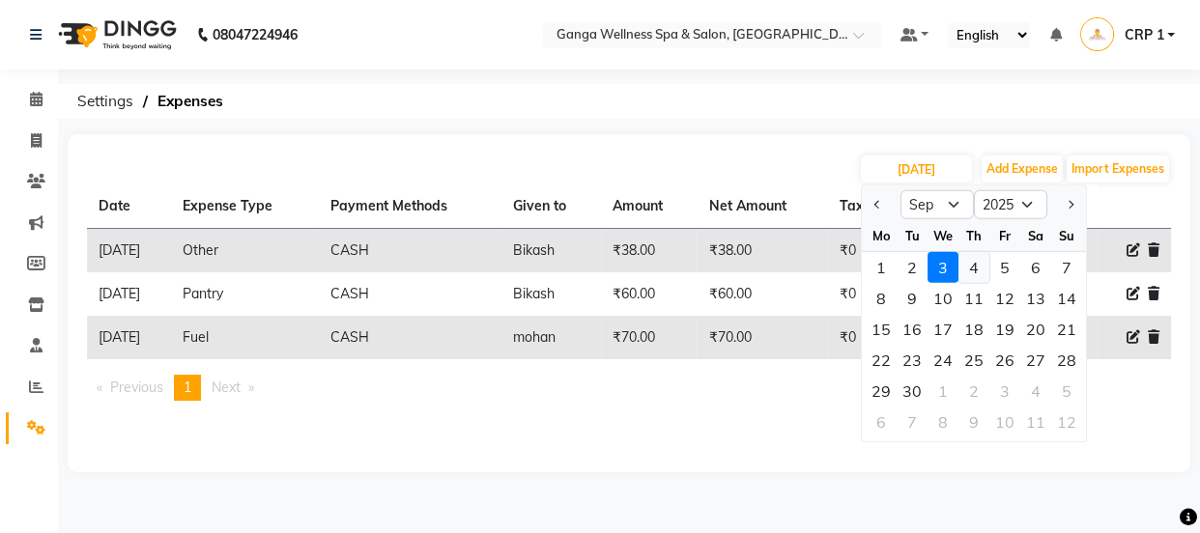
click at [978, 261] on div "4" at bounding box center [973, 267] width 31 height 31
type input "04-09-2025"
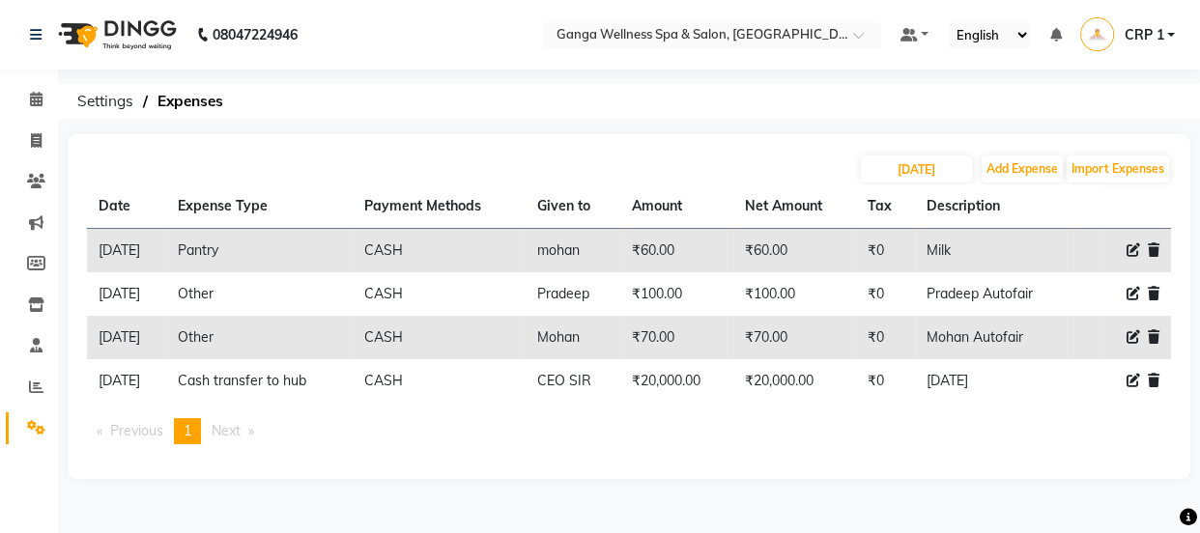
click at [941, 201] on th "Description" at bounding box center [994, 206] width 159 height 44
click at [935, 180] on input "04-09-2025" at bounding box center [916, 168] width 111 height 27
select select "9"
select select "2025"
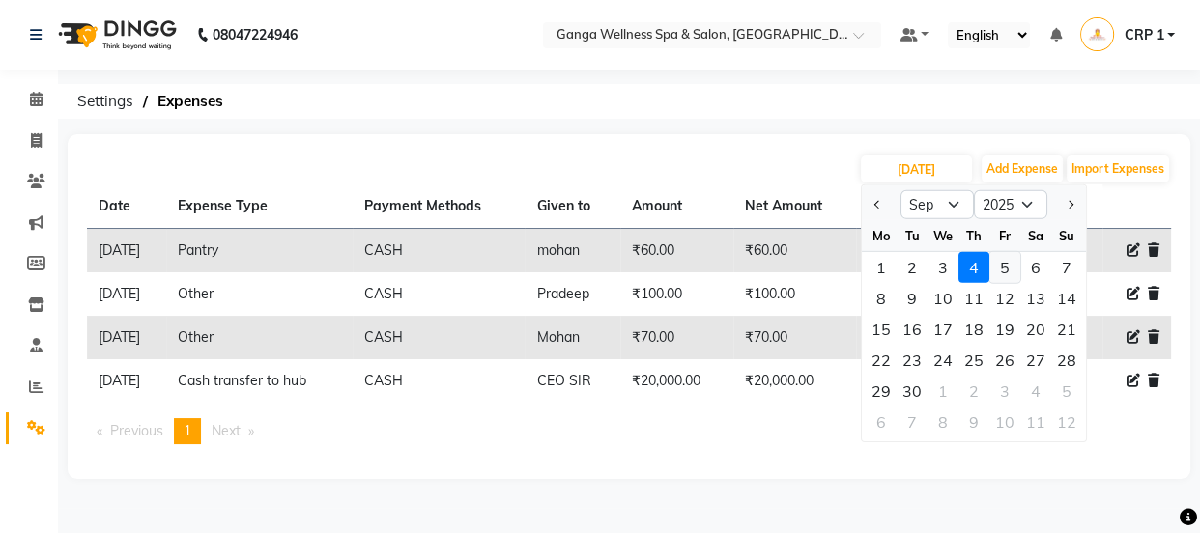
click at [998, 265] on div "5" at bounding box center [1004, 267] width 31 height 31
type input "05-09-2025"
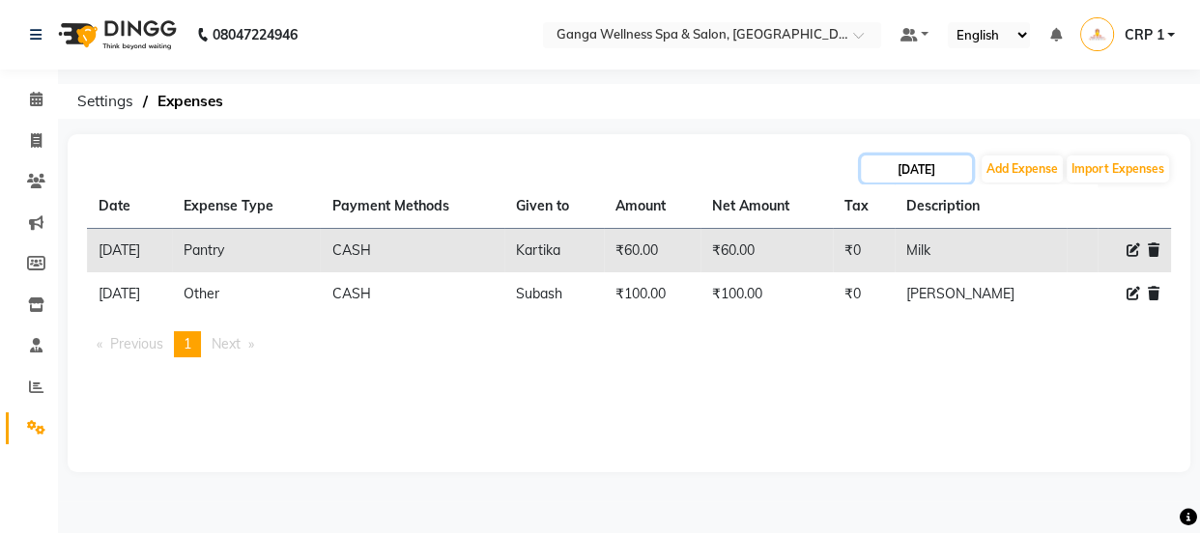
click at [916, 174] on input "05-09-2025" at bounding box center [916, 168] width 111 height 27
select select "9"
select select "2025"
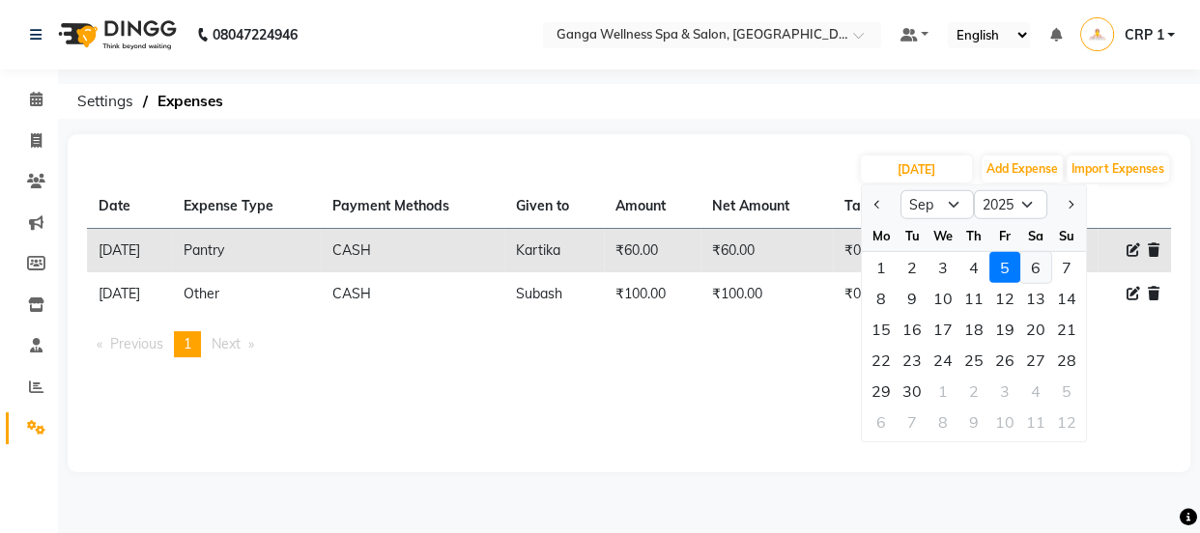
click at [1033, 264] on div "6" at bounding box center [1035, 267] width 31 height 31
type input "[DATE]"
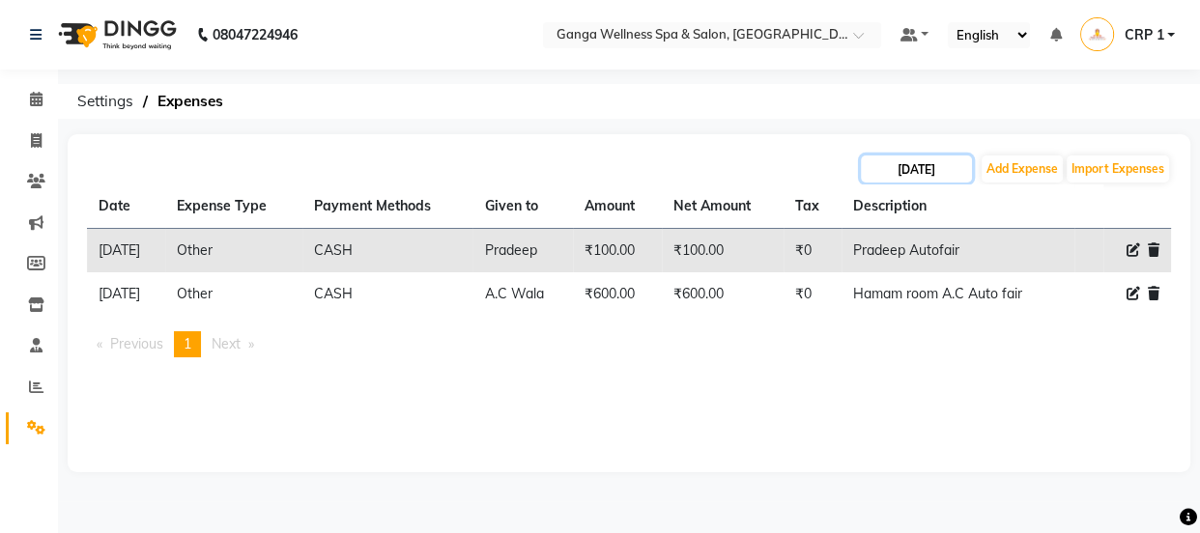
click at [919, 174] on input "[DATE]" at bounding box center [916, 168] width 111 height 27
select select "9"
select select "2025"
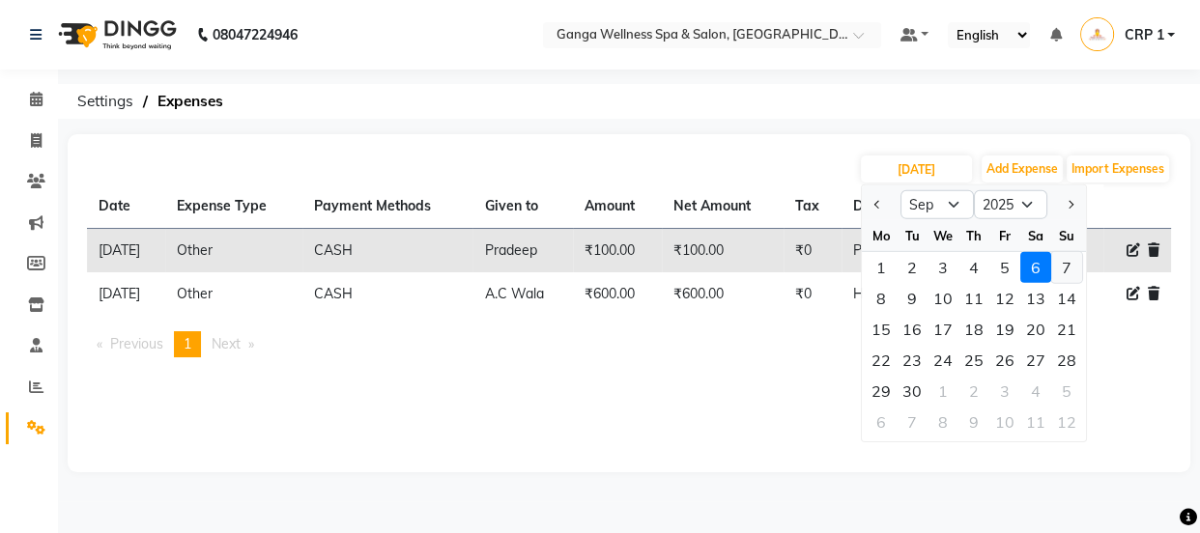
click at [1060, 266] on div "7" at bounding box center [1066, 267] width 31 height 31
type input "07-09-2025"
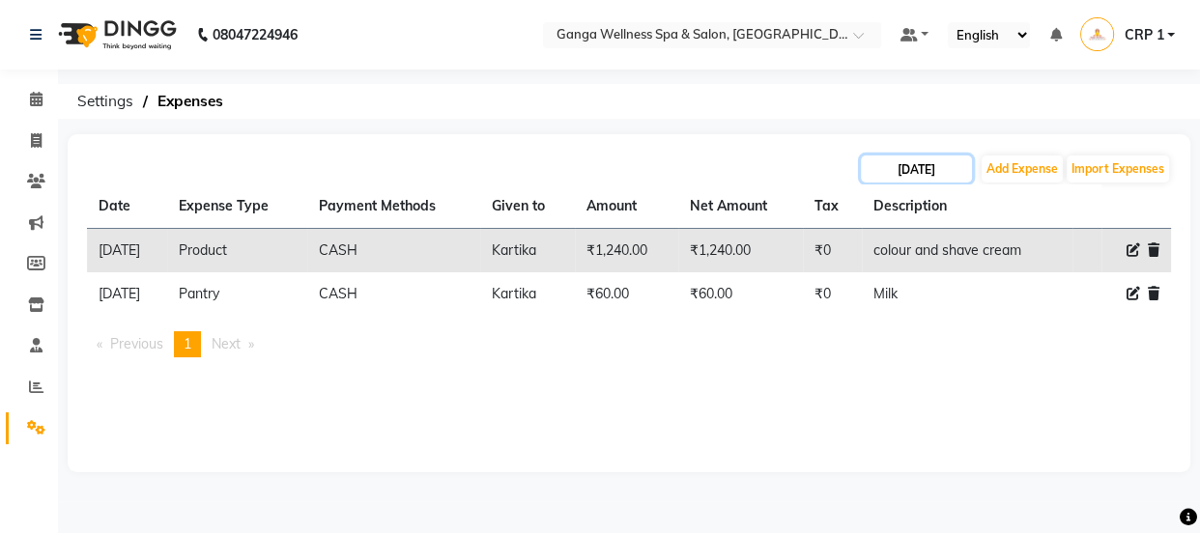
click at [939, 167] on input "07-09-2025" at bounding box center [916, 168] width 111 height 27
select select "9"
select select "2025"
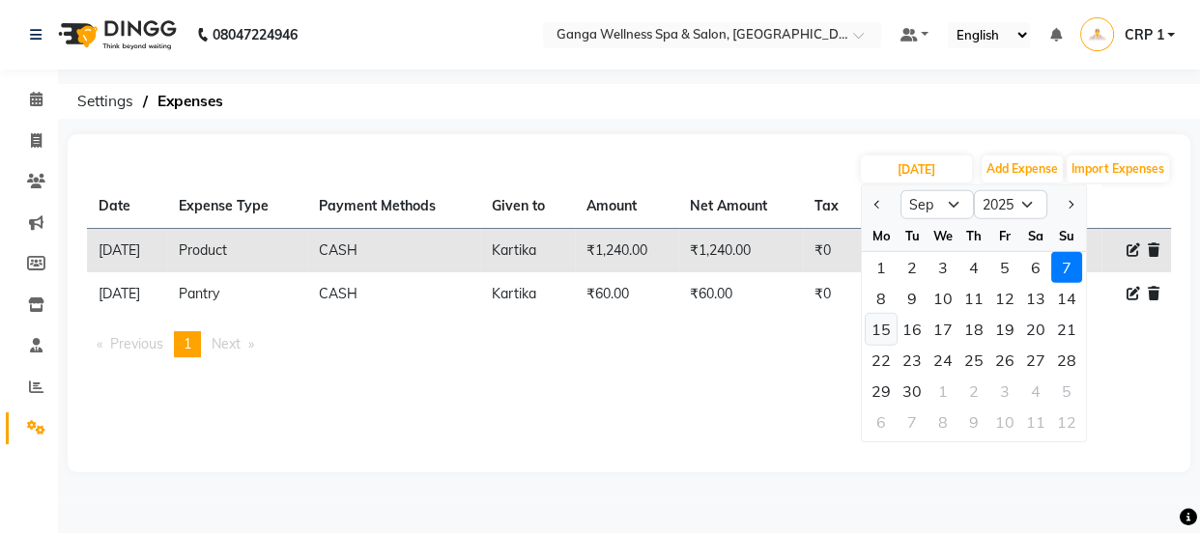
click at [882, 330] on div "15" at bounding box center [880, 329] width 31 height 31
type input "[DATE]"
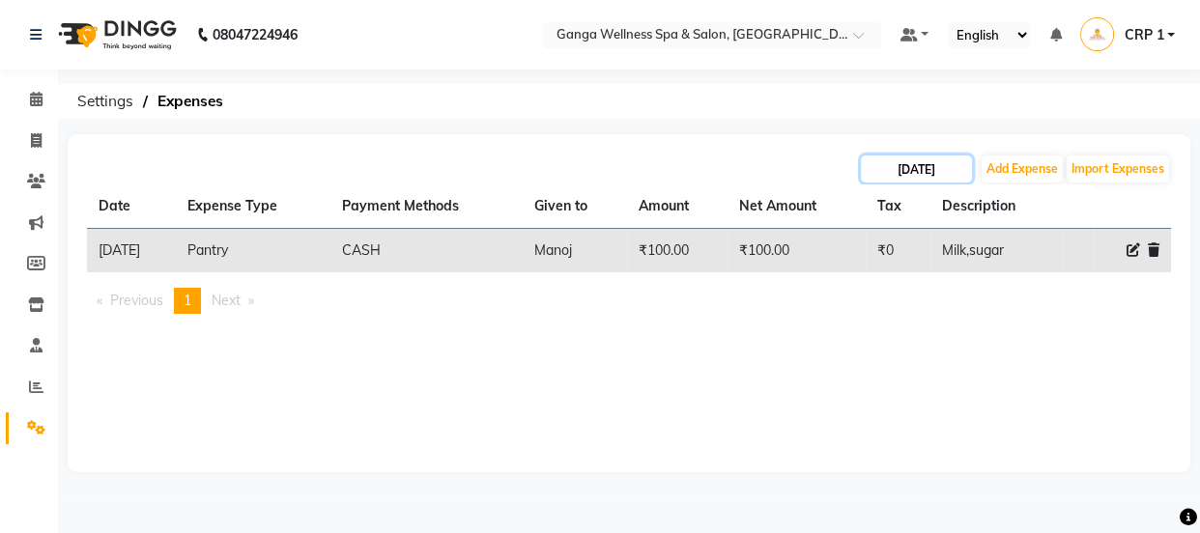
click at [907, 180] on input "[DATE]" at bounding box center [916, 168] width 111 height 27
select select "9"
select select "2025"
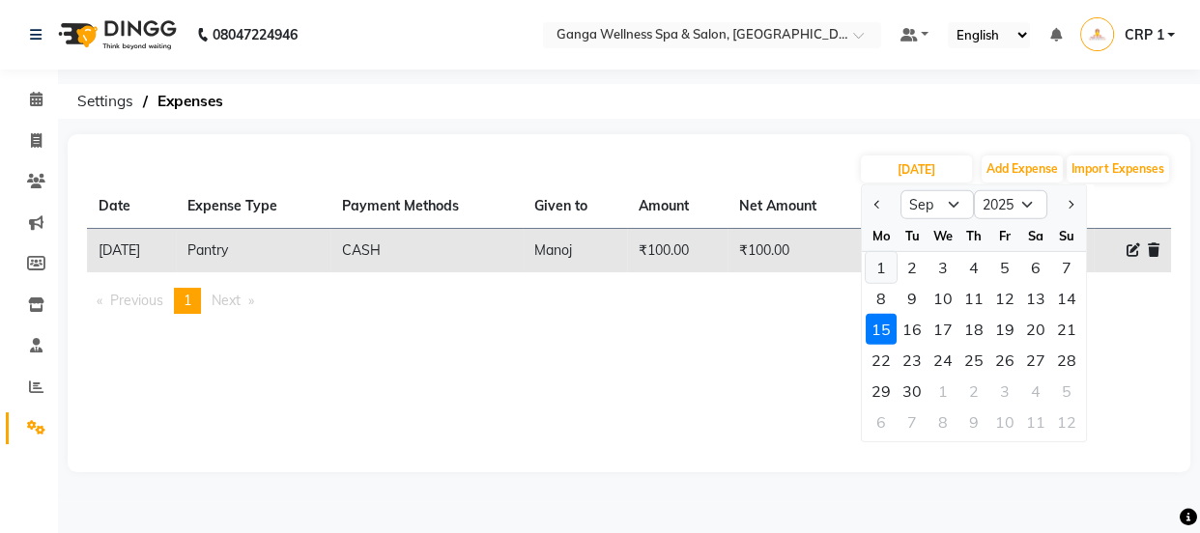
click at [885, 265] on div "1" at bounding box center [880, 267] width 31 height 31
type input "01-09-2025"
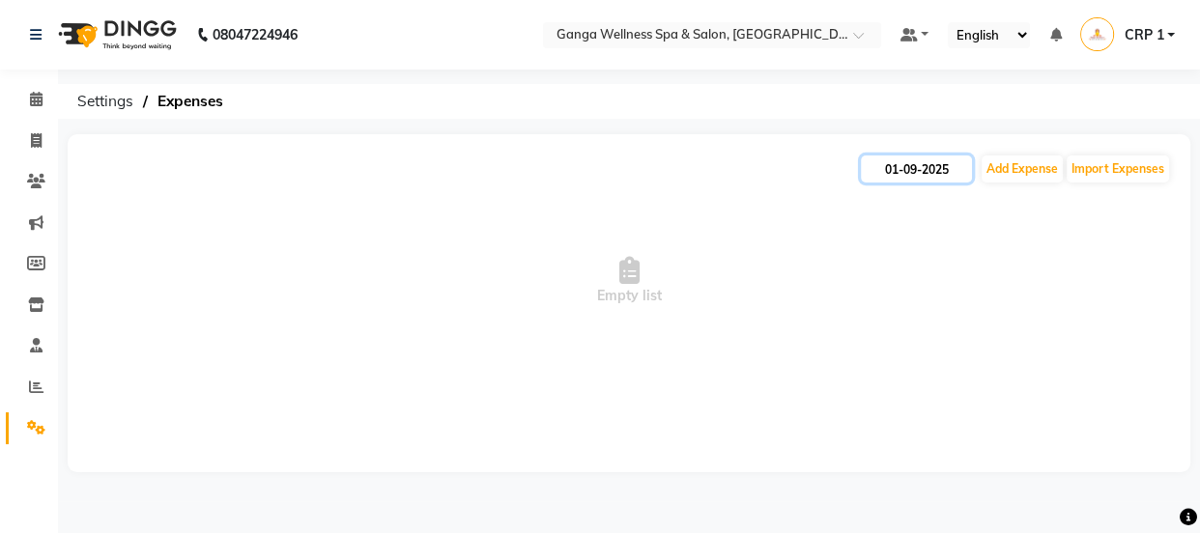
click at [905, 164] on input "01-09-2025" at bounding box center [916, 168] width 111 height 27
select select "9"
select select "2025"
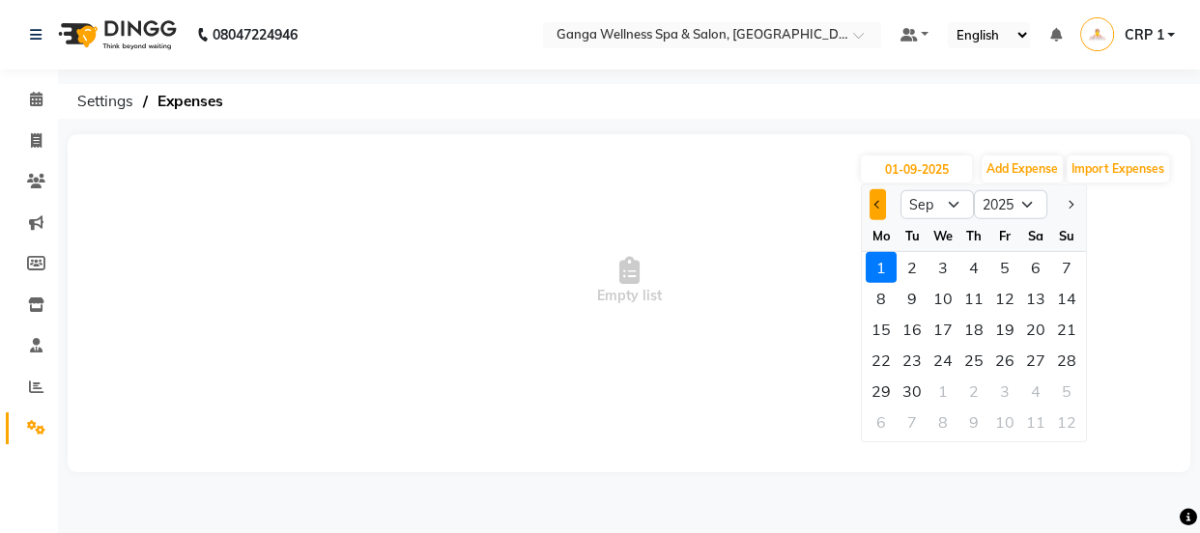
click at [879, 206] on span "Previous month" at bounding box center [878, 205] width 8 height 8
select select "8"
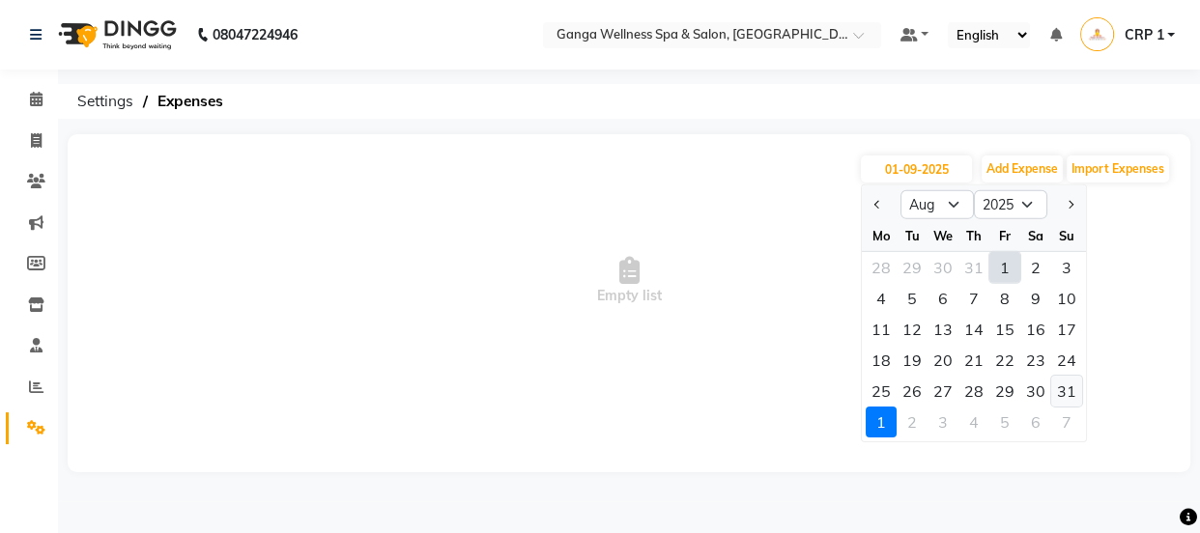
click at [1063, 388] on div "31" at bounding box center [1066, 391] width 31 height 31
type input "31-08-2025"
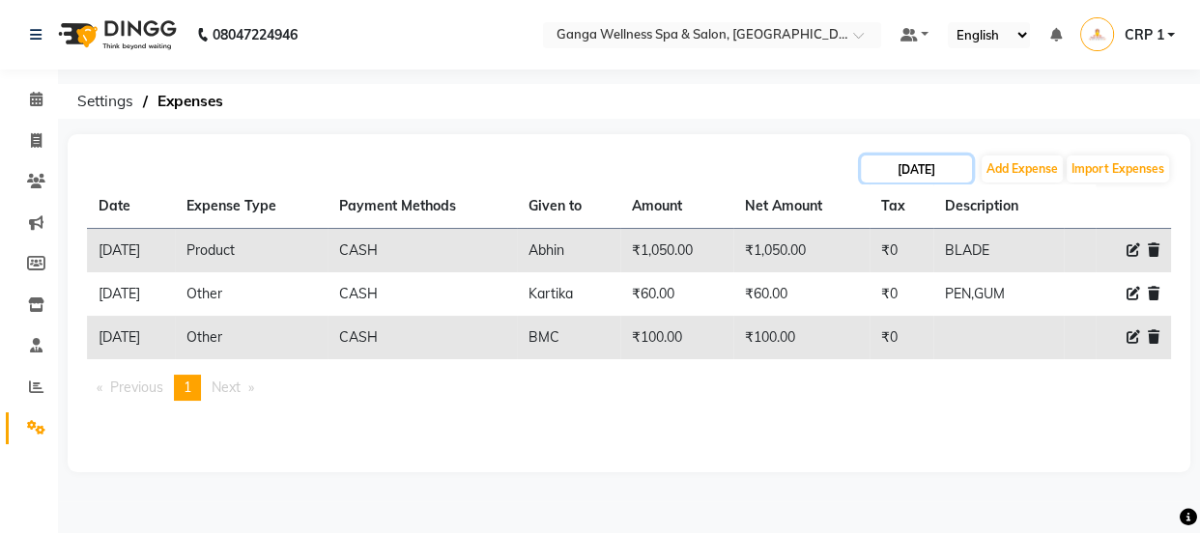
click at [926, 167] on input "31-08-2025" at bounding box center [916, 168] width 111 height 27
select select "8"
select select "2025"
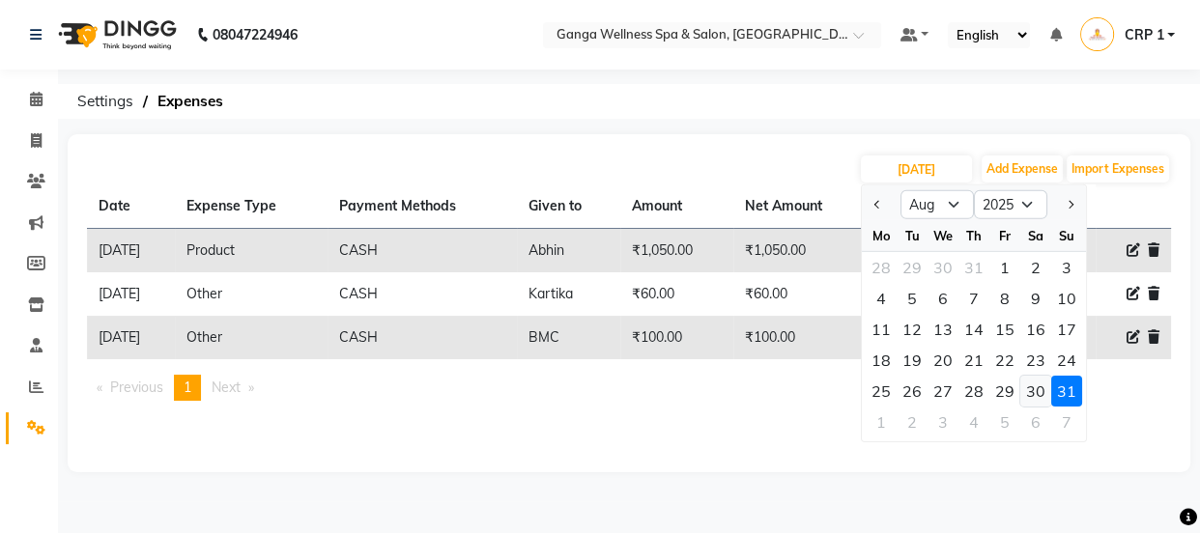
click at [1033, 389] on div "30" at bounding box center [1035, 391] width 31 height 31
type input "30-08-2025"
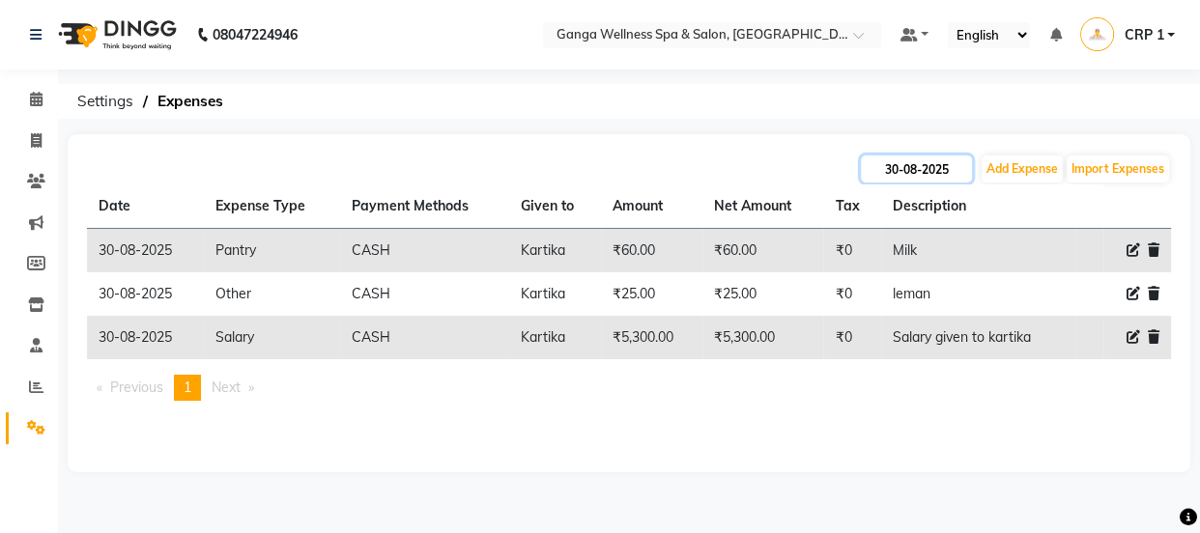
click at [920, 176] on input "30-08-2025" at bounding box center [916, 168] width 111 height 27
select select "8"
select select "2025"
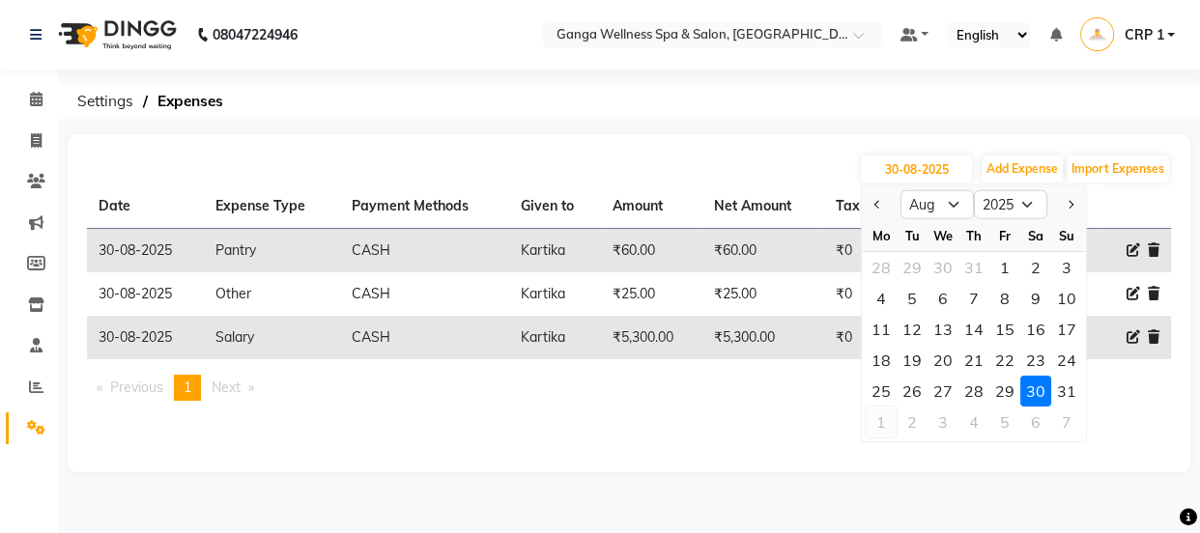
click at [875, 414] on div "1" at bounding box center [880, 422] width 31 height 31
type input "01-09-2025"
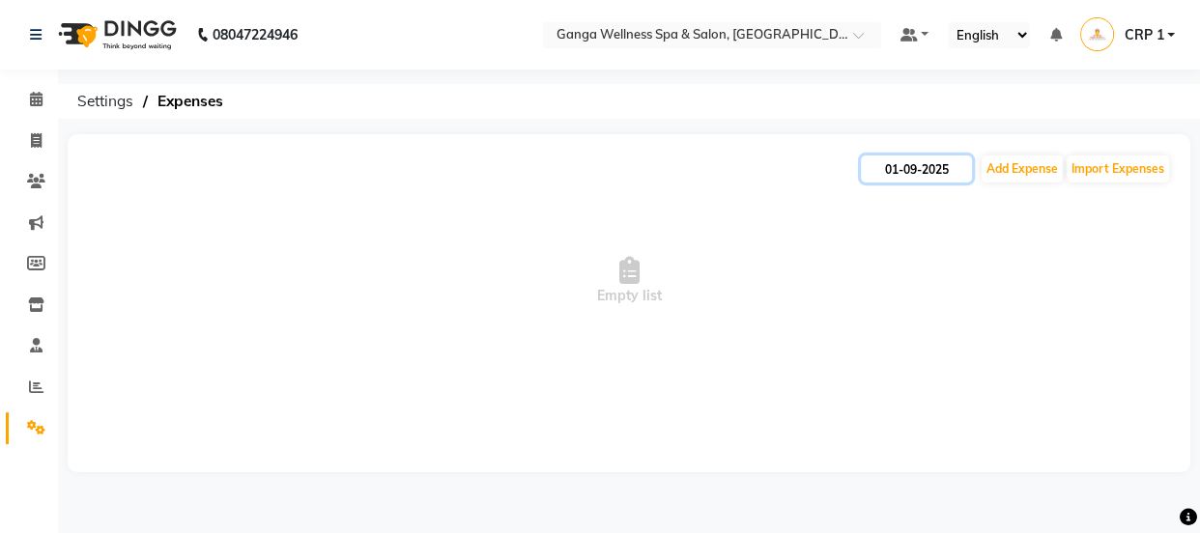
click at [903, 172] on input "01-09-2025" at bounding box center [916, 168] width 111 height 27
select select "9"
select select "2025"
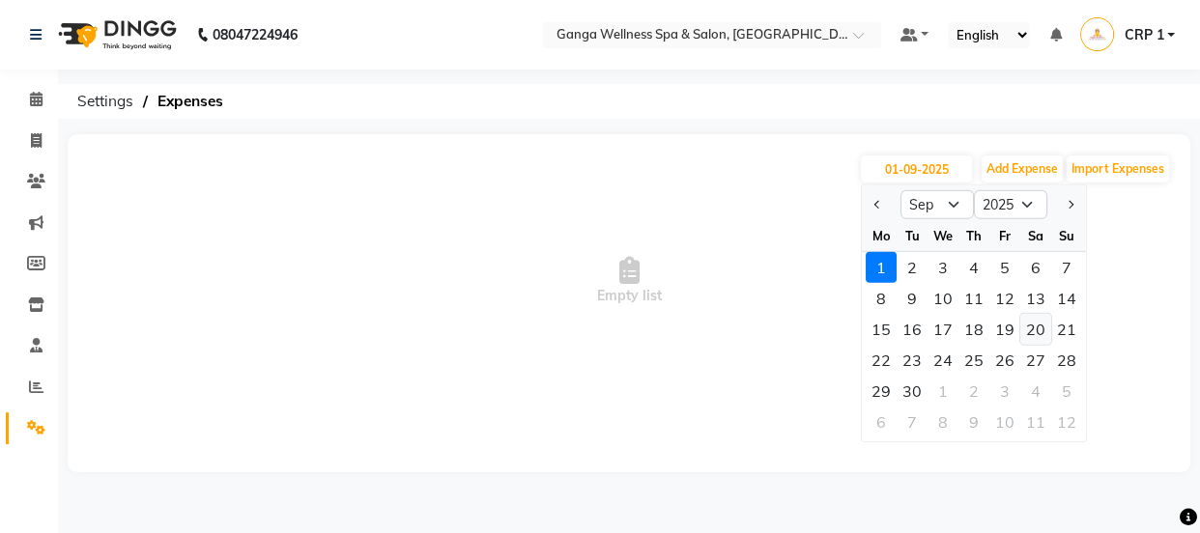
click at [1034, 324] on div "20" at bounding box center [1035, 329] width 31 height 31
type input "20-09-2025"
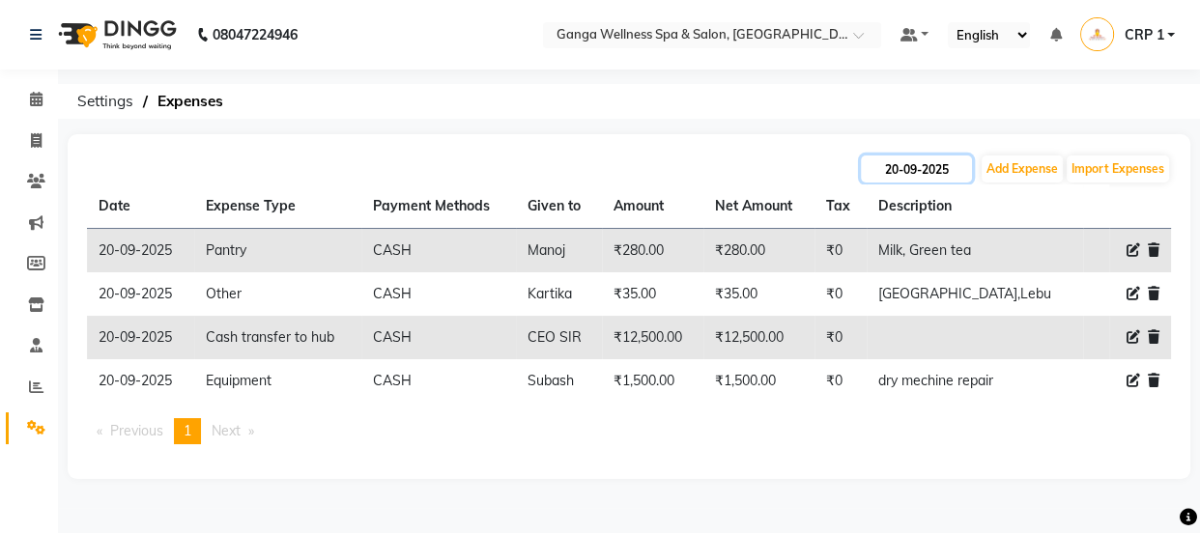
click at [925, 164] on input "20-09-2025" at bounding box center [916, 168] width 111 height 27
select select "9"
select select "2025"
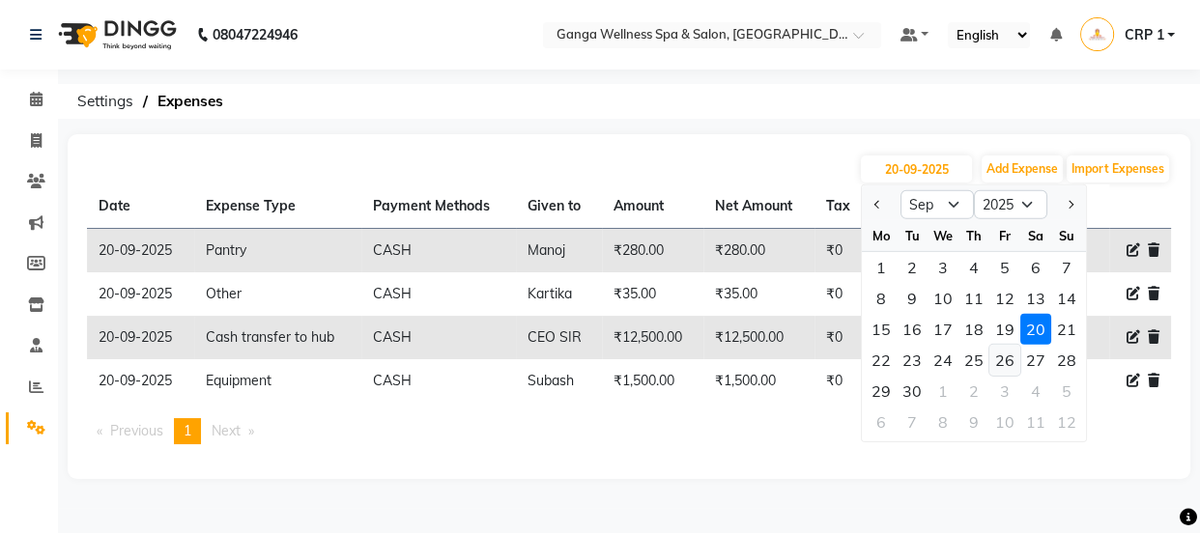
click at [1013, 358] on div "26" at bounding box center [1004, 360] width 31 height 31
type input "26-09-2025"
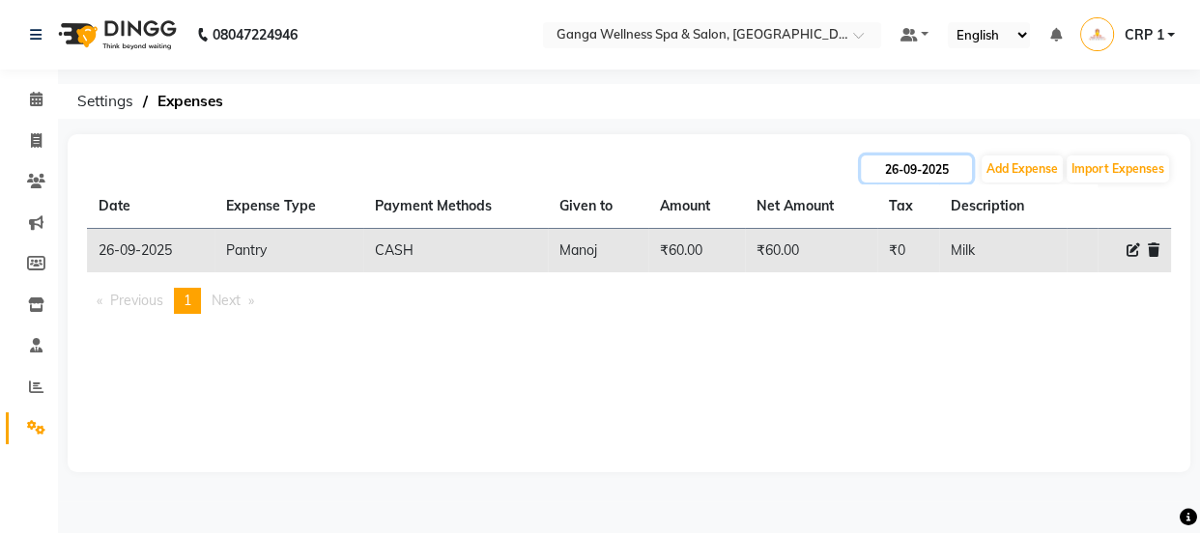
click at [926, 160] on input "26-09-2025" at bounding box center [916, 168] width 111 height 27
select select "9"
select select "2025"
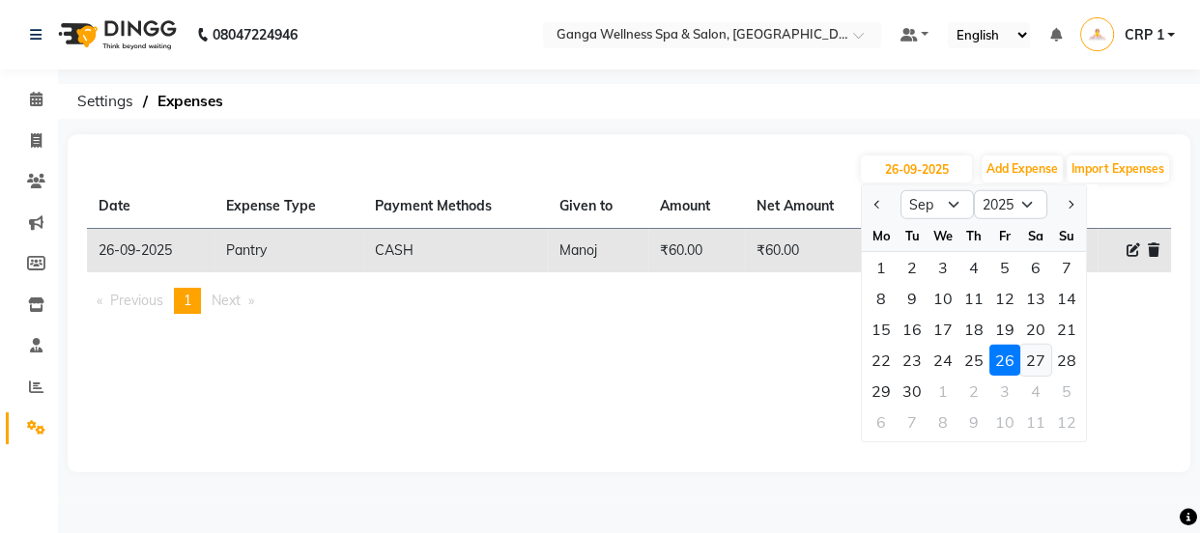
click at [1037, 357] on div "27" at bounding box center [1035, 360] width 31 height 31
type input "27-09-2025"
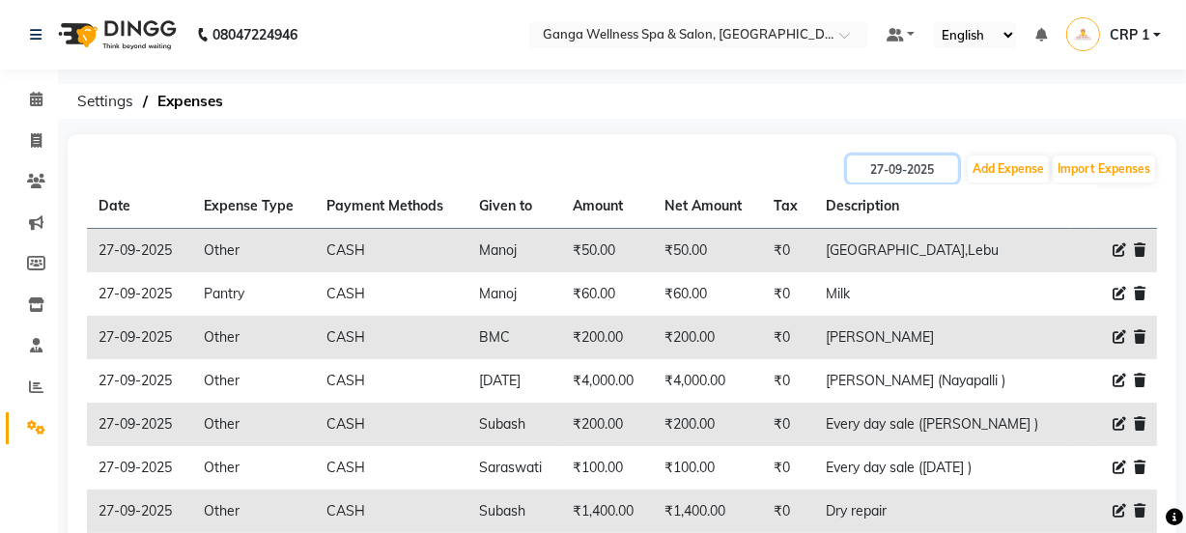
scroll to position [87, 0]
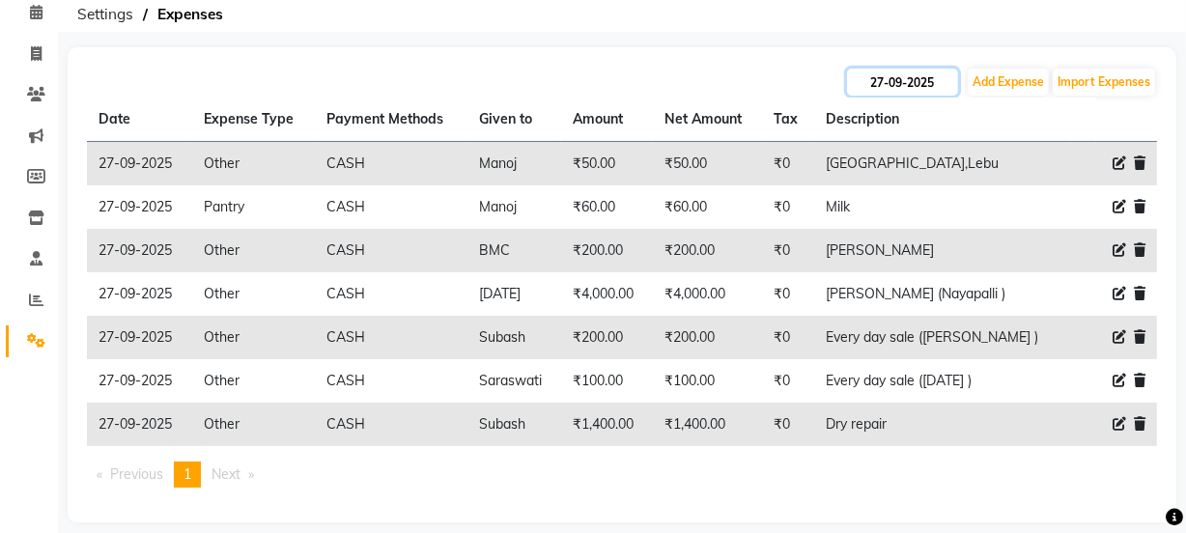
click at [881, 80] on input "27-09-2025" at bounding box center [902, 82] width 111 height 27
select select "9"
select select "2025"
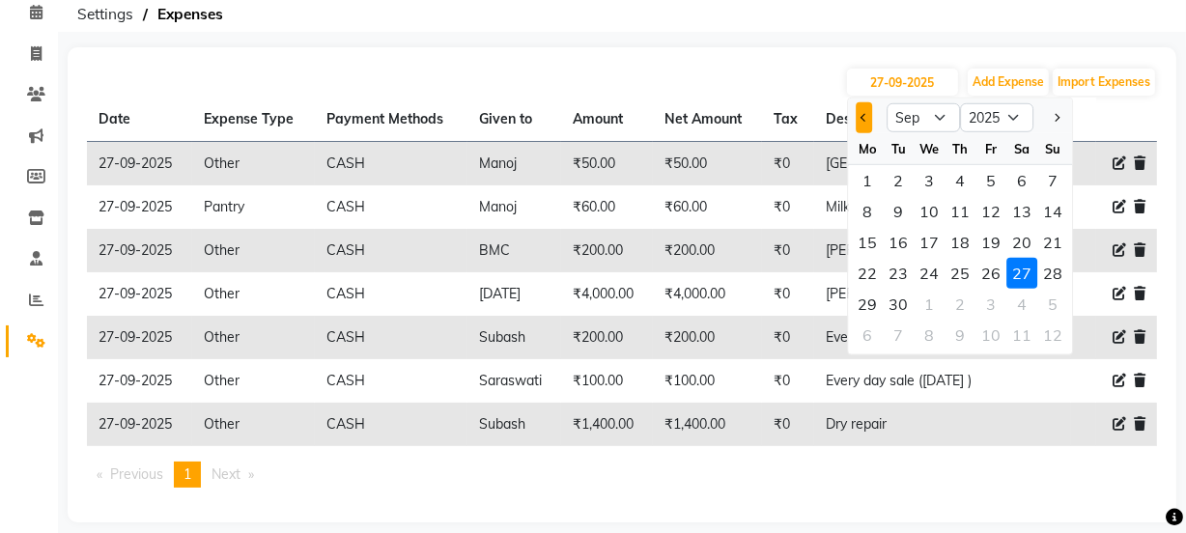
click at [869, 120] on button "Previous month" at bounding box center [864, 117] width 16 height 31
select select "8"
click at [1016, 212] on div "9" at bounding box center [1021, 211] width 31 height 31
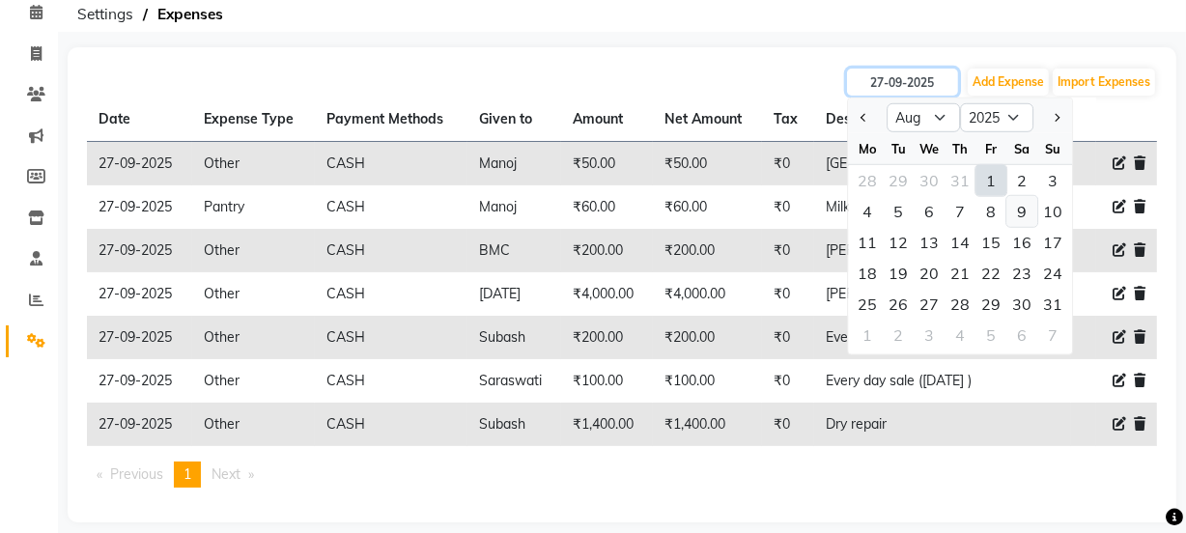
type input "09-08-2025"
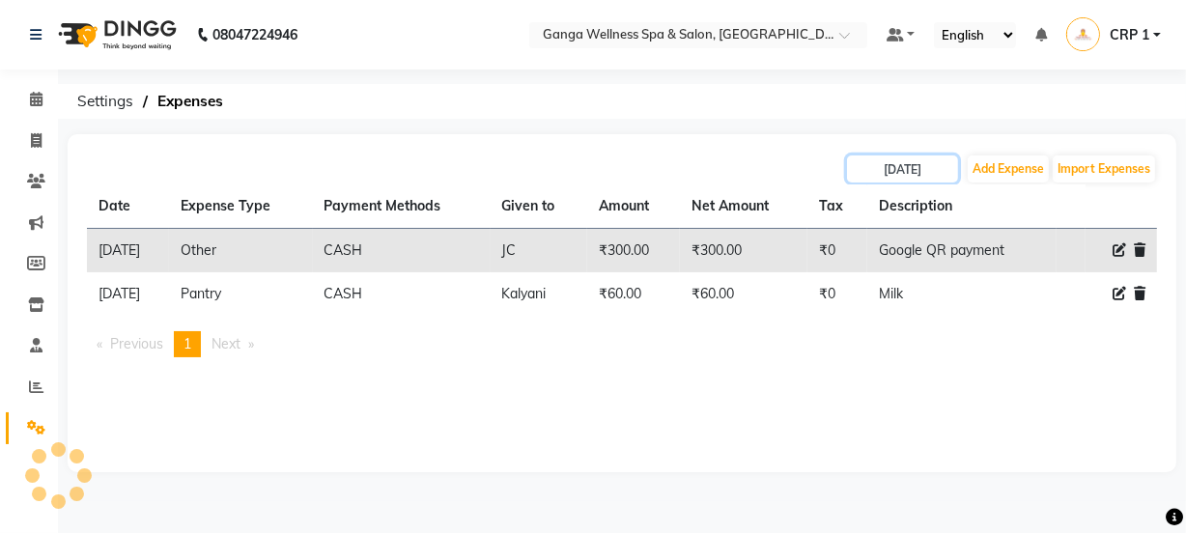
scroll to position [0, 0]
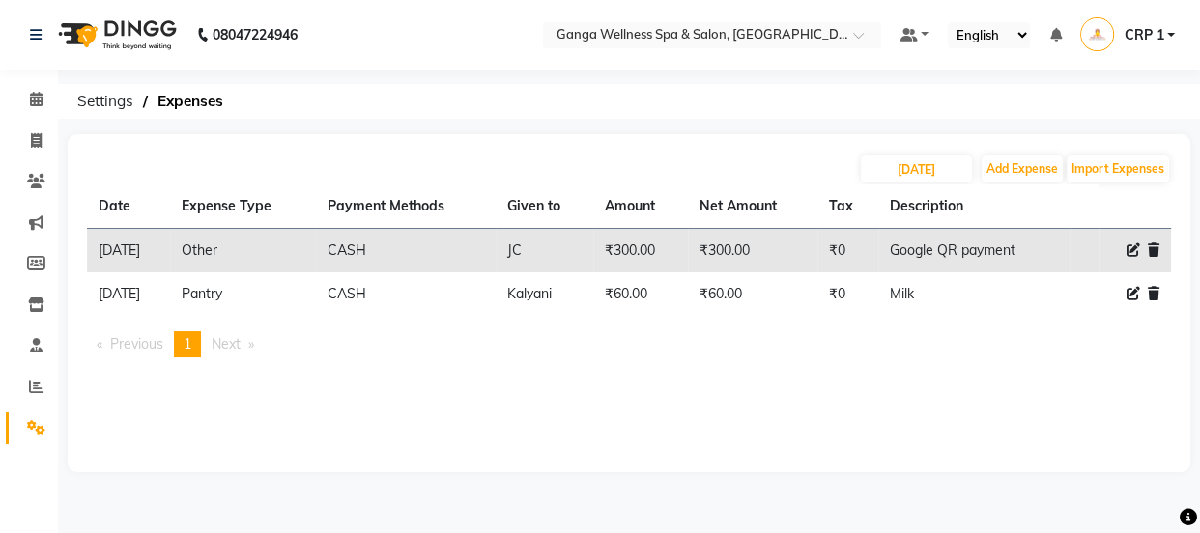
click at [942, 148] on div "09-08-2025 Add Expense Import Expenses Date Expense Type Payment Methods Given …" at bounding box center [629, 303] width 1122 height 338
click at [942, 173] on input "09-08-2025" at bounding box center [916, 168] width 111 height 27
select select "8"
select select "2025"
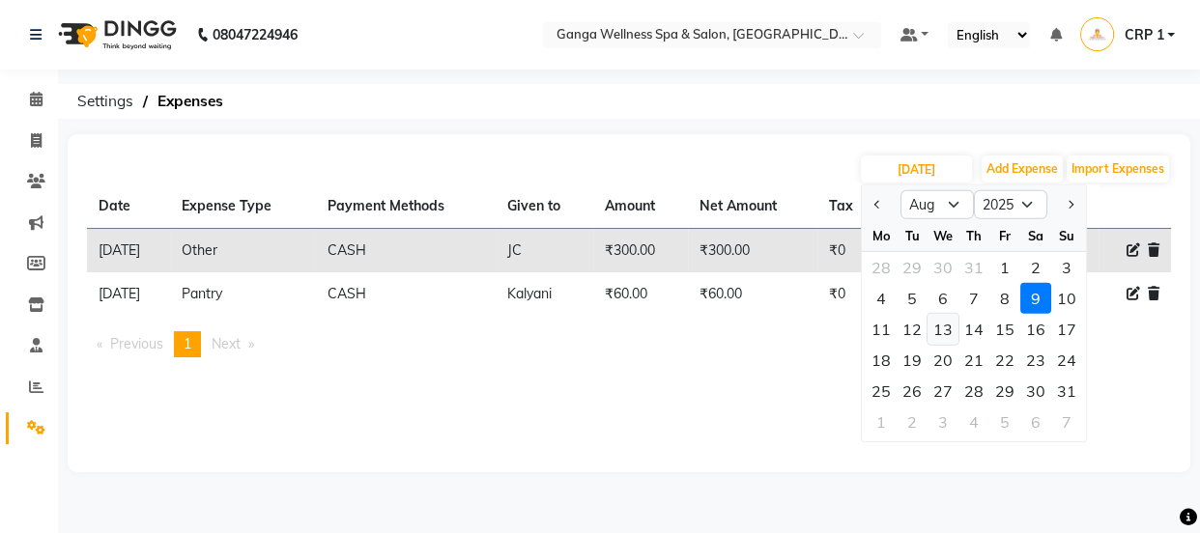
click at [938, 326] on div "13" at bounding box center [942, 329] width 31 height 31
type input "13-08-2025"
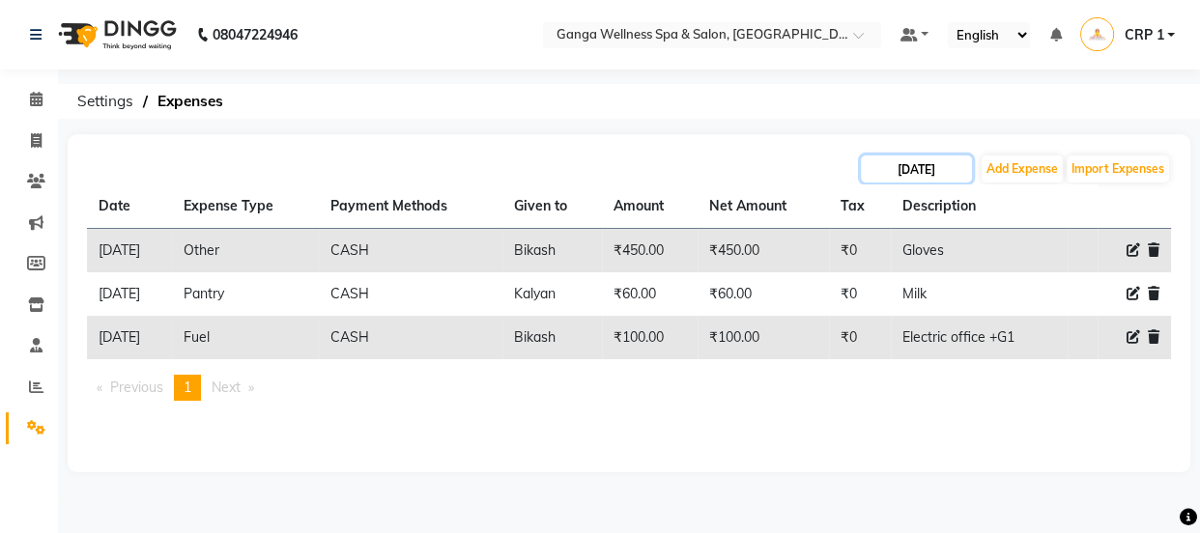
click at [909, 166] on input "13-08-2025" at bounding box center [916, 168] width 111 height 27
select select "8"
select select "2025"
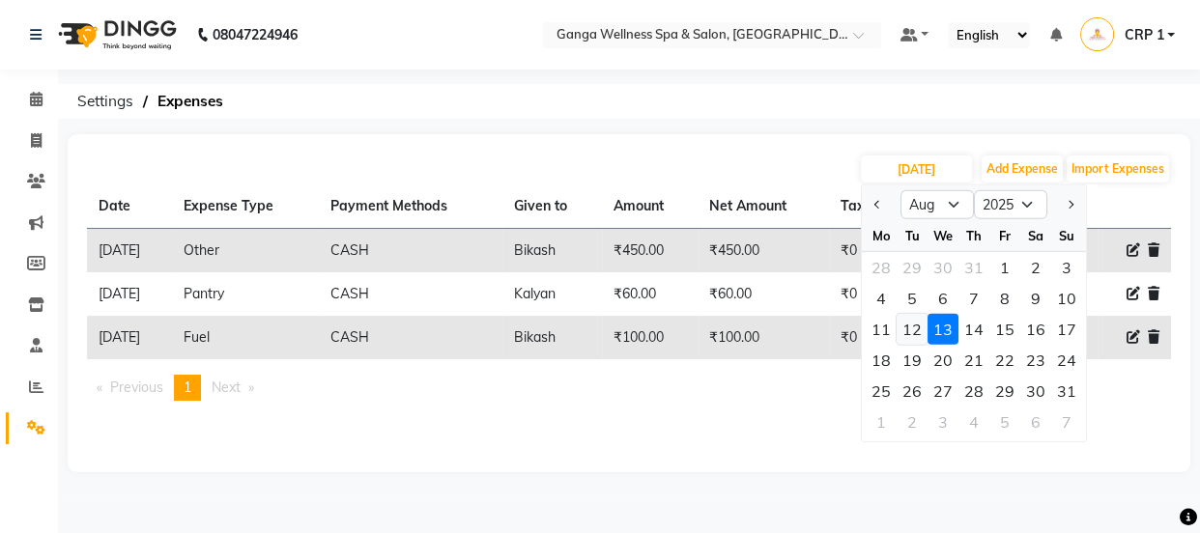
click at [906, 325] on div "12" at bounding box center [911, 329] width 31 height 31
type input "12-08-2025"
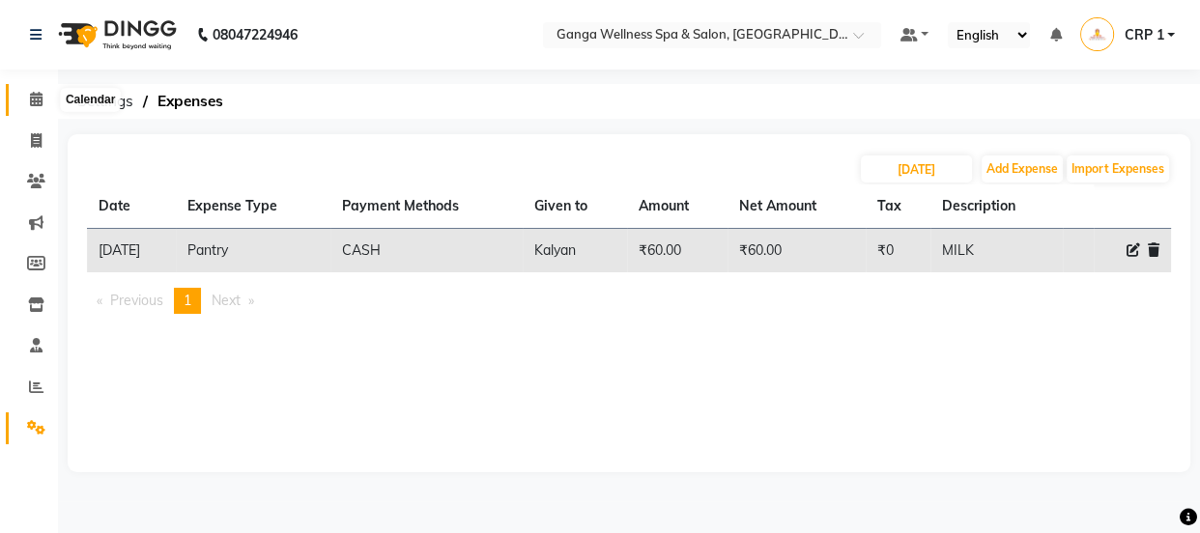
click at [42, 98] on span at bounding box center [36, 100] width 34 height 22
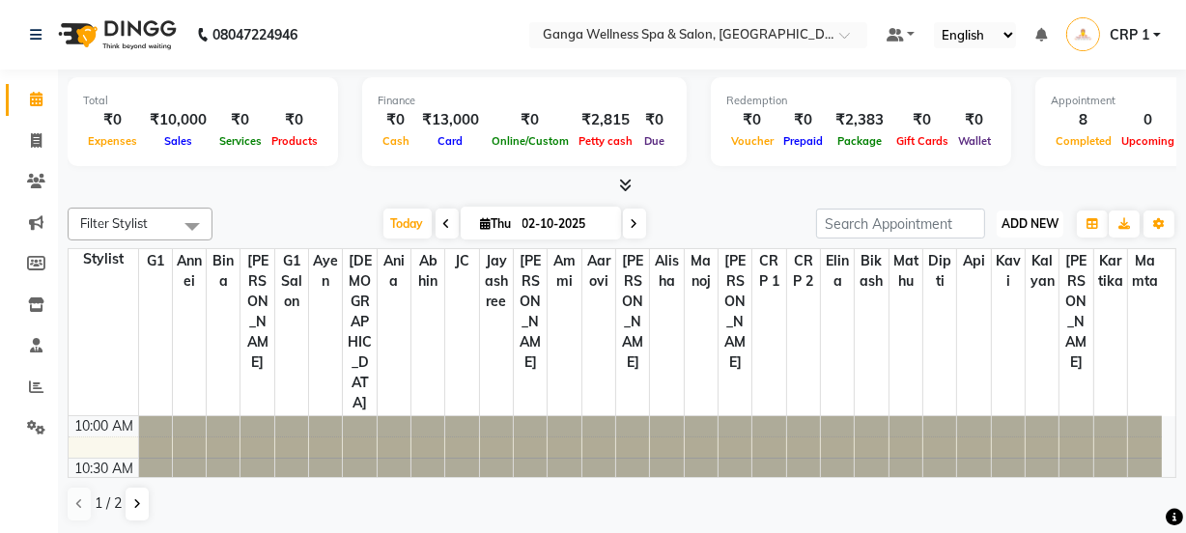
click at [1020, 226] on span "ADD NEW" at bounding box center [1030, 223] width 57 height 14
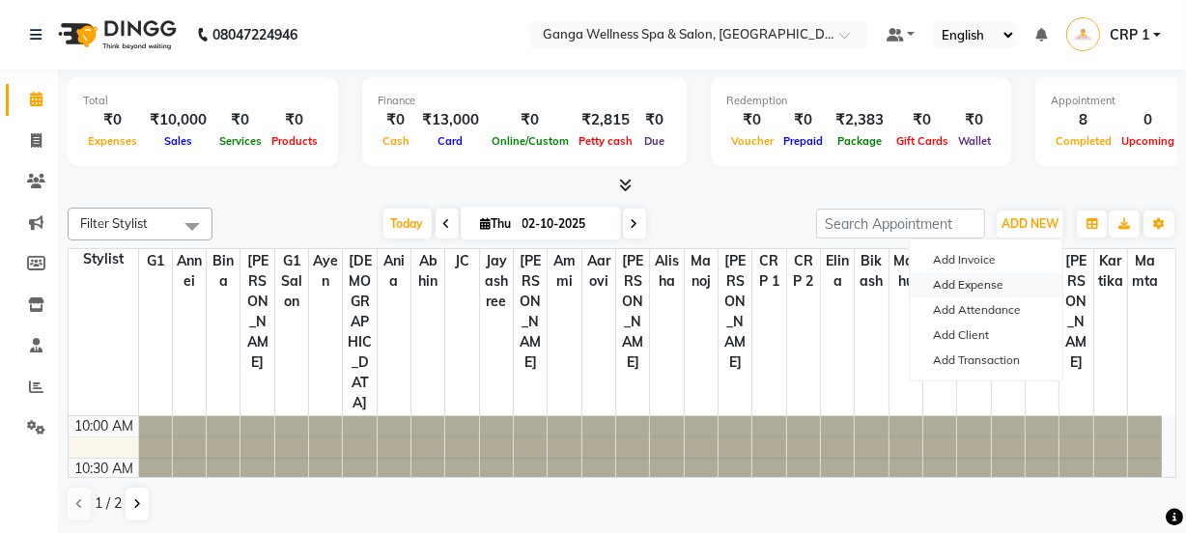
click at [984, 280] on link "Add Expense" at bounding box center [986, 284] width 153 height 25
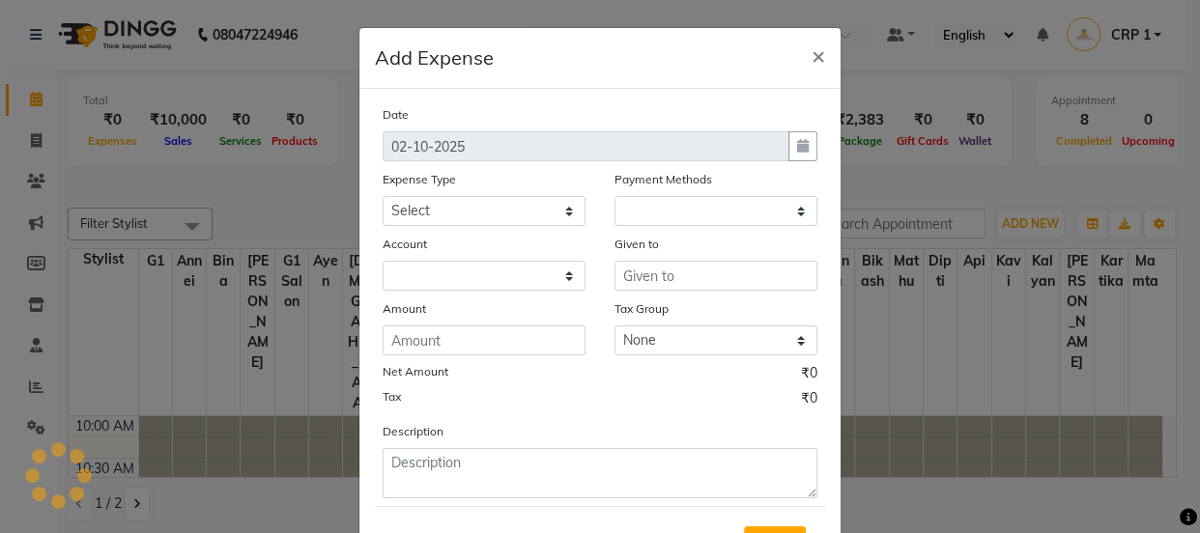
select select "1"
select select "2396"
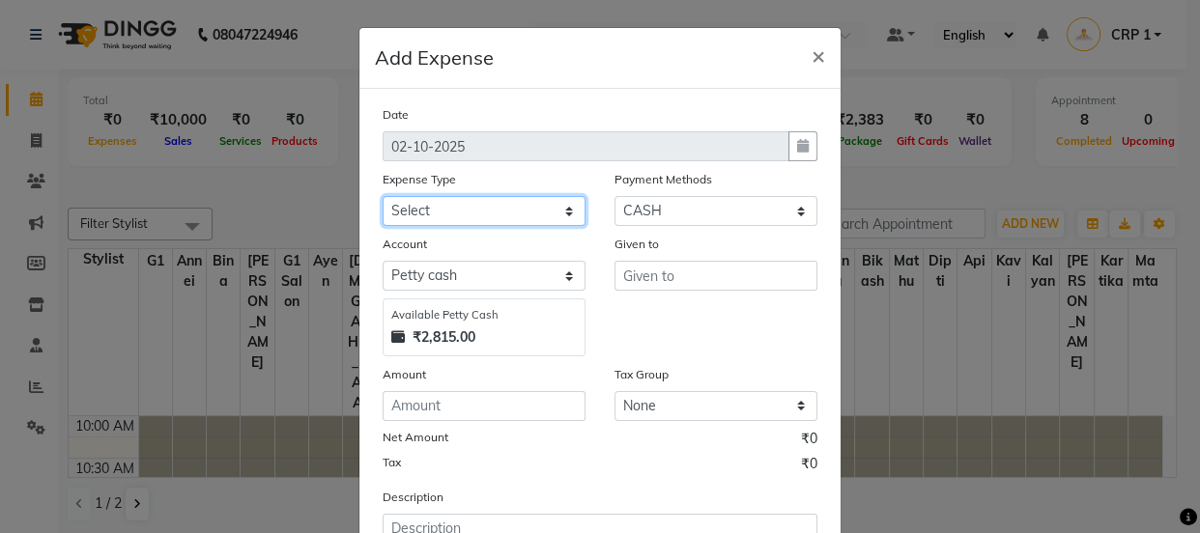
click at [459, 204] on select "Select Advance Salary Bank charges Car maintenance Cash transfer to bank Cash t…" at bounding box center [483, 211] width 203 height 30
select select "10"
click at [382, 197] on select "Select Advance Salary Bank charges Car maintenance Cash transfer to bank Cash t…" at bounding box center [483, 211] width 203 height 30
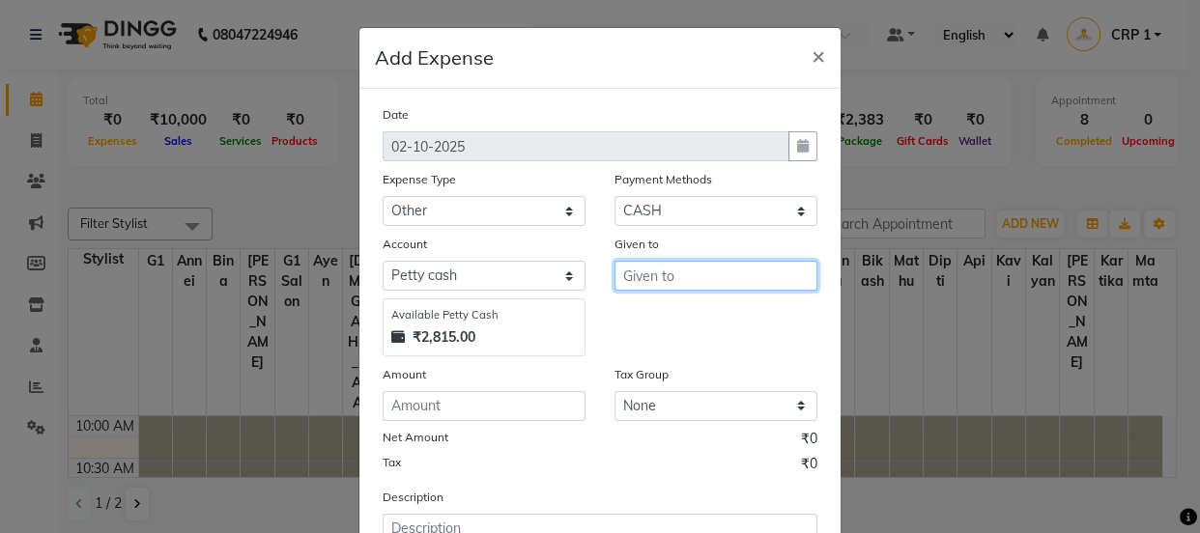
click at [701, 275] on input "text" at bounding box center [715, 276] width 203 height 30
type input "Mita"
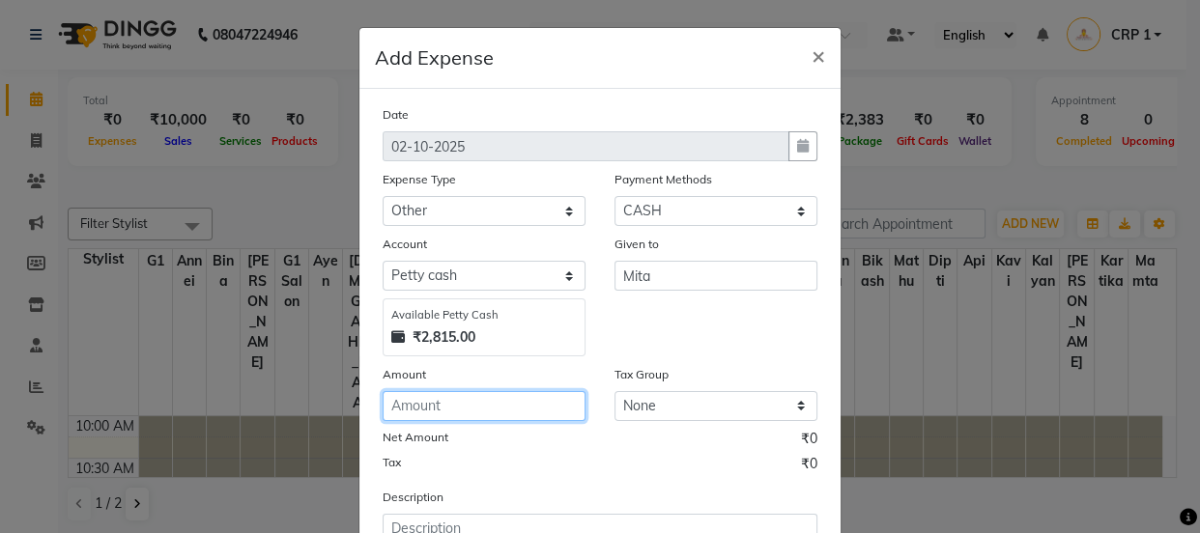
click at [546, 417] on input "number" at bounding box center [483, 406] width 203 height 30
type input "500"
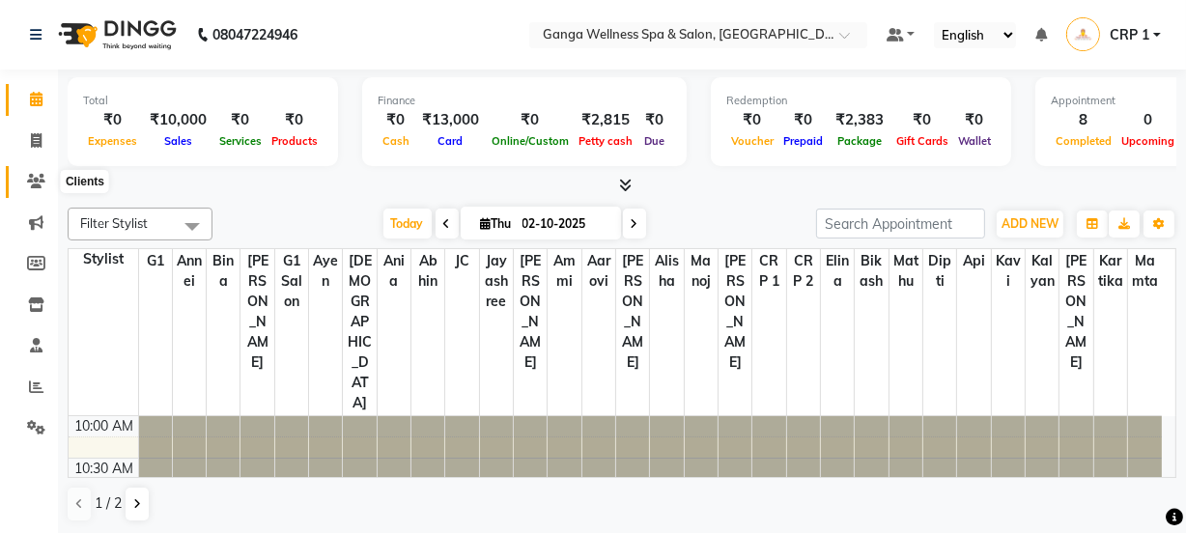
click at [31, 185] on icon at bounding box center [36, 181] width 18 height 14
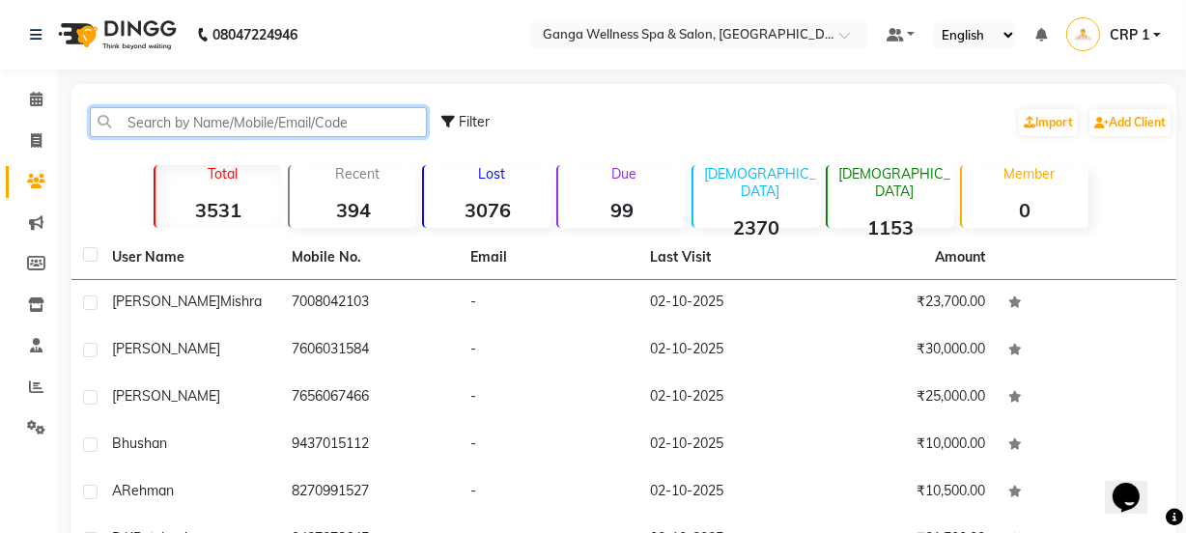
click at [212, 115] on input "text" at bounding box center [258, 122] width 337 height 30
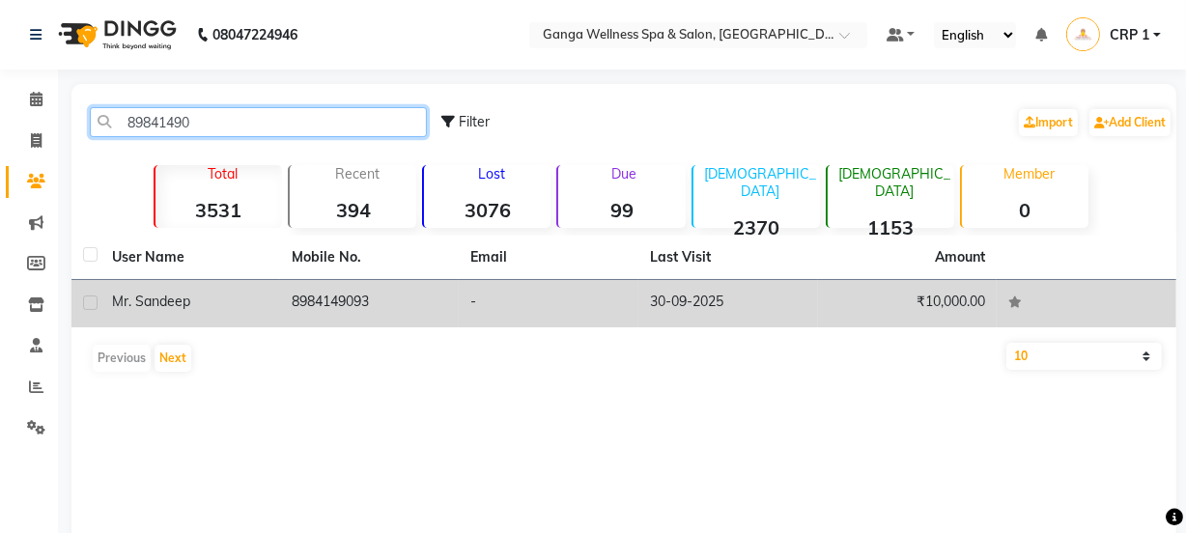
type input "89841490"
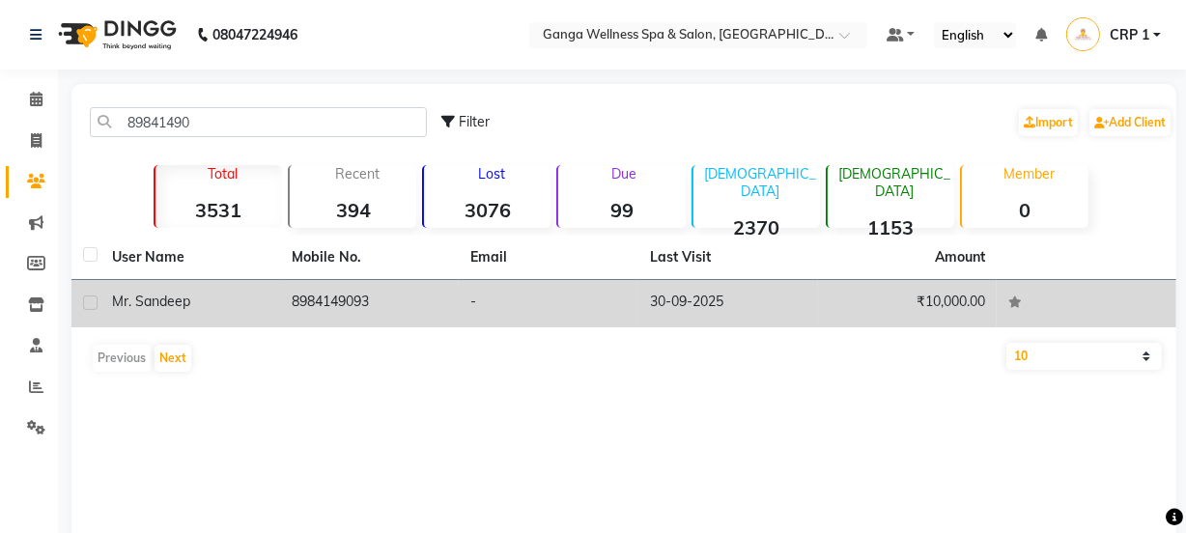
click at [328, 319] on td "8984149093" at bounding box center [370, 303] width 180 height 47
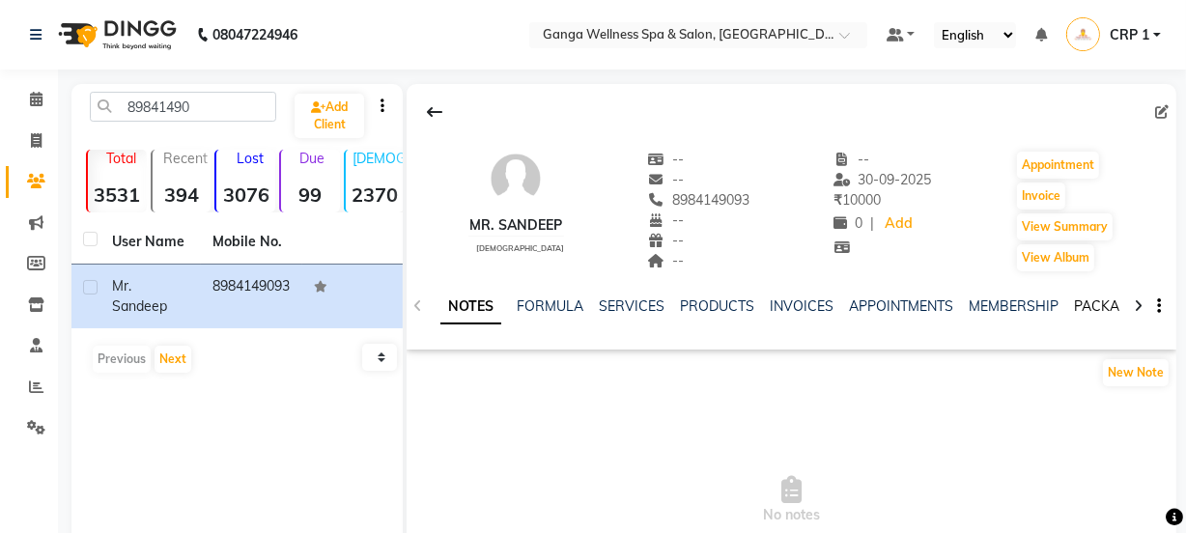
click at [1074, 307] on link "PACKAGES" at bounding box center [1109, 305] width 71 height 17
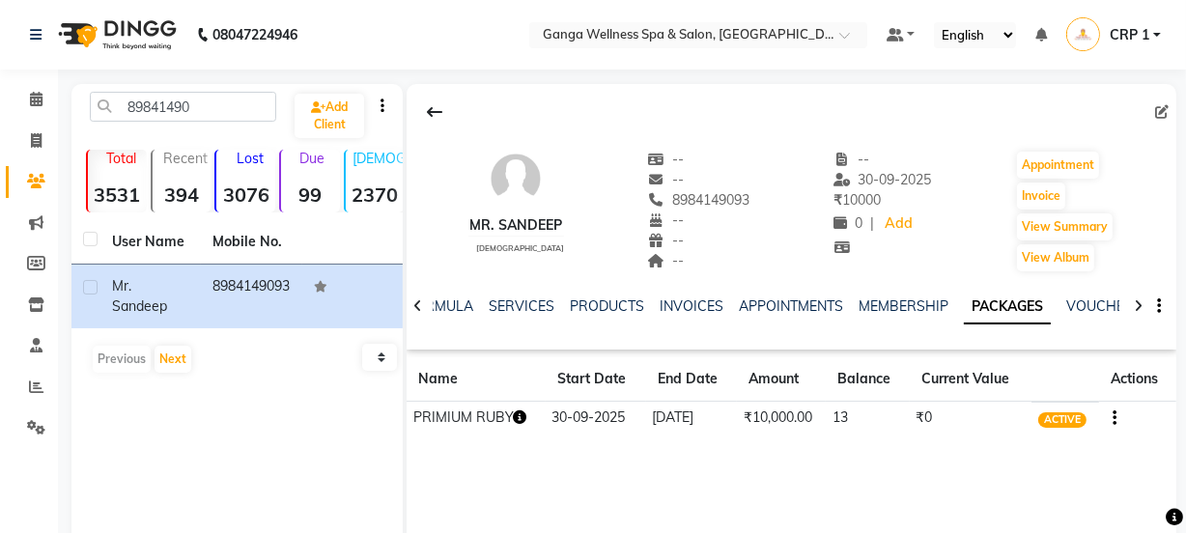
click at [523, 419] on icon "button" at bounding box center [521, 417] width 14 height 14
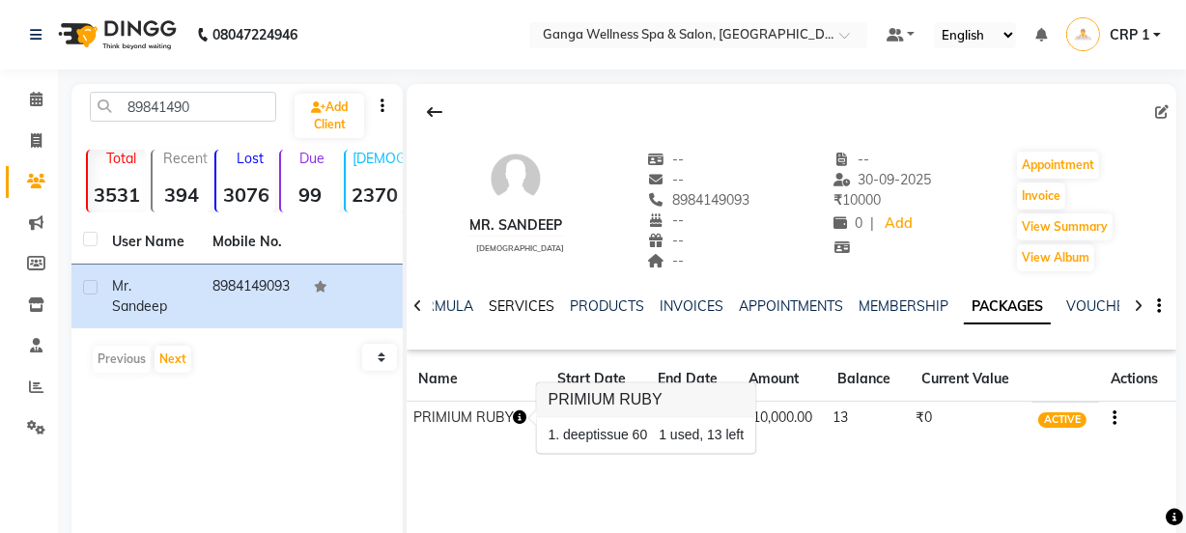
click at [535, 303] on link "SERVICES" at bounding box center [522, 305] width 66 height 17
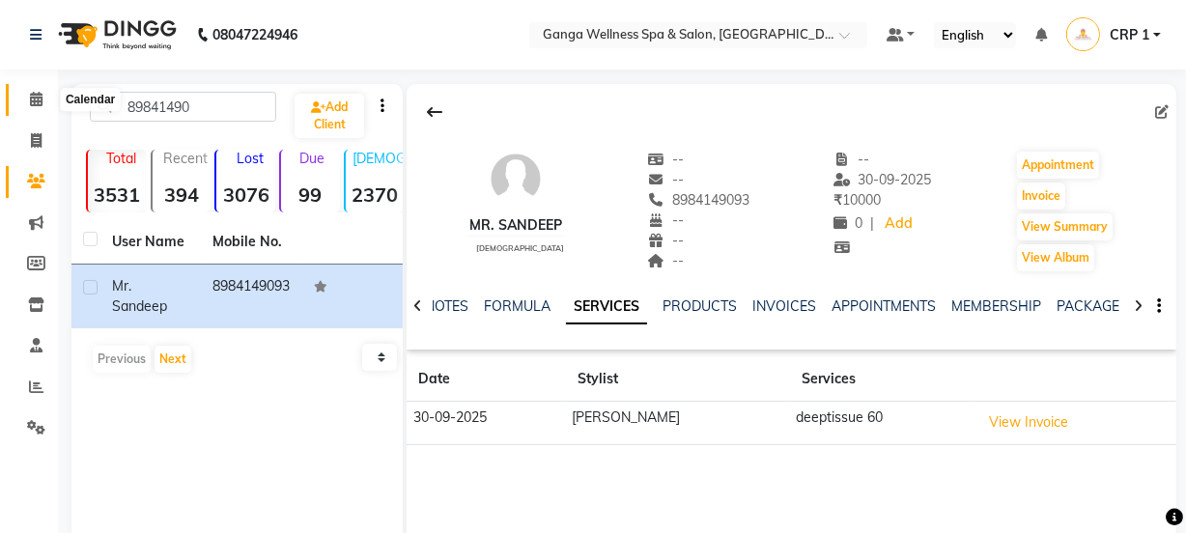
click at [26, 99] on span at bounding box center [36, 100] width 34 height 22
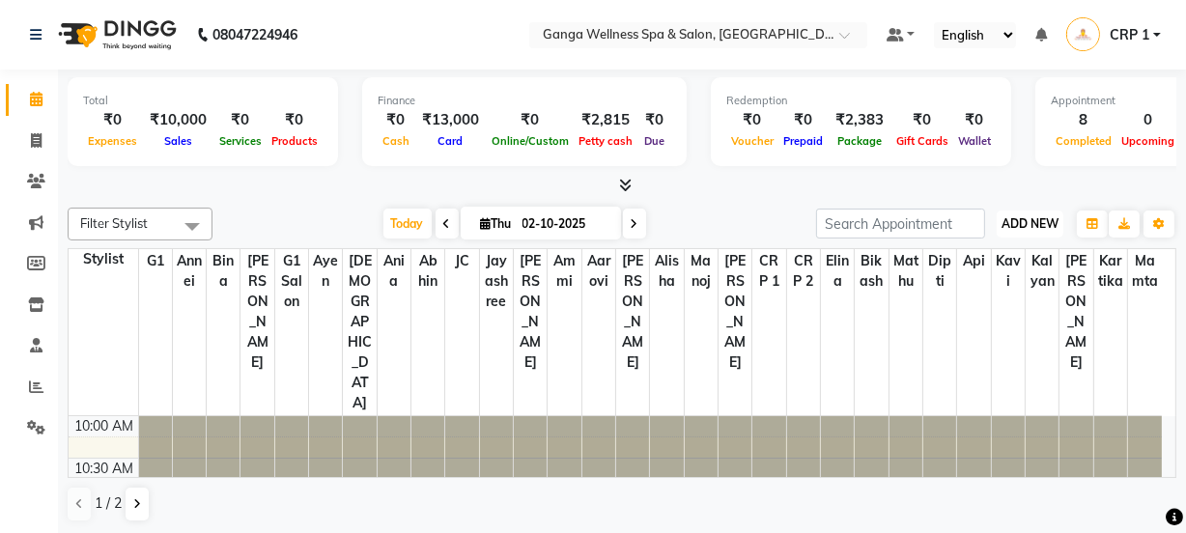
click at [1045, 221] on span "ADD NEW" at bounding box center [1030, 223] width 57 height 14
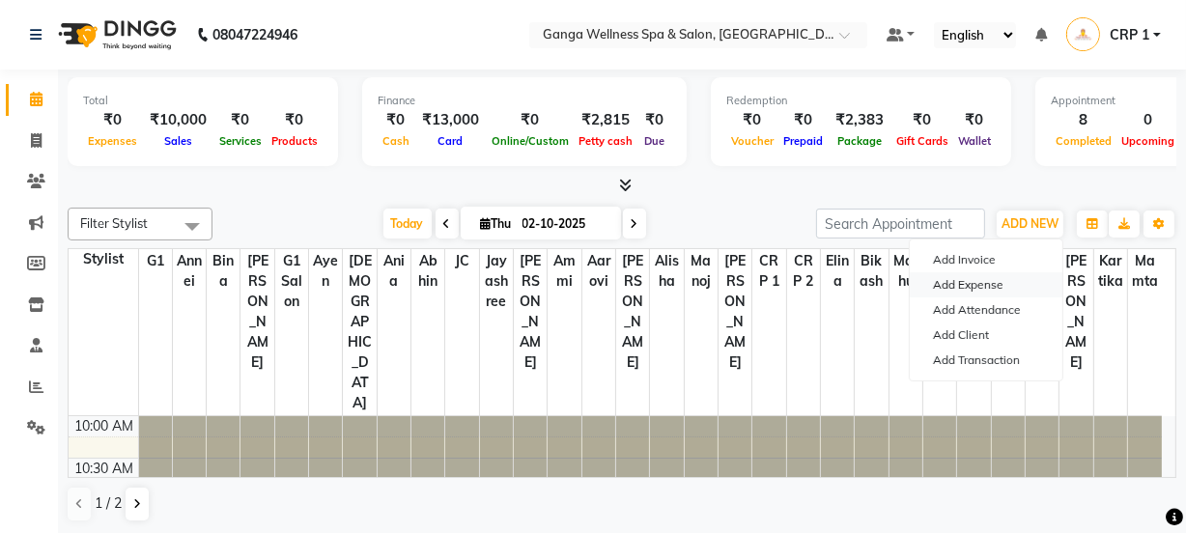
click at [1008, 280] on link "Add Expense" at bounding box center [986, 284] width 153 height 25
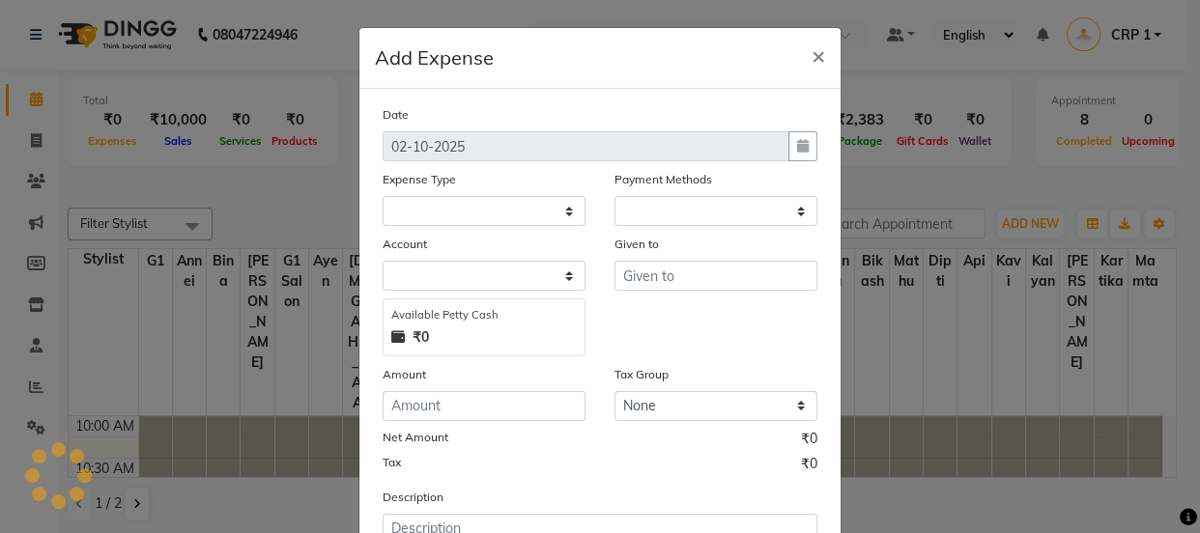
select select "1"
select select "2396"
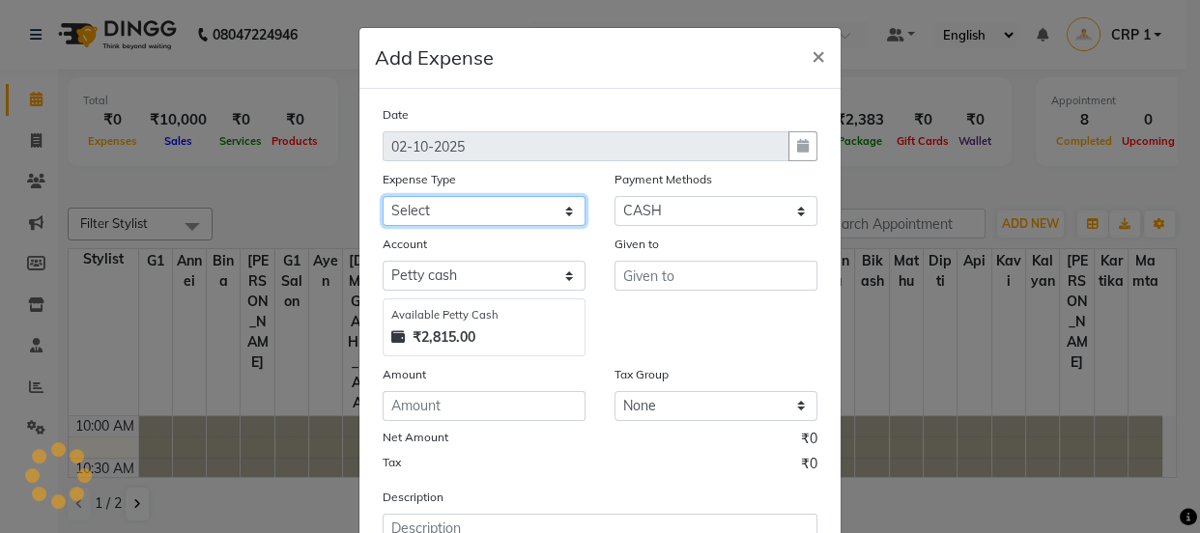
click at [457, 217] on select "Select Advance Salary Bank charges Car maintenance Cash transfer to bank Cash t…" at bounding box center [483, 211] width 203 height 30
select select "10"
click at [382, 197] on select "Select Advance Salary Bank charges Car maintenance Cash transfer to bank Cash t…" at bounding box center [483, 211] width 203 height 30
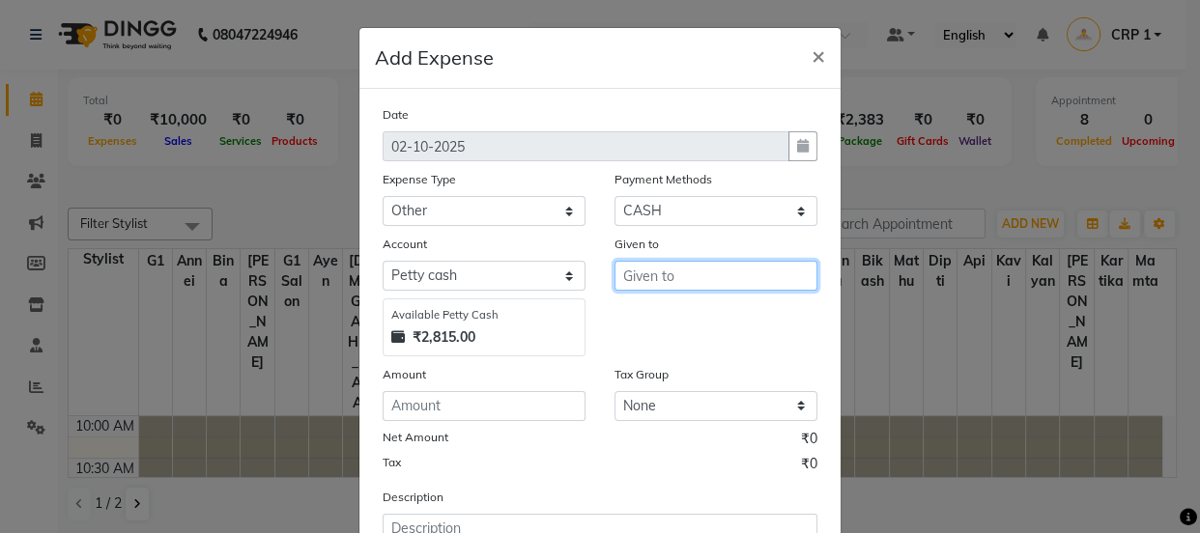
click at [664, 274] on input "text" at bounding box center [715, 276] width 203 height 30
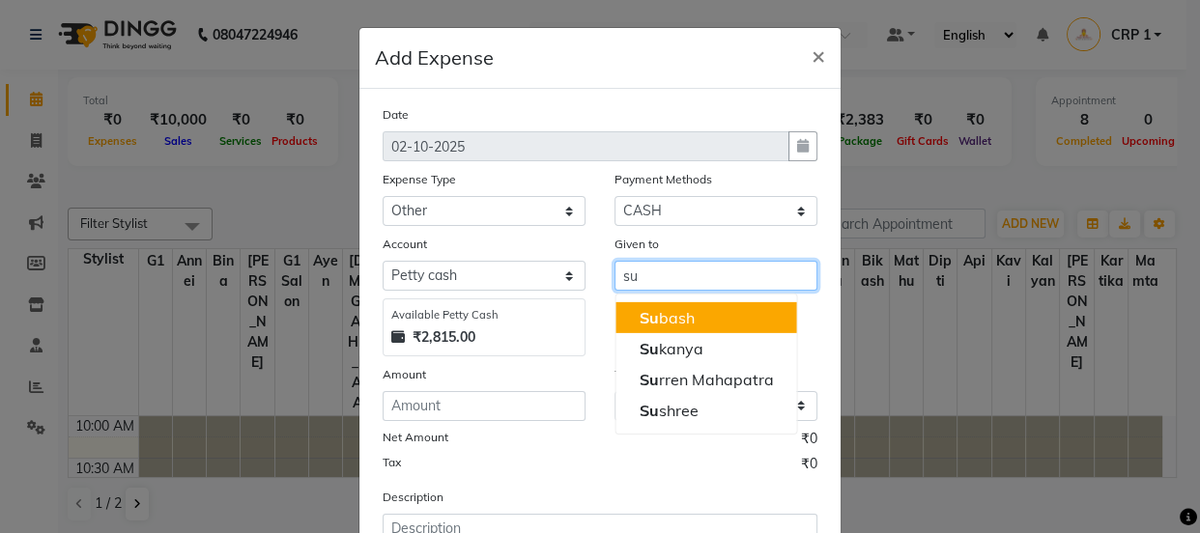
click at [669, 319] on ngb-highlight "Su bash" at bounding box center [665, 317] width 55 height 19
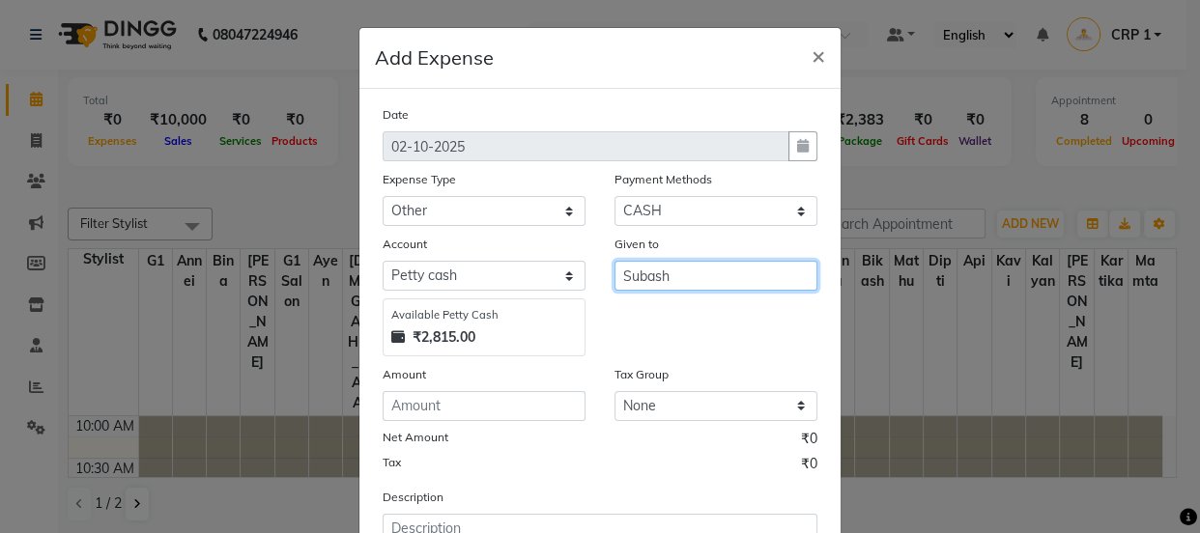
type input "Subash"
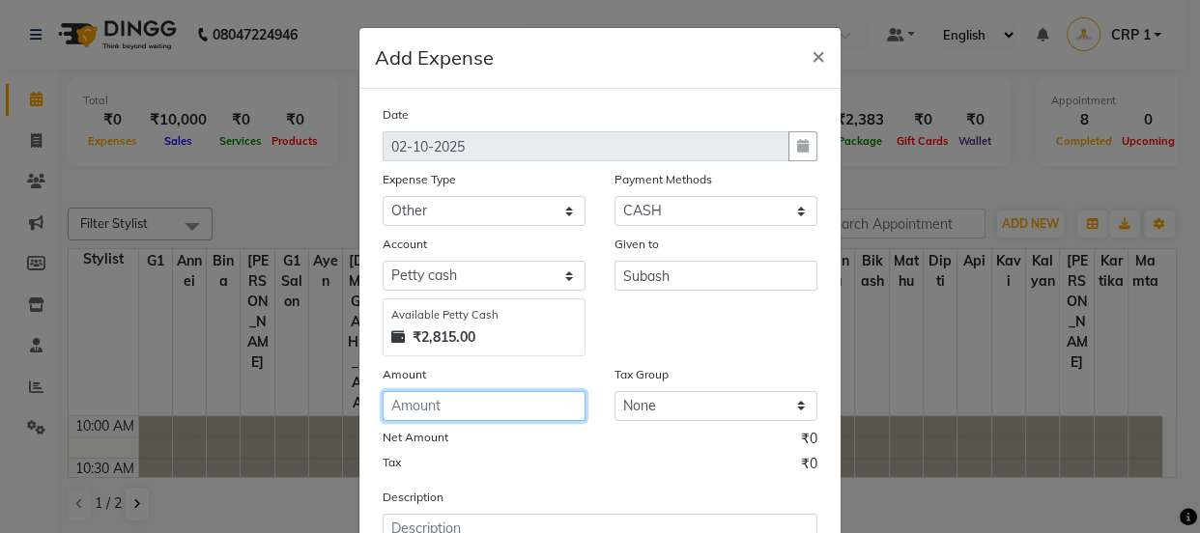
click at [440, 410] on input "number" at bounding box center [483, 406] width 203 height 30
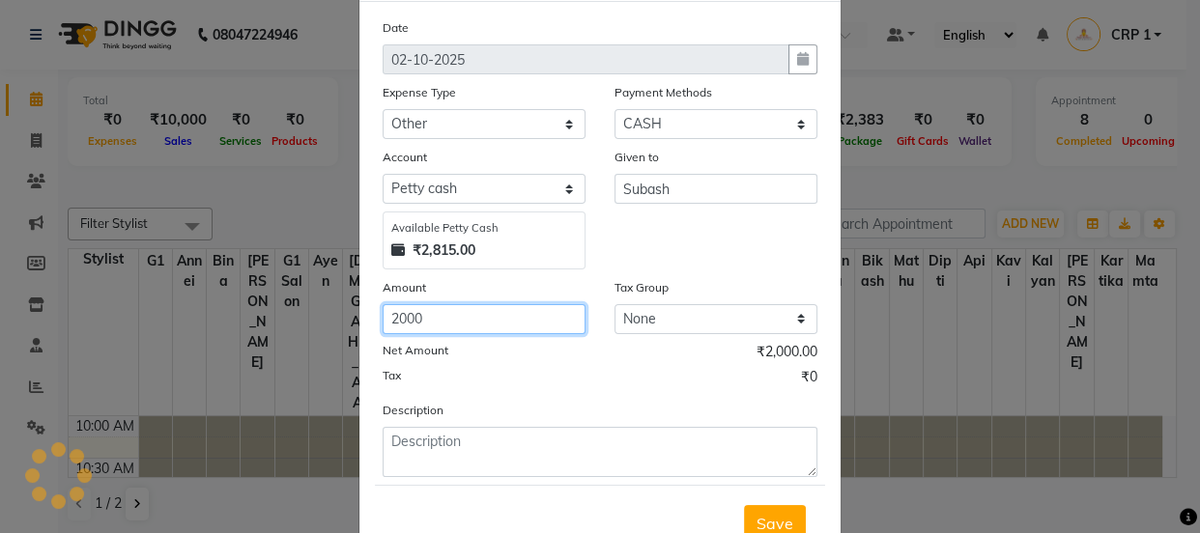
type input "2000"
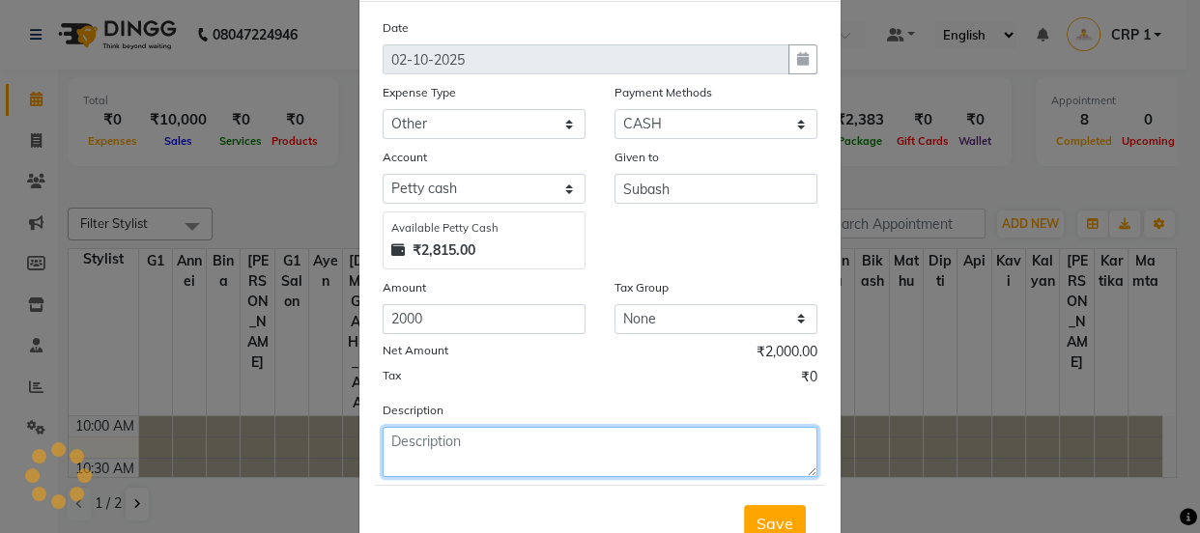
click at [480, 461] on textarea at bounding box center [599, 452] width 435 height 50
type textarea "DG"
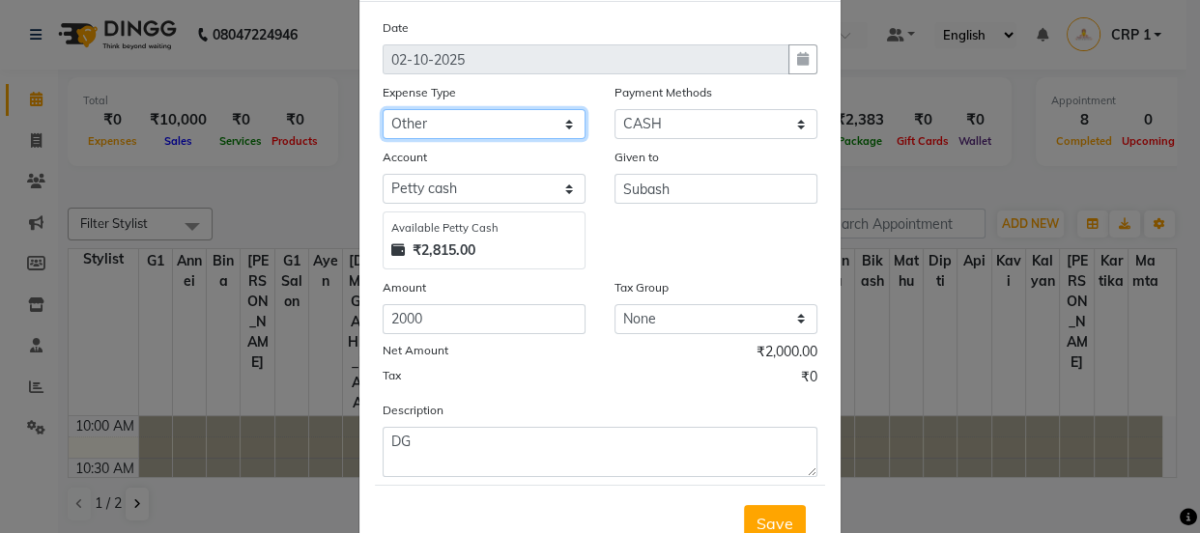
click at [502, 124] on select "Select Advance Salary Bank charges Car maintenance Cash transfer to bank Cash t…" at bounding box center [483, 124] width 203 height 30
select select "26"
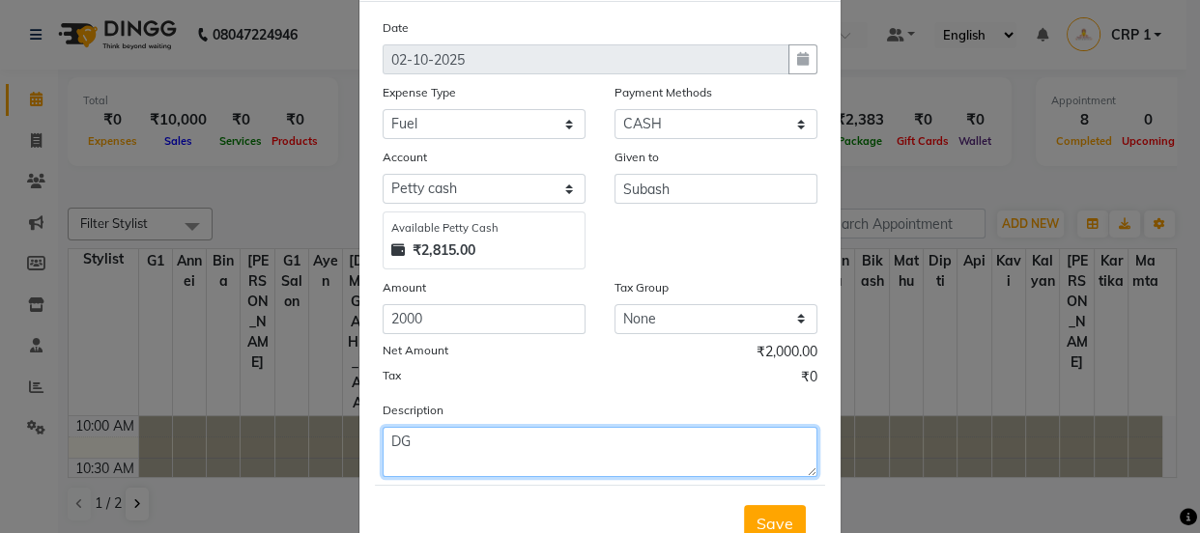
click at [642, 454] on textarea "DG" at bounding box center [599, 452] width 435 height 50
type textarea "DG FUEL"
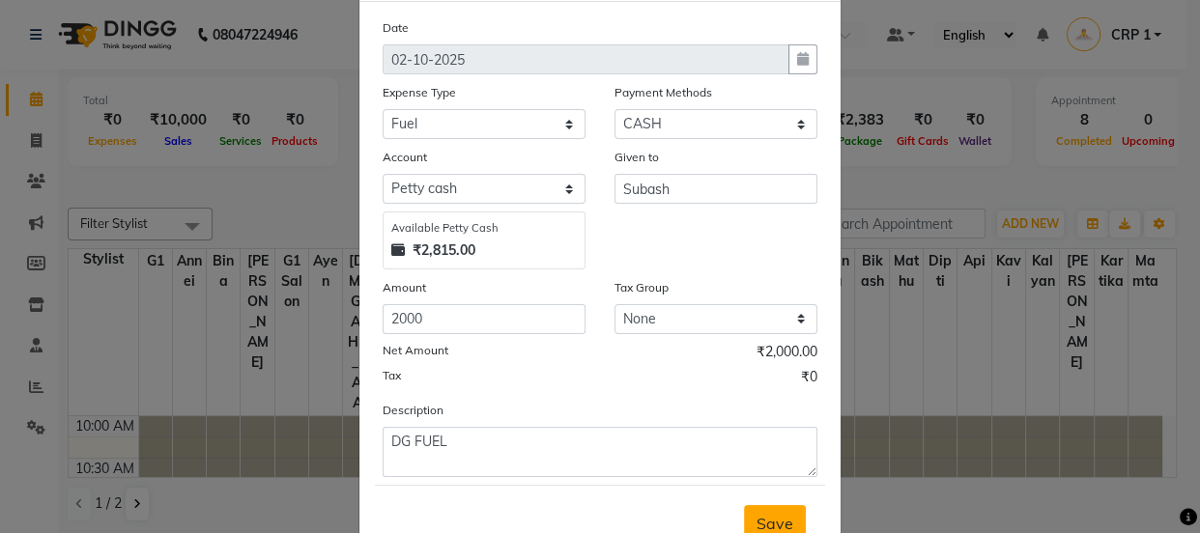
click at [769, 514] on span "Save" at bounding box center [774, 523] width 37 height 19
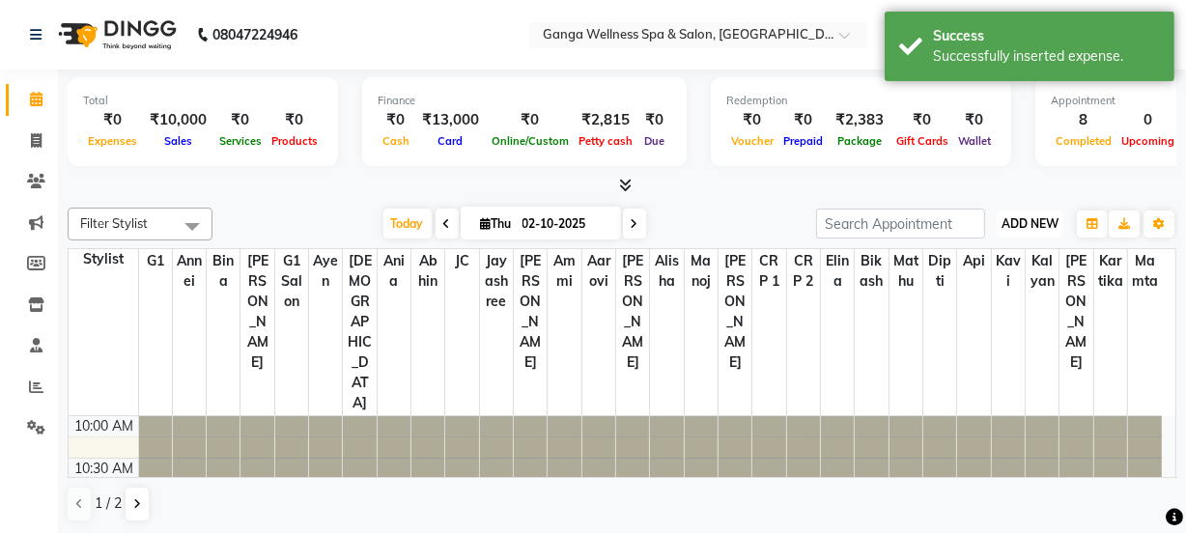
click at [1034, 219] on span "ADD NEW" at bounding box center [1030, 223] width 57 height 14
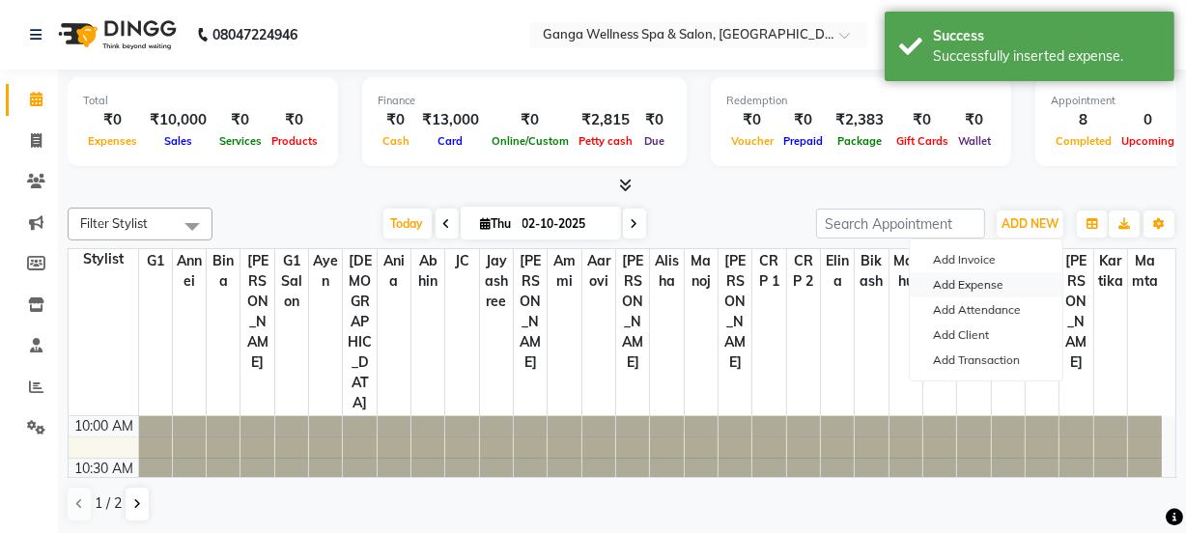
click at [984, 284] on link "Add Expense" at bounding box center [986, 284] width 153 height 25
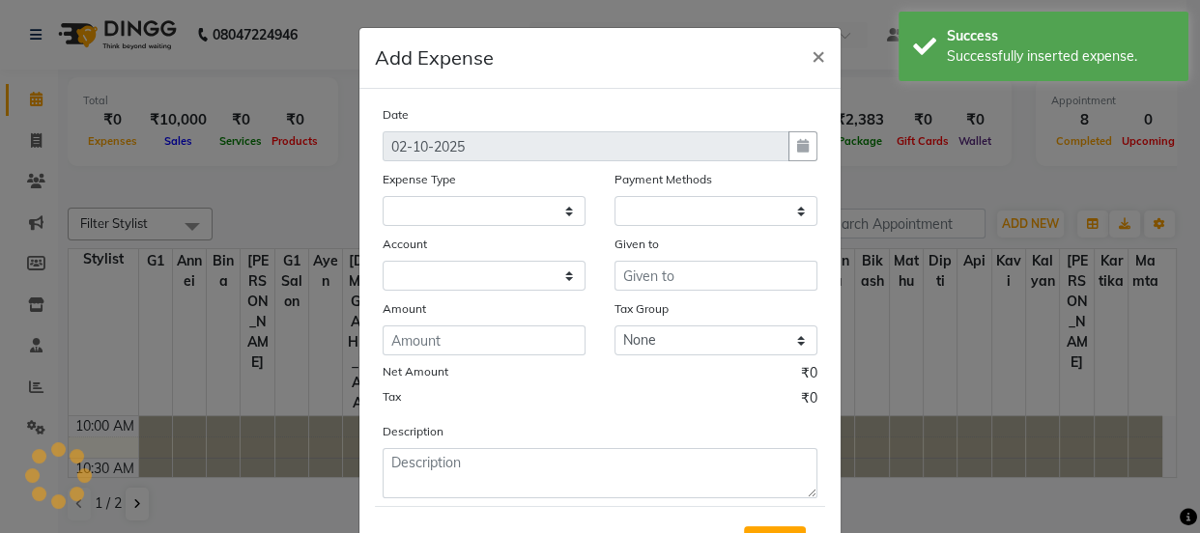
select select "1"
select select "2396"
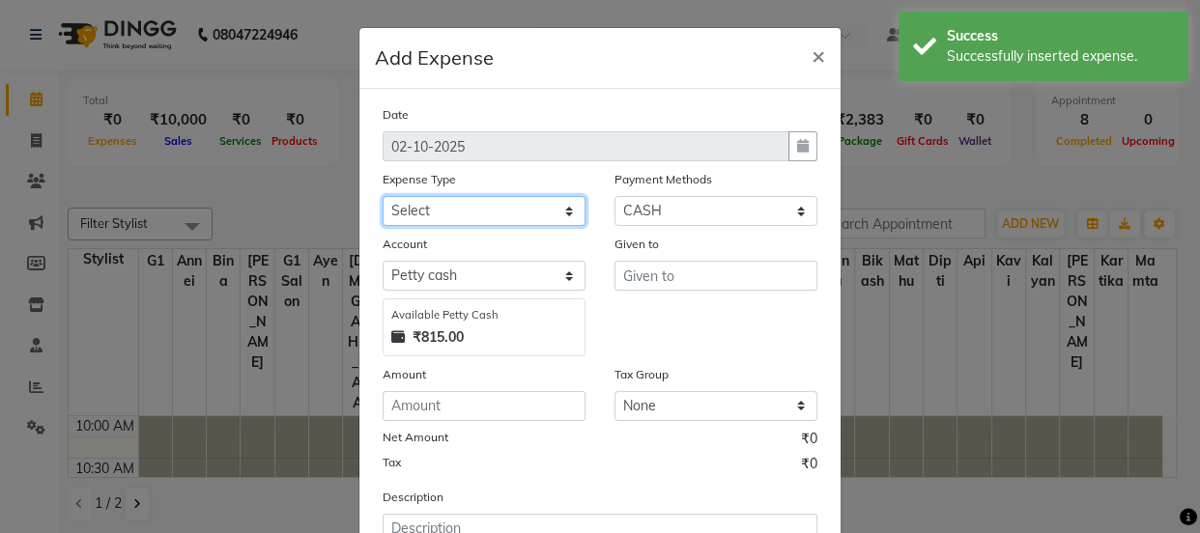
click at [455, 216] on select "Select Advance Salary Bank charges Car maintenance Cash transfer to bank Cash t…" at bounding box center [483, 211] width 203 height 30
select select "10"
click at [382, 197] on select "Select Advance Salary Bank charges Car maintenance Cash transfer to bank Cash t…" at bounding box center [483, 211] width 203 height 30
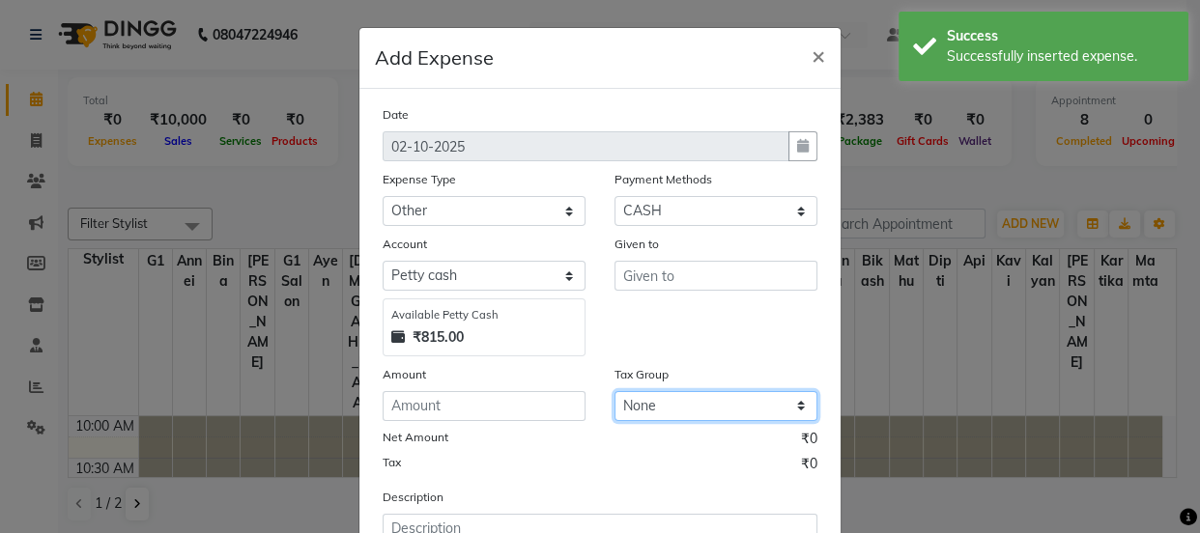
click at [667, 400] on select "None GST 5% GST" at bounding box center [715, 406] width 203 height 30
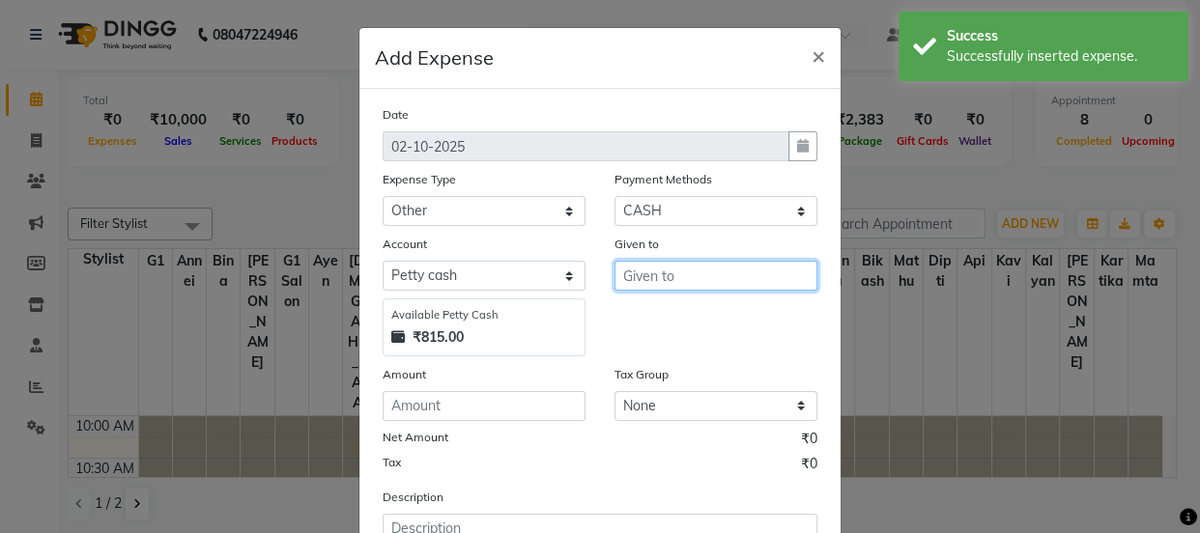
click at [664, 270] on input "text" at bounding box center [715, 276] width 203 height 30
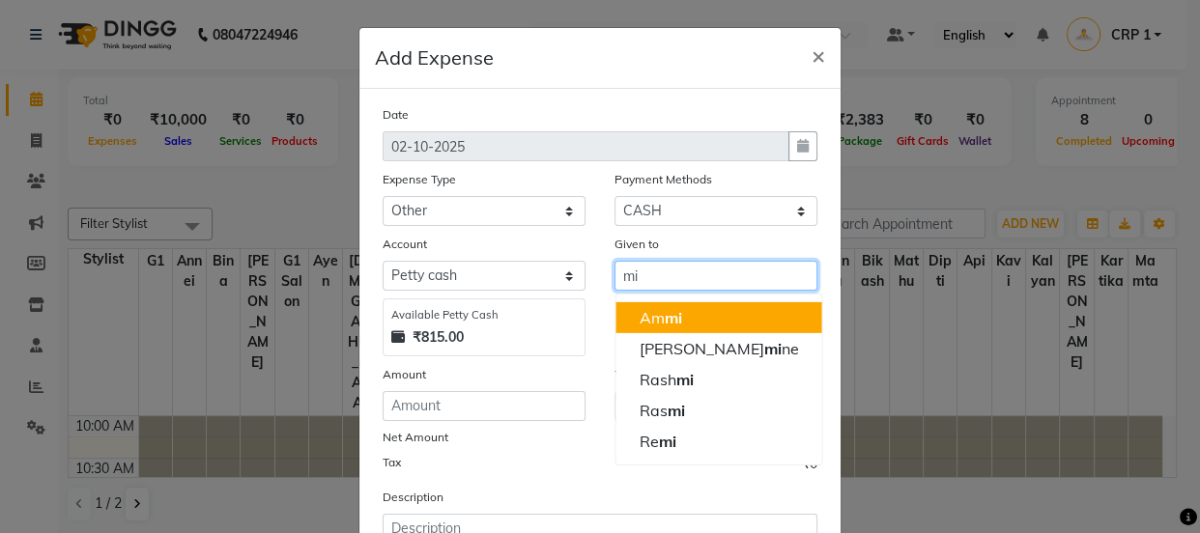
type input "m"
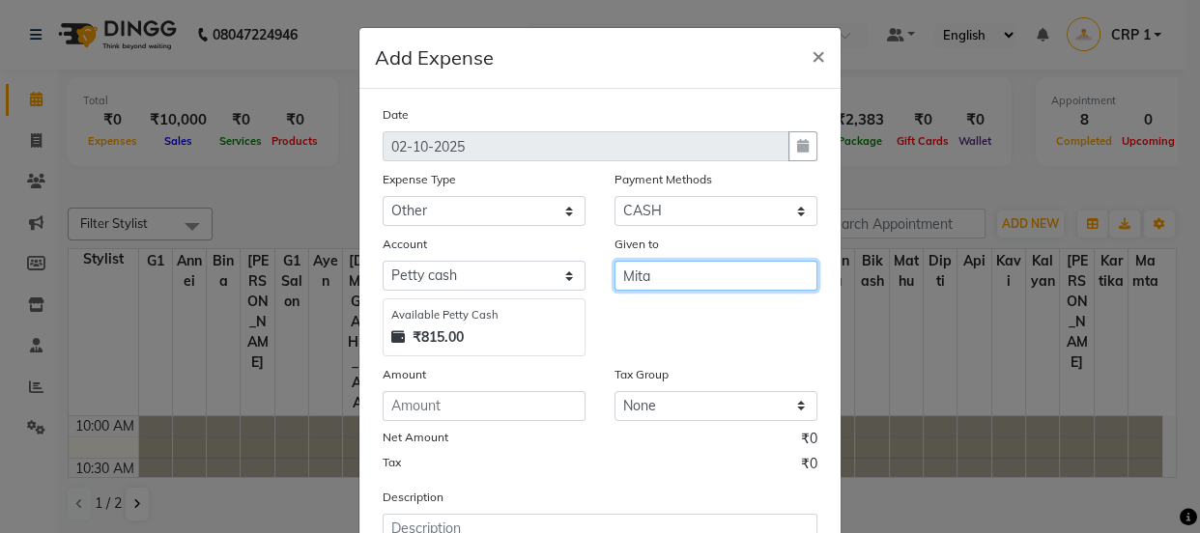
type input "Mita"
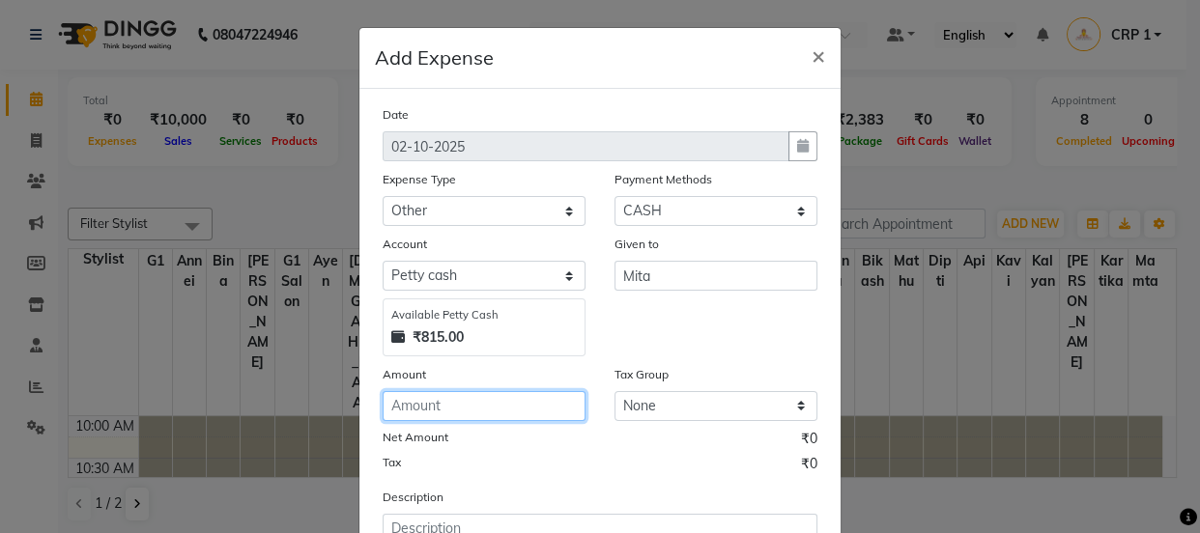
click at [464, 413] on input "number" at bounding box center [483, 406] width 203 height 30
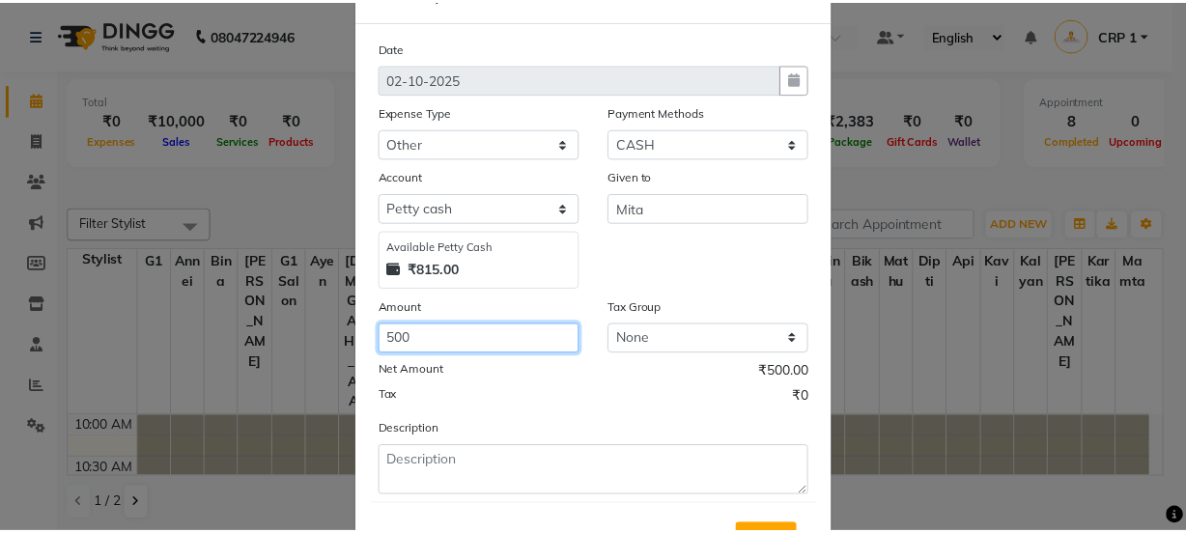
scroll to position [160, 0]
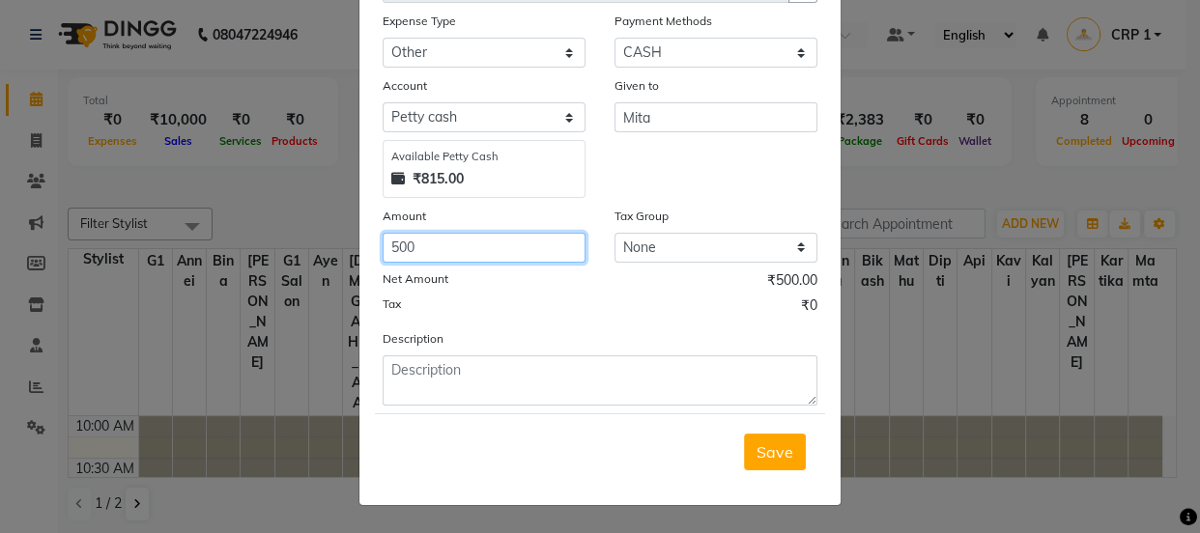
type input "500"
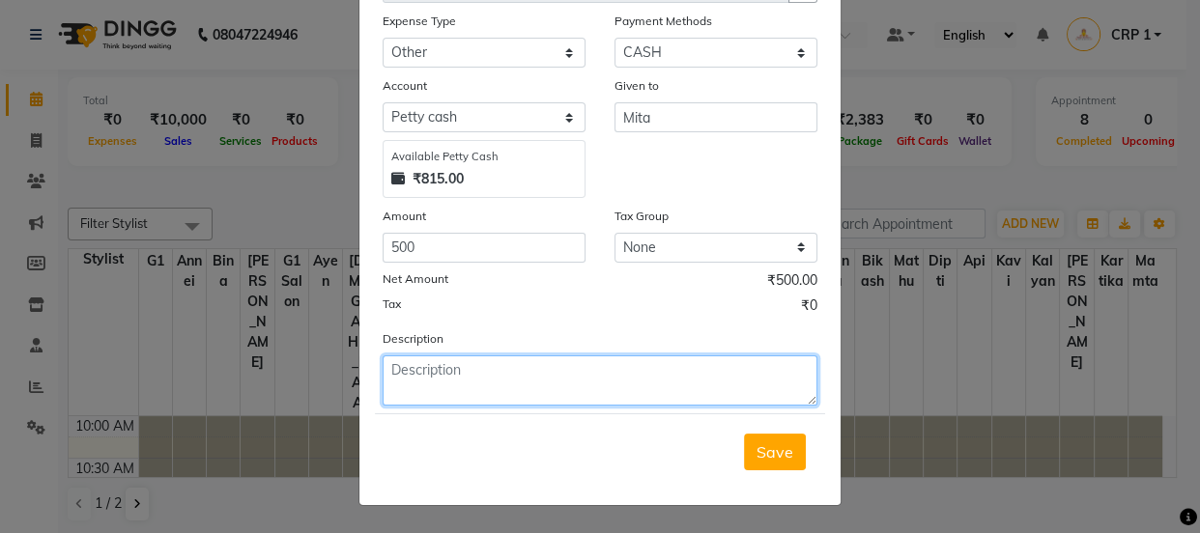
click at [483, 390] on textarea at bounding box center [599, 380] width 435 height 50
type textarea "Puja bonus"
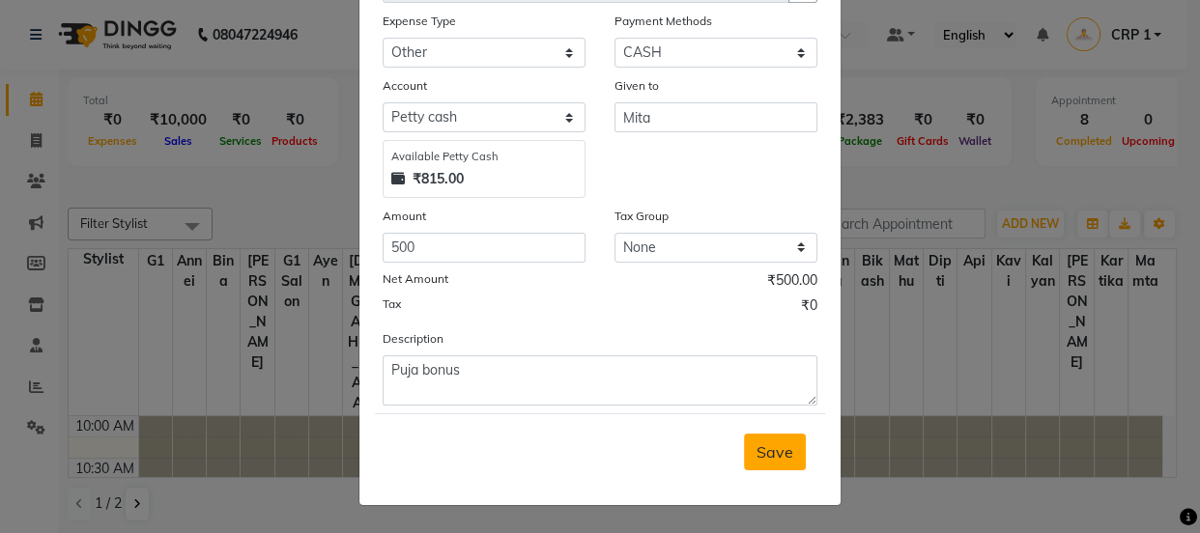
click at [753, 467] on button "Save" at bounding box center [775, 452] width 62 height 37
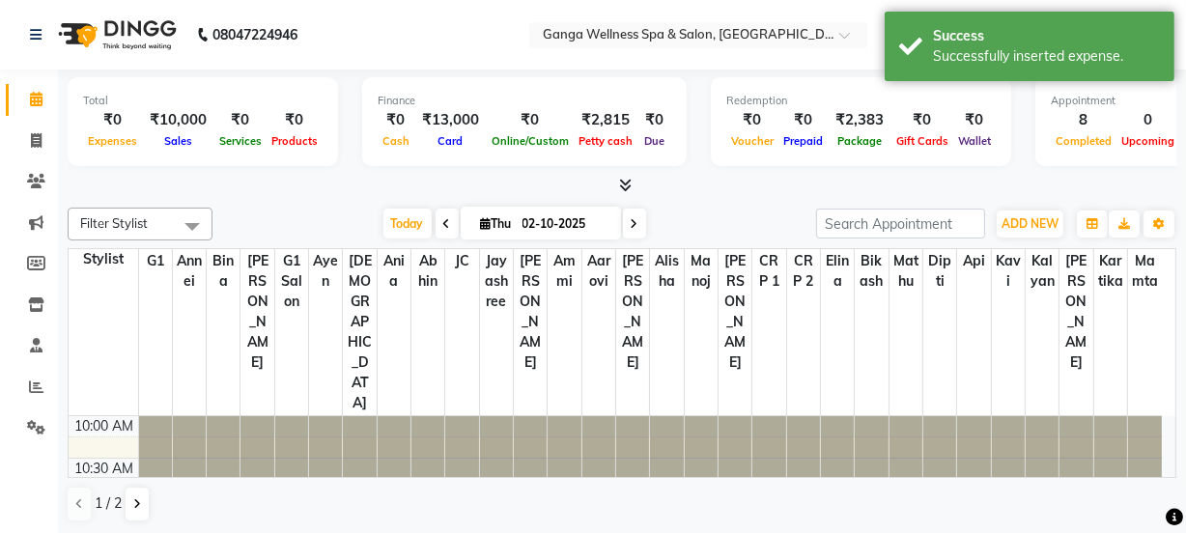
click at [29, 113] on link "Calendar" at bounding box center [29, 100] width 46 height 32
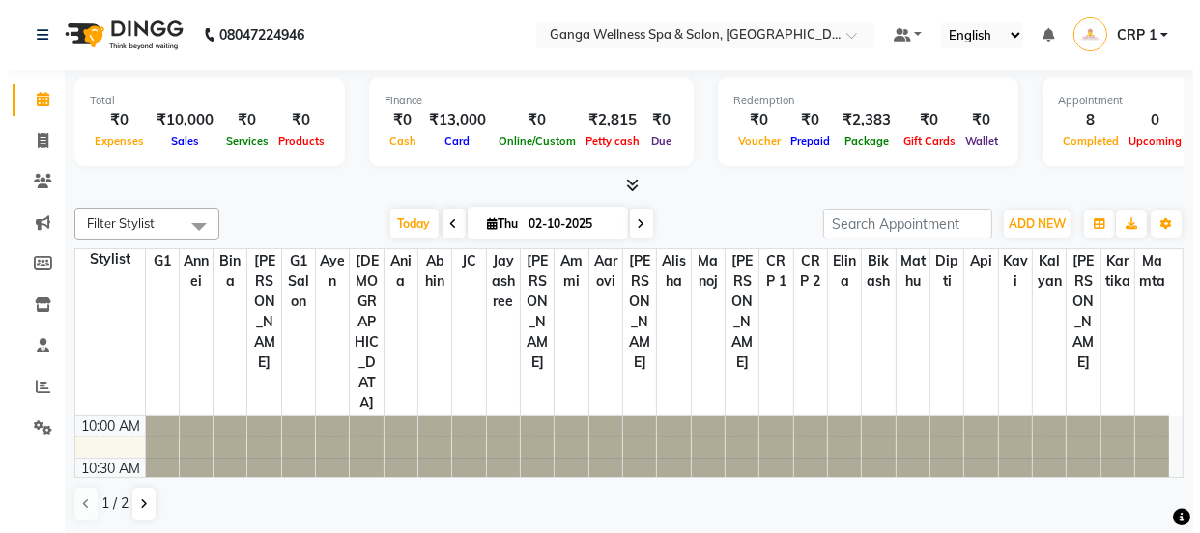
scroll to position [0, 0]
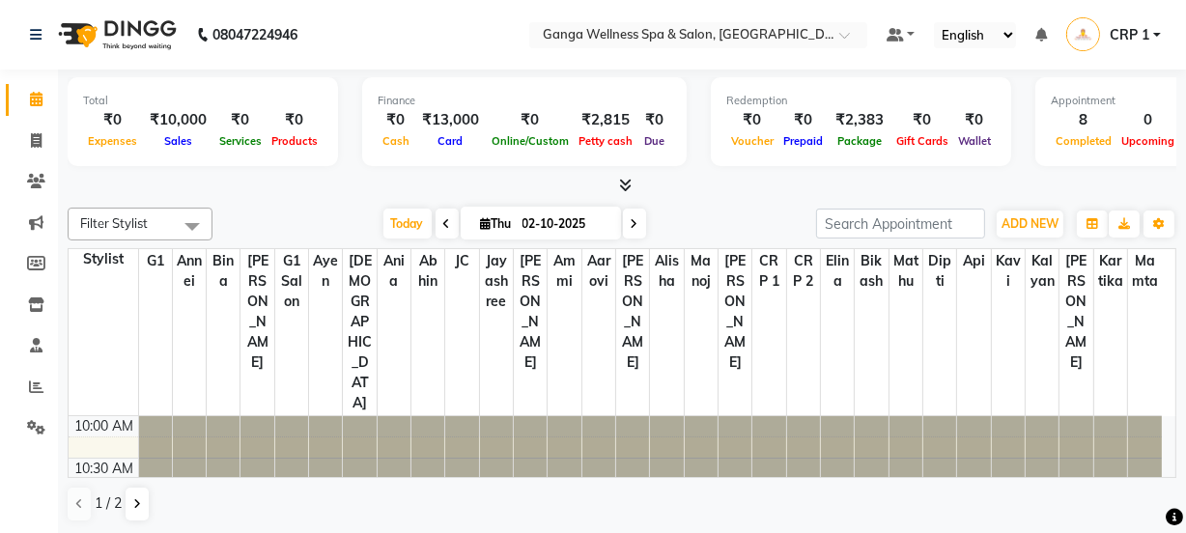
click at [443, 9] on nav "08047224946 Select Location × Ganga Wellness Spa & Salon, Crp Square Default Pa…" at bounding box center [593, 35] width 1186 height 70
click at [36, 135] on icon at bounding box center [36, 140] width 11 height 14
select select "service"
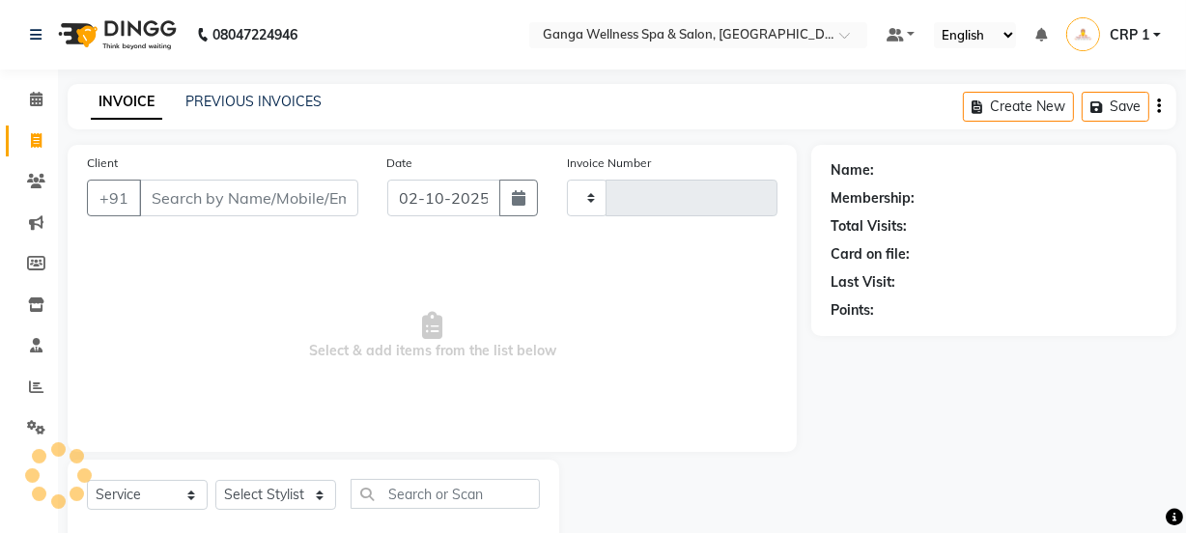
type input "2718"
select select "715"
click at [260, 200] on input "Client" at bounding box center [248, 198] width 219 height 37
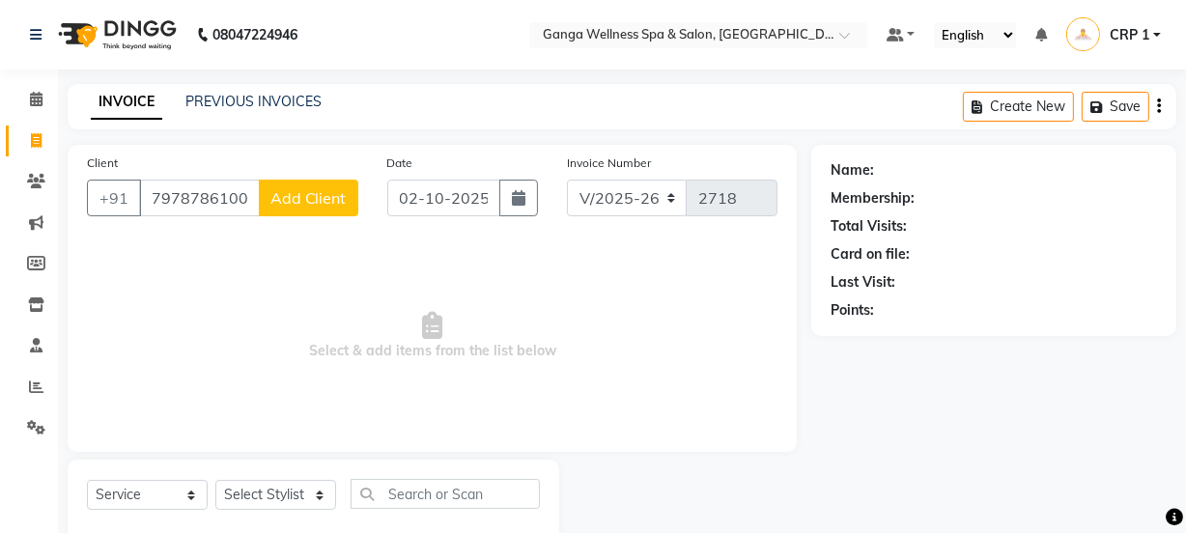
type input "7978786100"
click at [319, 200] on span "Add Client" at bounding box center [308, 197] width 76 height 19
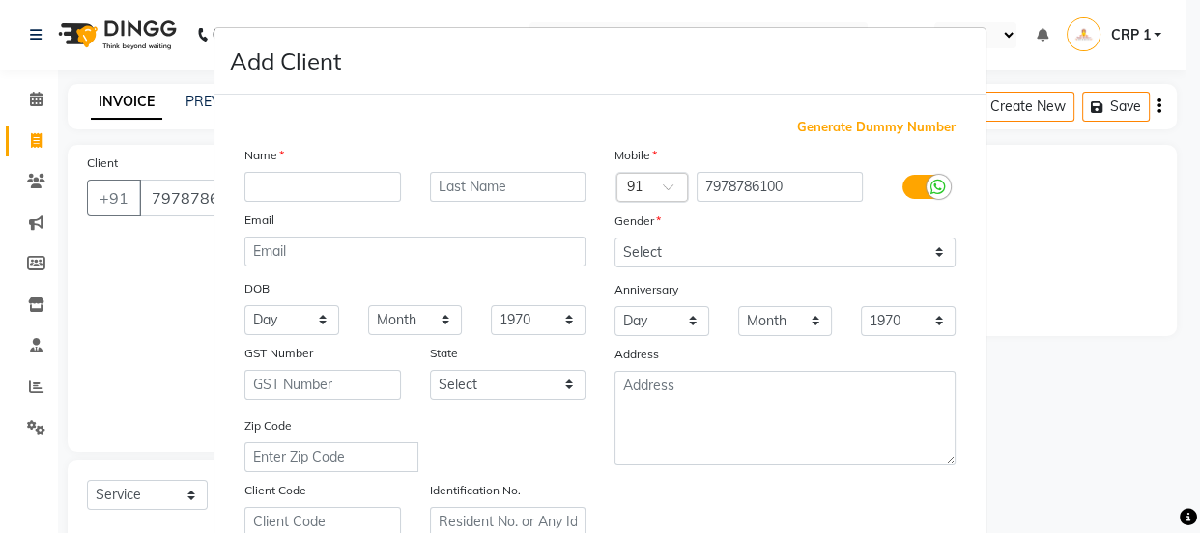
type input "e"
type input "Arun"
click at [542, 84] on div "Add Client" at bounding box center [599, 61] width 771 height 67
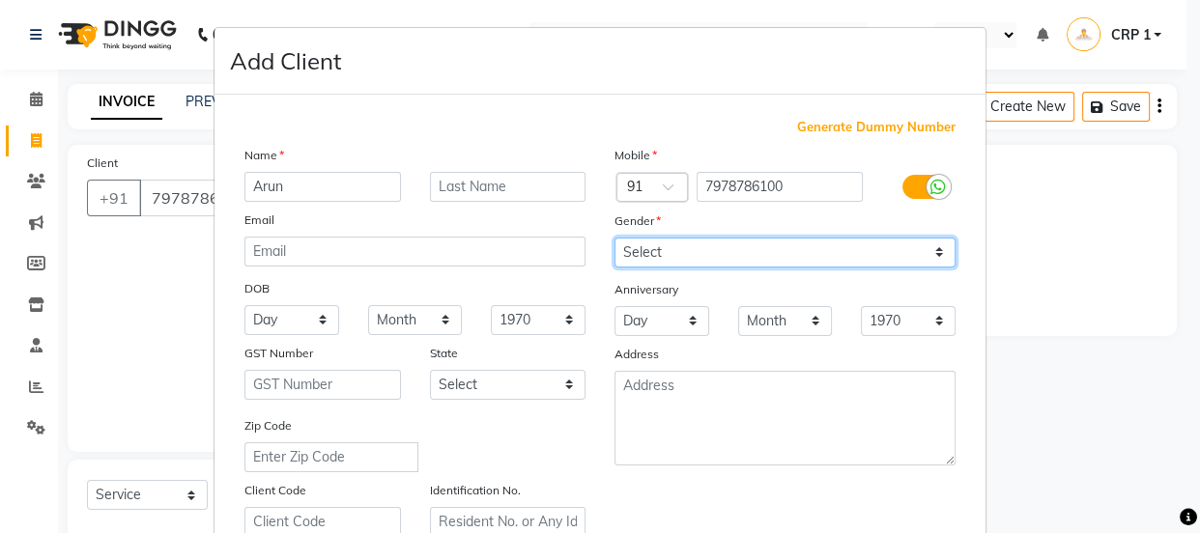
click at [751, 247] on select "Select [DEMOGRAPHIC_DATA] [DEMOGRAPHIC_DATA] Other Prefer Not To Say" at bounding box center [784, 253] width 341 height 30
select select "[DEMOGRAPHIC_DATA]"
click at [614, 238] on select "Select [DEMOGRAPHIC_DATA] [DEMOGRAPHIC_DATA] Other Prefer Not To Say" at bounding box center [784, 253] width 341 height 30
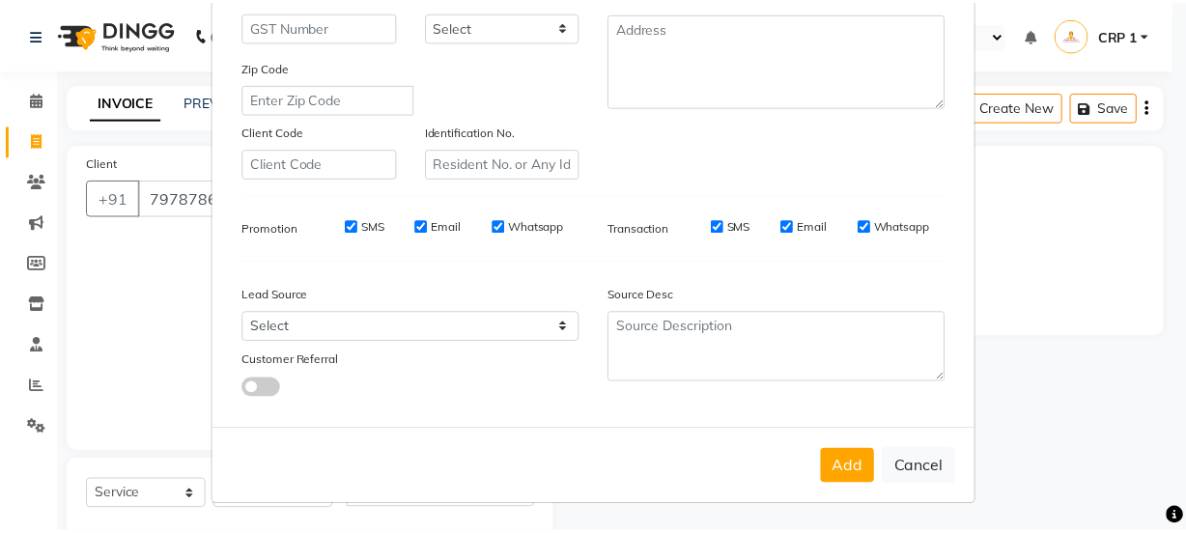
scroll to position [364, 0]
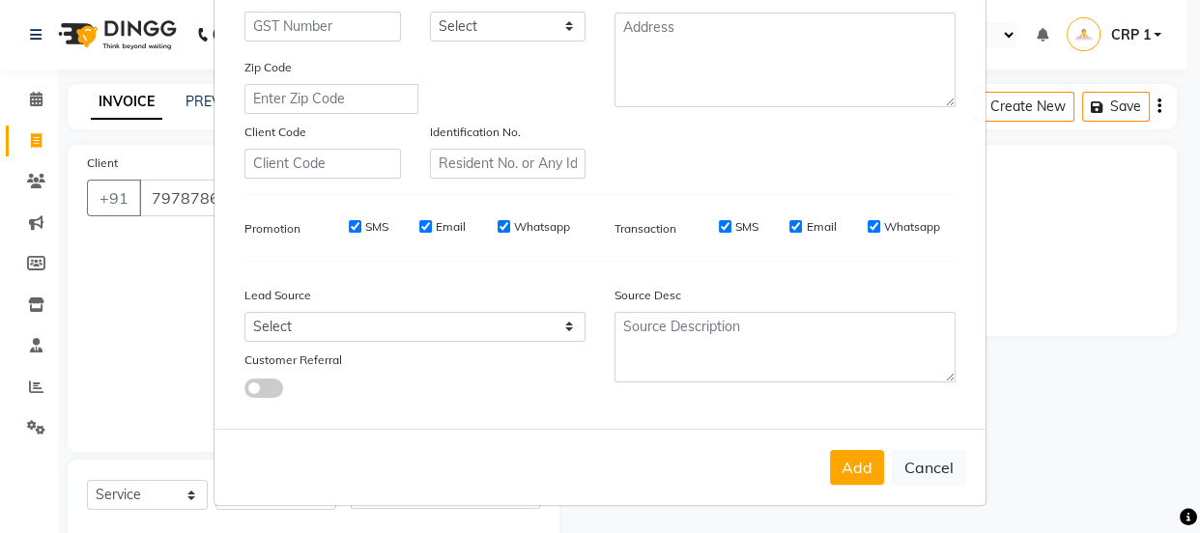
click at [853, 458] on button "Add" at bounding box center [857, 467] width 54 height 35
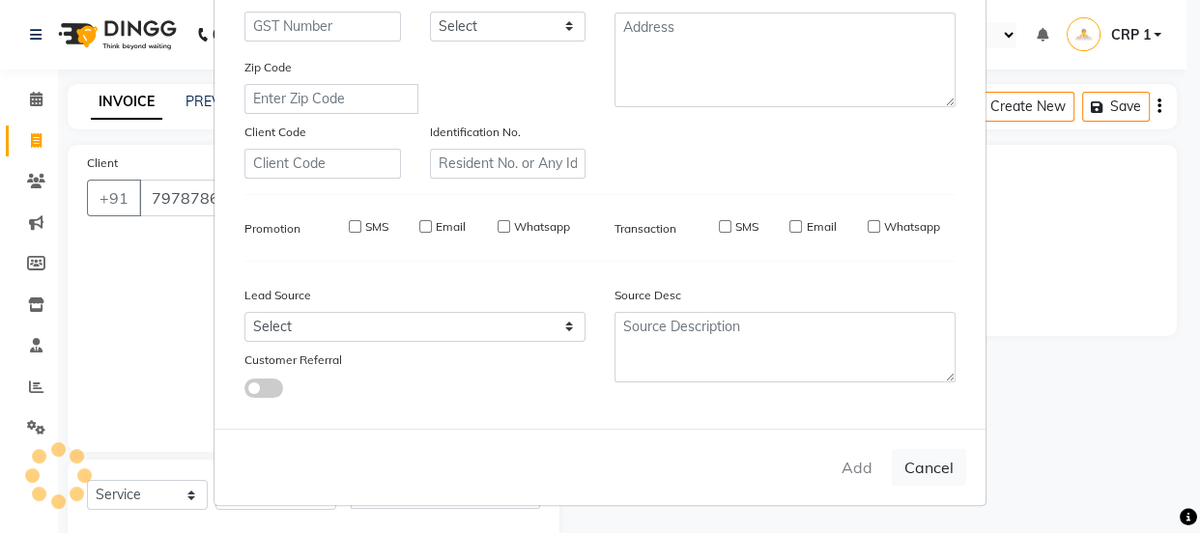
select select
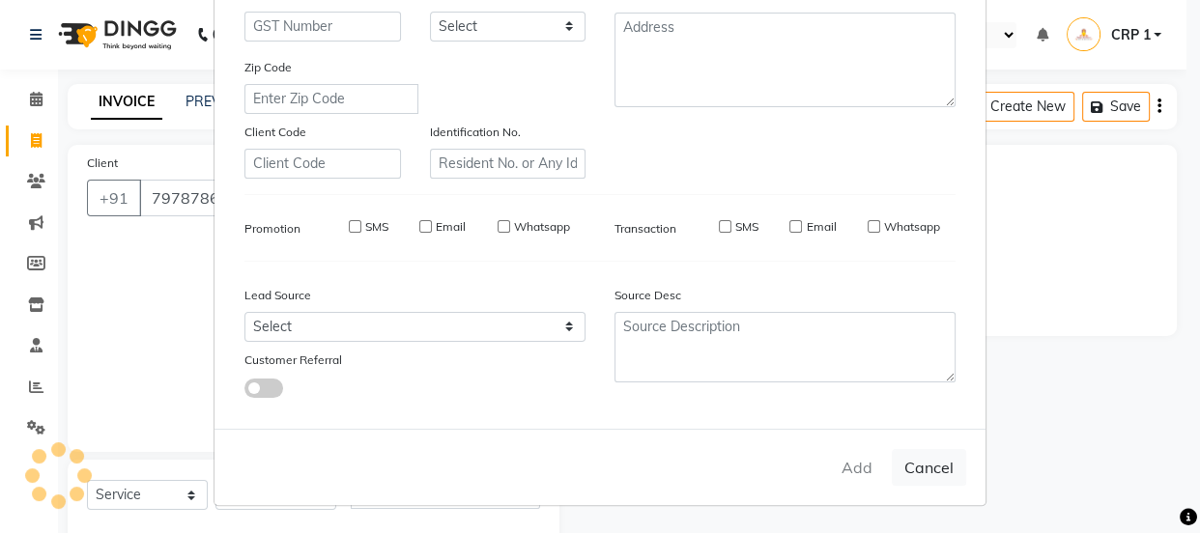
select select
checkbox input "false"
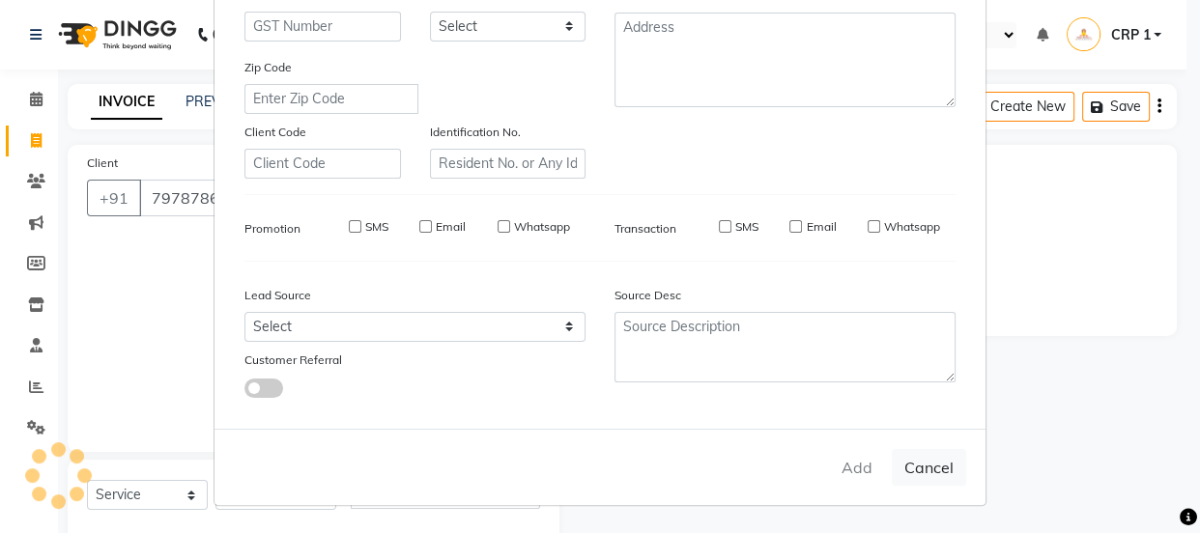
checkbox input "false"
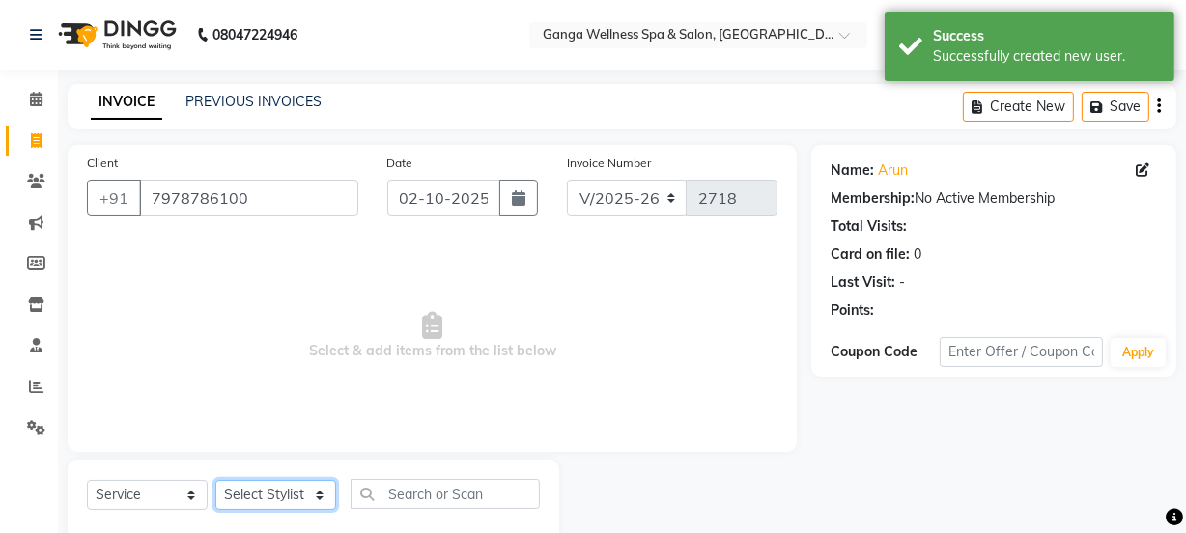
click at [243, 494] on select "Select Stylist Aarovi Abhin [PERSON_NAME] [PERSON_NAME] CRP 1 CRP 2 [PERSON_NAM…" at bounding box center [275, 495] width 121 height 30
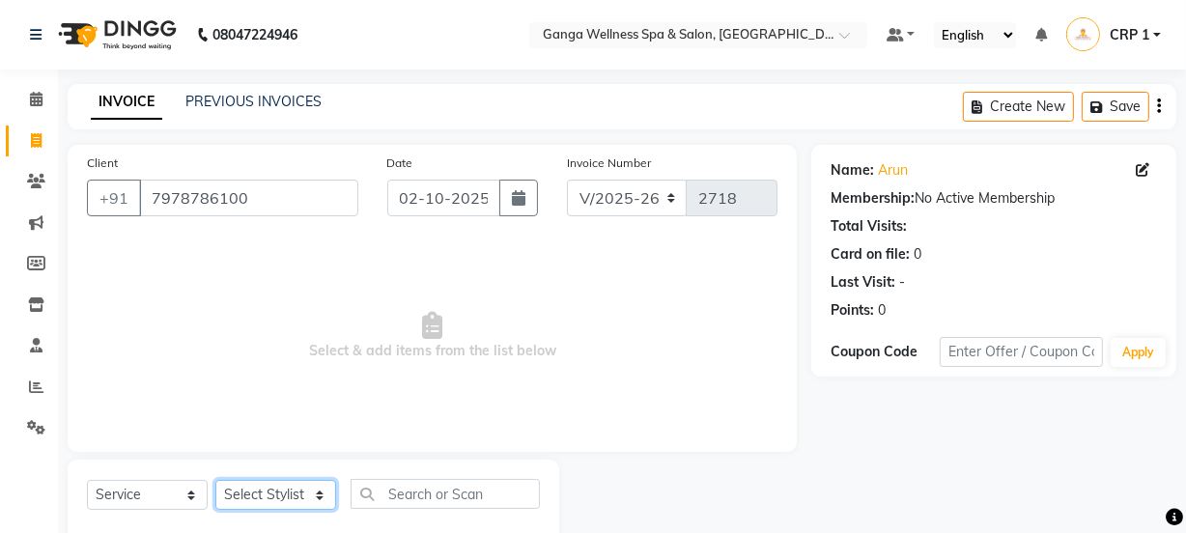
select select "83729"
click at [215, 480] on select "Select Stylist Aarovi Abhin [PERSON_NAME] [PERSON_NAME] CRP 1 CRP 2 [PERSON_NAM…" at bounding box center [275, 495] width 121 height 30
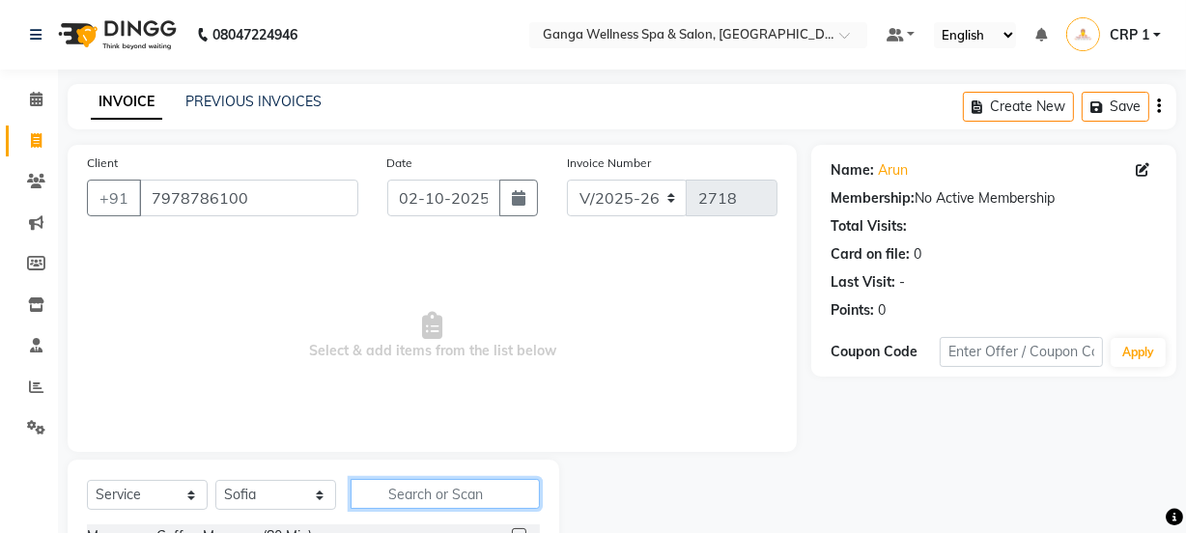
click at [395, 483] on input "text" at bounding box center [445, 494] width 189 height 30
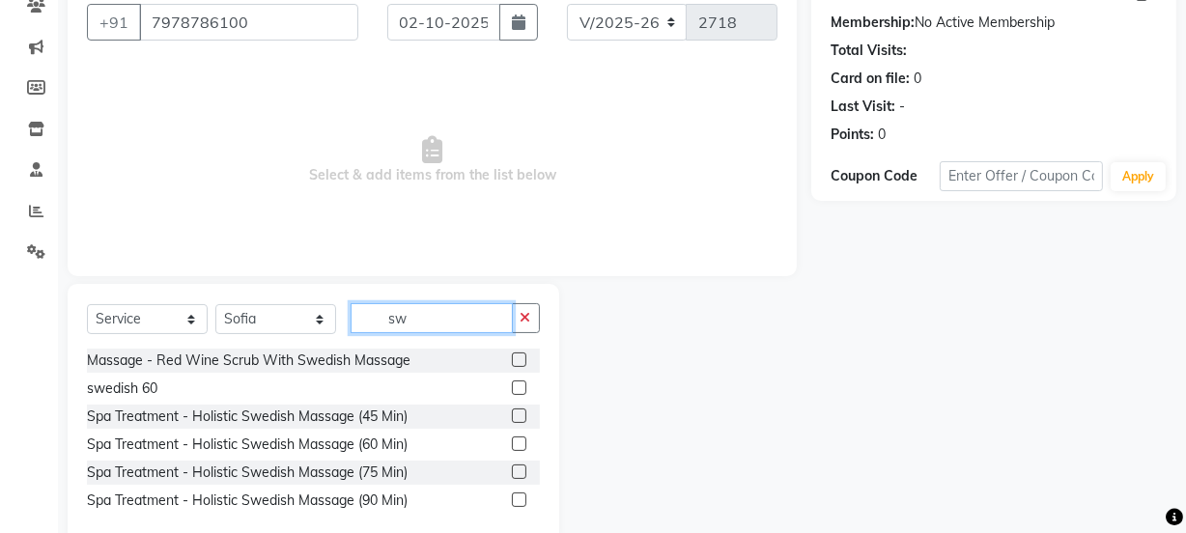
type input "sw"
click at [516, 445] on label at bounding box center [519, 444] width 14 height 14
click at [516, 445] on input "checkbox" at bounding box center [518, 444] width 13 height 13
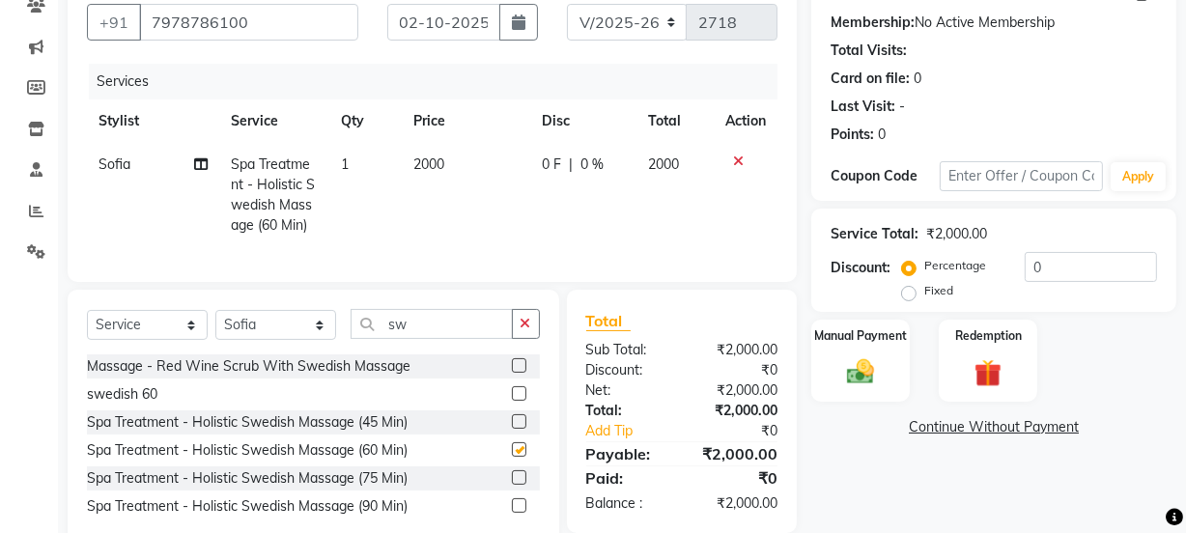
checkbox input "false"
click at [445, 189] on td "2000" at bounding box center [467, 195] width 128 height 104
select select "83729"
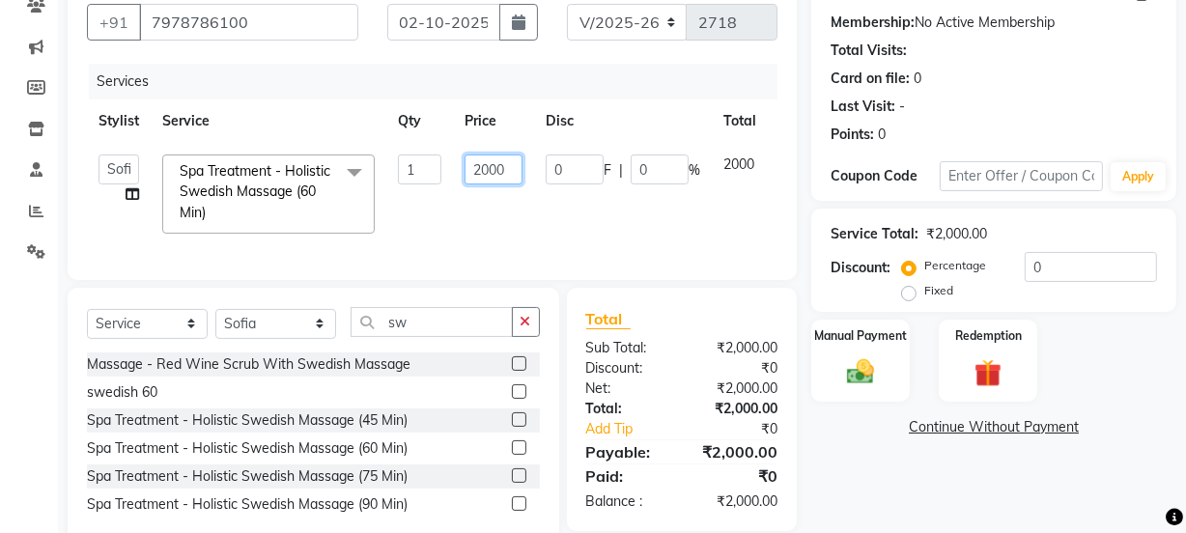
click at [489, 166] on input "2000" at bounding box center [494, 170] width 58 height 30
type input "1500"
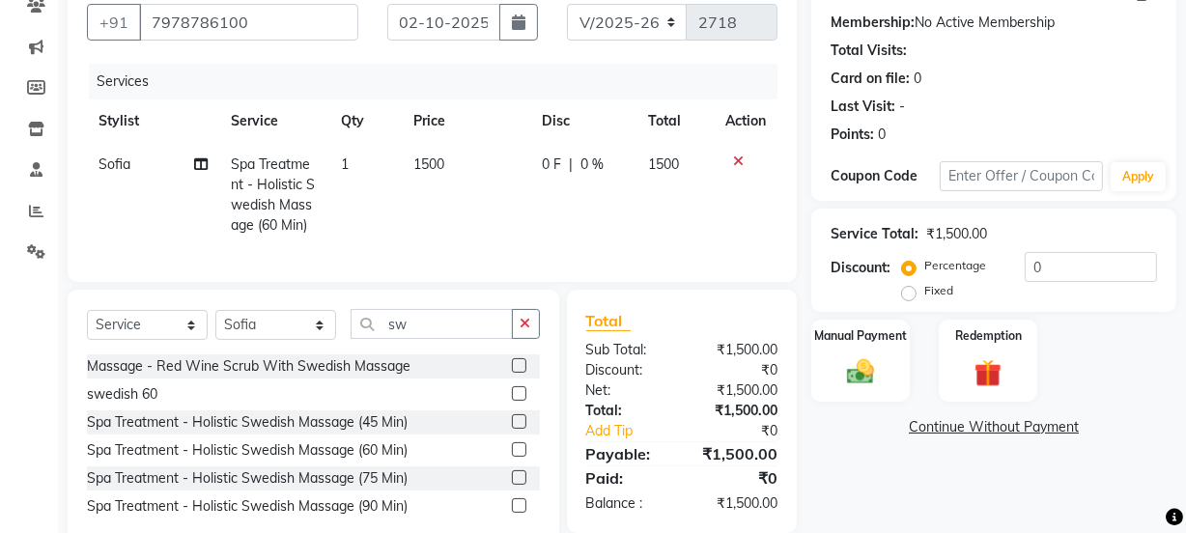
click at [522, 218] on td "1500" at bounding box center [467, 195] width 128 height 104
select select "83729"
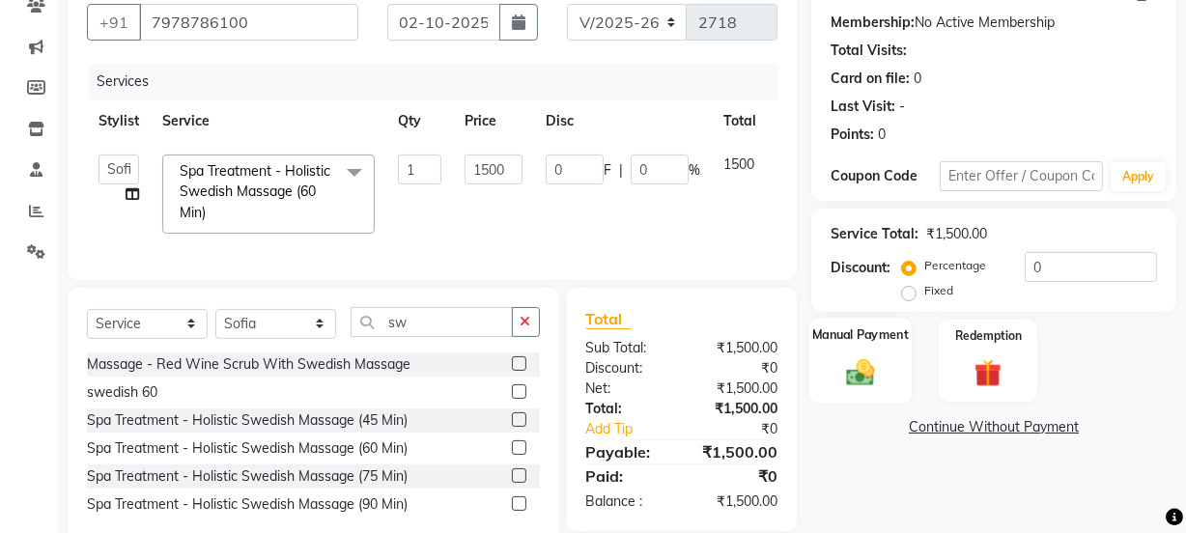
click at [876, 375] on img at bounding box center [860, 371] width 46 height 33
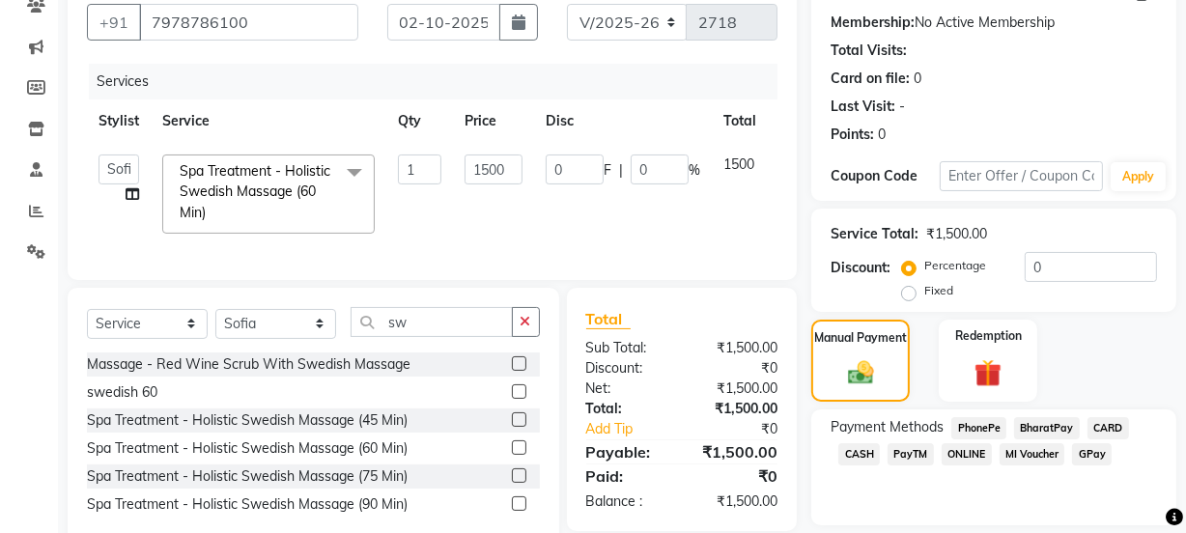
click at [972, 428] on span "PhonePe" at bounding box center [978, 428] width 55 height 22
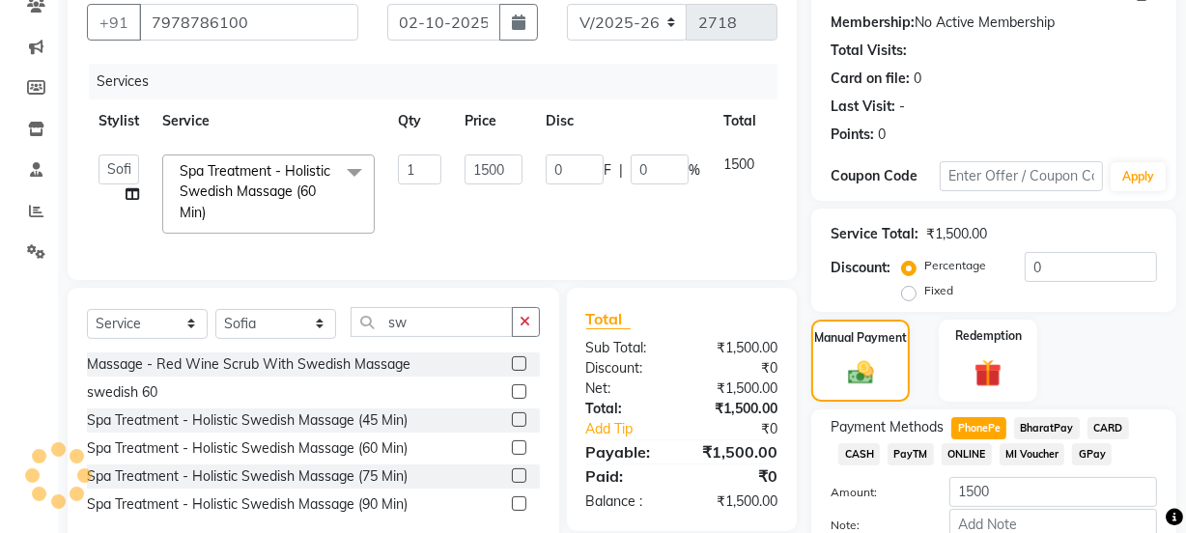
scroll to position [290, 0]
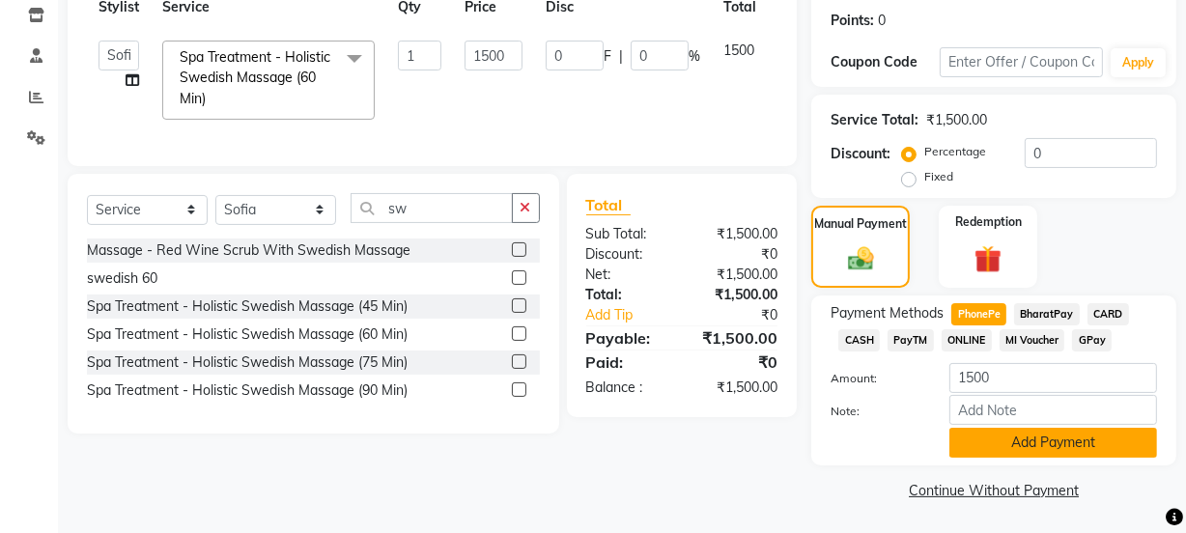
click at [990, 445] on button "Add Payment" at bounding box center [1053, 443] width 208 height 30
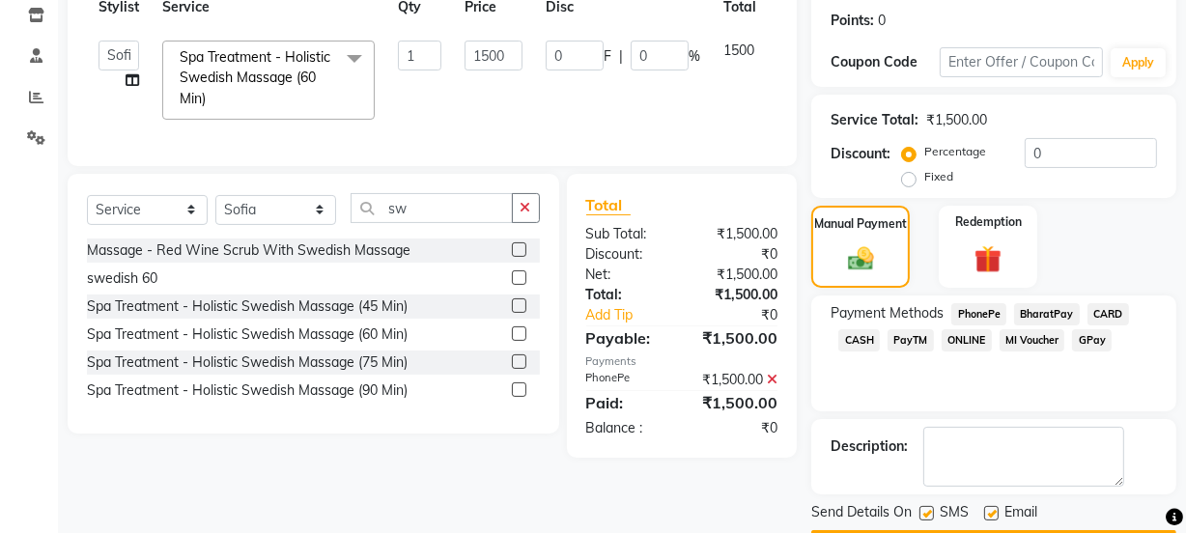
scroll to position [345, 0]
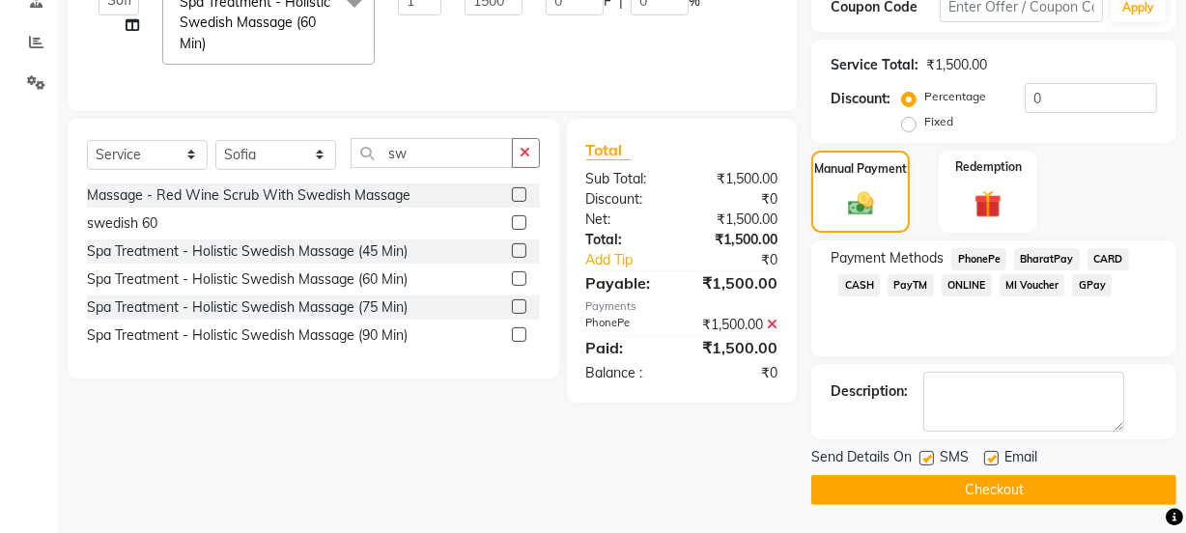
click at [1021, 489] on button "Checkout" at bounding box center [993, 490] width 365 height 30
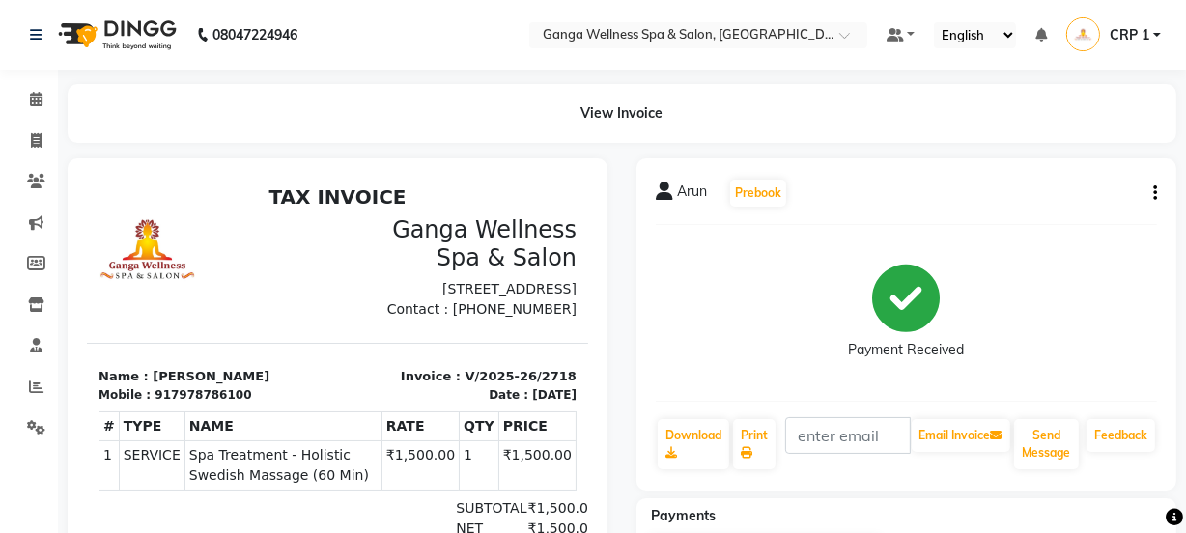
click at [33, 164] on li "Clients" at bounding box center [29, 182] width 58 height 42
click at [32, 178] on icon at bounding box center [36, 181] width 18 height 14
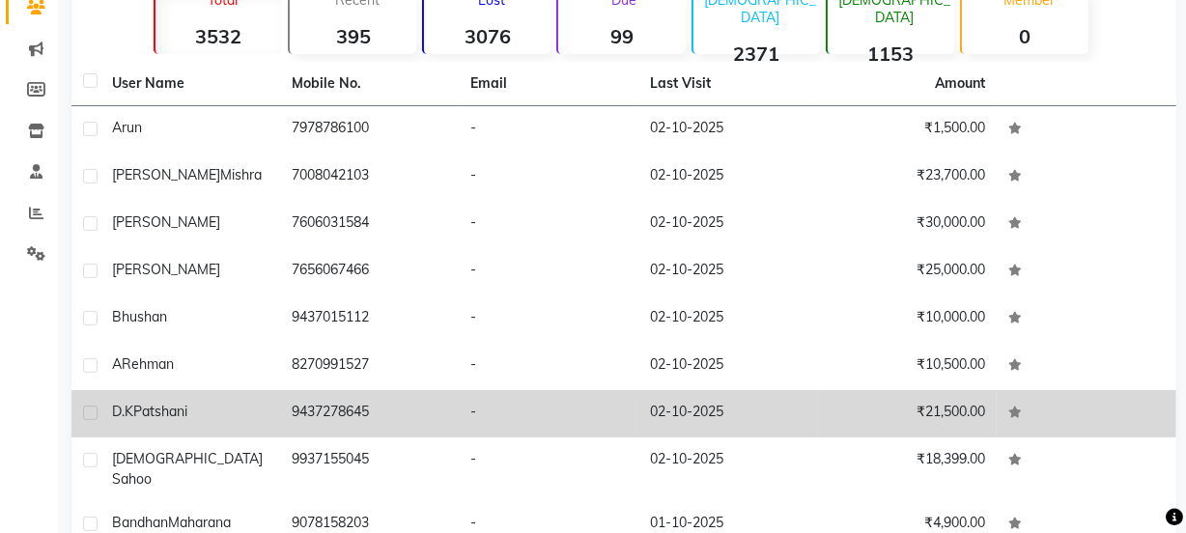
scroll to position [175, 0]
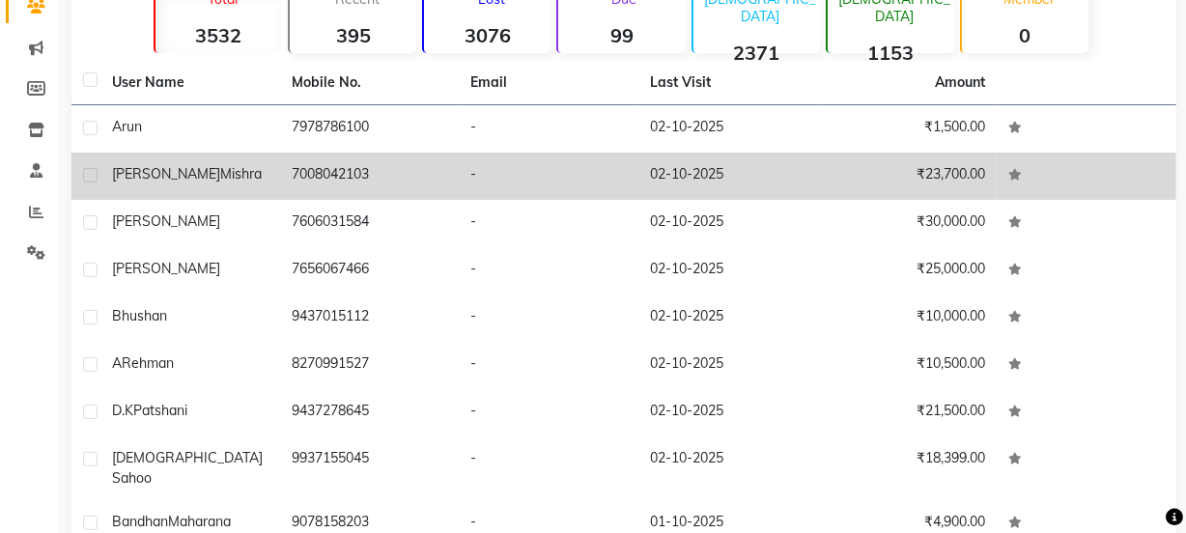
click at [185, 192] on td "[PERSON_NAME]" at bounding box center [190, 176] width 180 height 47
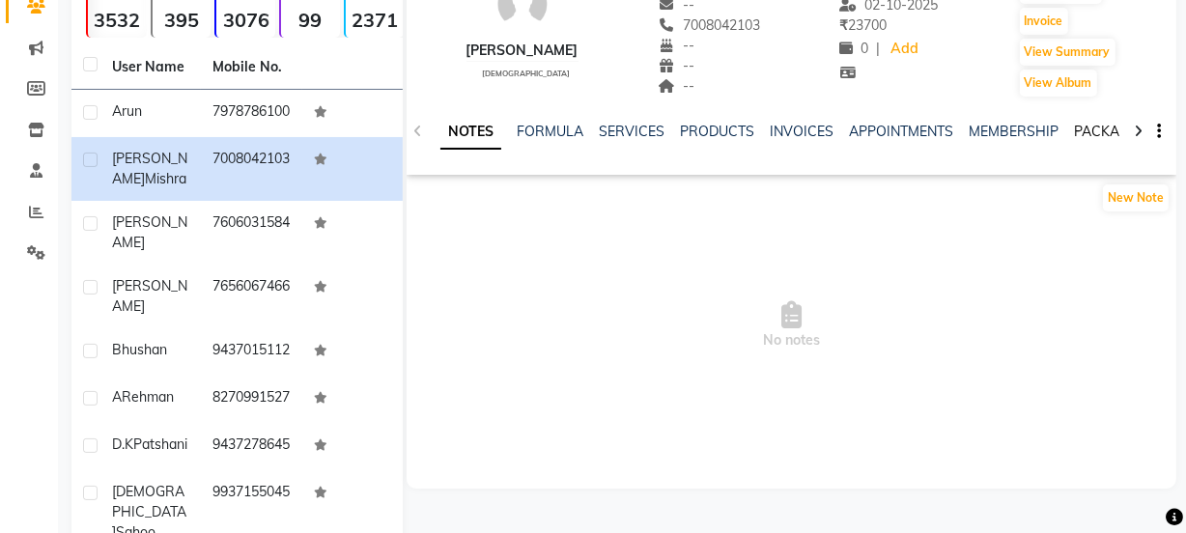
click at [1077, 127] on link "PACKAGES" at bounding box center [1109, 131] width 71 height 17
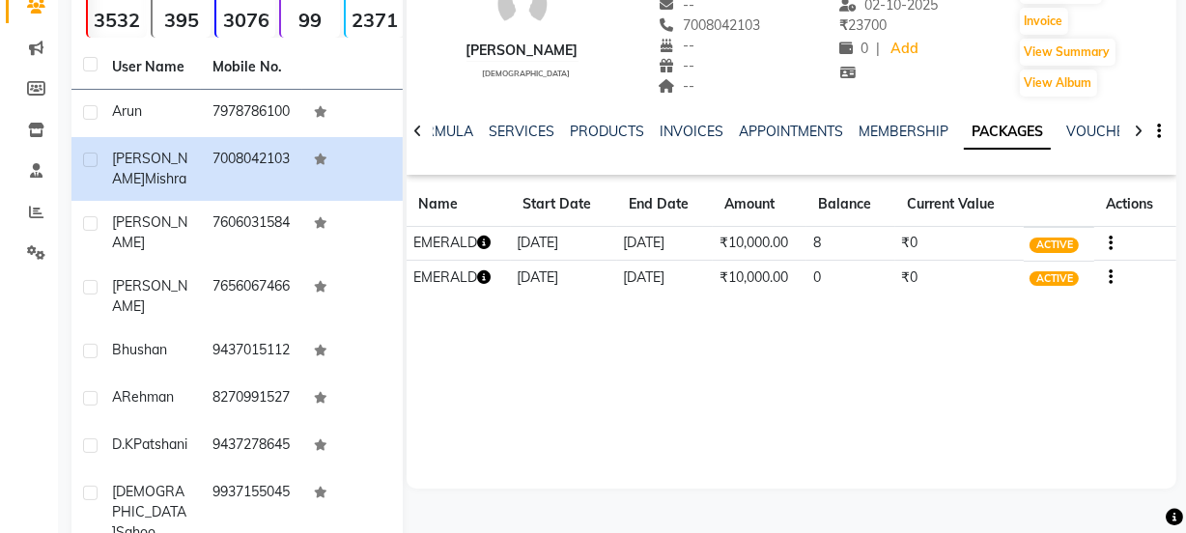
click at [490, 243] on icon "button" at bounding box center [484, 243] width 14 height 14
drag, startPoint x: 568, startPoint y: 393, endPoint x: 541, endPoint y: 369, distance: 36.3
click at [568, 393] on div "[PERSON_NAME] [DEMOGRAPHIC_DATA] -- -- 7008042103 -- -- -- -- [DATE] ₹ 23700 0 …" at bounding box center [792, 198] width 770 height 579
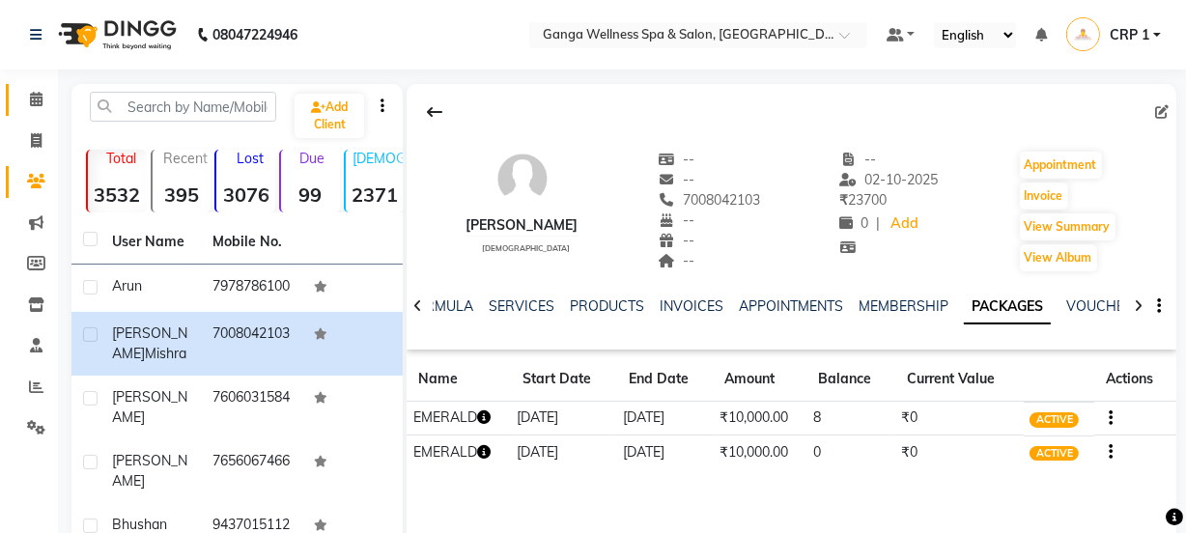
click at [39, 99] on icon at bounding box center [36, 99] width 13 height 14
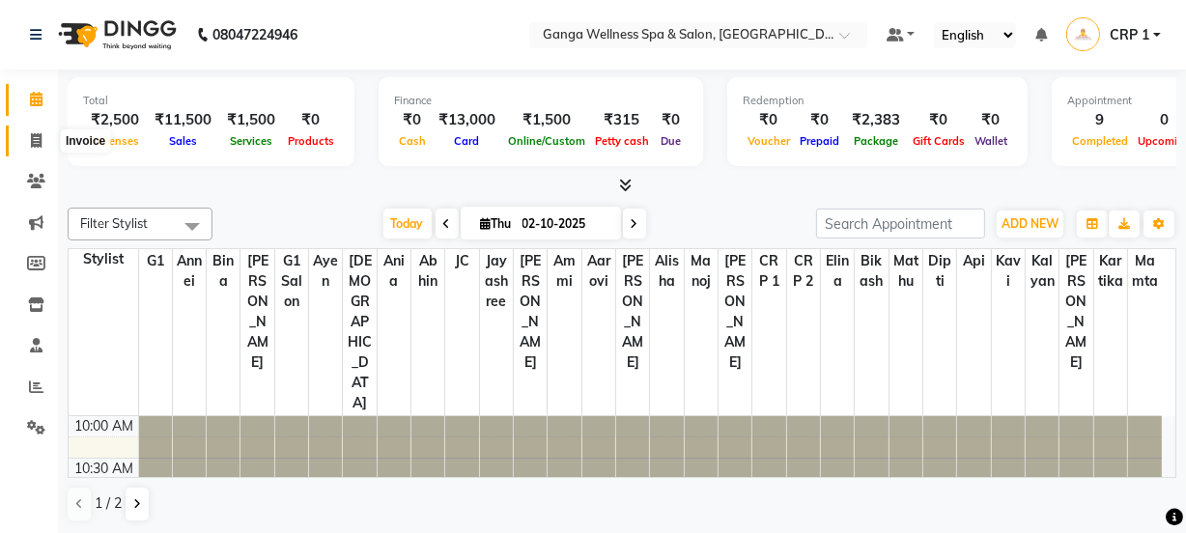
click at [39, 135] on icon at bounding box center [36, 140] width 11 height 14
select select "service"
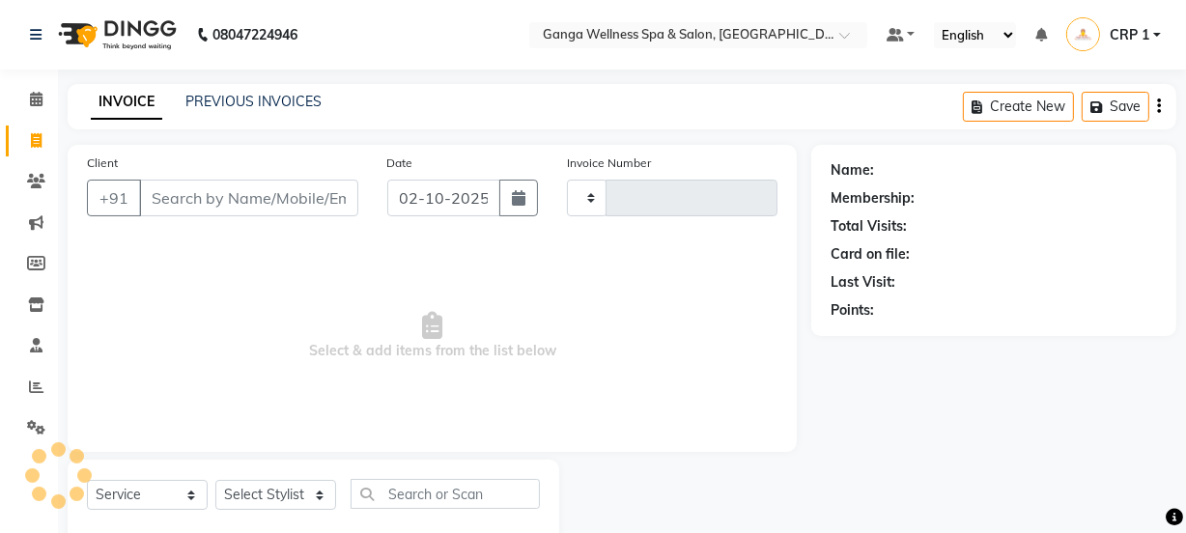
type input "2719"
select select "715"
click at [42, 418] on span at bounding box center [36, 428] width 34 height 22
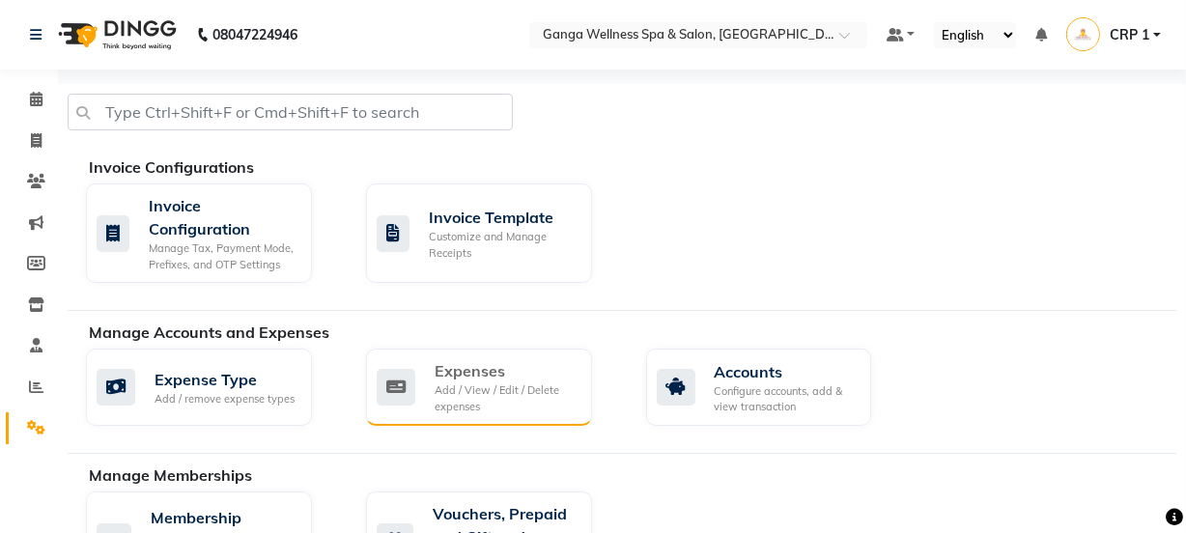
click at [561, 361] on div "Expenses" at bounding box center [506, 370] width 142 height 23
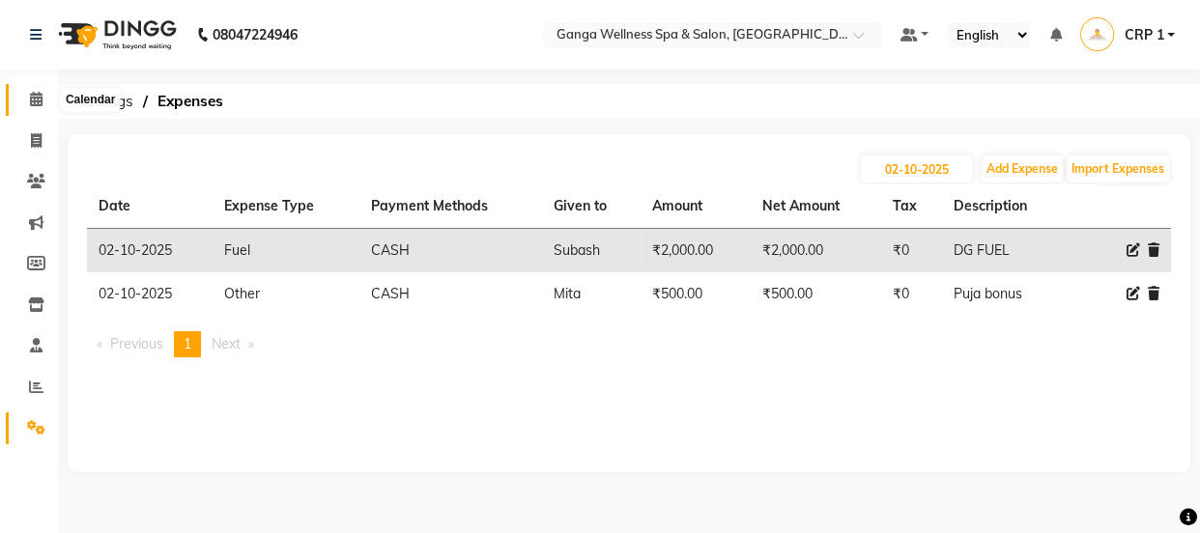
click at [30, 94] on icon at bounding box center [36, 99] width 13 height 14
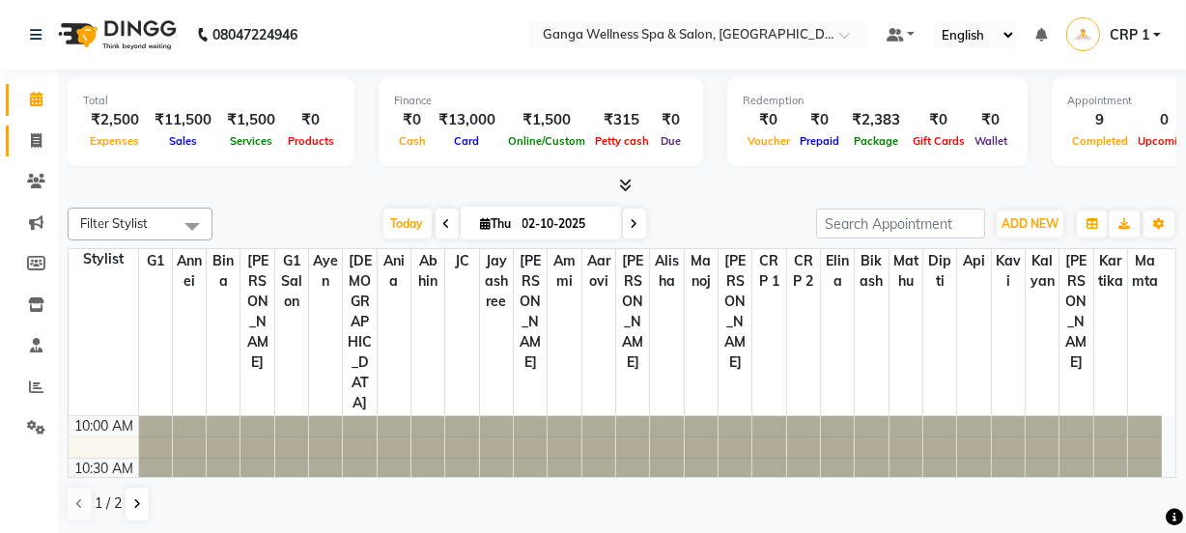
click at [434, 416] on div at bounding box center [427, 458] width 33 height 84
click at [32, 134] on icon at bounding box center [36, 140] width 11 height 14
select select "715"
select select "service"
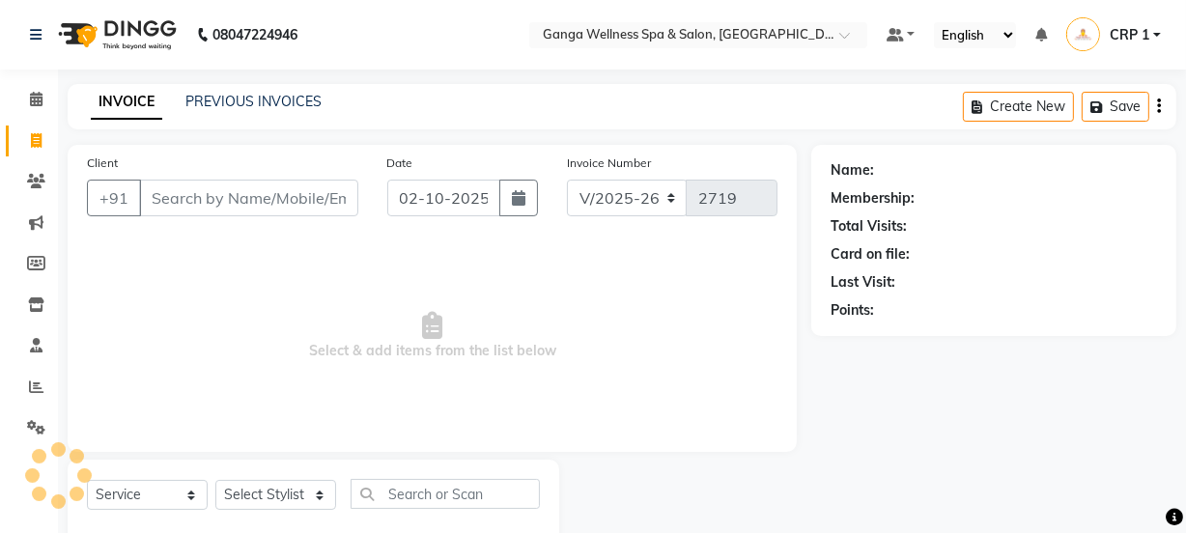
click at [274, 203] on input "Client" at bounding box center [248, 198] width 219 height 37
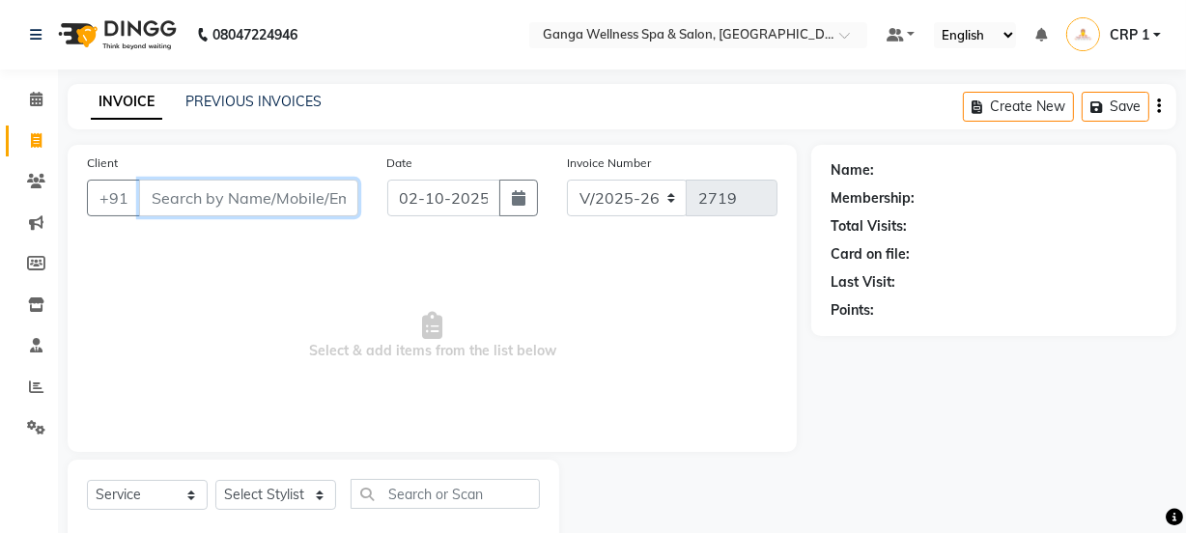
click at [244, 201] on input "Client" at bounding box center [248, 198] width 219 height 37
type input "7008789347"
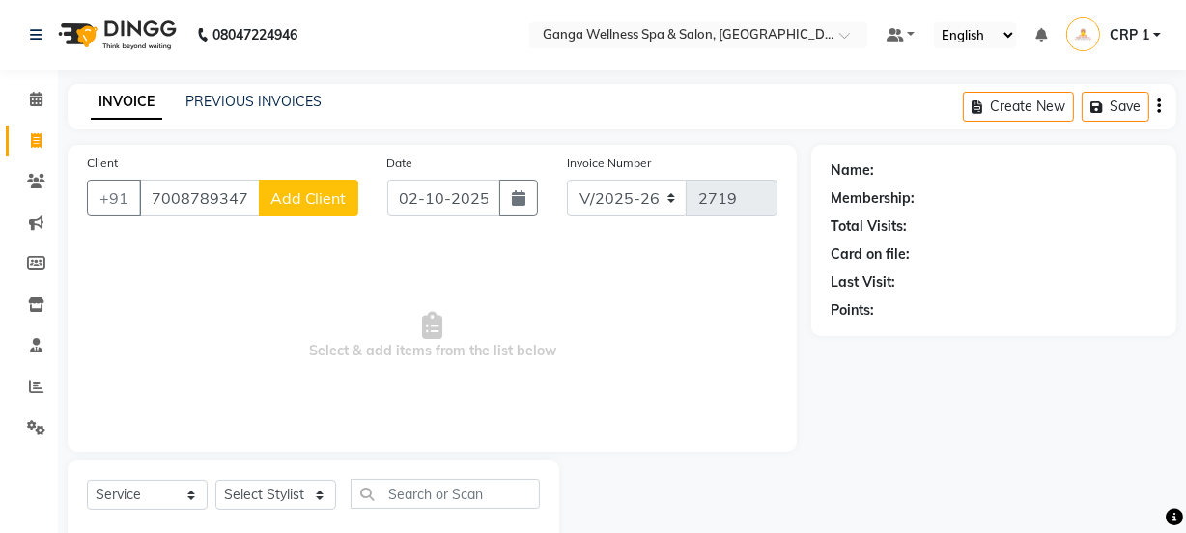
click at [299, 209] on button "Add Client" at bounding box center [308, 198] width 99 height 37
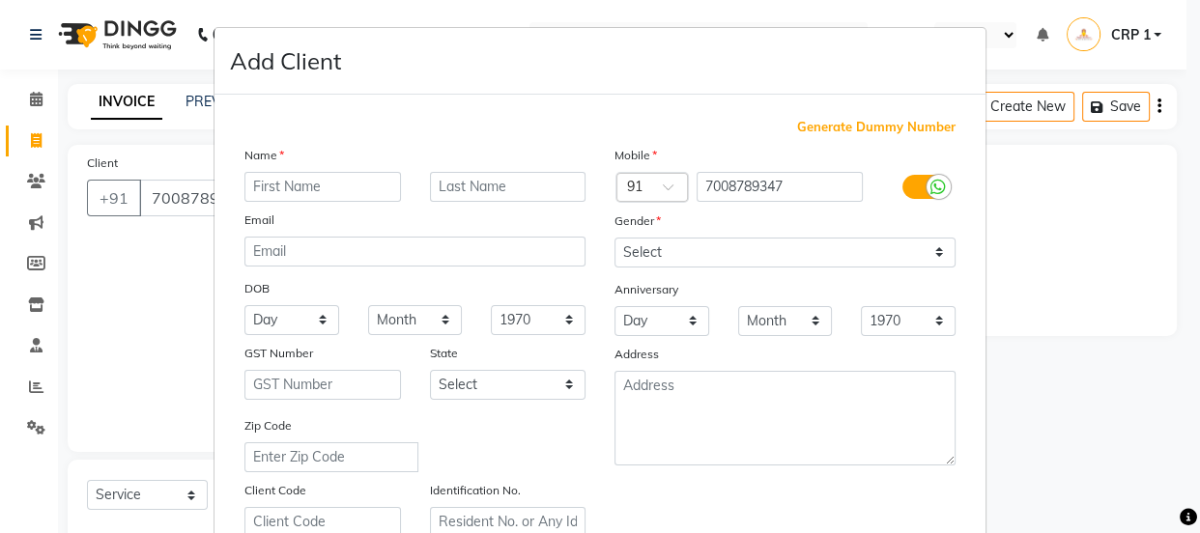
click at [308, 176] on input "text" at bounding box center [322, 187] width 156 height 30
type input "[PERSON_NAME]"
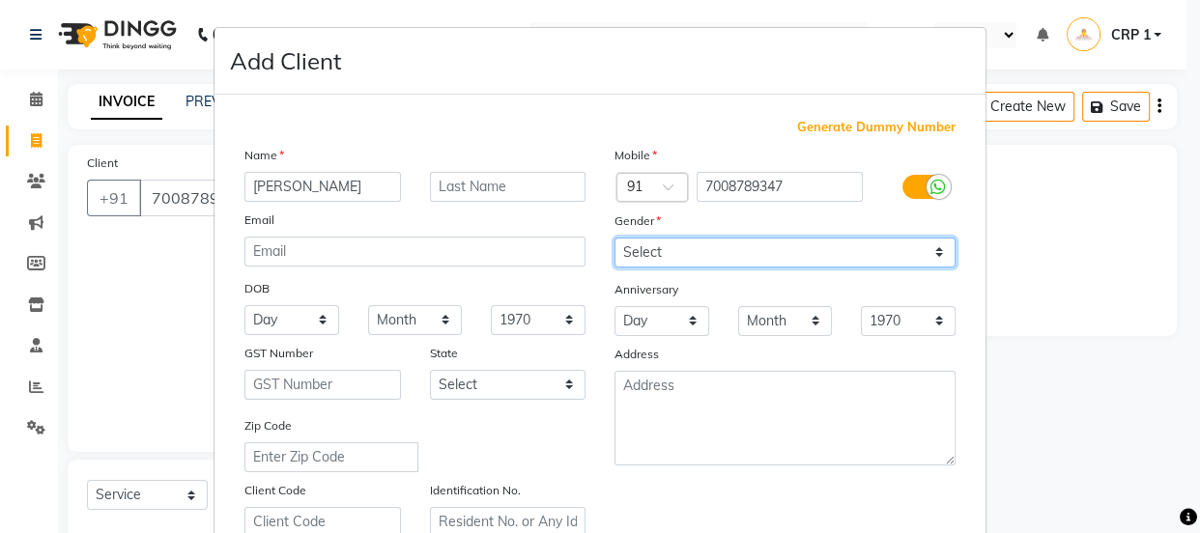
click at [689, 244] on select "Select [DEMOGRAPHIC_DATA] [DEMOGRAPHIC_DATA] Other Prefer Not To Say" at bounding box center [784, 253] width 341 height 30
select select "[DEMOGRAPHIC_DATA]"
click at [614, 238] on select "Select [DEMOGRAPHIC_DATA] [DEMOGRAPHIC_DATA] Other Prefer Not To Say" at bounding box center [784, 253] width 341 height 30
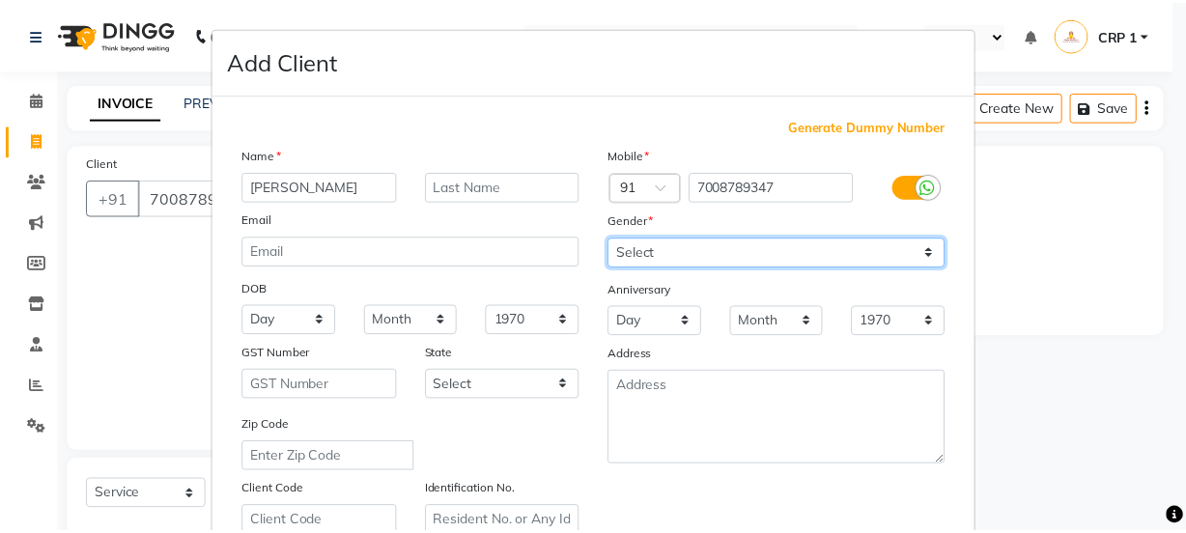
scroll to position [351, 0]
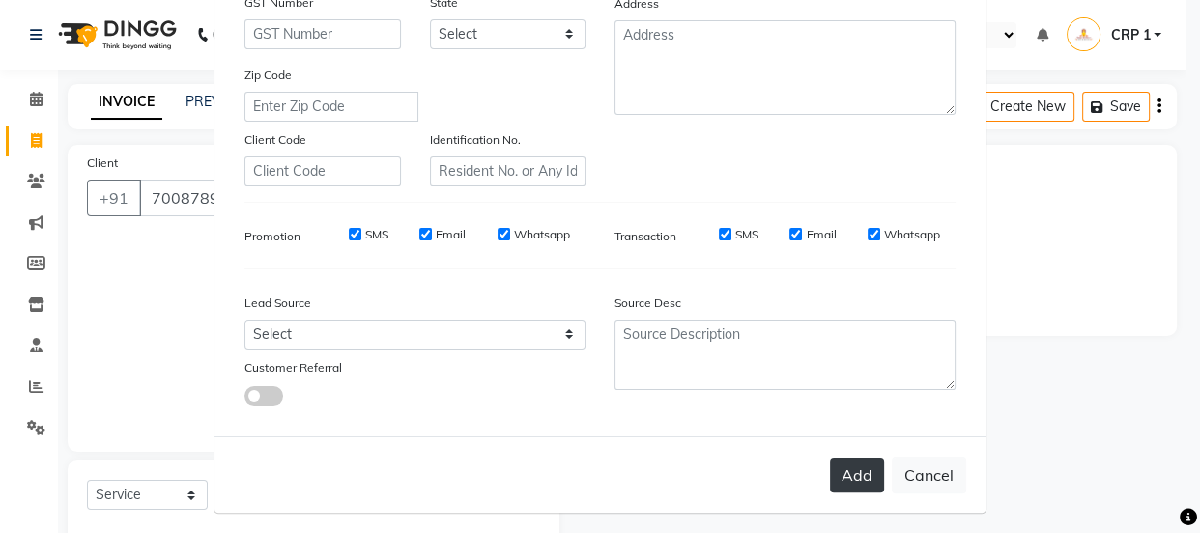
click at [846, 468] on button "Add" at bounding box center [857, 475] width 54 height 35
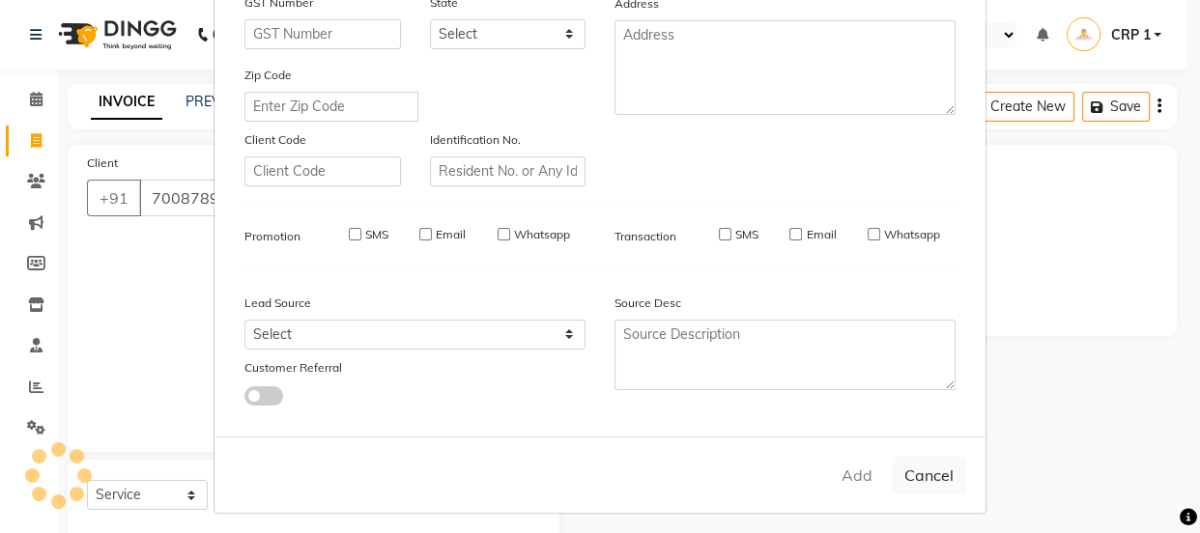
select select
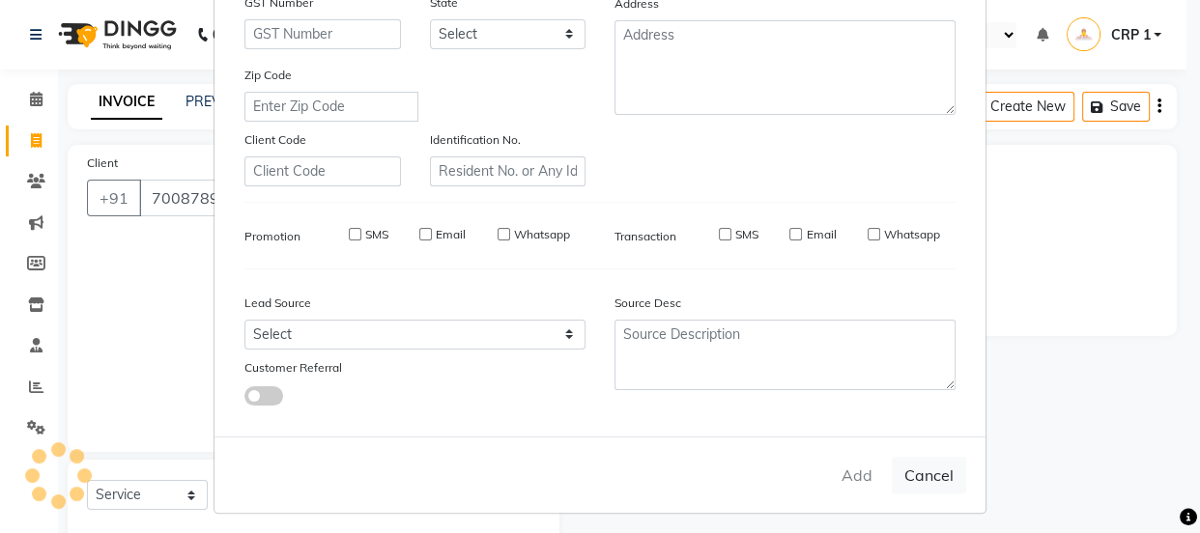
select select
checkbox input "false"
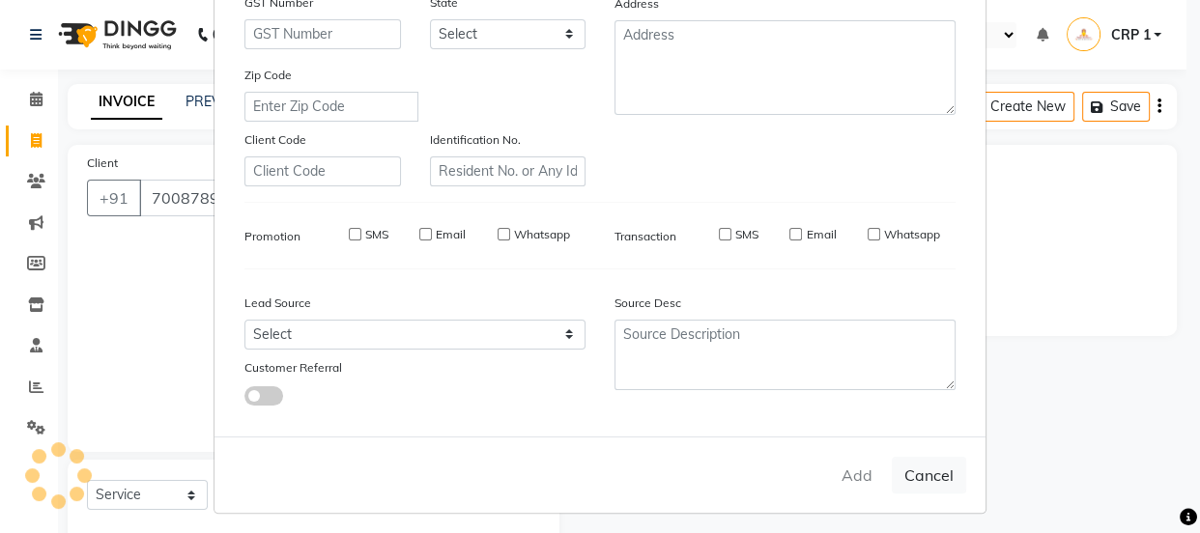
checkbox input "false"
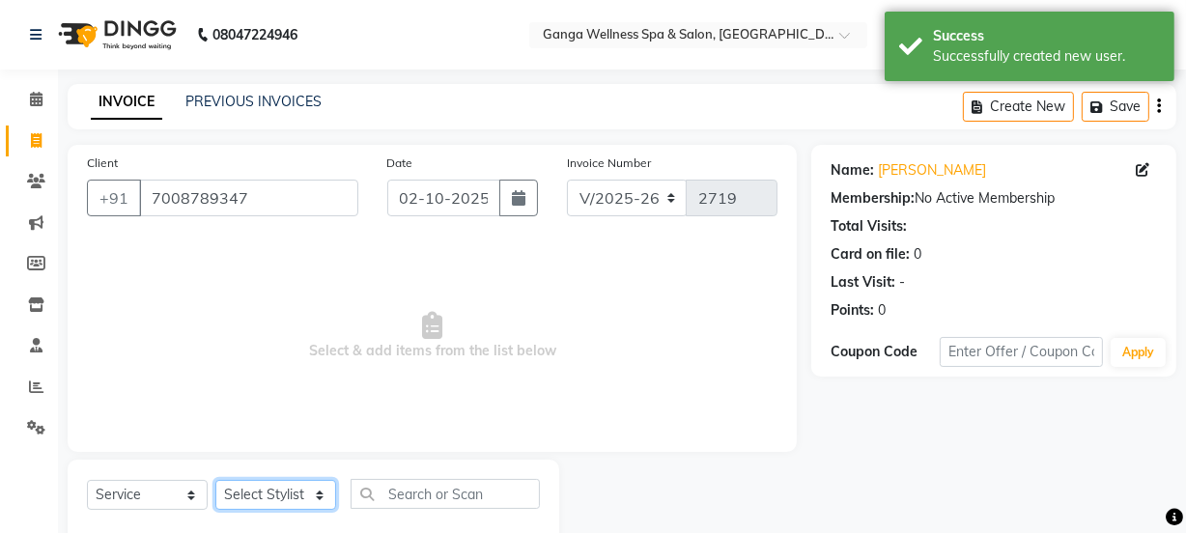
click at [282, 498] on select "Select Stylist Aarovi Abhin [PERSON_NAME] [PERSON_NAME] CRP 1 CRP 2 [PERSON_NAM…" at bounding box center [275, 495] width 121 height 30
select select "75523"
click at [215, 480] on select "Select Stylist Aarovi Abhin [PERSON_NAME] [PERSON_NAME] CRP 1 CRP 2 [PERSON_NAM…" at bounding box center [275, 495] width 121 height 30
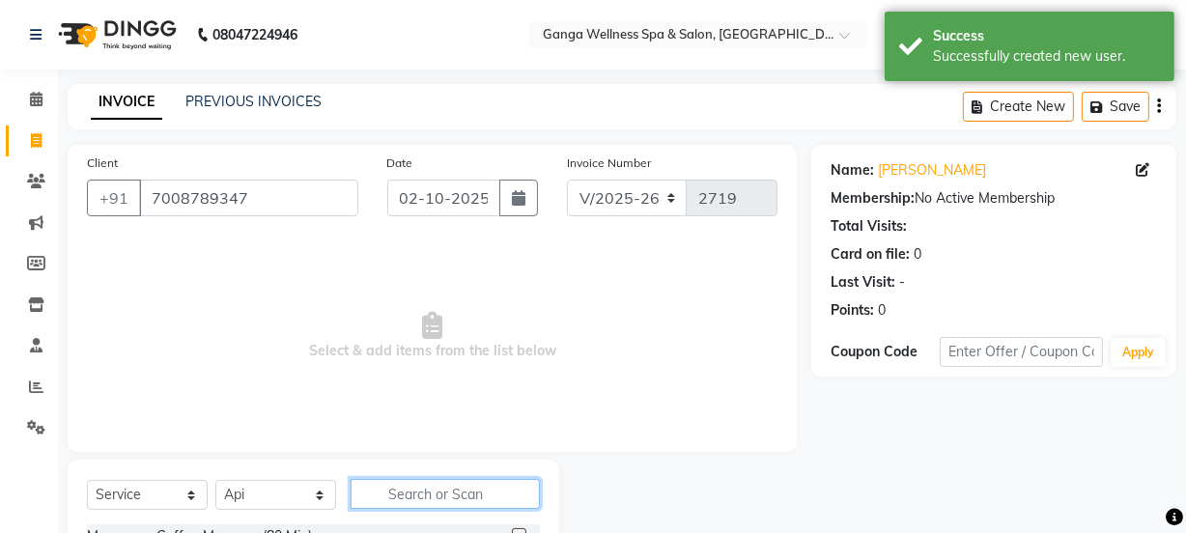
click at [424, 482] on input "text" at bounding box center [445, 494] width 189 height 30
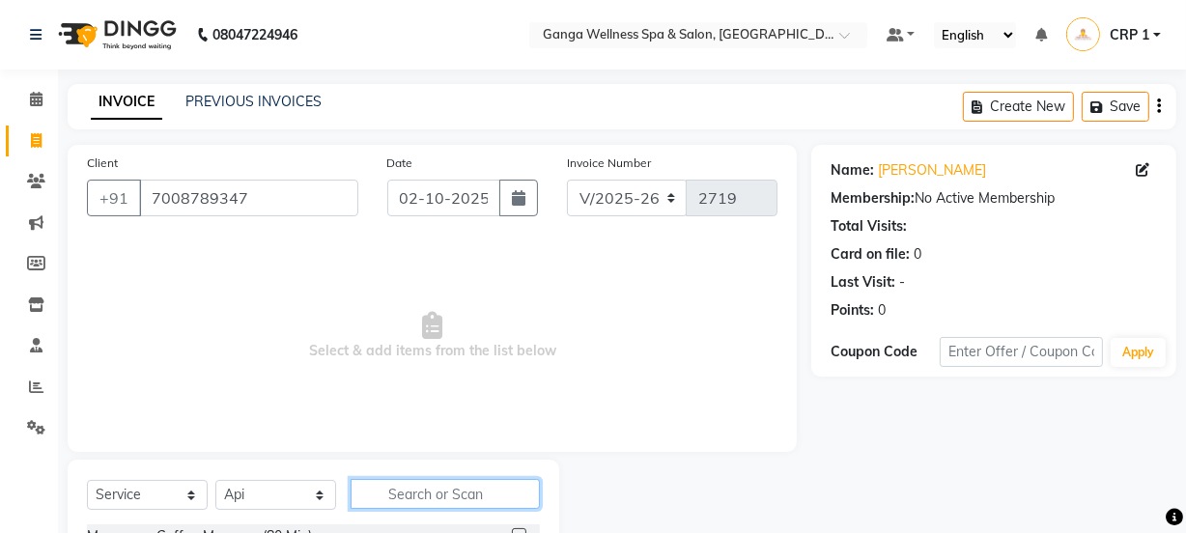
scroll to position [175, 0]
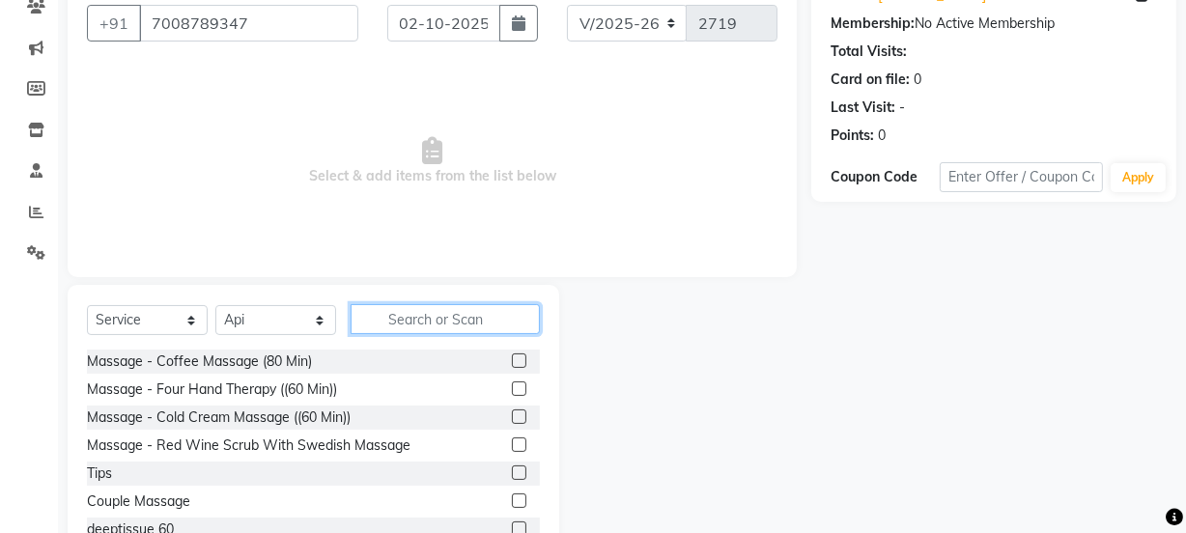
click at [410, 329] on input "text" at bounding box center [445, 319] width 189 height 30
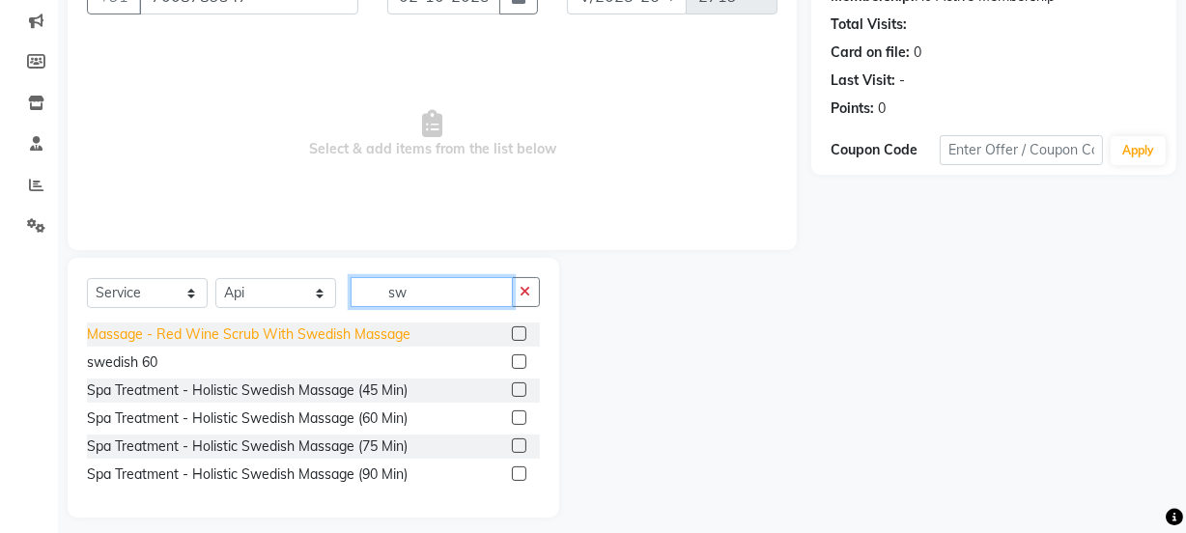
scroll to position [215, 0]
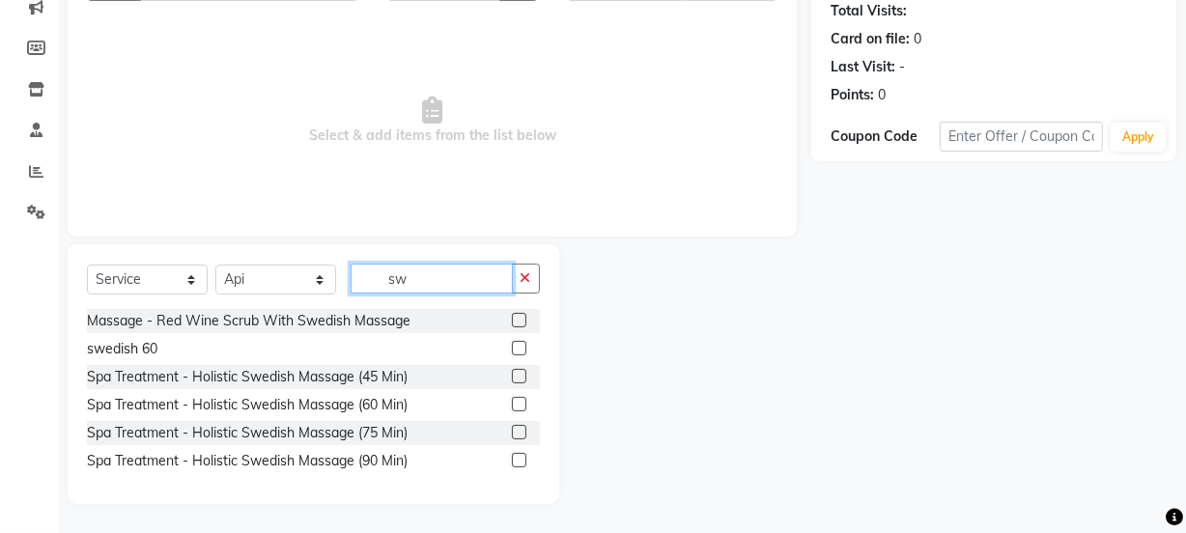
type input "sw"
click at [520, 405] on label at bounding box center [519, 404] width 14 height 14
click at [520, 405] on input "checkbox" at bounding box center [518, 405] width 13 height 13
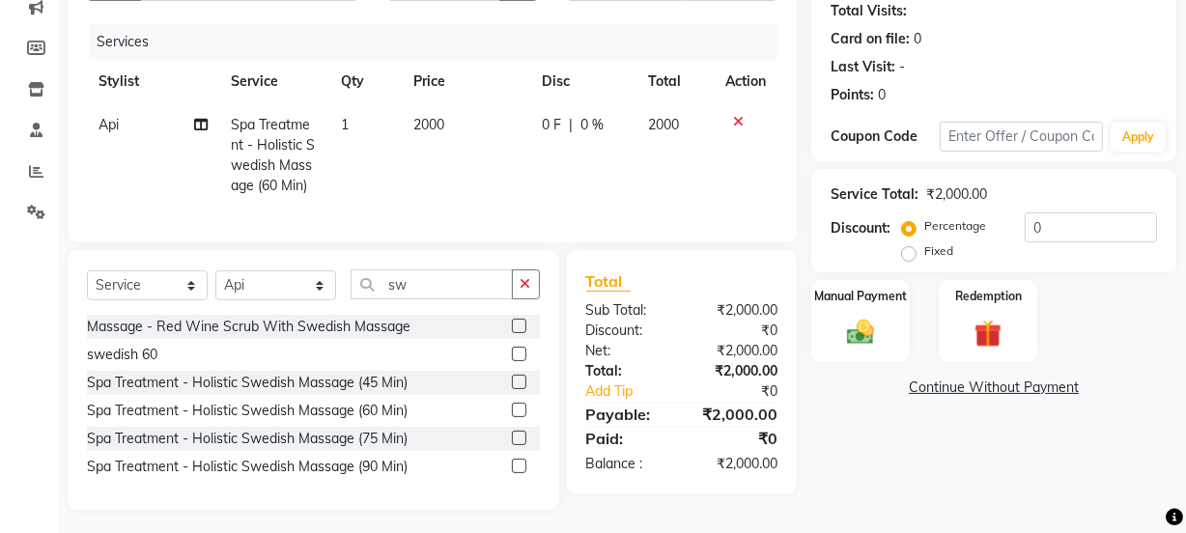
checkbox input "false"
click at [427, 242] on div "Client [PHONE_NUMBER] Date [DATE] Invoice Number V/2025 V/[PHONE_NUMBER] Servic…" at bounding box center [432, 85] width 729 height 313
click at [418, 121] on span "2000" at bounding box center [429, 124] width 31 height 17
select select "75523"
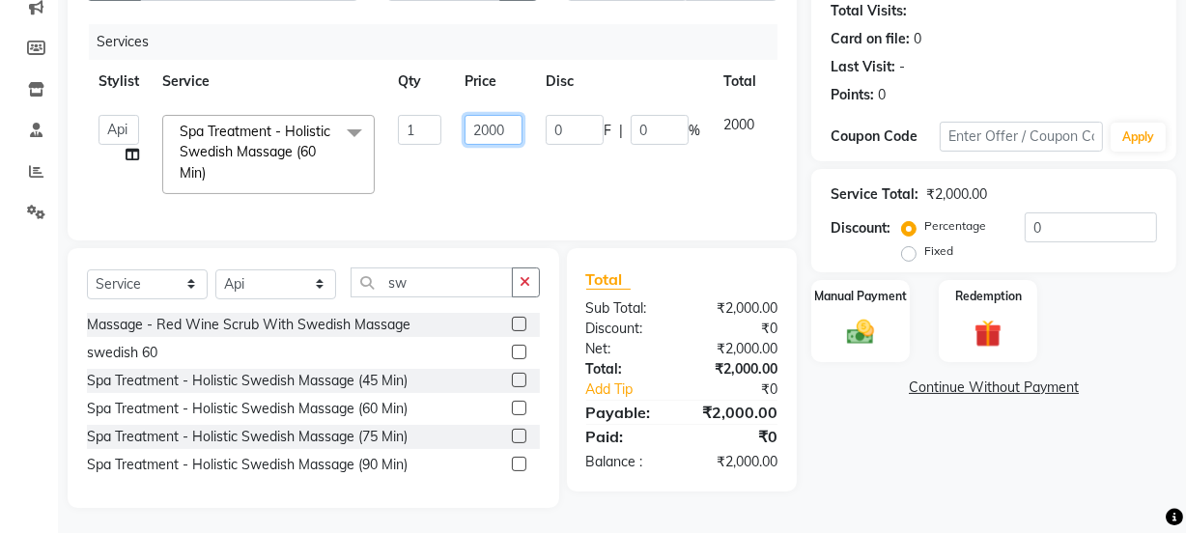
click at [486, 122] on input "2000" at bounding box center [494, 130] width 58 height 30
click at [474, 126] on input "2000" at bounding box center [494, 130] width 58 height 30
click at [479, 126] on input "2000" at bounding box center [494, 130] width 58 height 30
type input "1000"
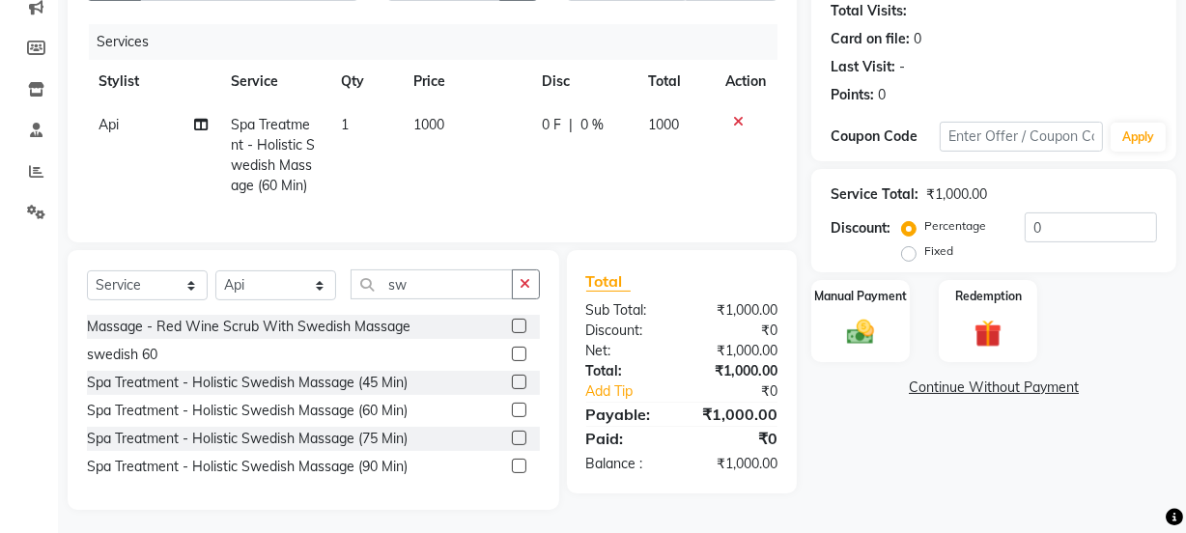
click at [608, 183] on td "0 F | 0 %" at bounding box center [583, 155] width 106 height 104
select select "75523"
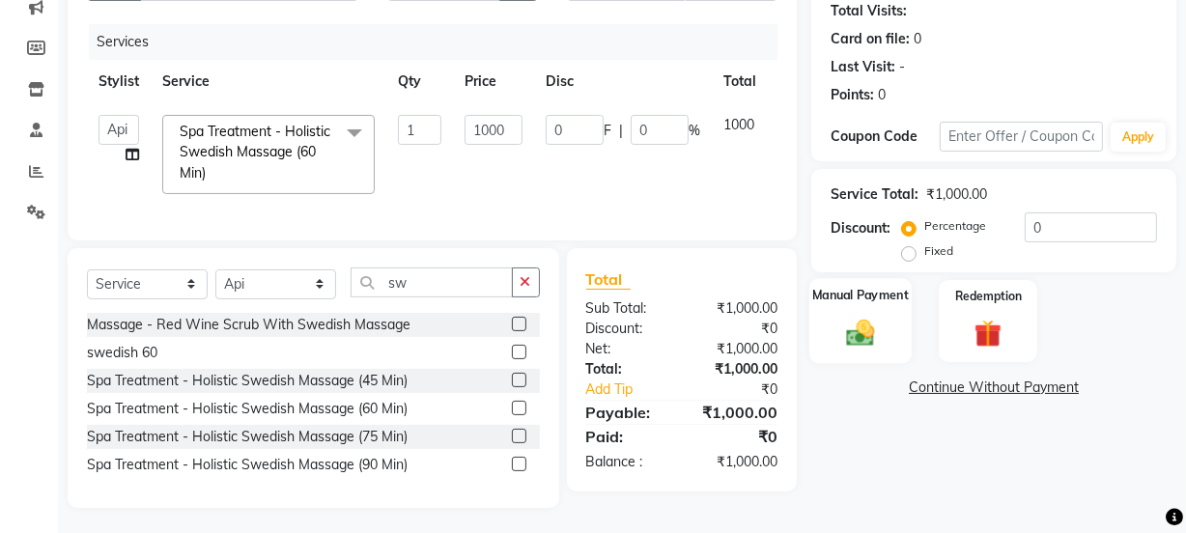
click at [887, 312] on div "Manual Payment" at bounding box center [860, 321] width 102 height 86
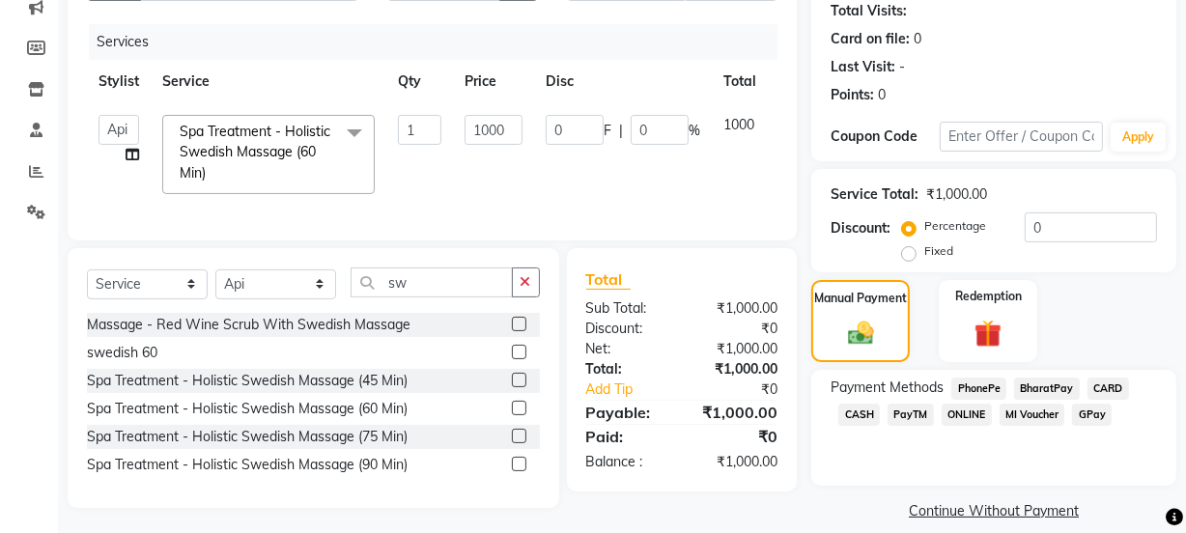
click at [868, 417] on span "CASH" at bounding box center [859, 415] width 42 height 22
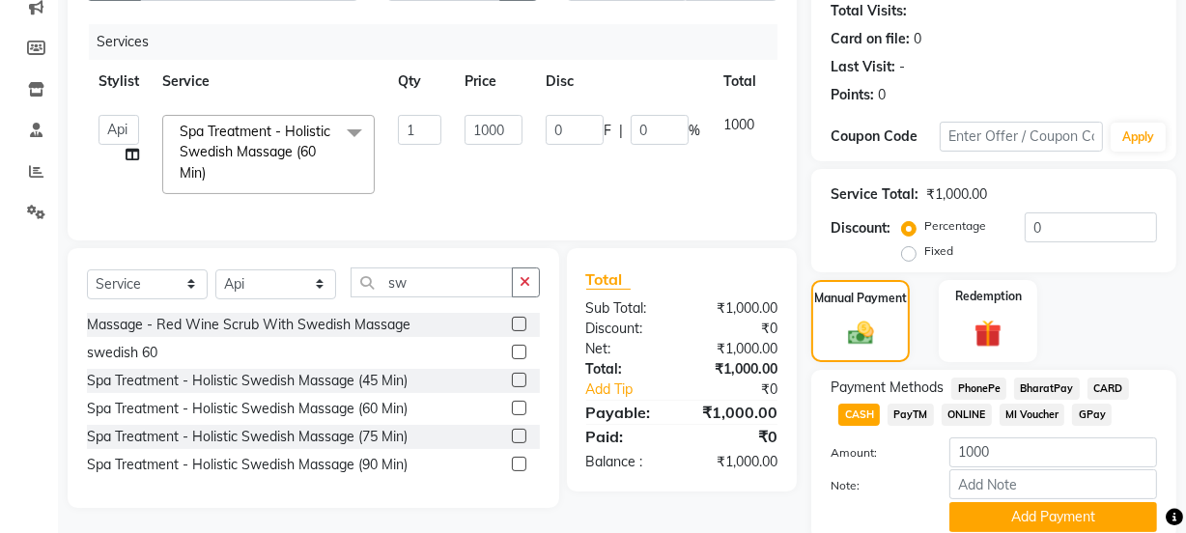
scroll to position [290, 0]
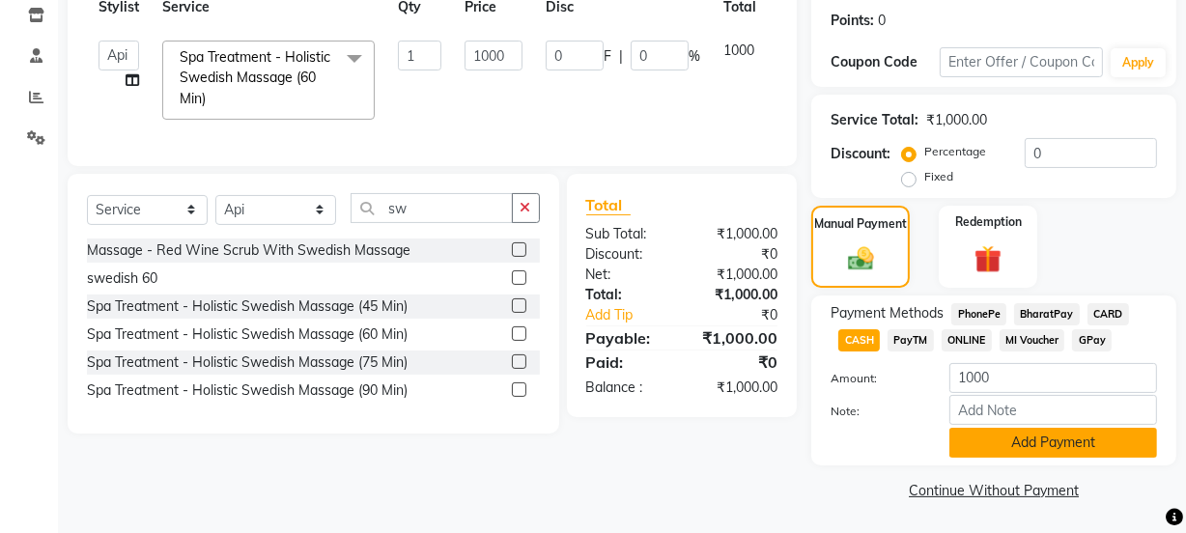
click at [1017, 448] on button "Add Payment" at bounding box center [1053, 443] width 208 height 30
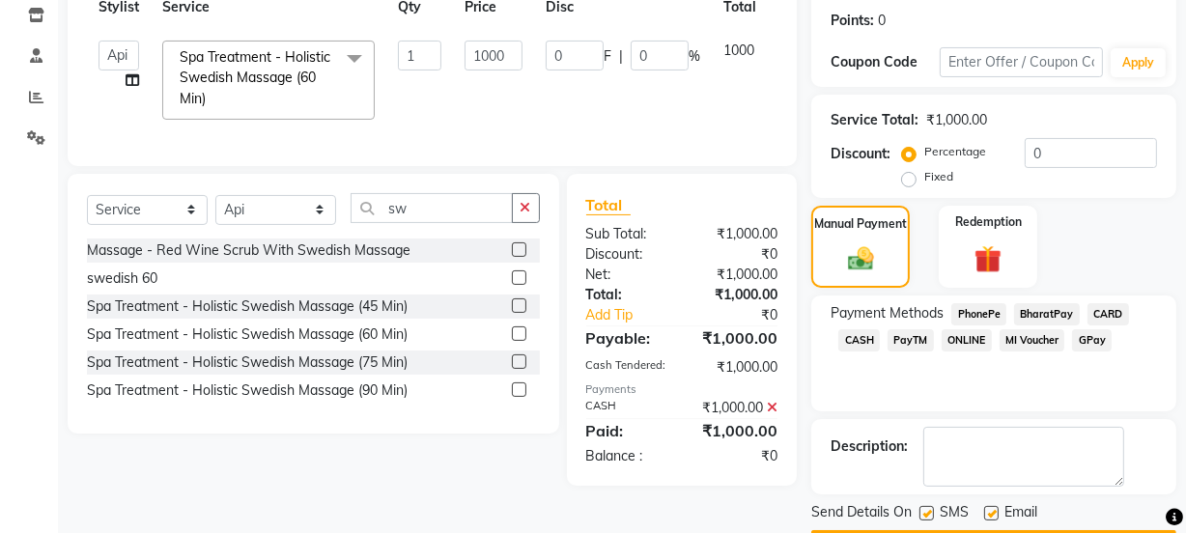
scroll to position [345, 0]
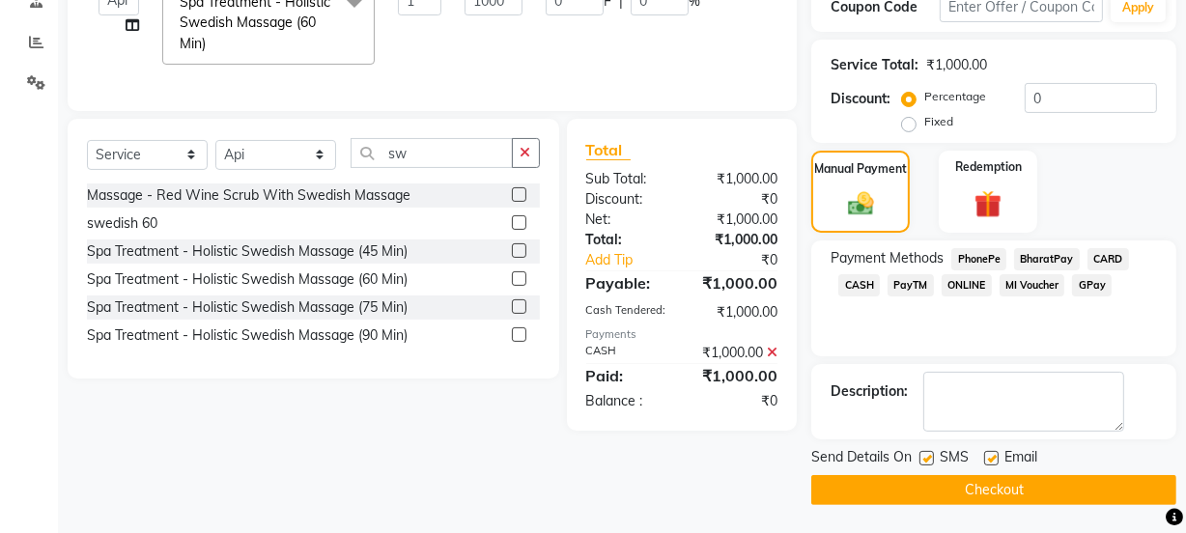
click at [995, 496] on button "Checkout" at bounding box center [993, 490] width 365 height 30
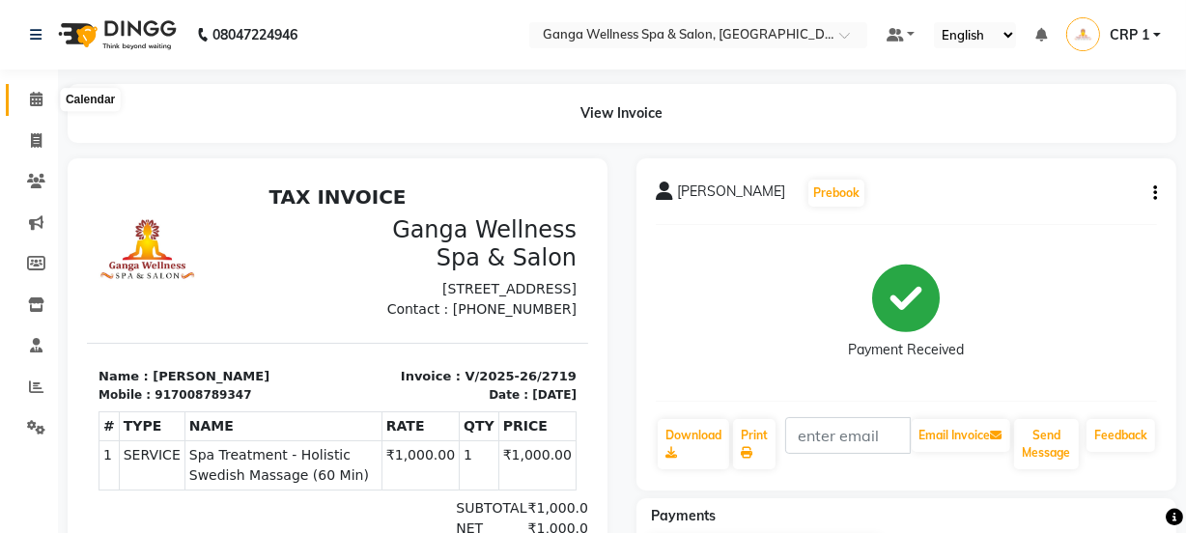
click at [43, 100] on span at bounding box center [36, 100] width 34 height 22
